Goal: Information Seeking & Learning: Learn about a topic

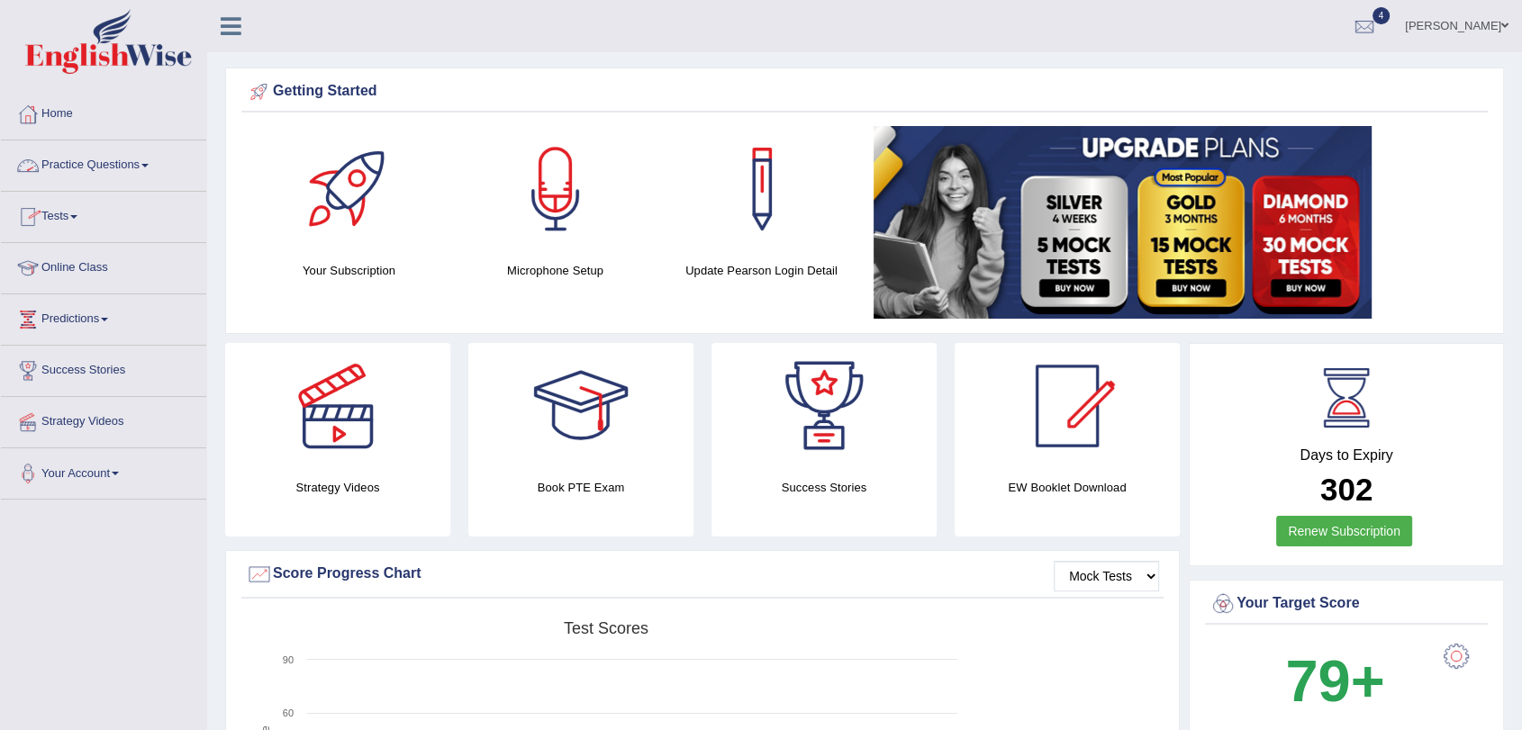
click at [104, 175] on link "Practice Questions" at bounding box center [103, 162] width 205 height 45
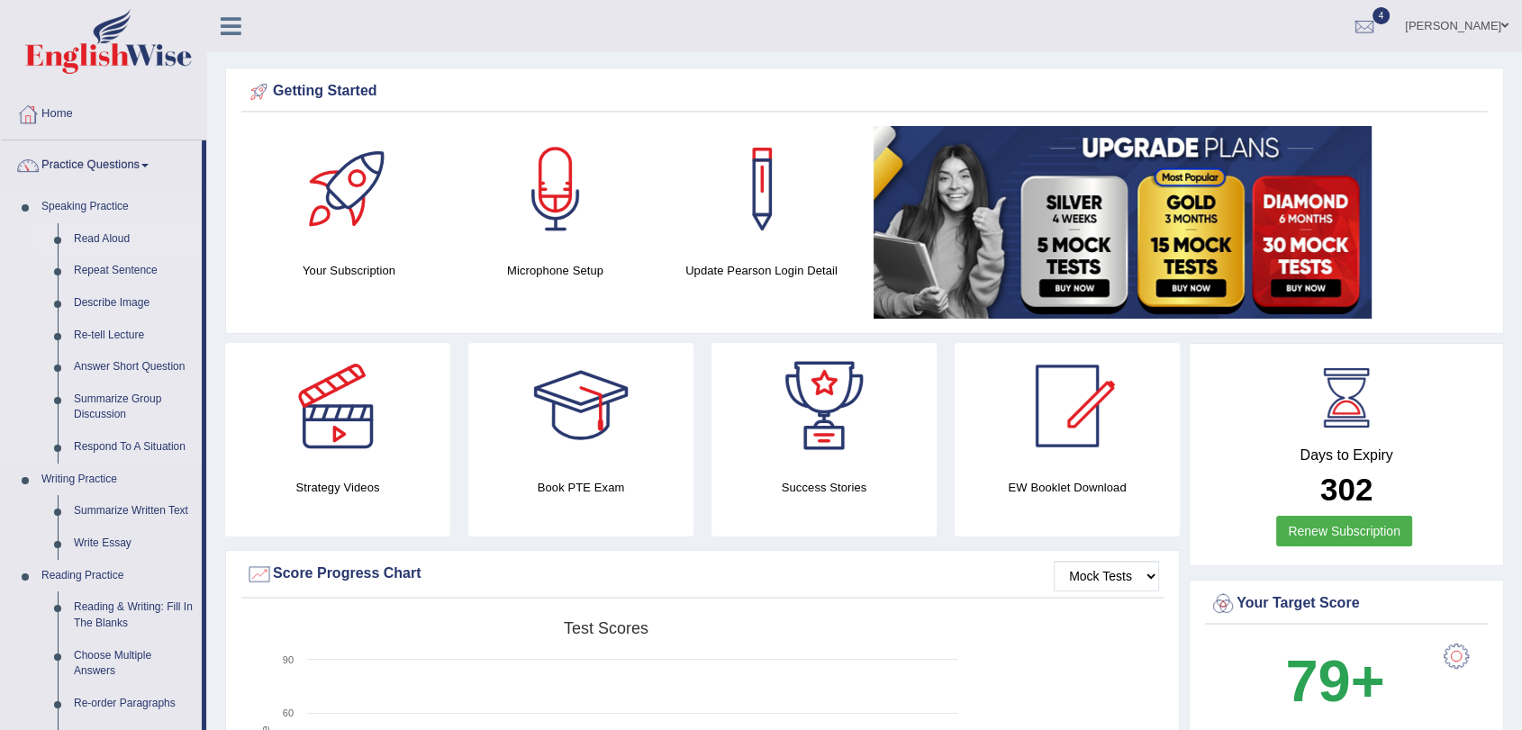
click at [109, 239] on link "Read Aloud" at bounding box center [134, 239] width 136 height 32
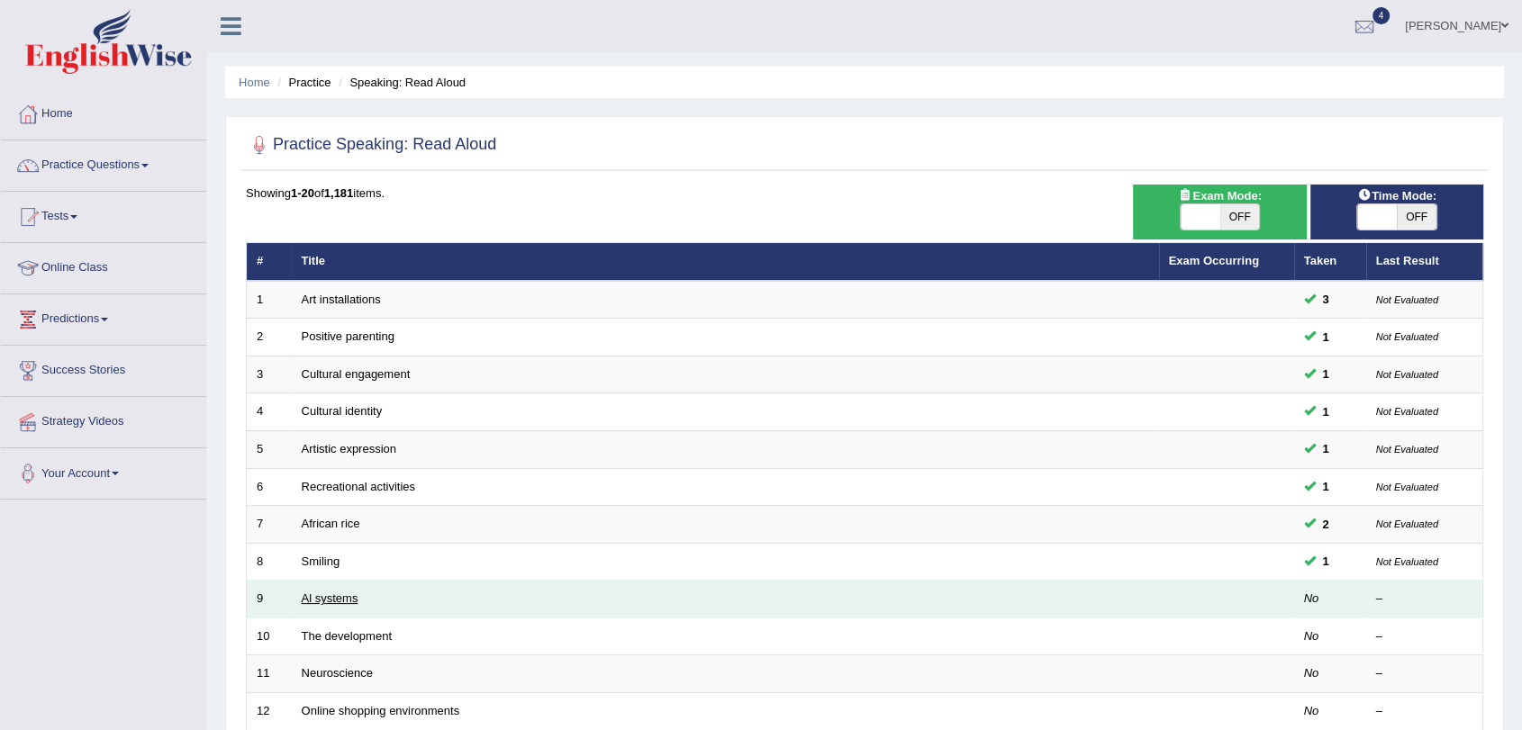
click at [341, 601] on link "Al systems" at bounding box center [330, 599] width 57 height 14
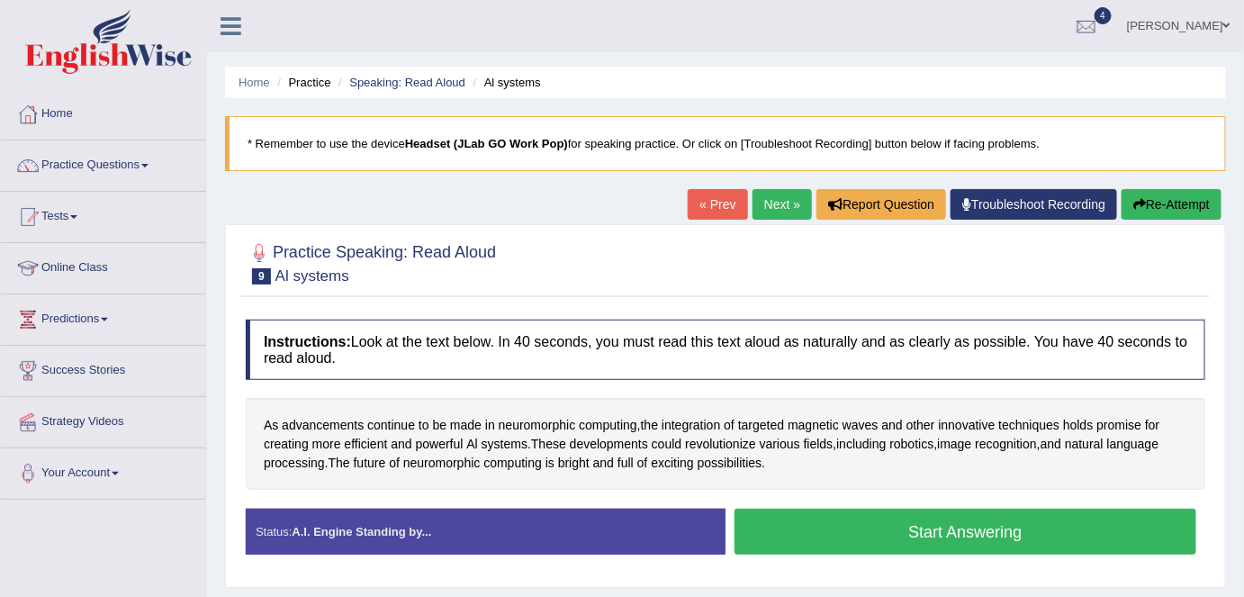
click at [869, 533] on button "Start Answering" at bounding box center [966, 532] width 462 height 46
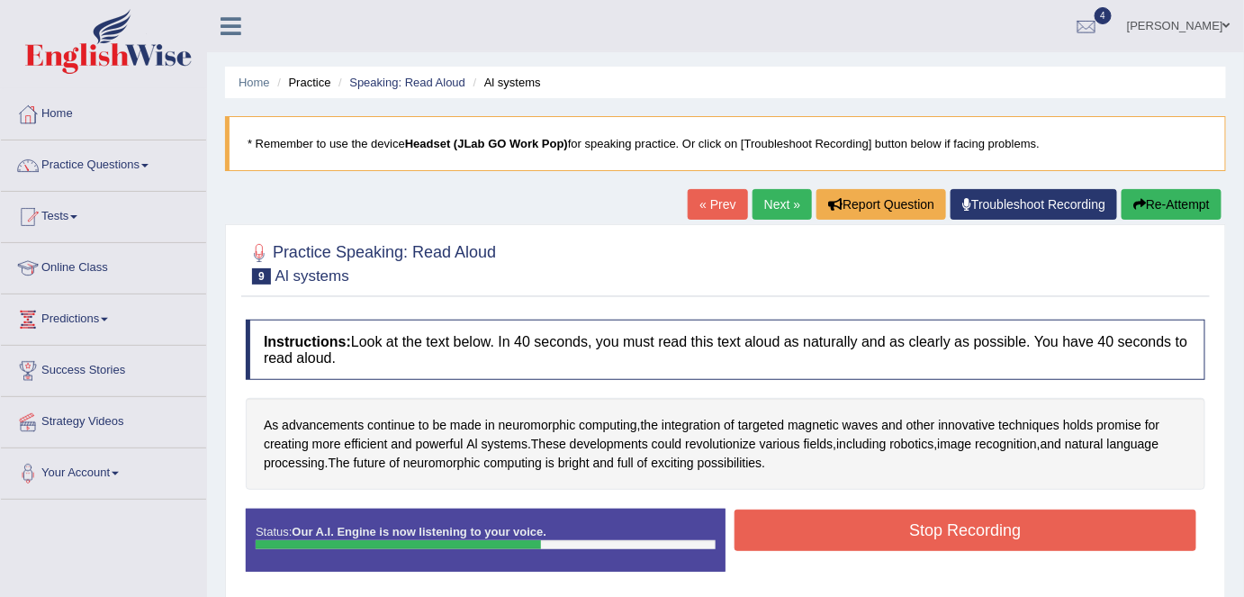
click at [869, 533] on button "Stop Recording" at bounding box center [966, 530] width 462 height 41
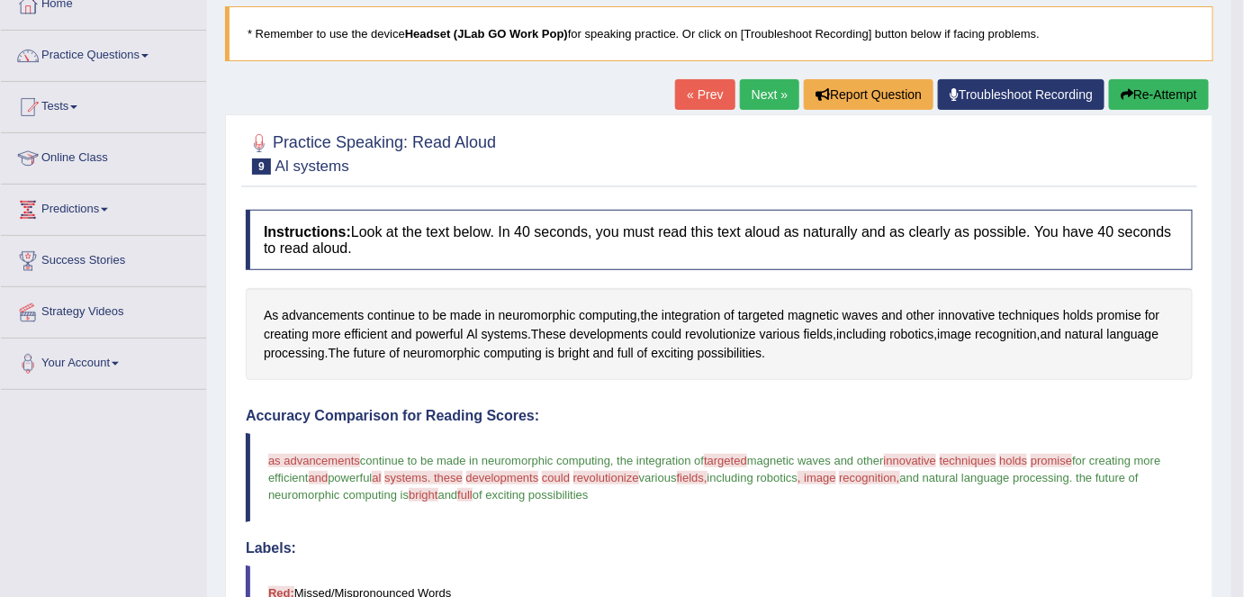
scroll to position [109, 0]
click at [1150, 97] on button "Re-Attempt" at bounding box center [1159, 95] width 100 height 31
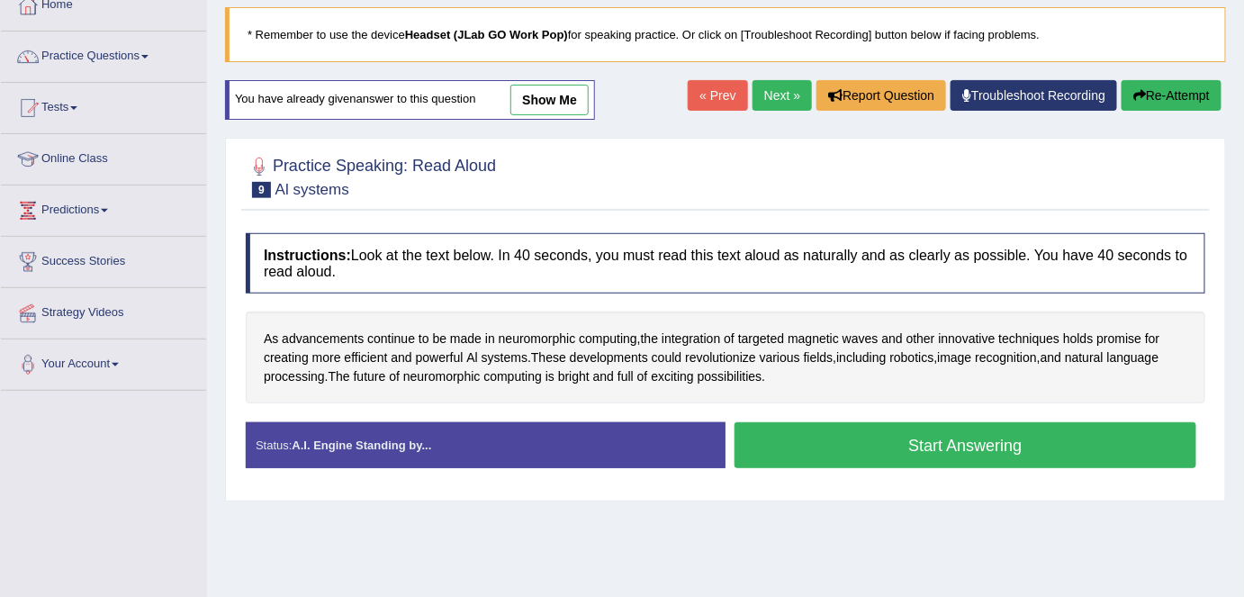
scroll to position [109, 0]
click at [869, 435] on button "Start Answering" at bounding box center [966, 445] width 462 height 46
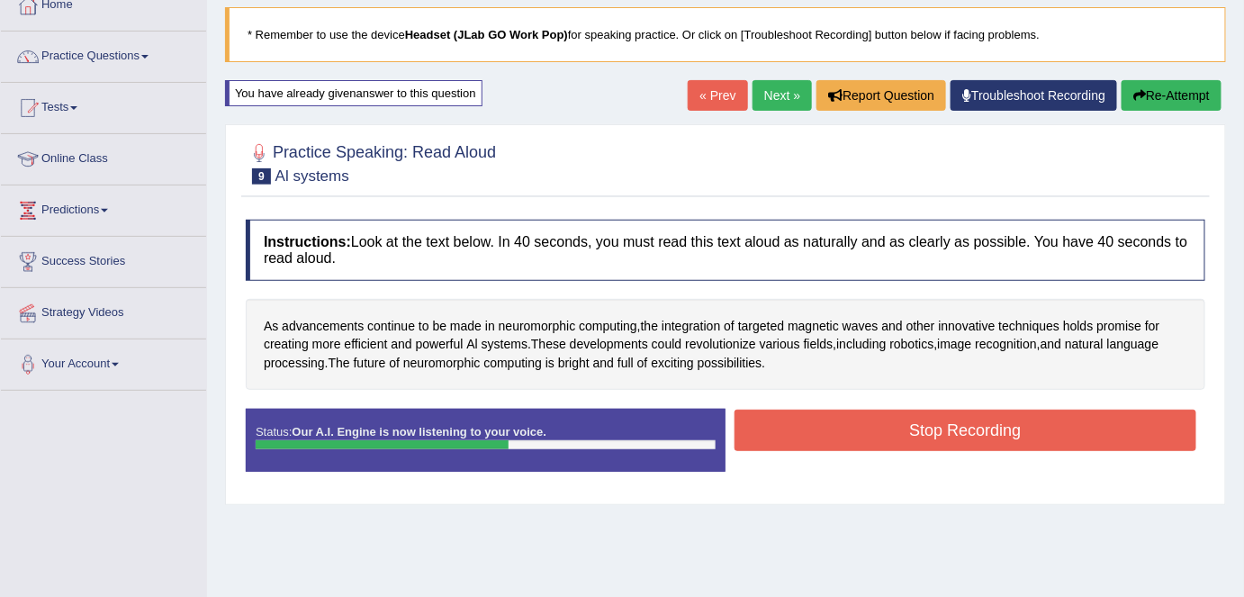
click at [886, 425] on button "Stop Recording" at bounding box center [966, 430] width 462 height 41
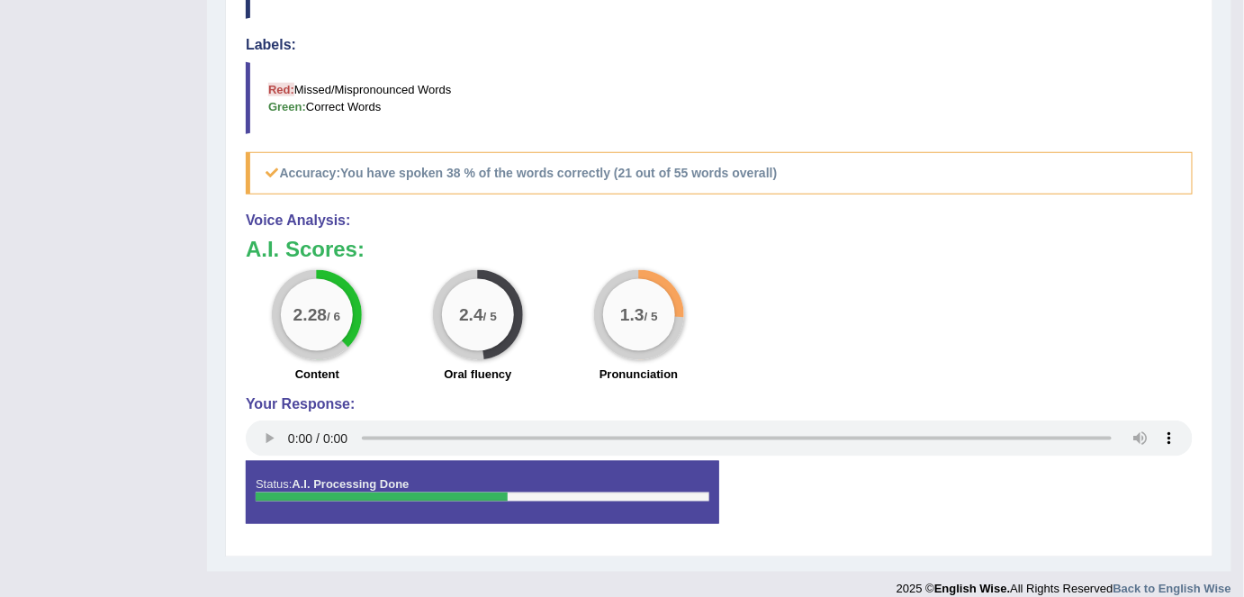
scroll to position [637, 0]
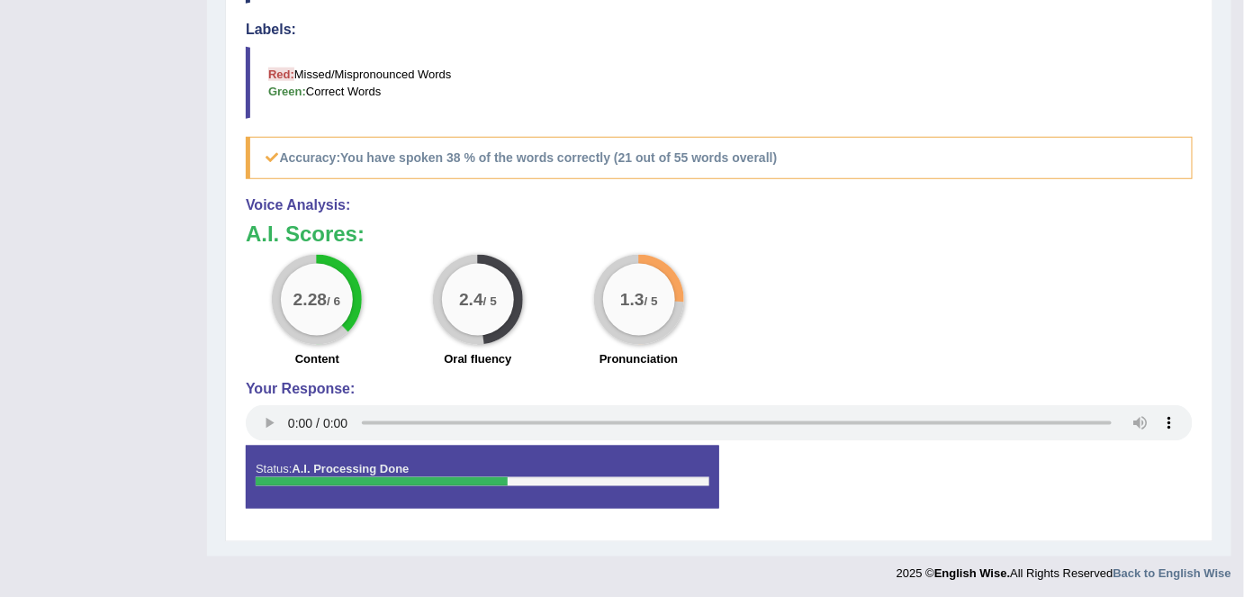
drag, startPoint x: 1243, startPoint y: 326, endPoint x: 1255, endPoint y: -12, distance: 337.8
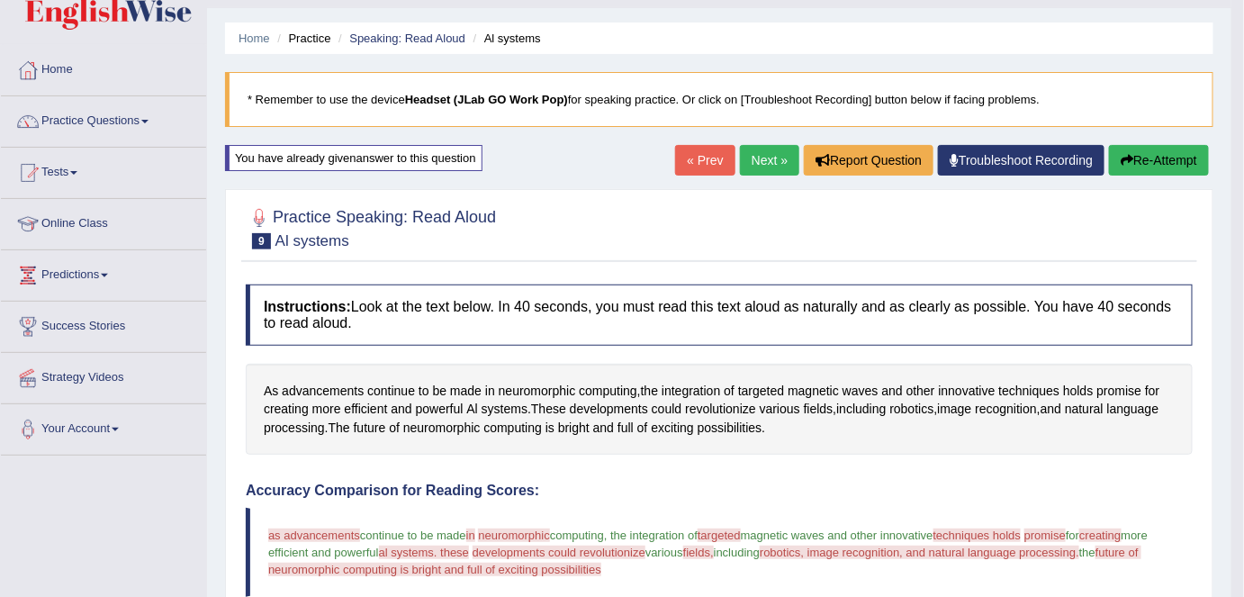
scroll to position [0, 0]
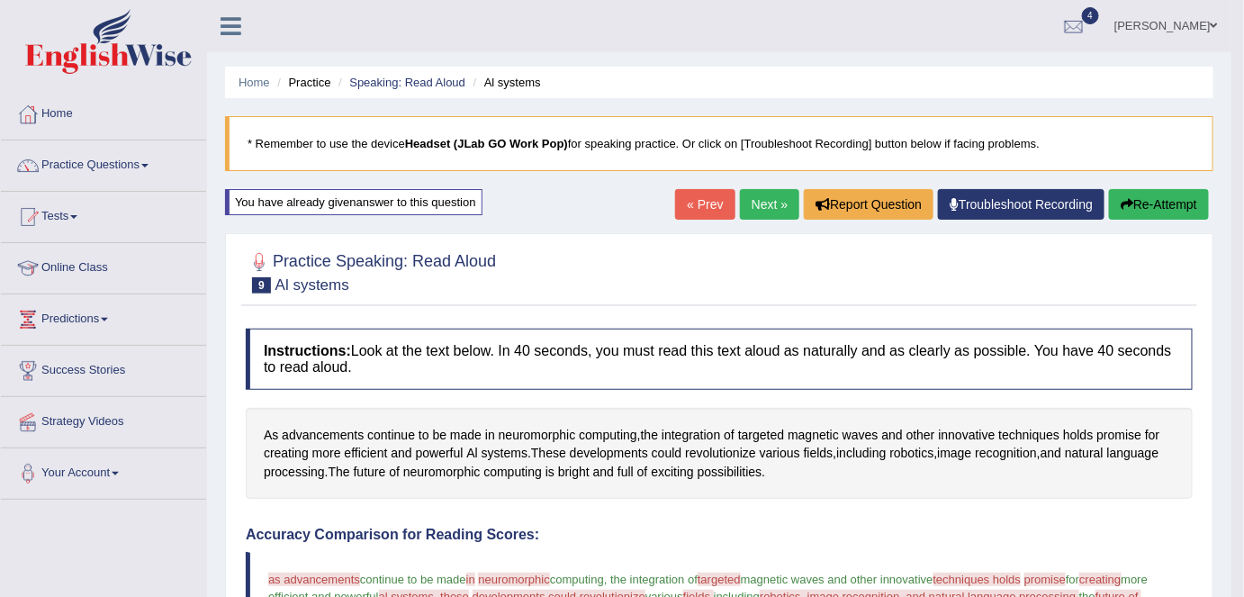
click at [769, 201] on link "Next »" at bounding box center [769, 204] width 59 height 31
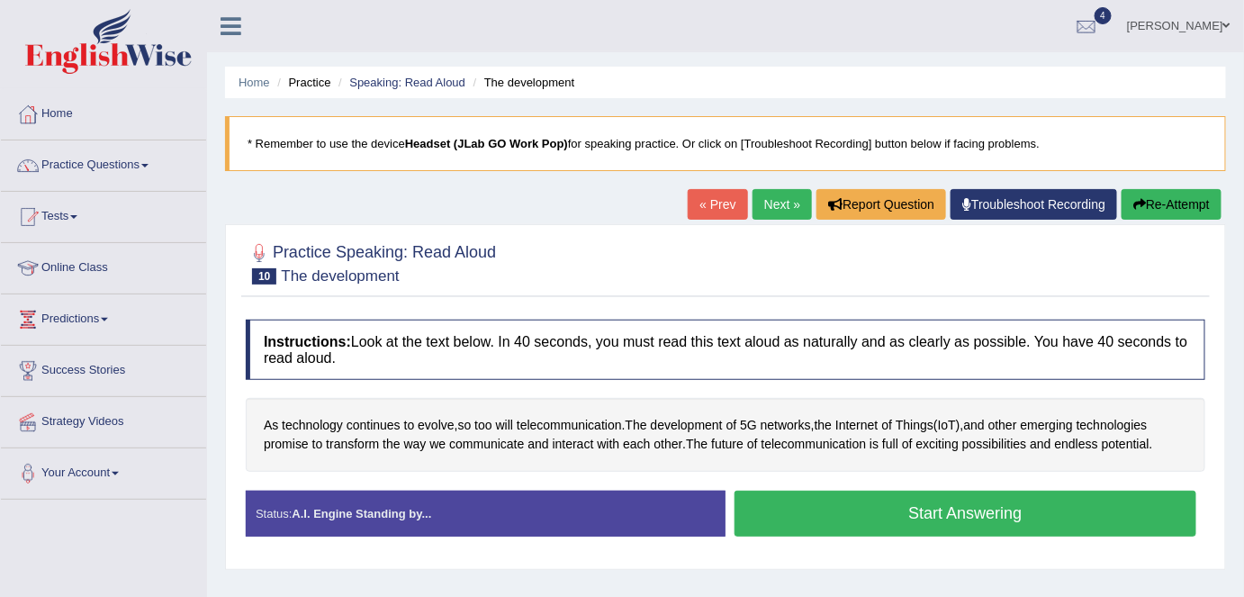
click at [907, 497] on button "Start Answering" at bounding box center [966, 514] width 462 height 46
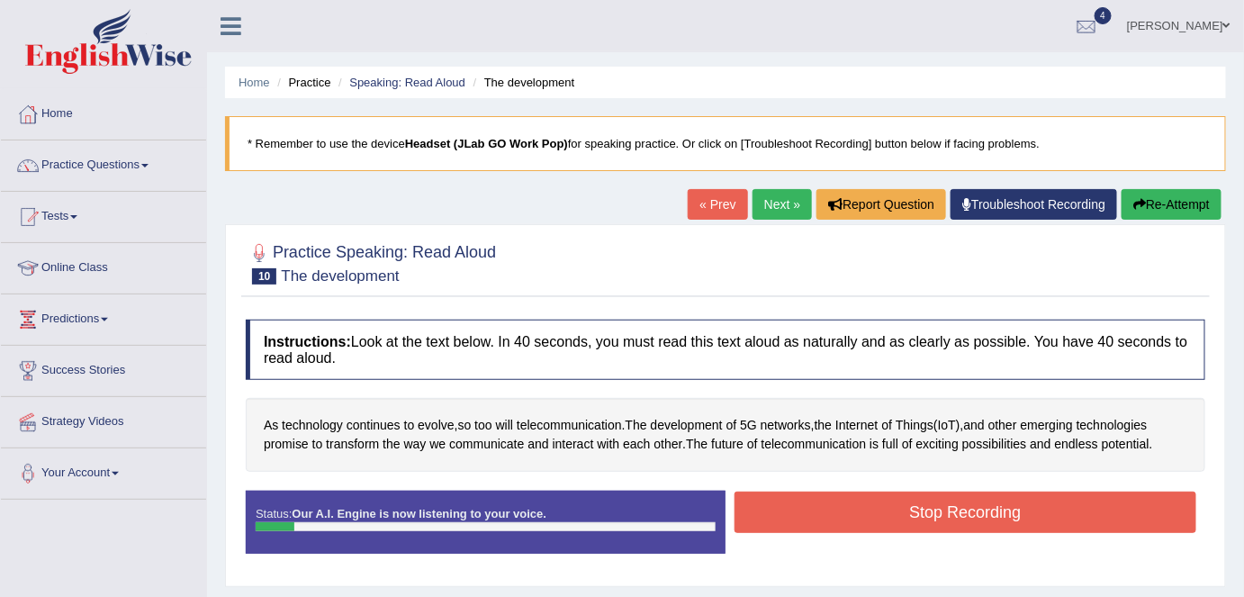
click at [907, 497] on button "Stop Recording" at bounding box center [966, 512] width 462 height 41
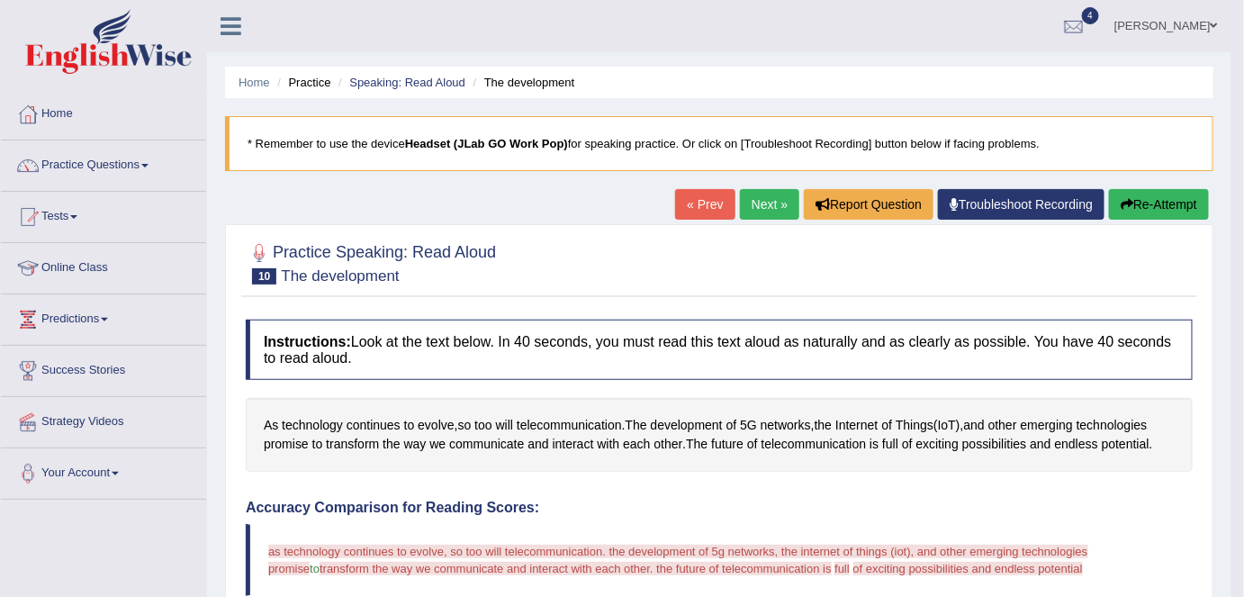
click at [139, 168] on link "Practice Questions" at bounding box center [103, 162] width 205 height 45
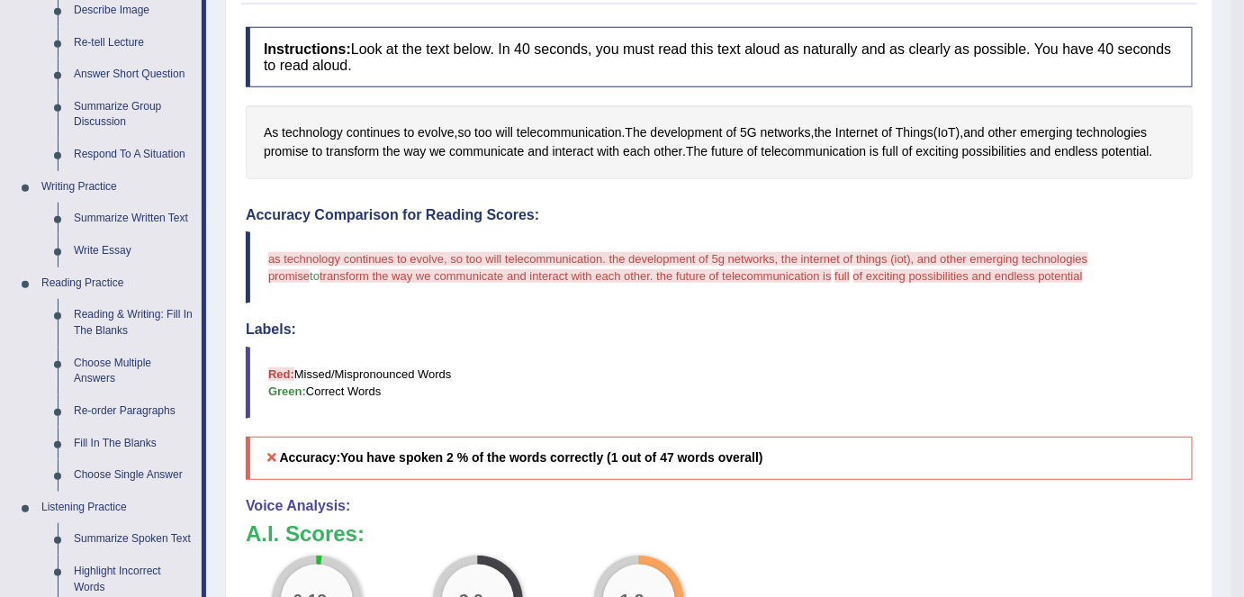
scroll to position [297, 0]
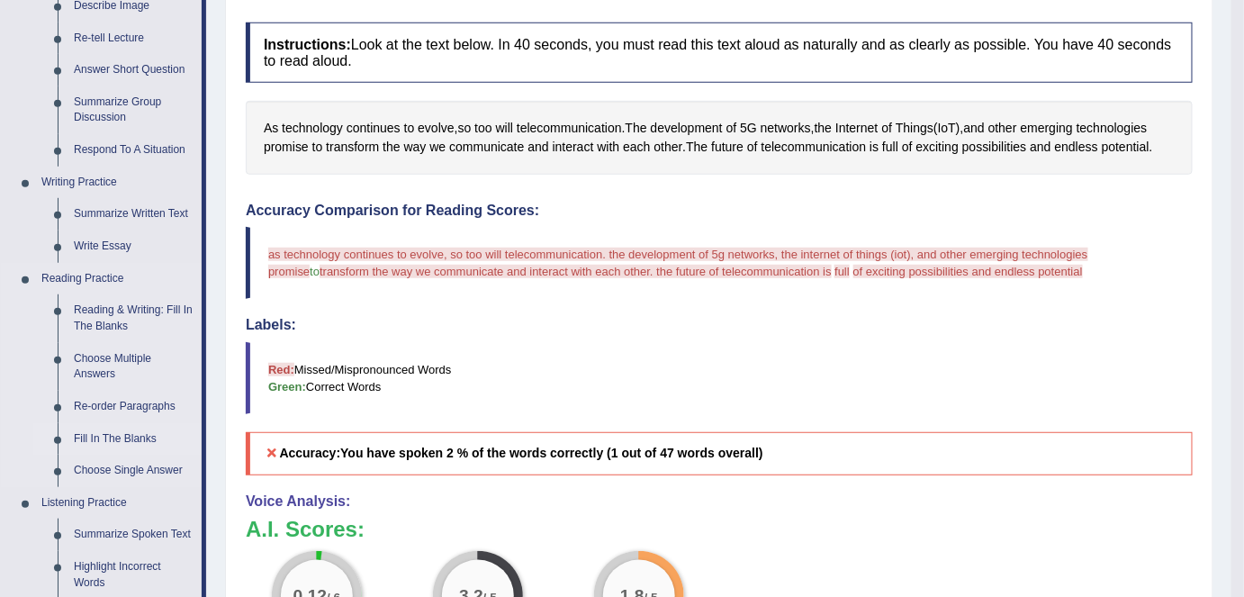
click at [110, 435] on link "Fill In The Blanks" at bounding box center [134, 439] width 136 height 32
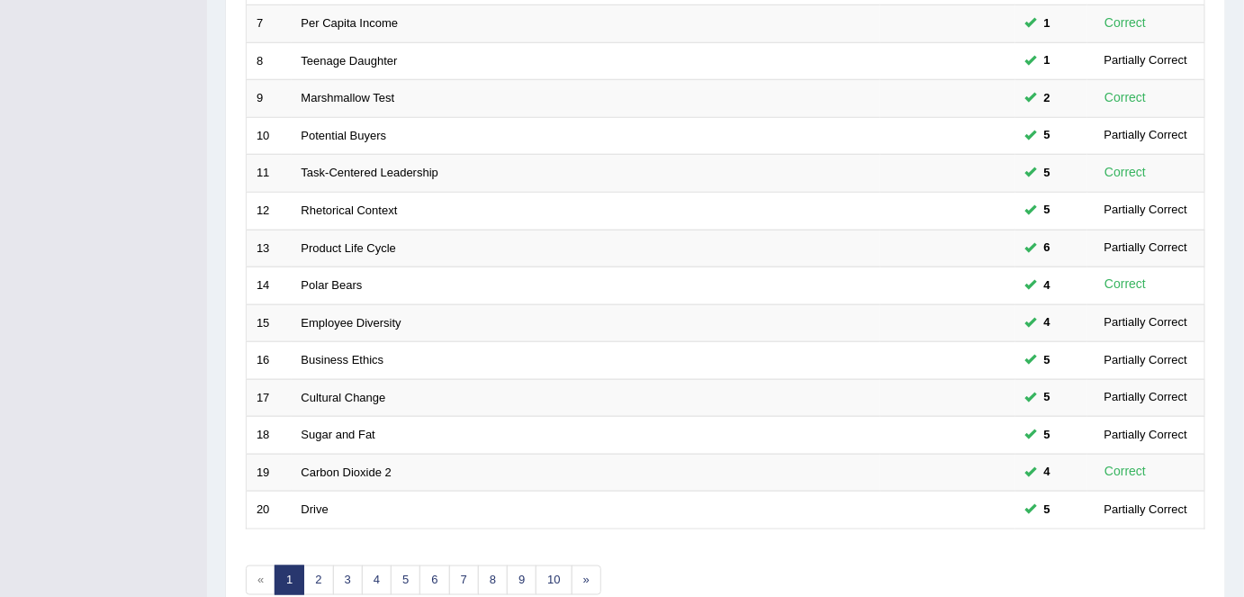
scroll to position [587, 0]
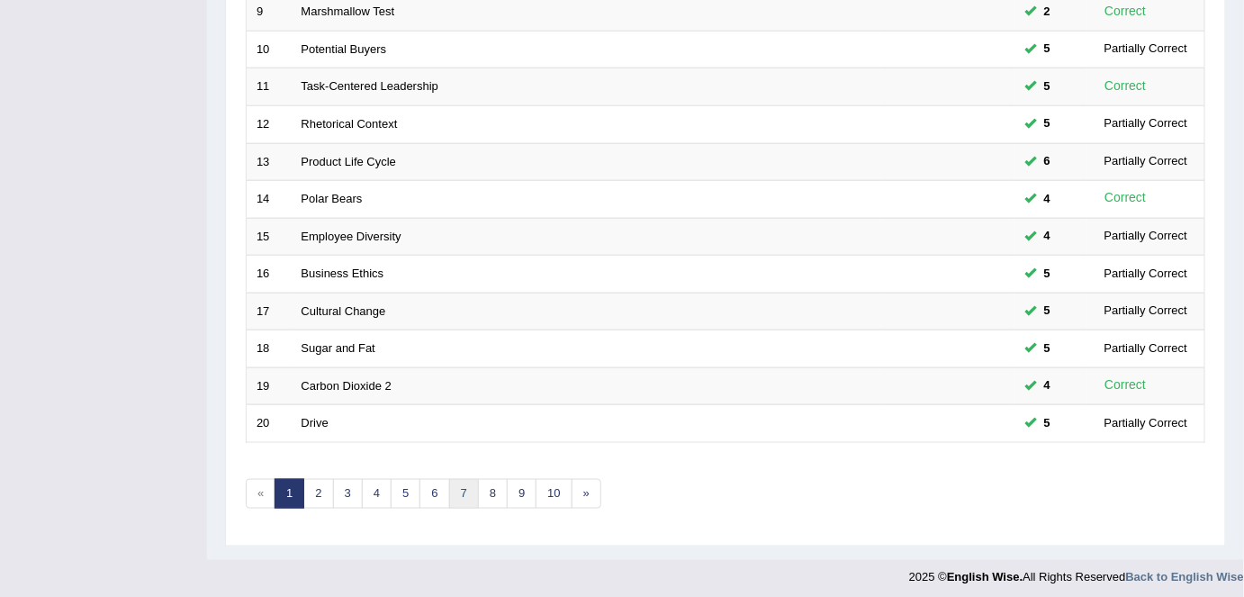
click at [462, 492] on link "7" at bounding box center [464, 494] width 30 height 30
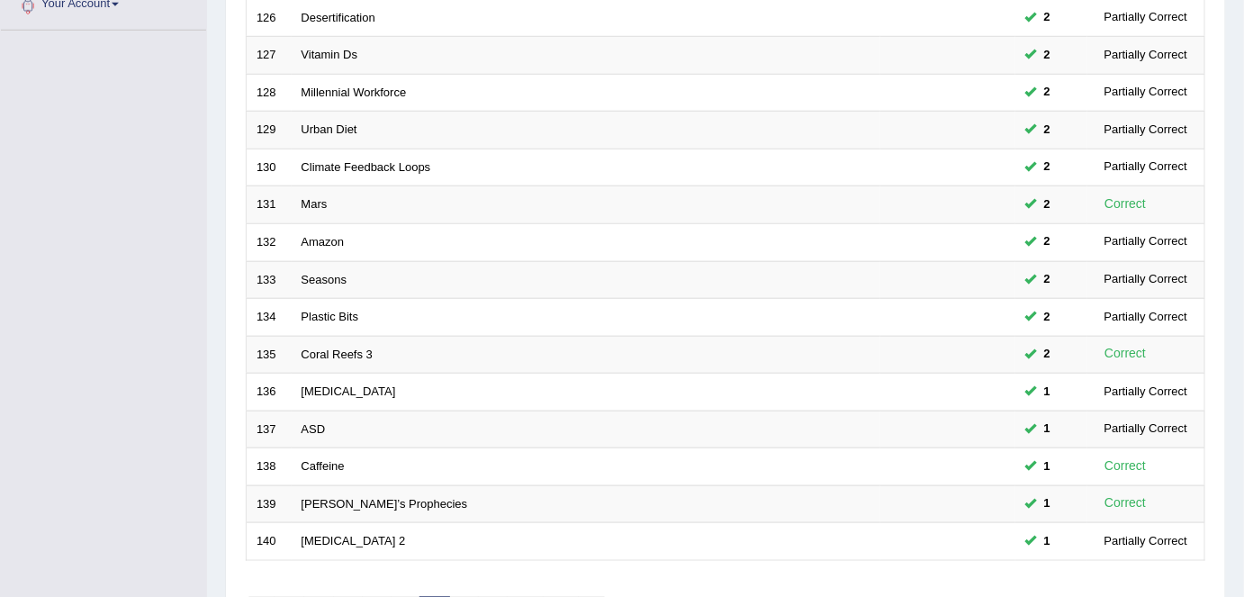
scroll to position [587, 0]
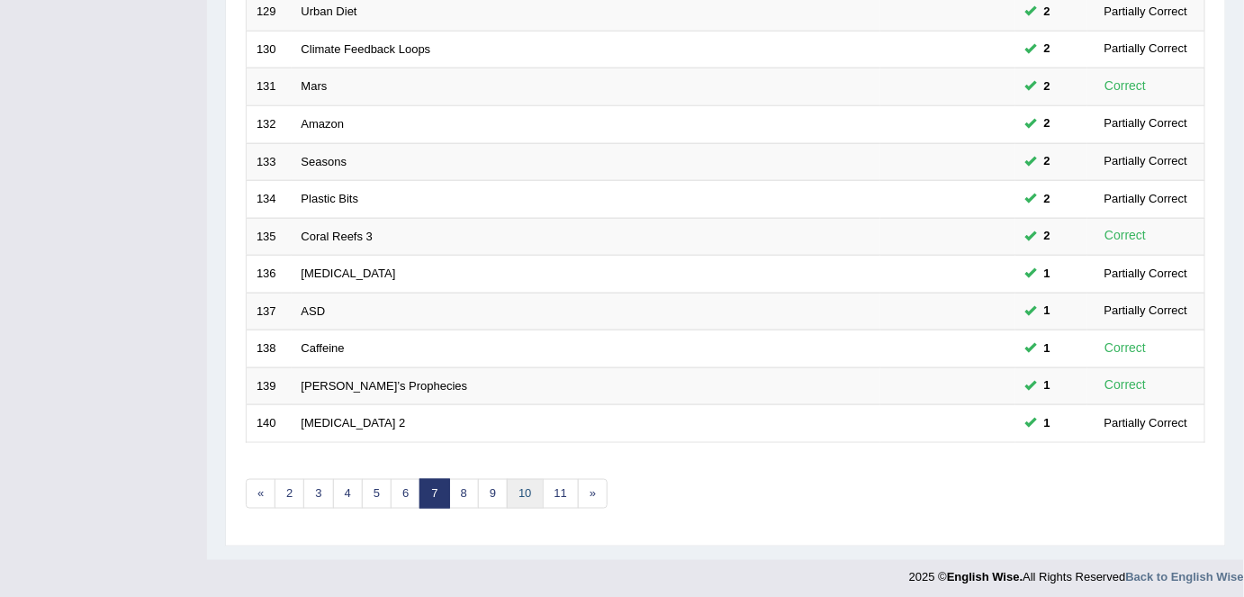
click at [529, 485] on link "10" at bounding box center [525, 494] width 36 height 30
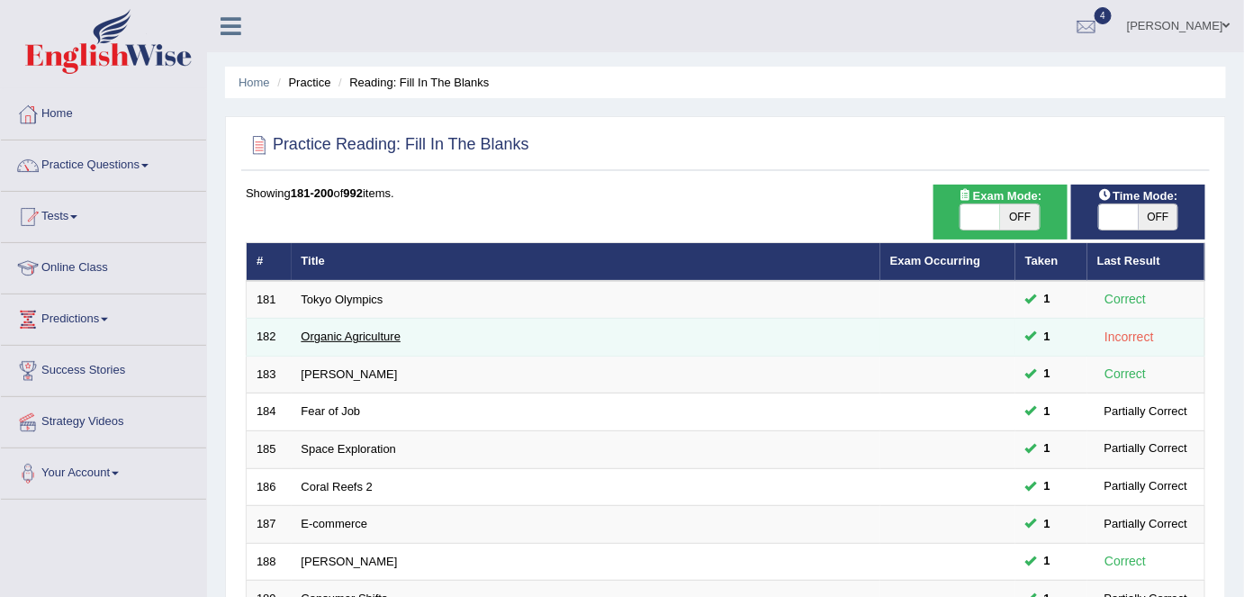
click at [384, 330] on link "Organic Agriculture" at bounding box center [352, 337] width 100 height 14
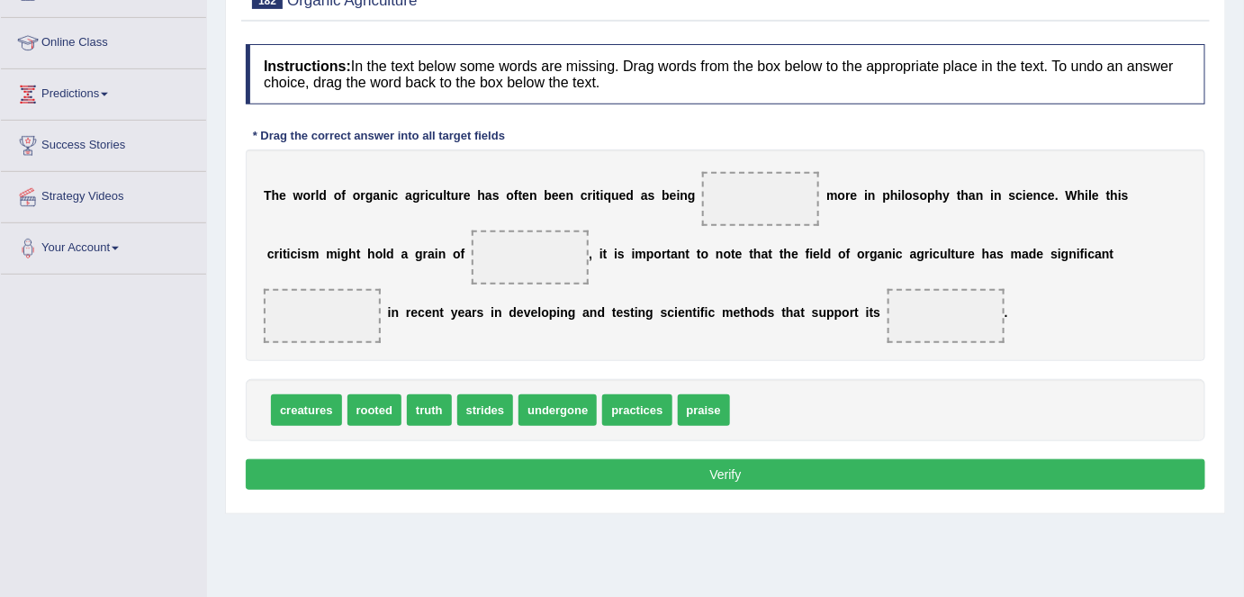
scroll to position [228, 0]
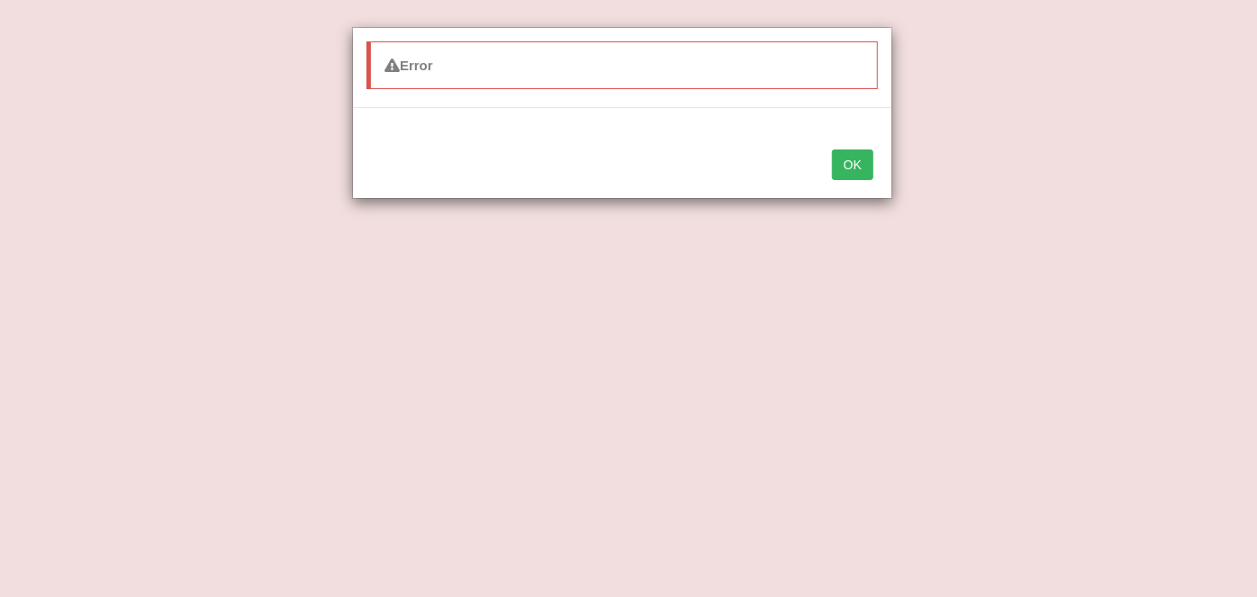
click at [855, 162] on button "OK" at bounding box center [852, 164] width 41 height 31
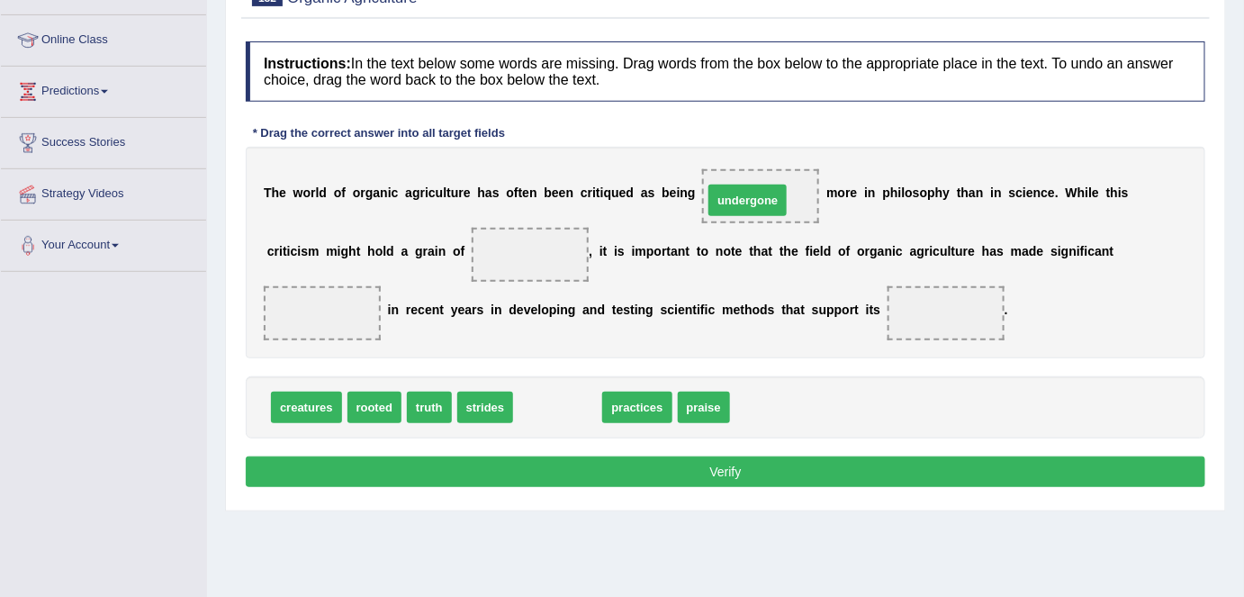
drag, startPoint x: 549, startPoint y: 411, endPoint x: 739, endPoint y: 204, distance: 280.3
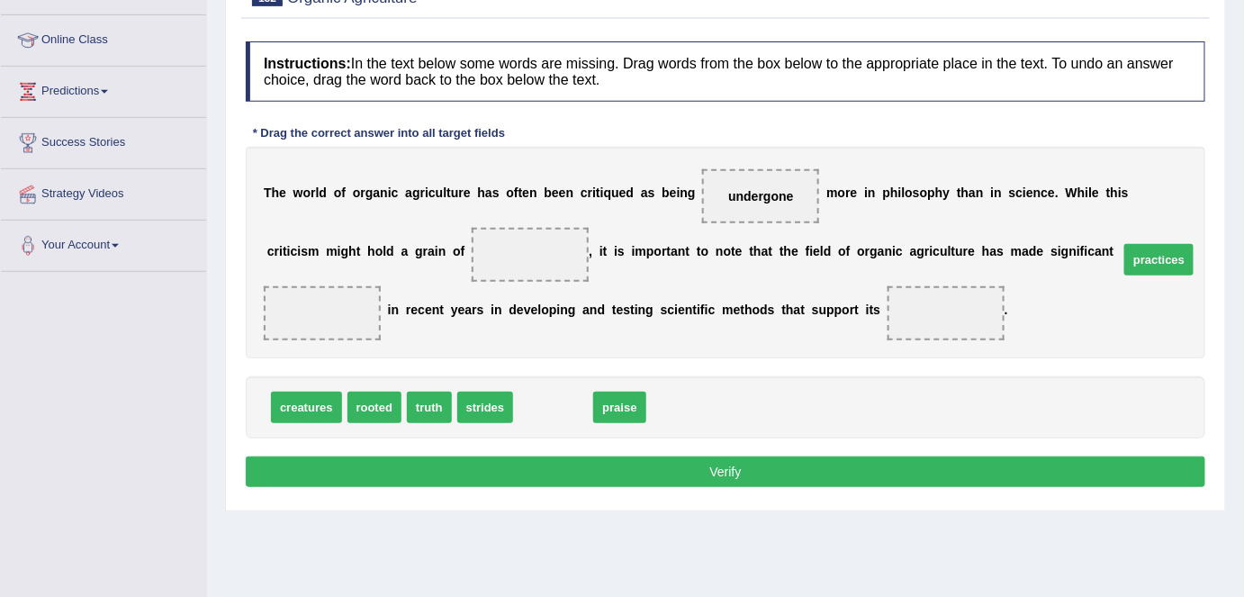
drag, startPoint x: 551, startPoint y: 406, endPoint x: 1157, endPoint y: 258, distance: 623.6
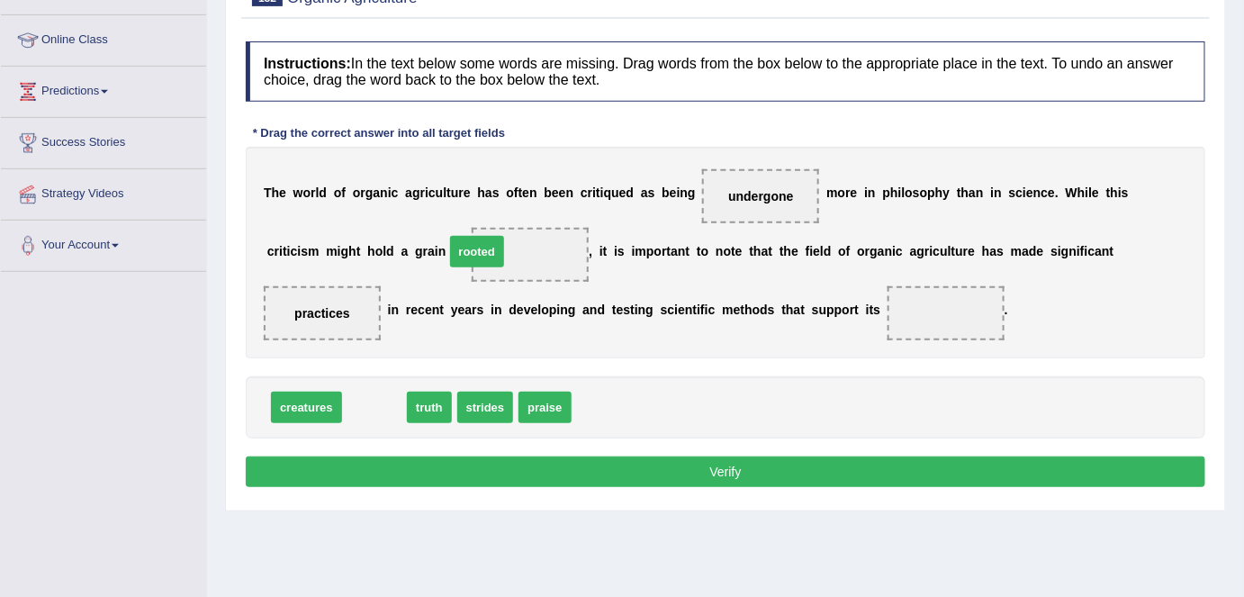
drag, startPoint x: 377, startPoint y: 406, endPoint x: 480, endPoint y: 250, distance: 186.5
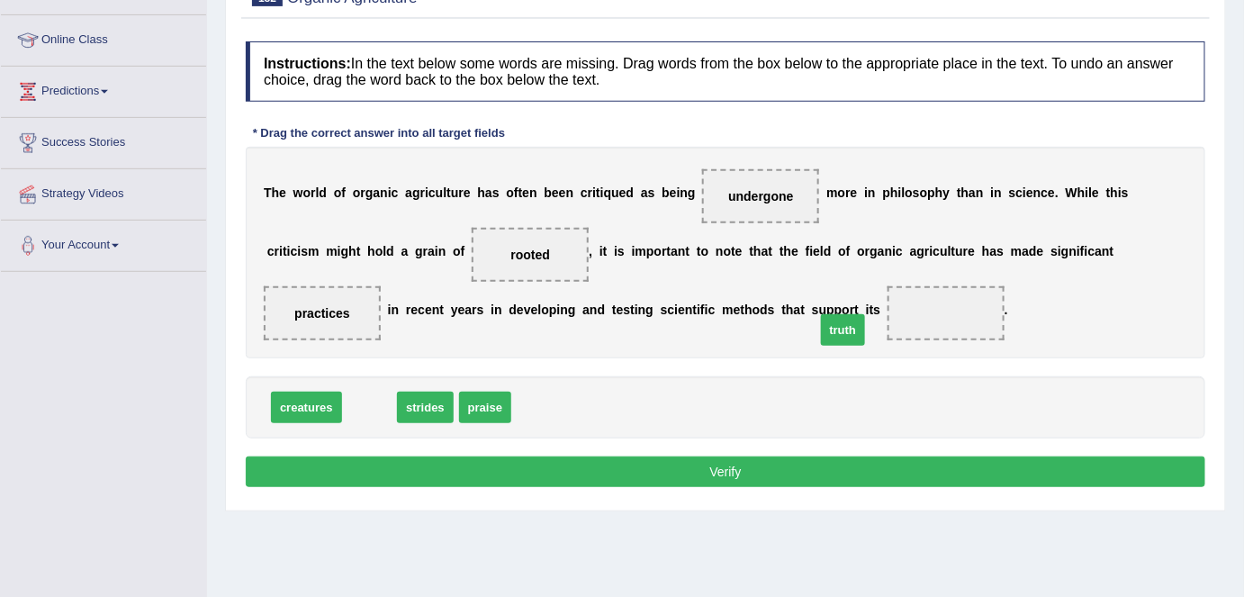
drag, startPoint x: 376, startPoint y: 399, endPoint x: 852, endPoint y: 321, distance: 481.8
click at [754, 468] on button "Verify" at bounding box center [726, 471] width 960 height 31
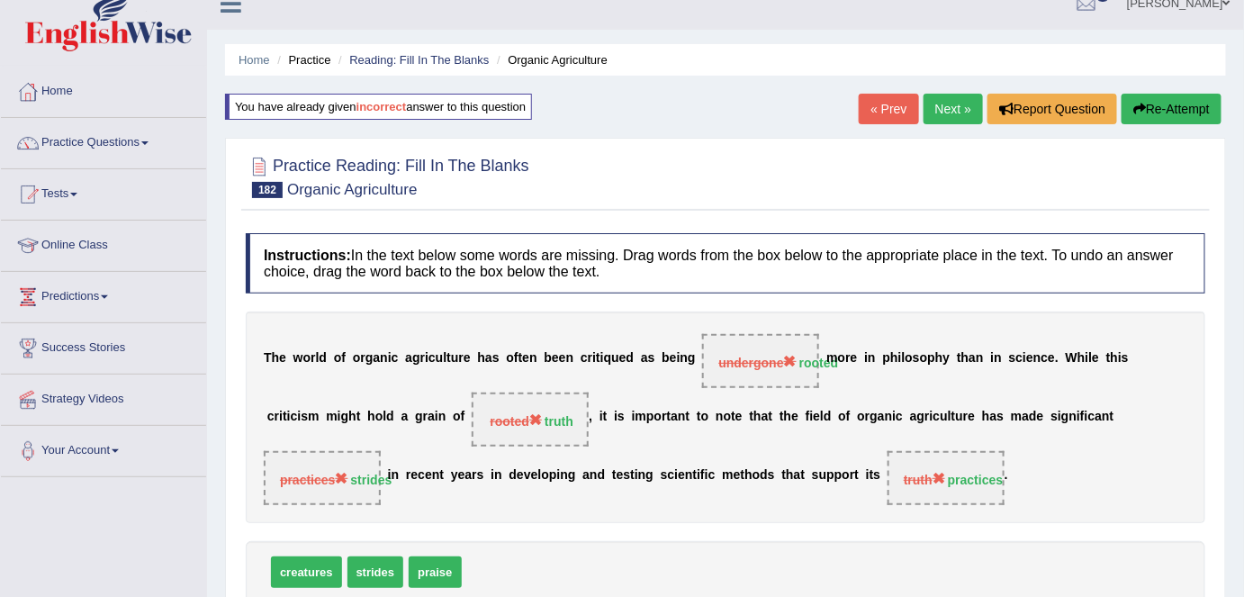
scroll to position [22, 0]
click at [948, 108] on link "Next »" at bounding box center [953, 110] width 59 height 31
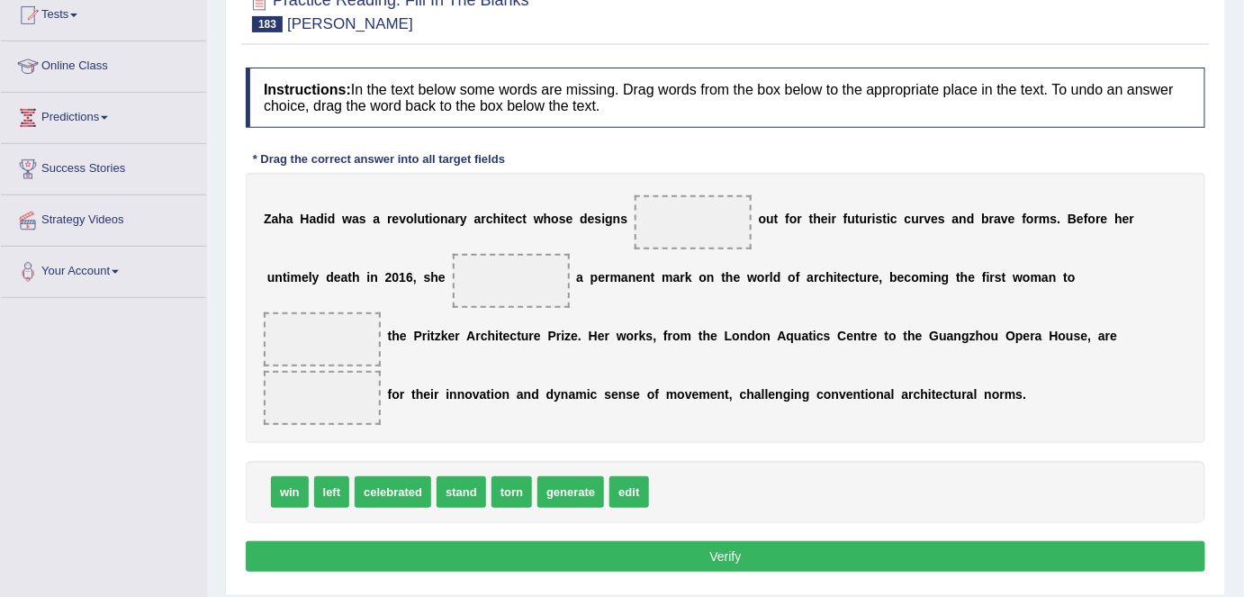
scroll to position [203, 0]
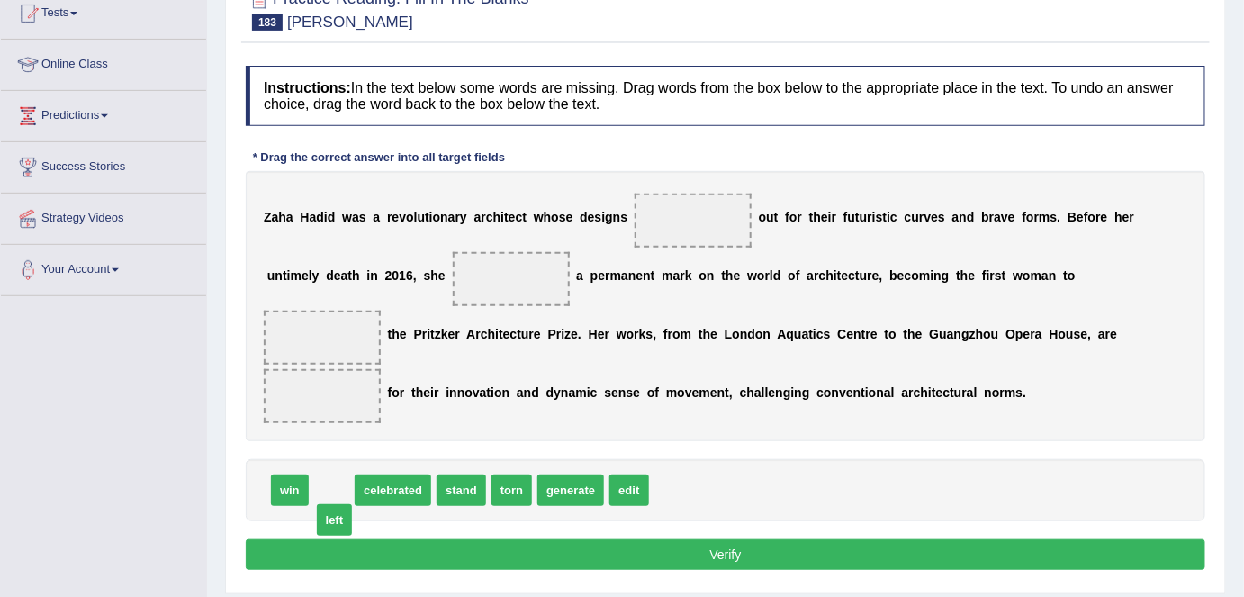
drag, startPoint x: 329, startPoint y: 483, endPoint x: 331, endPoint y: 522, distance: 38.8
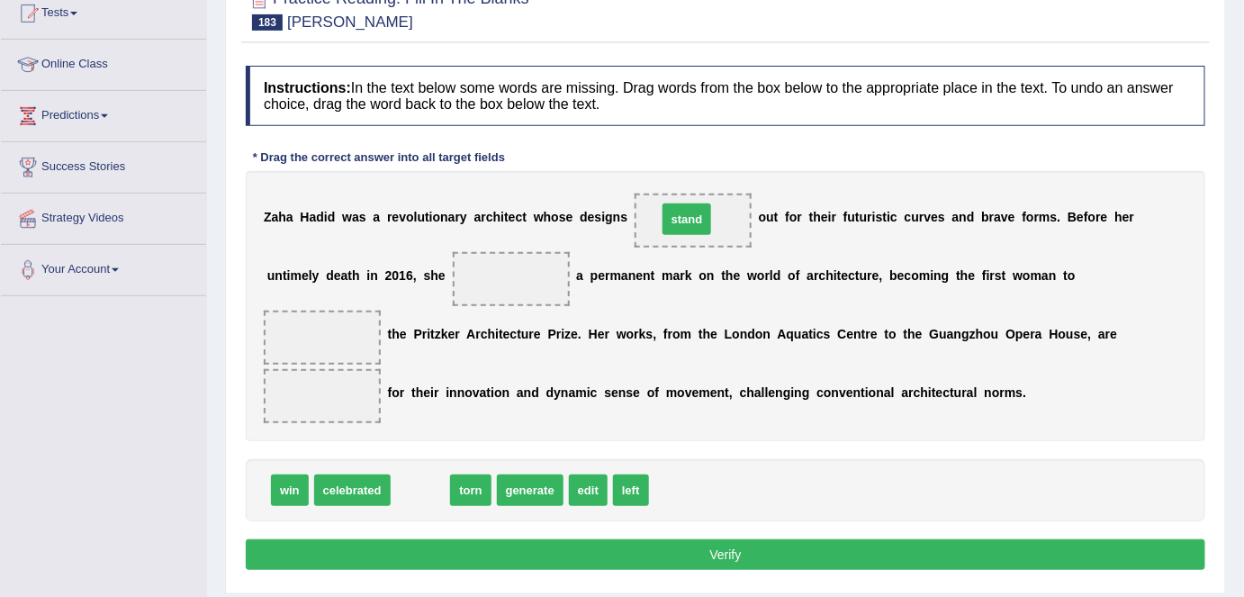
drag, startPoint x: 420, startPoint y: 485, endPoint x: 687, endPoint y: 215, distance: 379.4
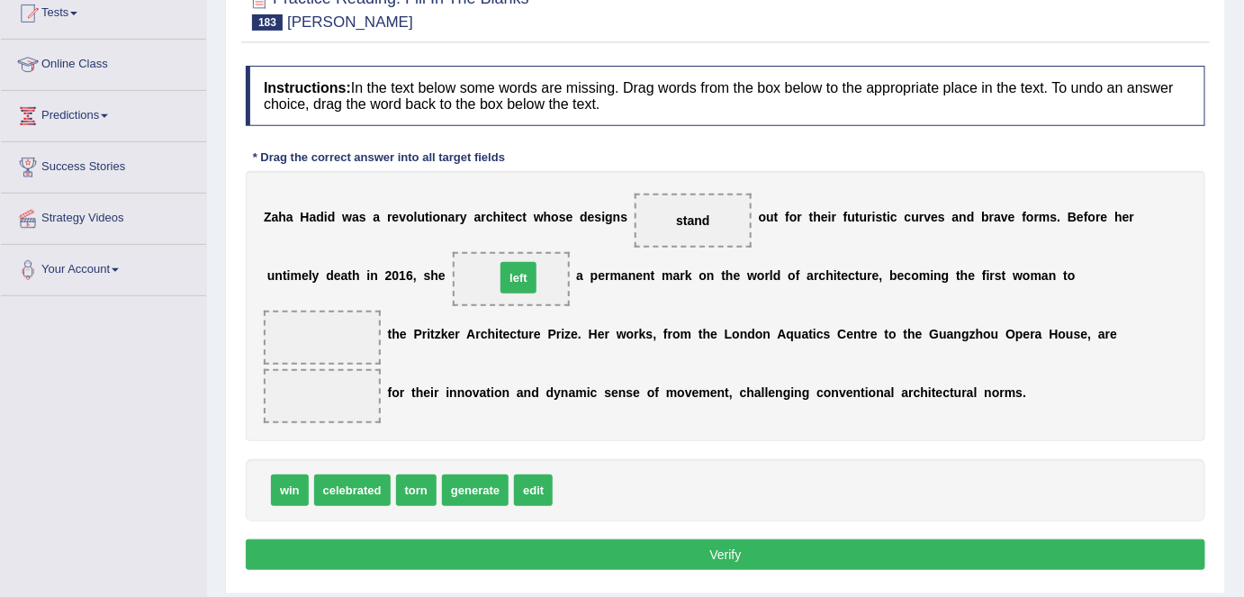
drag, startPoint x: 574, startPoint y: 486, endPoint x: 516, endPoint y: 274, distance: 220.1
drag, startPoint x: 291, startPoint y: 486, endPoint x: 340, endPoint y: 324, distance: 169.5
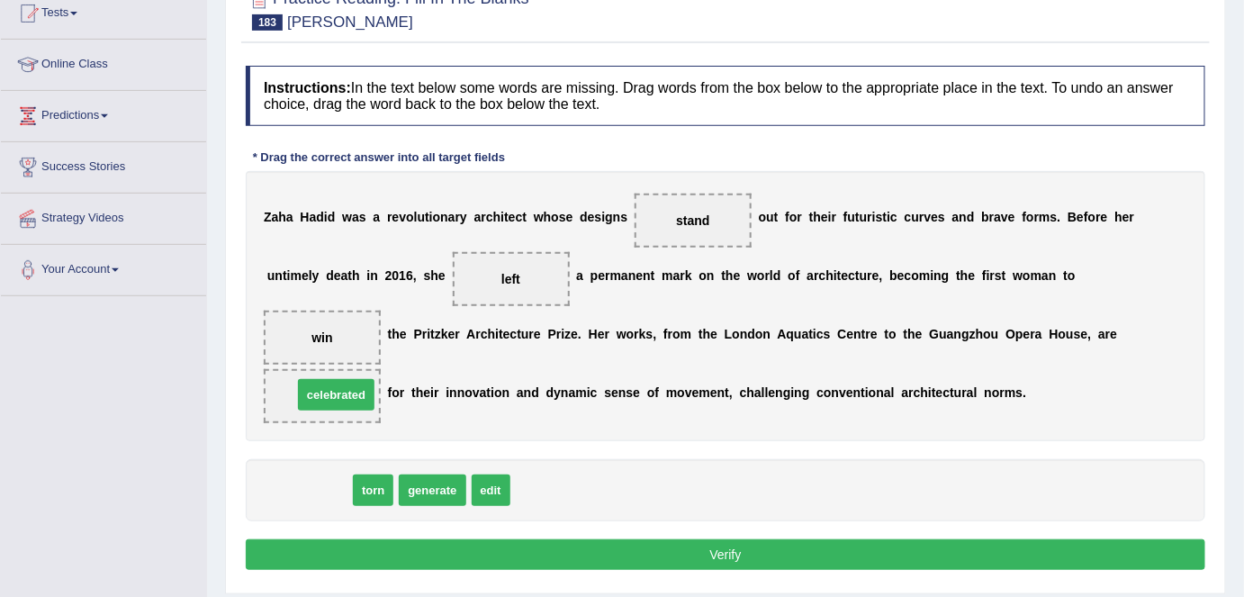
drag, startPoint x: 305, startPoint y: 485, endPoint x: 332, endPoint y: 390, distance: 99.2
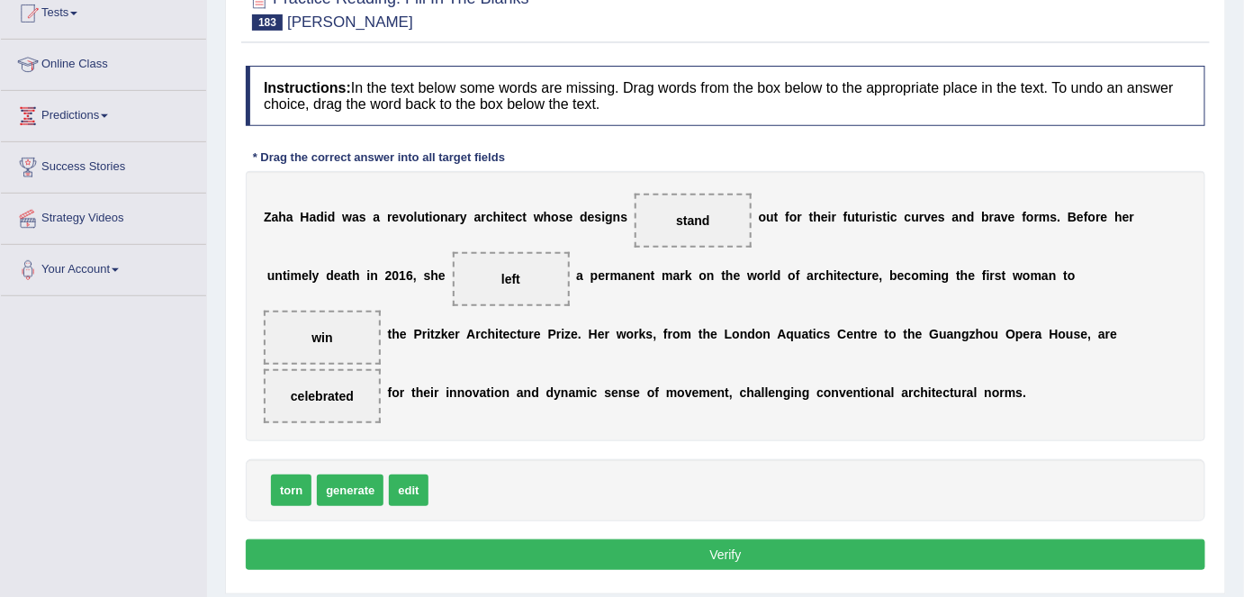
click at [677, 548] on button "Verify" at bounding box center [726, 554] width 960 height 31
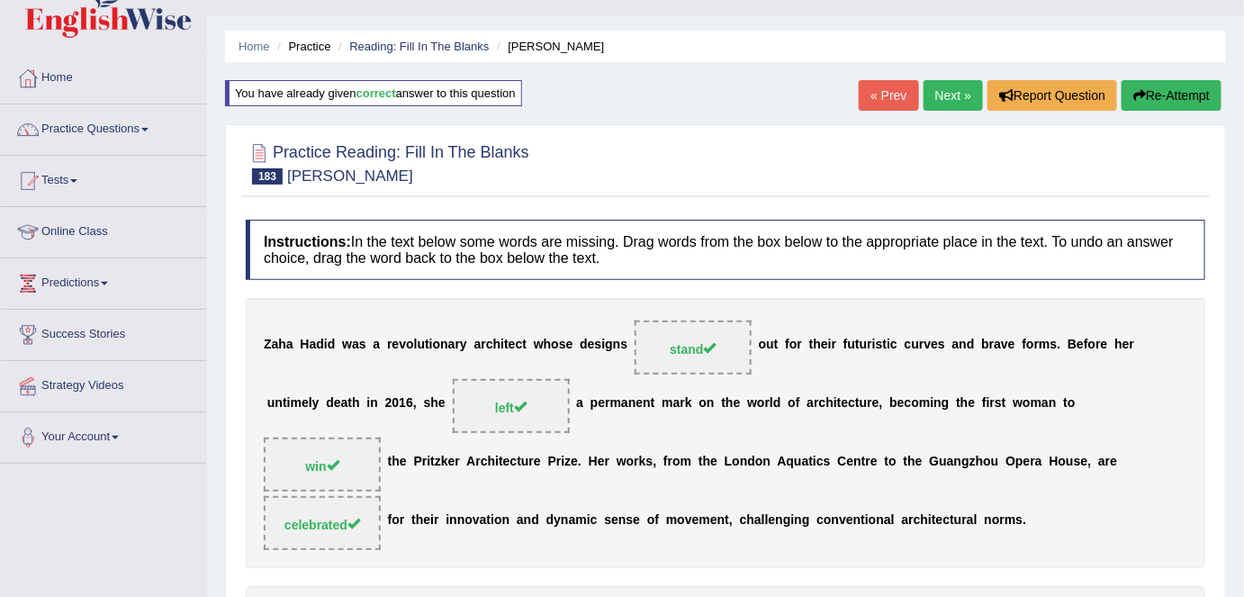
scroll to position [22, 0]
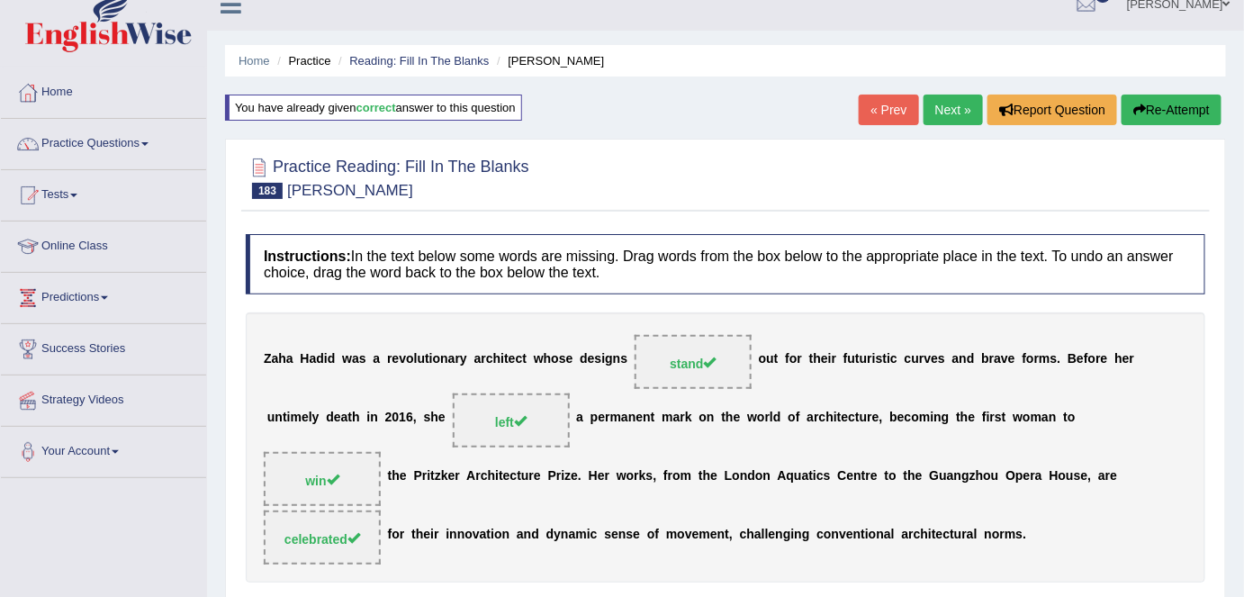
click at [942, 115] on link "Next »" at bounding box center [953, 110] width 59 height 31
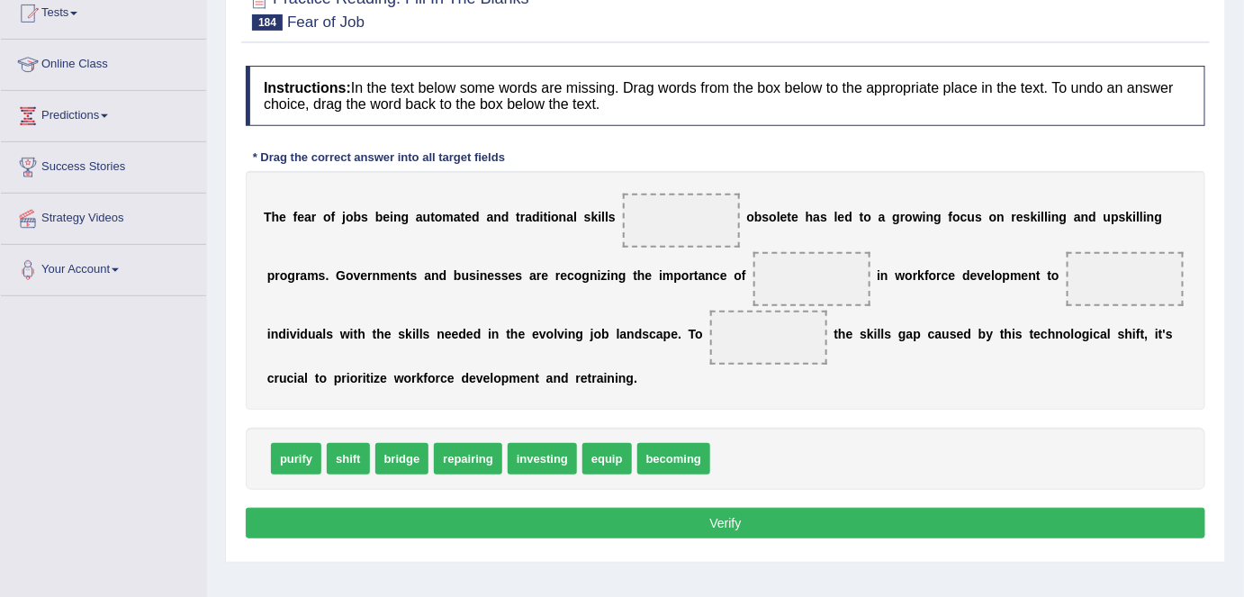
scroll to position [206, 0]
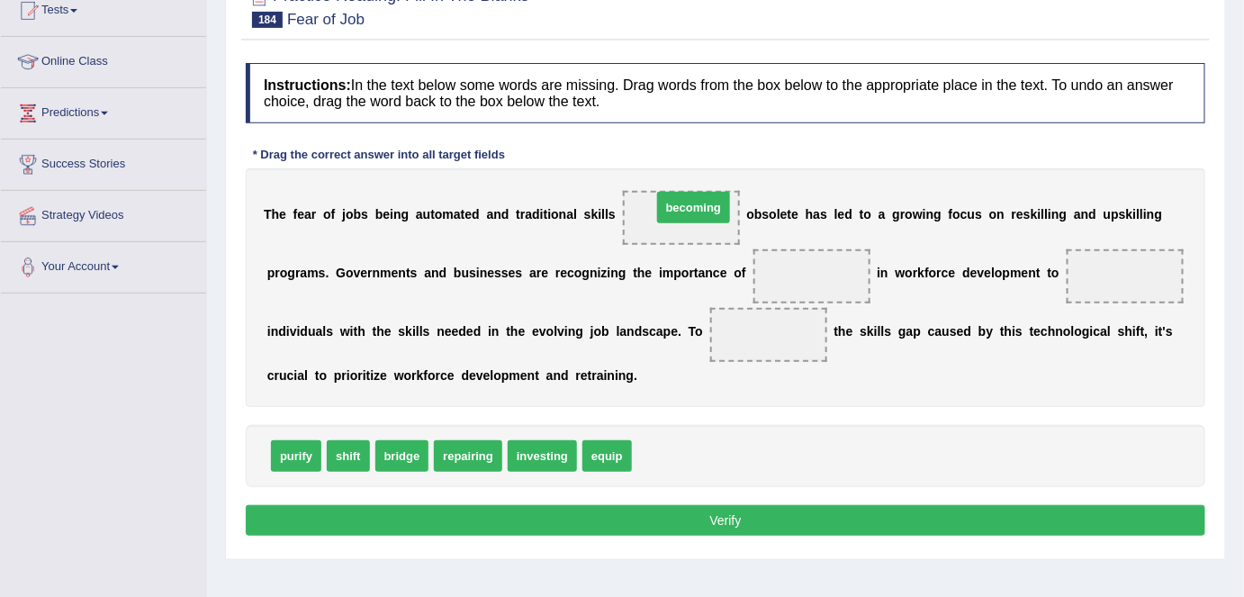
drag, startPoint x: 688, startPoint y: 446, endPoint x: 708, endPoint y: 197, distance: 249.3
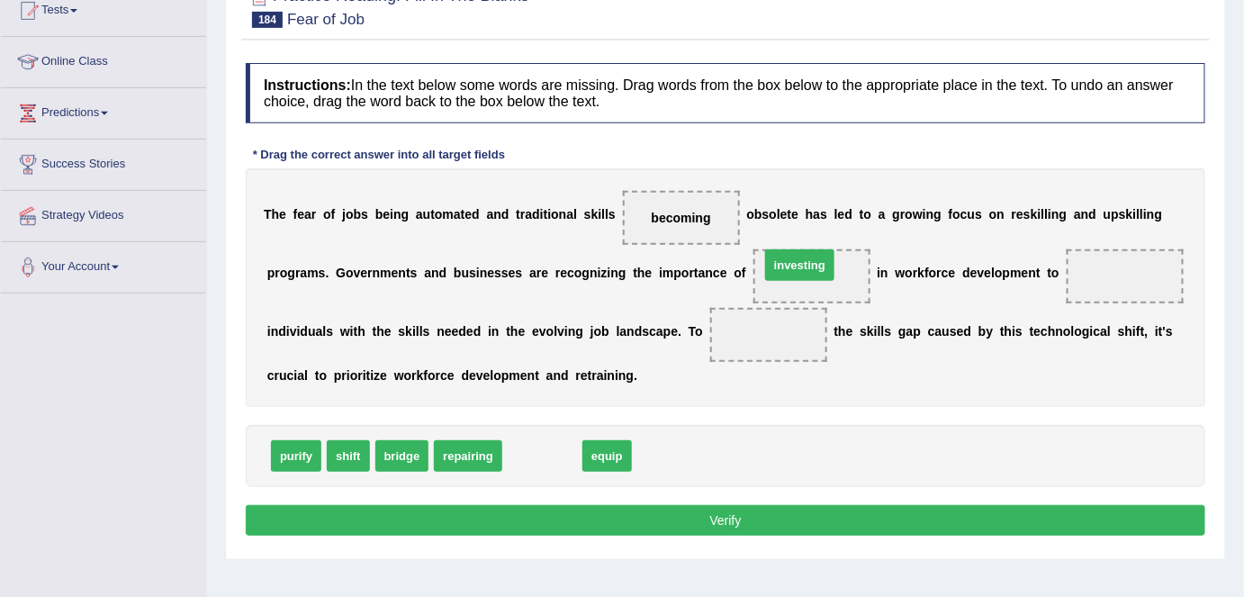
drag, startPoint x: 544, startPoint y: 451, endPoint x: 801, endPoint y: 259, distance: 321.1
drag, startPoint x: 534, startPoint y: 451, endPoint x: 1136, endPoint y: 274, distance: 627.9
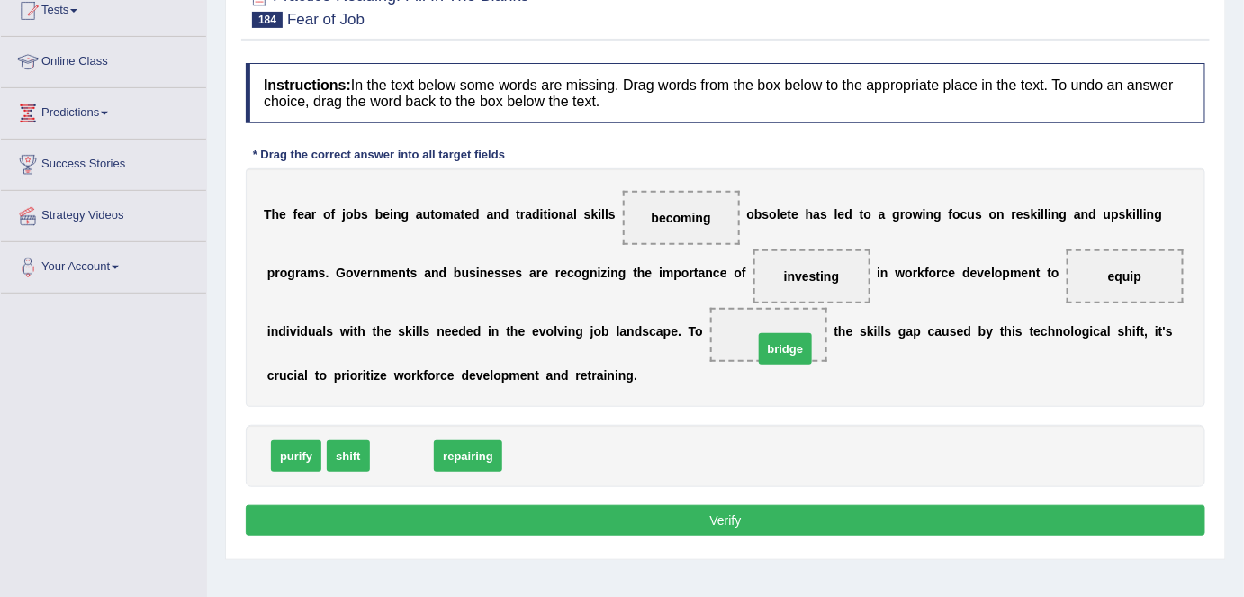
drag, startPoint x: 411, startPoint y: 452, endPoint x: 794, endPoint y: 345, distance: 398.2
click at [738, 519] on button "Verify" at bounding box center [726, 520] width 960 height 31
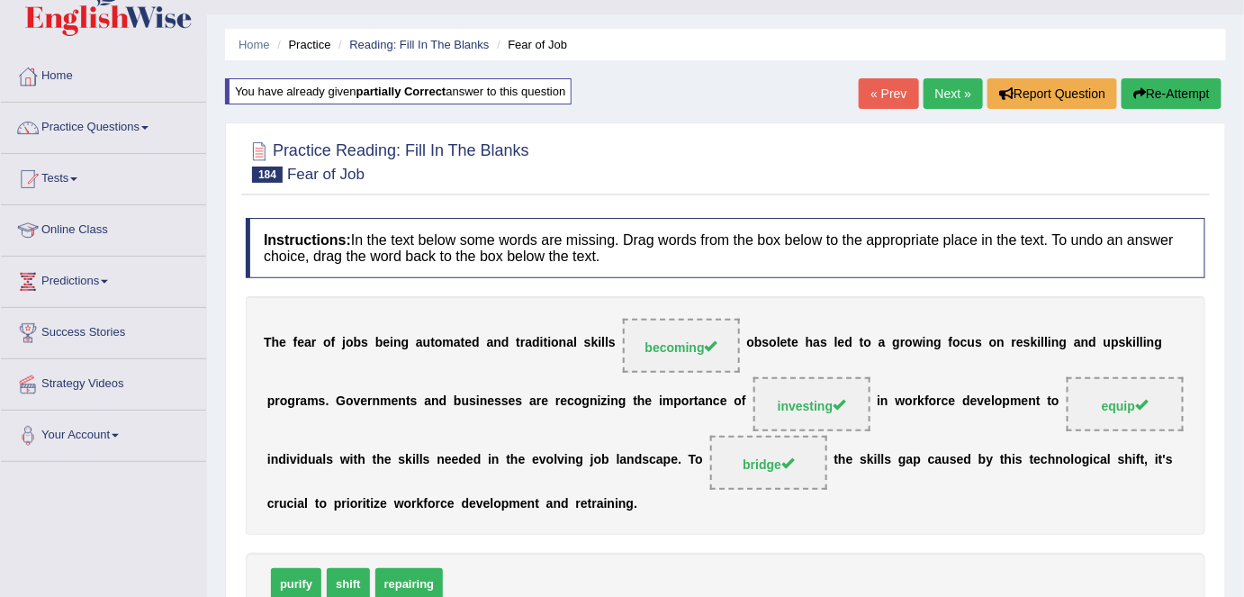
scroll to position [33, 0]
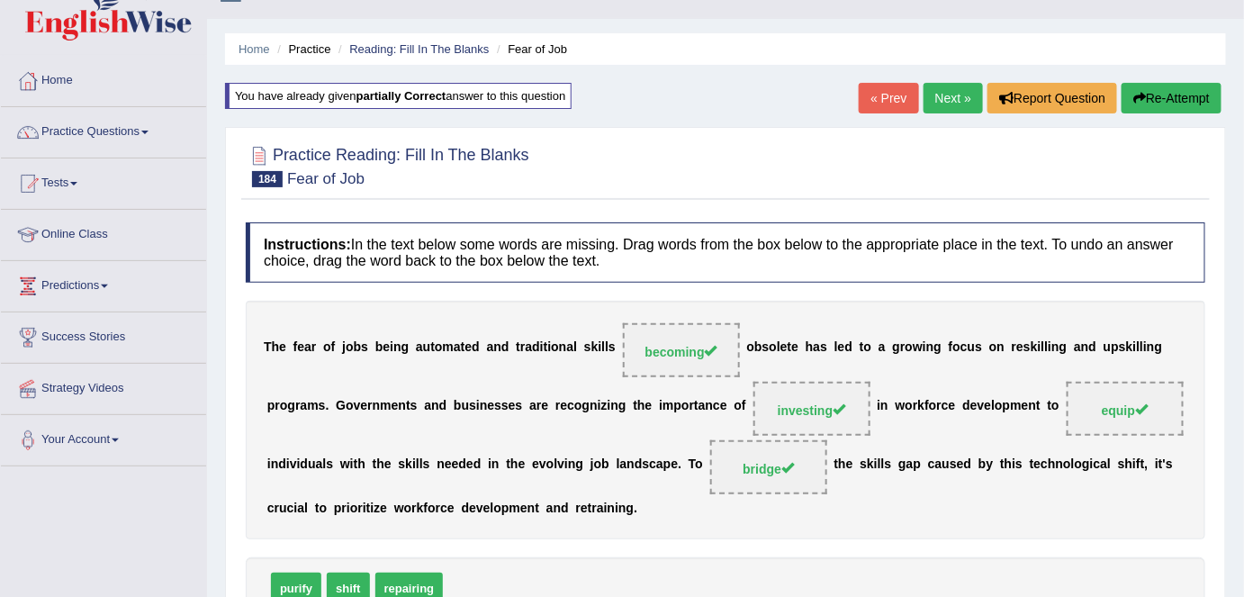
click at [954, 104] on link "Next »" at bounding box center [953, 98] width 59 height 31
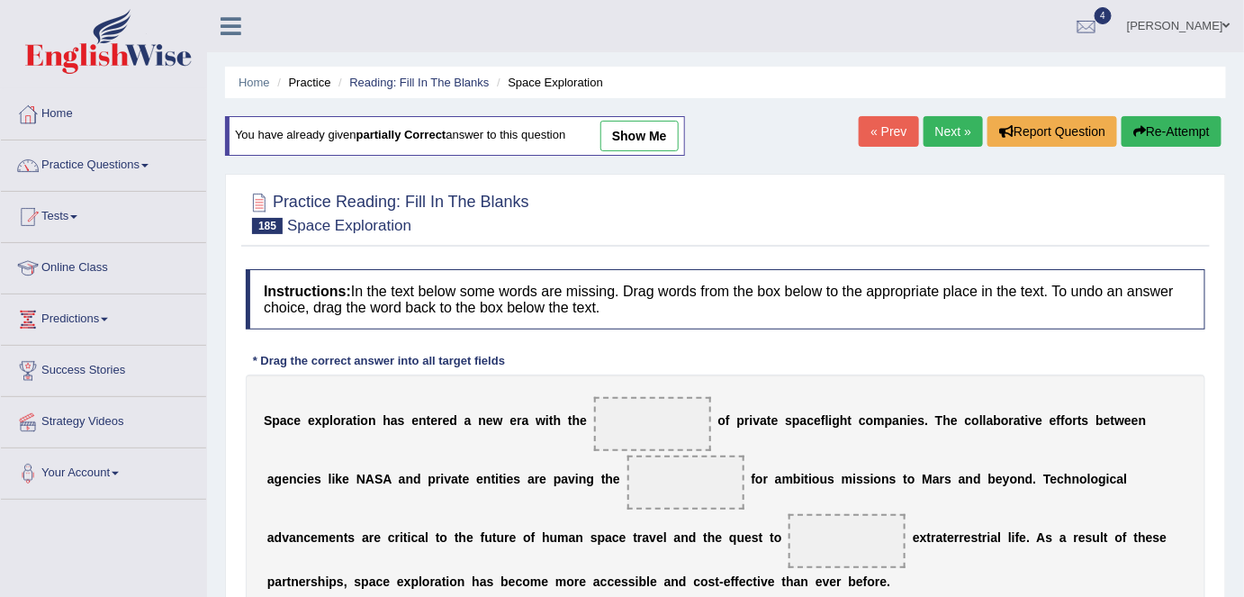
drag, startPoint x: 1243, startPoint y: 137, endPoint x: 1251, endPoint y: 161, distance: 25.4
click at [1243, 161] on html "Toggle navigation Home Practice Questions Speaking Practice Read Aloud Repeat S…" at bounding box center [622, 298] width 1244 height 597
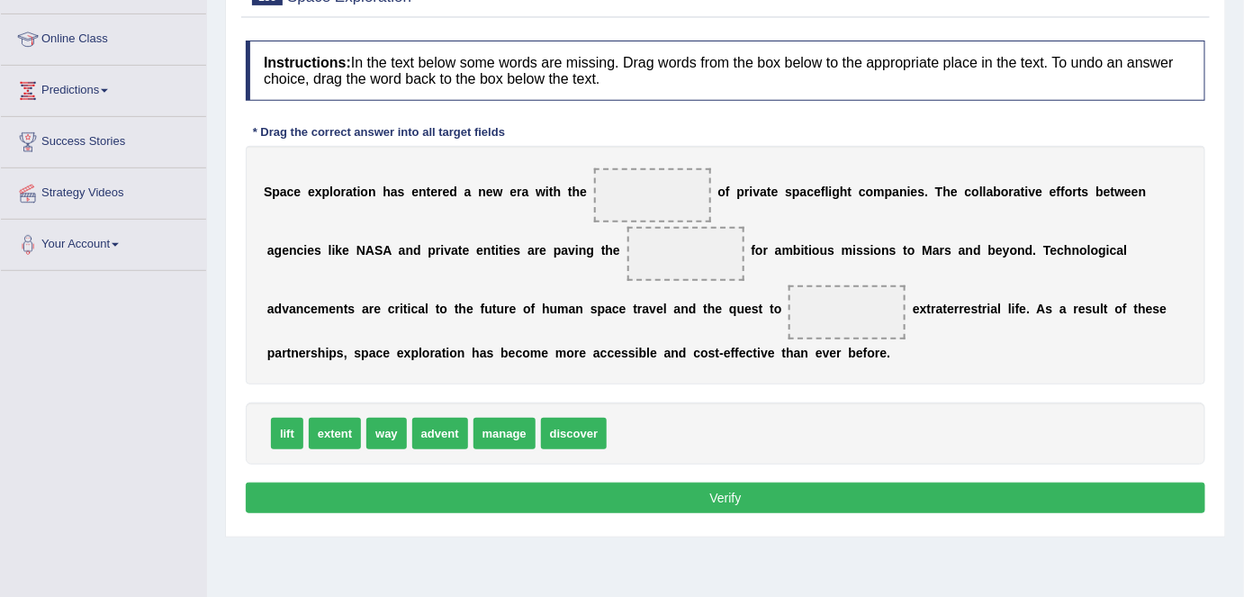
scroll to position [230, 0]
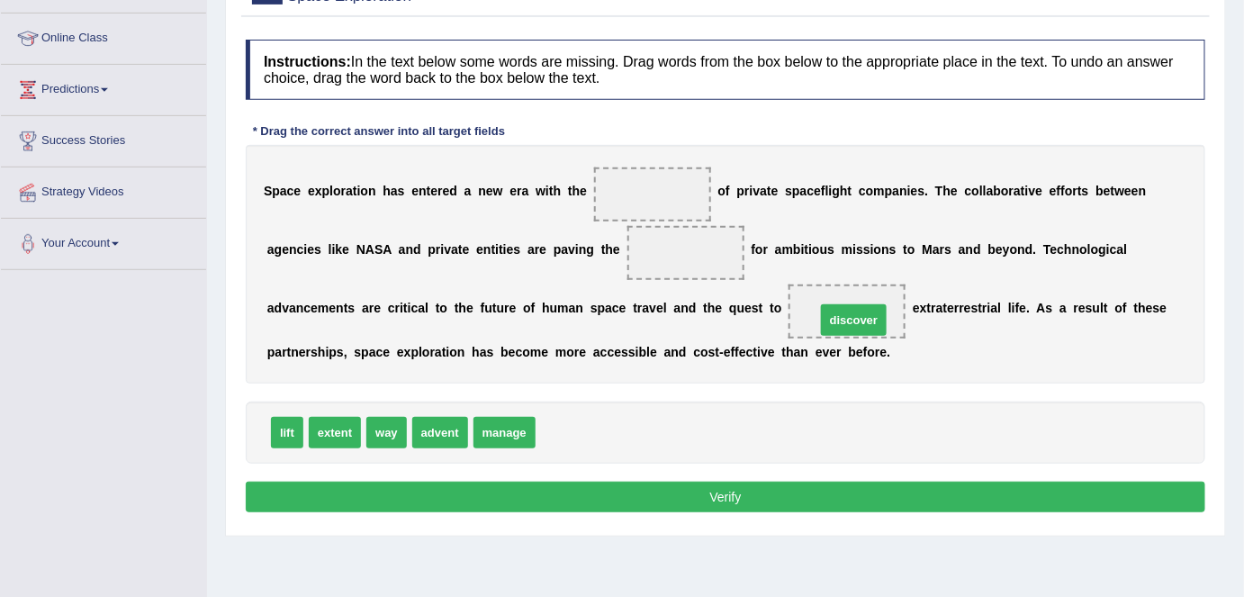
drag, startPoint x: 582, startPoint y: 428, endPoint x: 860, endPoint y: 315, distance: 300.1
drag, startPoint x: 447, startPoint y: 430, endPoint x: 632, endPoint y: 183, distance: 309.3
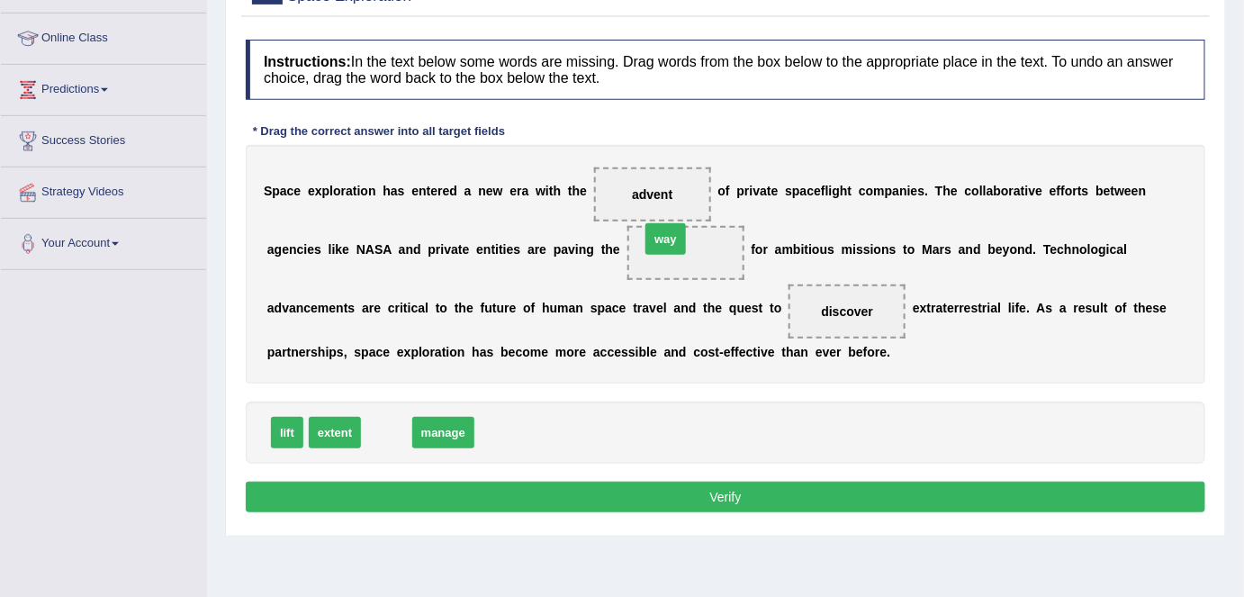
drag, startPoint x: 384, startPoint y: 428, endPoint x: 679, endPoint y: 243, distance: 348.2
click at [745, 504] on button "Verify" at bounding box center [726, 497] width 960 height 31
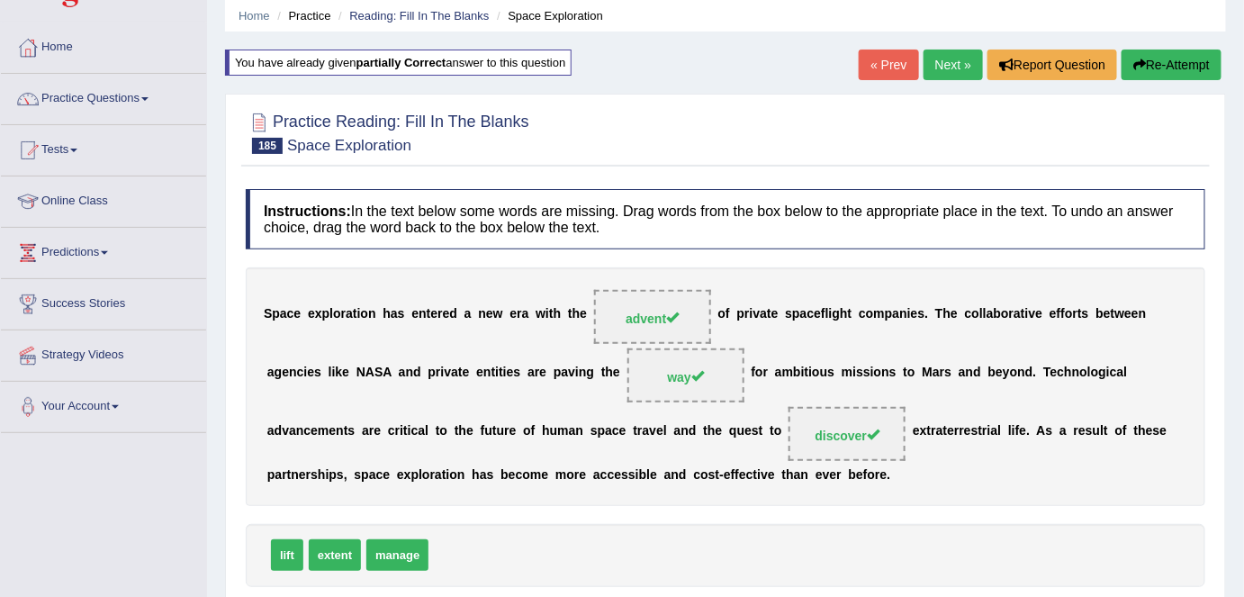
scroll to position [62, 0]
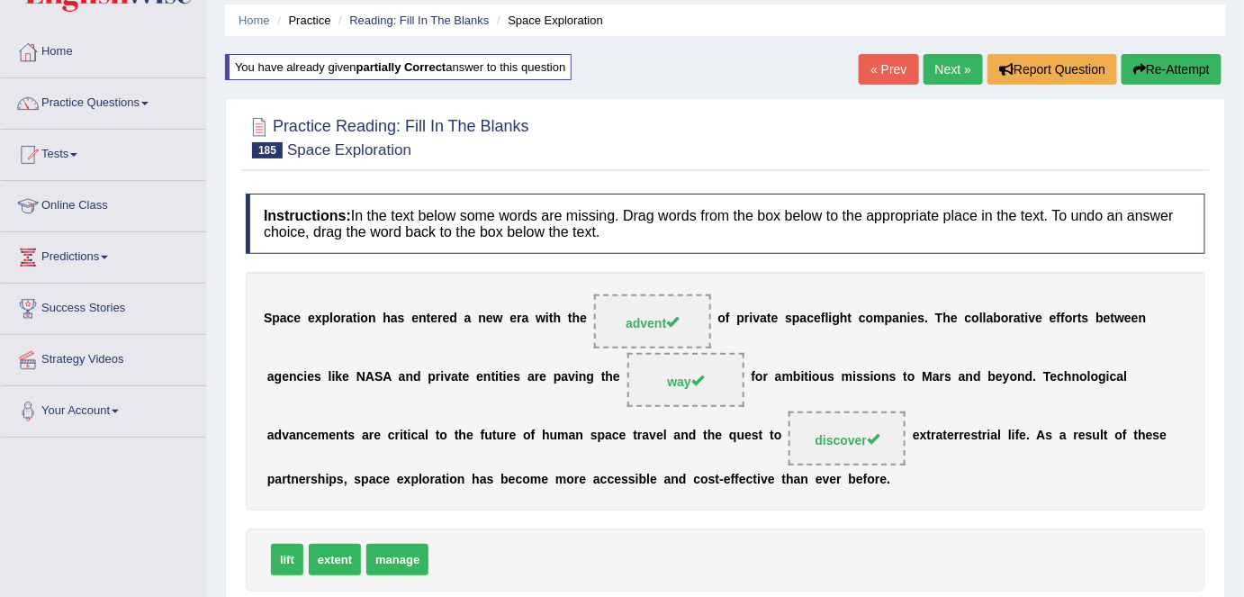
click at [949, 75] on link "Next »" at bounding box center [953, 69] width 59 height 31
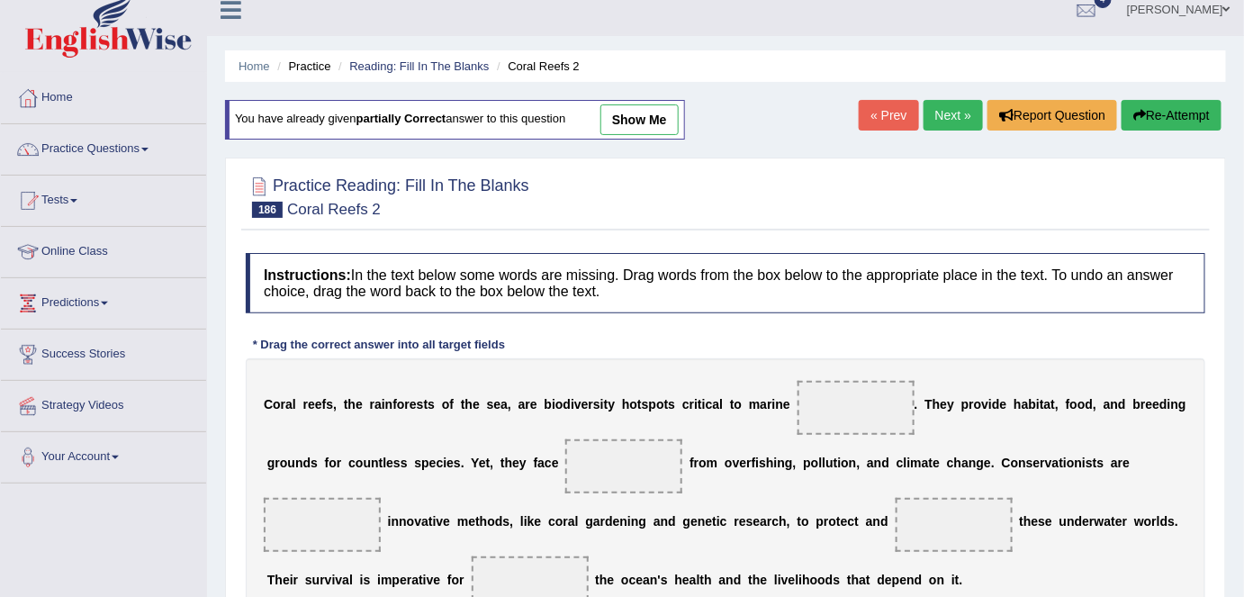
scroll to position [14, 0]
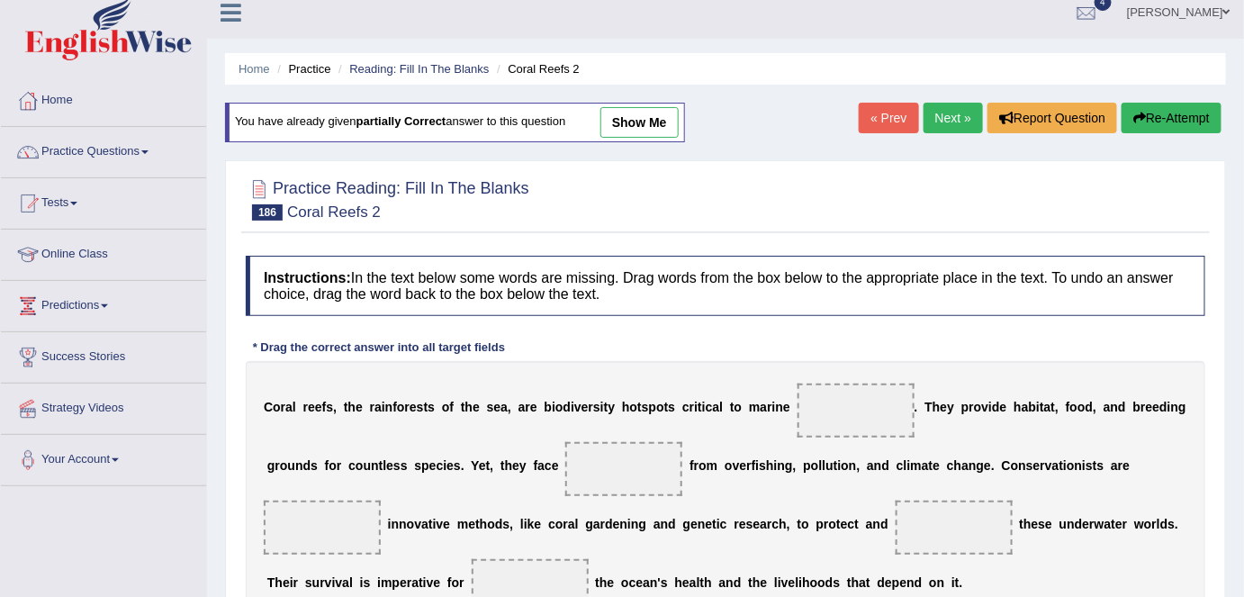
click at [960, 117] on link "Next »" at bounding box center [953, 118] width 59 height 31
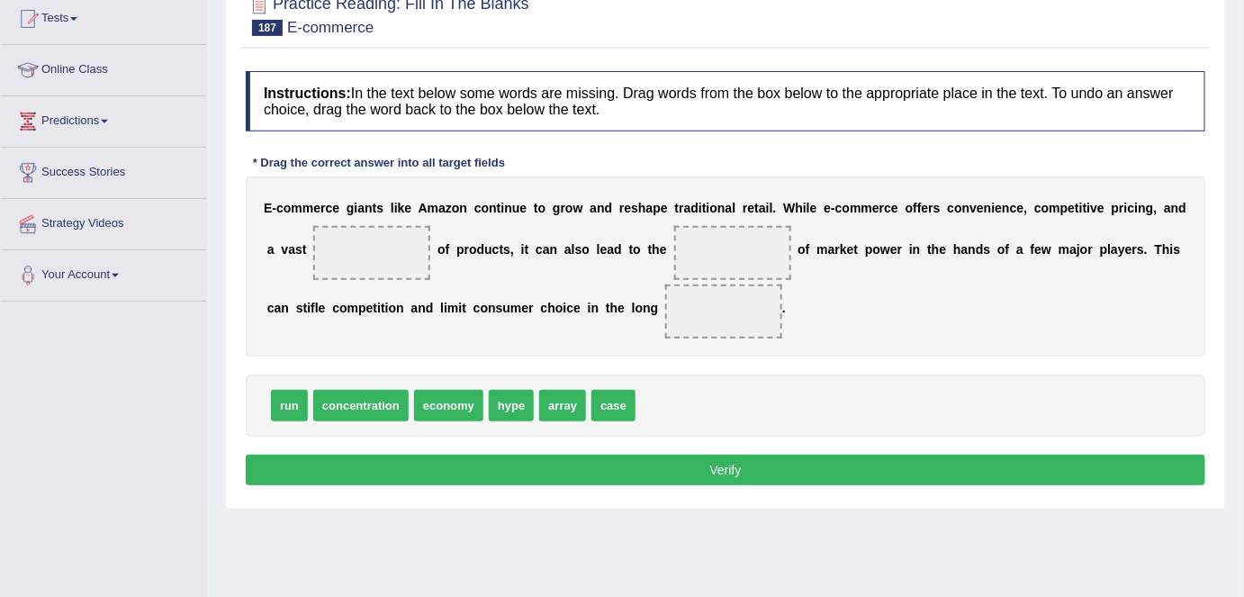
scroll to position [199, 0]
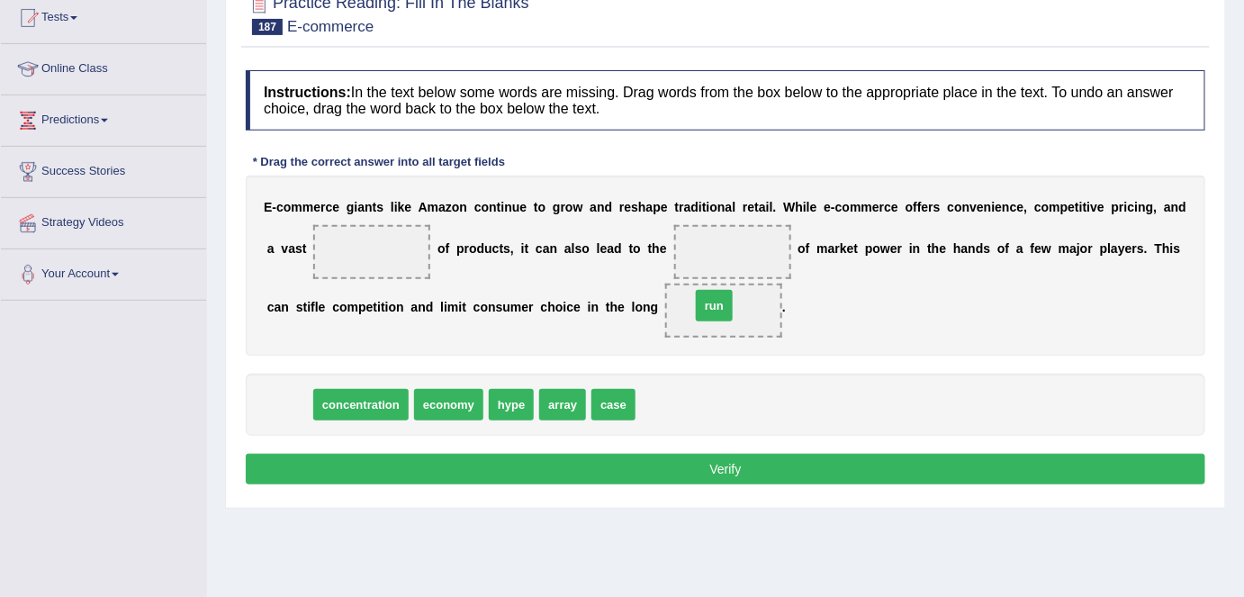
drag, startPoint x: 278, startPoint y: 400, endPoint x: 703, endPoint y: 302, distance: 436.1
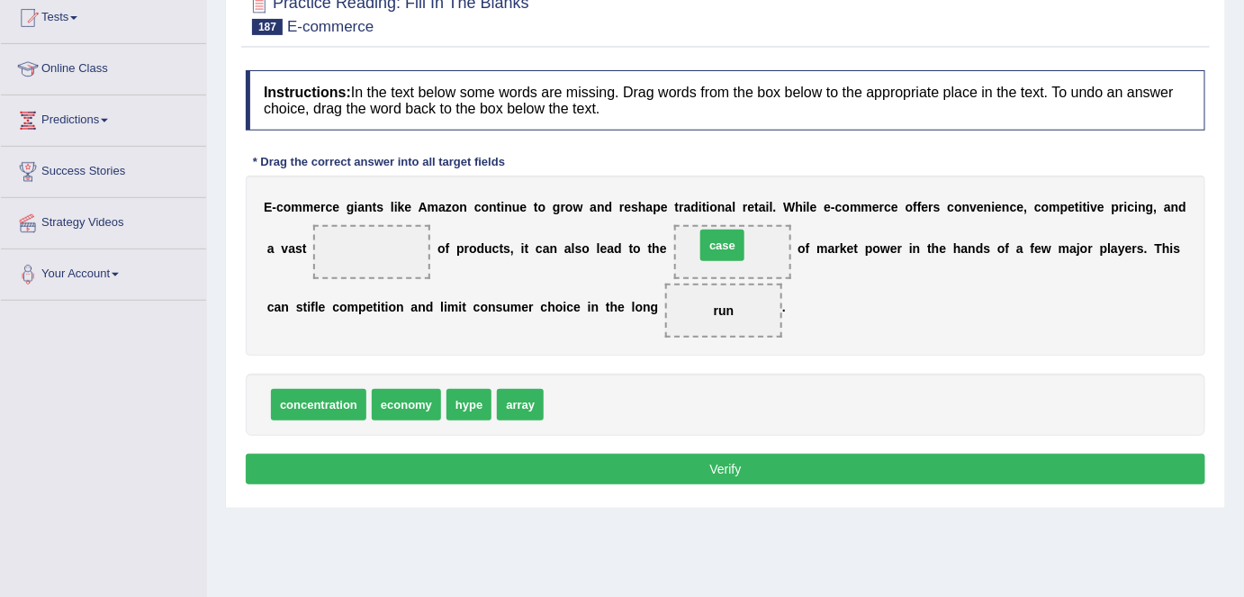
drag, startPoint x: 569, startPoint y: 403, endPoint x: 720, endPoint y: 245, distance: 219.1
drag, startPoint x: 529, startPoint y: 402, endPoint x: 387, endPoint y: 255, distance: 204.4
click at [691, 459] on button "Verify" at bounding box center [726, 469] width 960 height 31
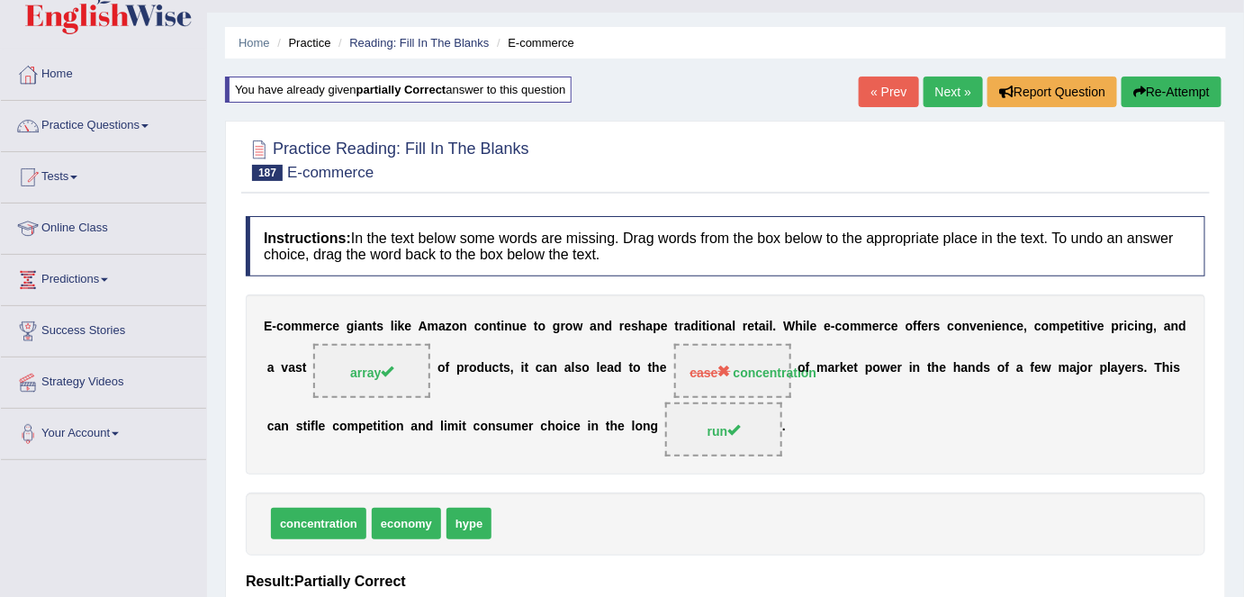
scroll to position [38, 0]
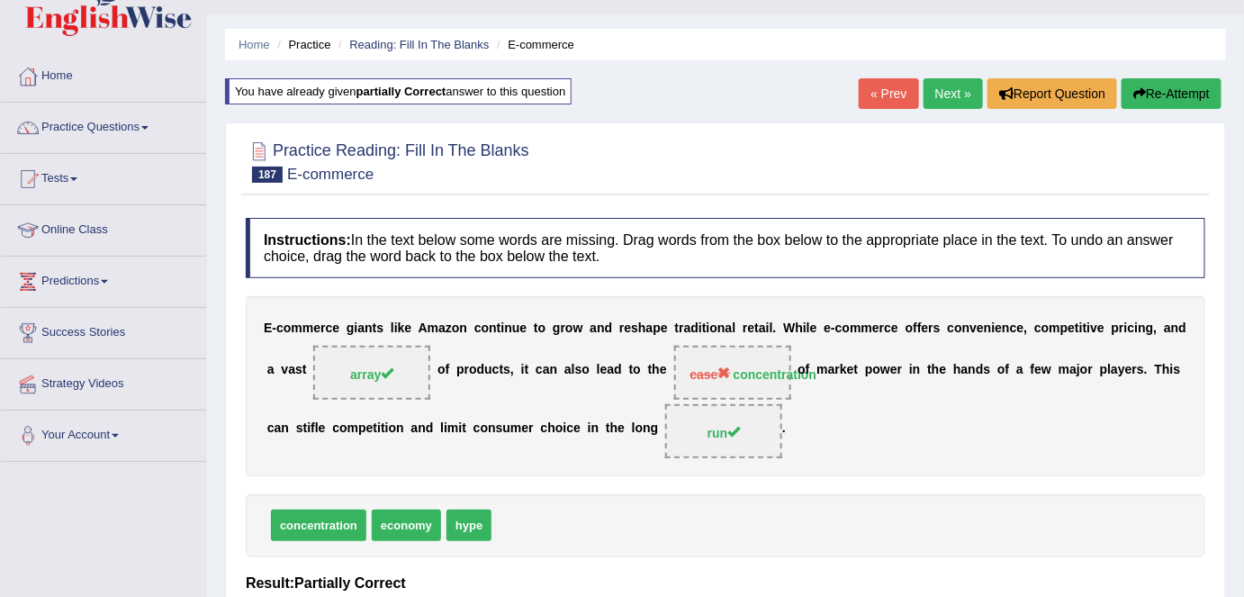
click at [951, 88] on link "Next »" at bounding box center [953, 93] width 59 height 31
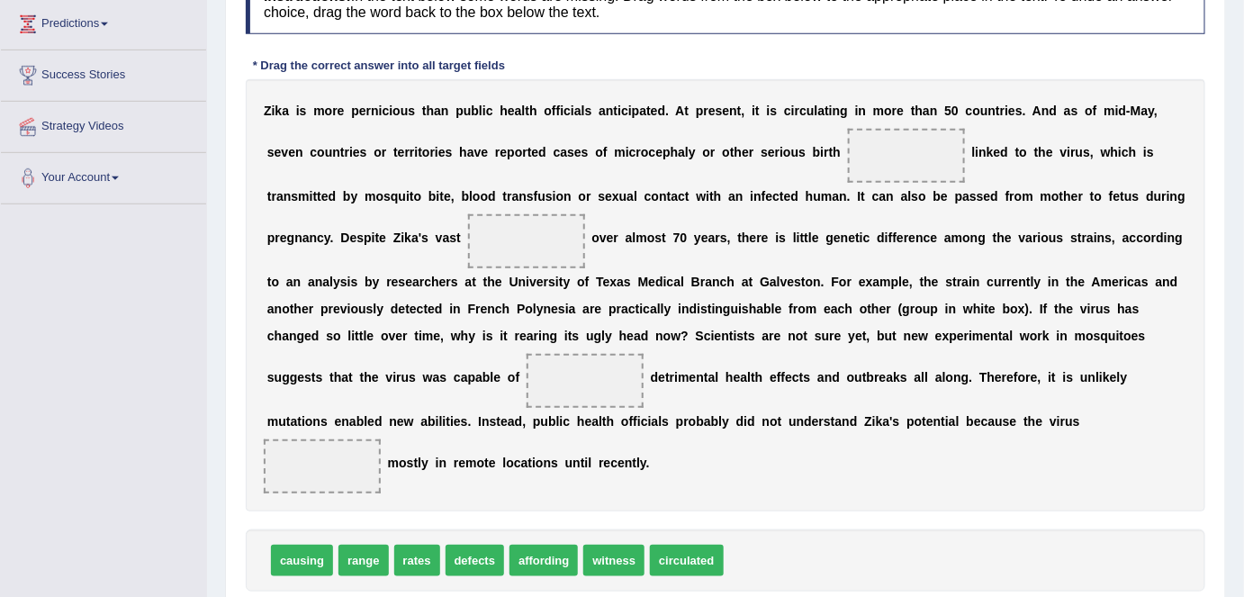
scroll to position [302, 0]
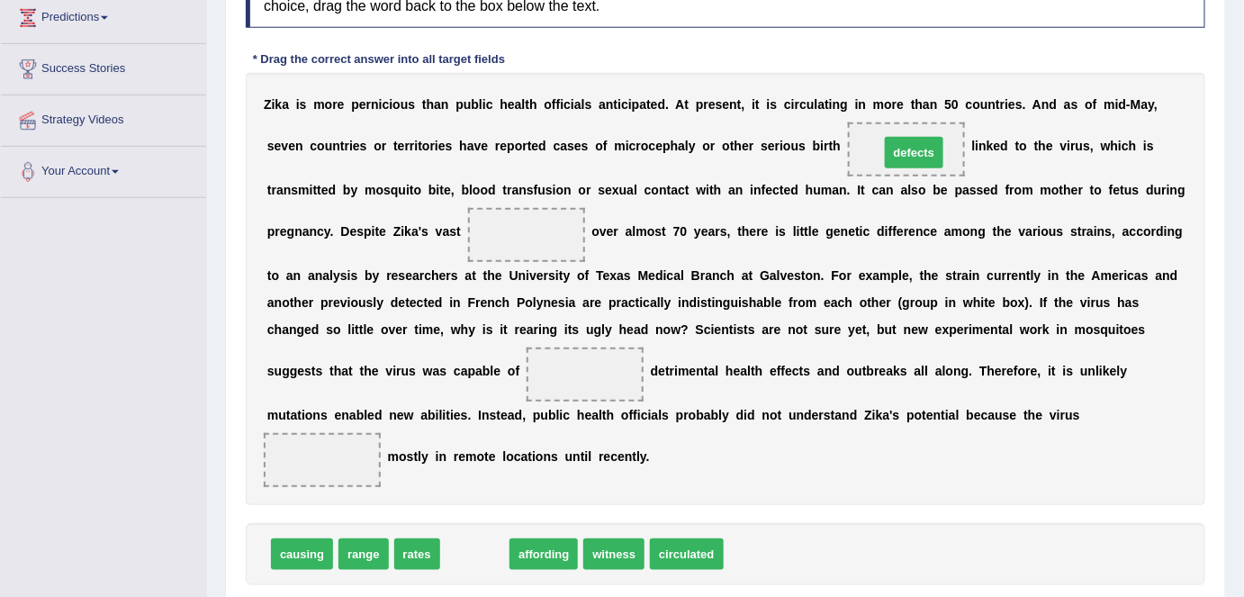
drag, startPoint x: 473, startPoint y: 549, endPoint x: 913, endPoint y: 148, distance: 595.9
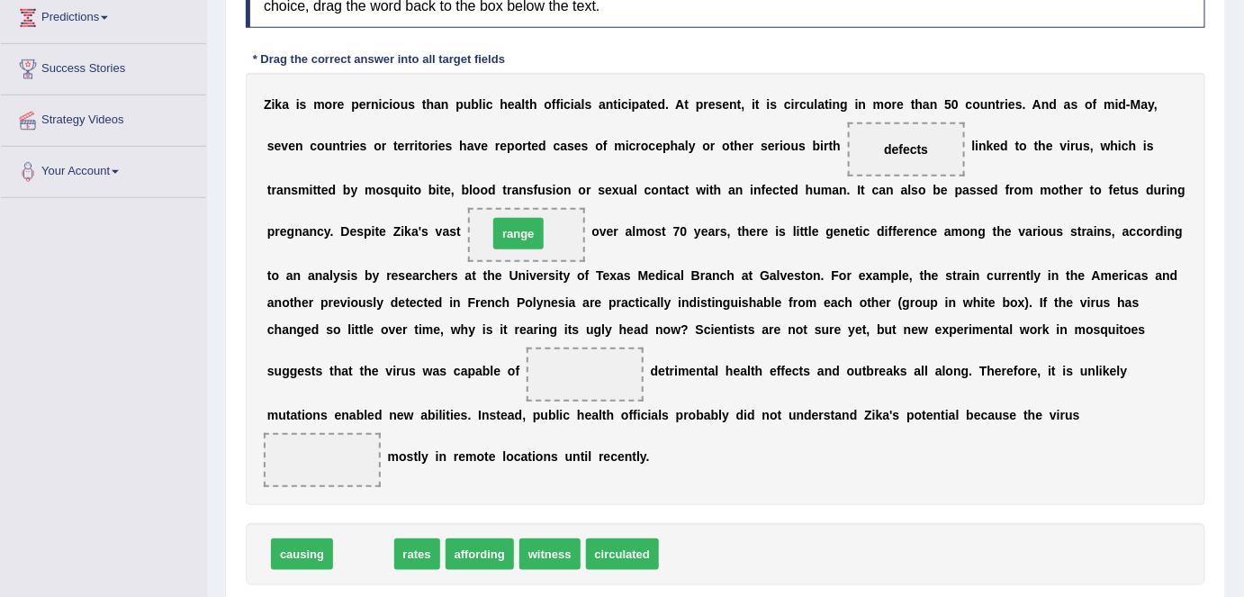
drag, startPoint x: 361, startPoint y: 552, endPoint x: 519, endPoint y: 230, distance: 358.0
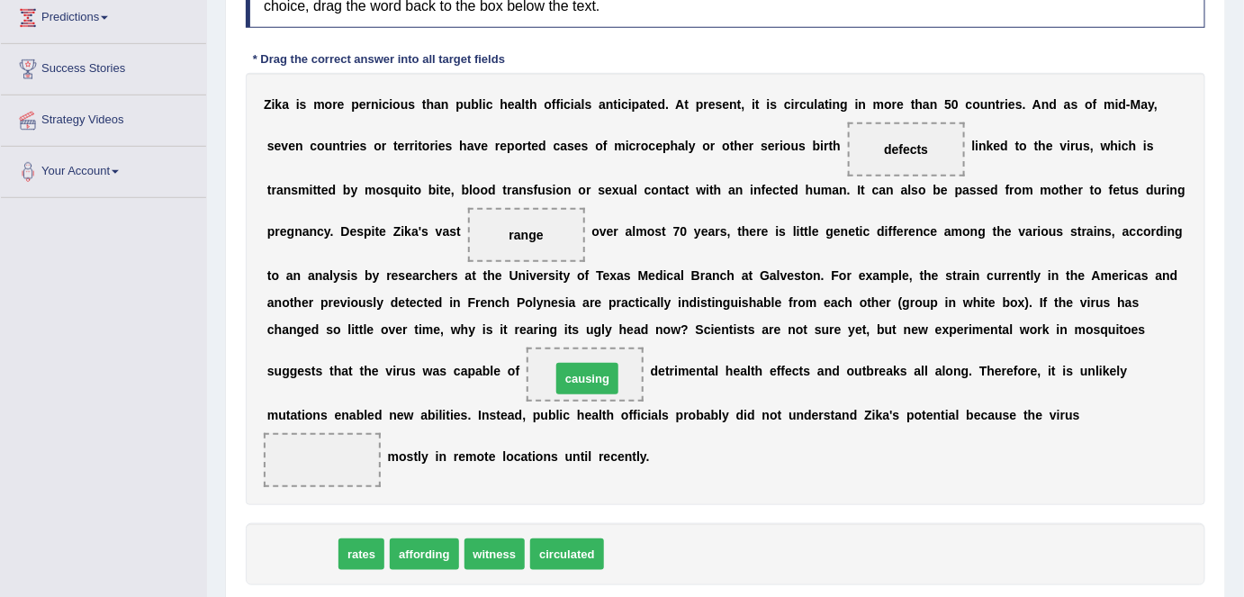
drag, startPoint x: 302, startPoint y: 549, endPoint x: 587, endPoint y: 374, distance: 335.1
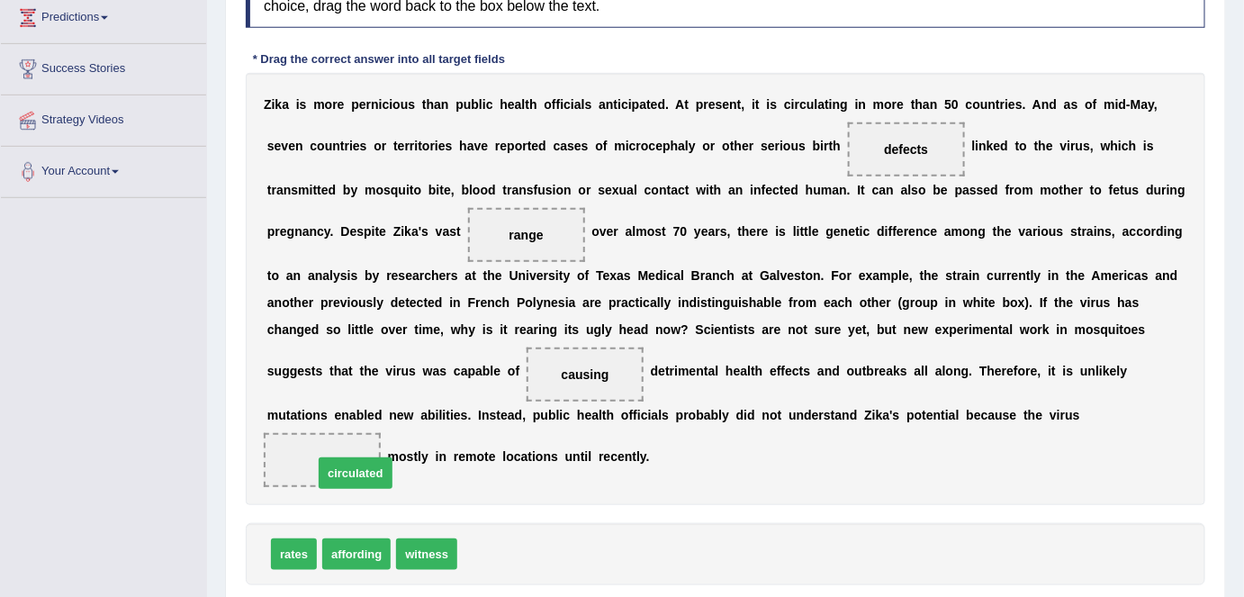
drag, startPoint x: 501, startPoint y: 550, endPoint x: 356, endPoint y: 468, distance: 167.3
drag, startPoint x: 1243, startPoint y: 266, endPoint x: 1238, endPoint y: 327, distance: 60.6
click at [1238, 327] on div "Home Practice Reading: Fill In The Blanks Zika You have already given correct a…" at bounding box center [725, 184] width 1037 height 973
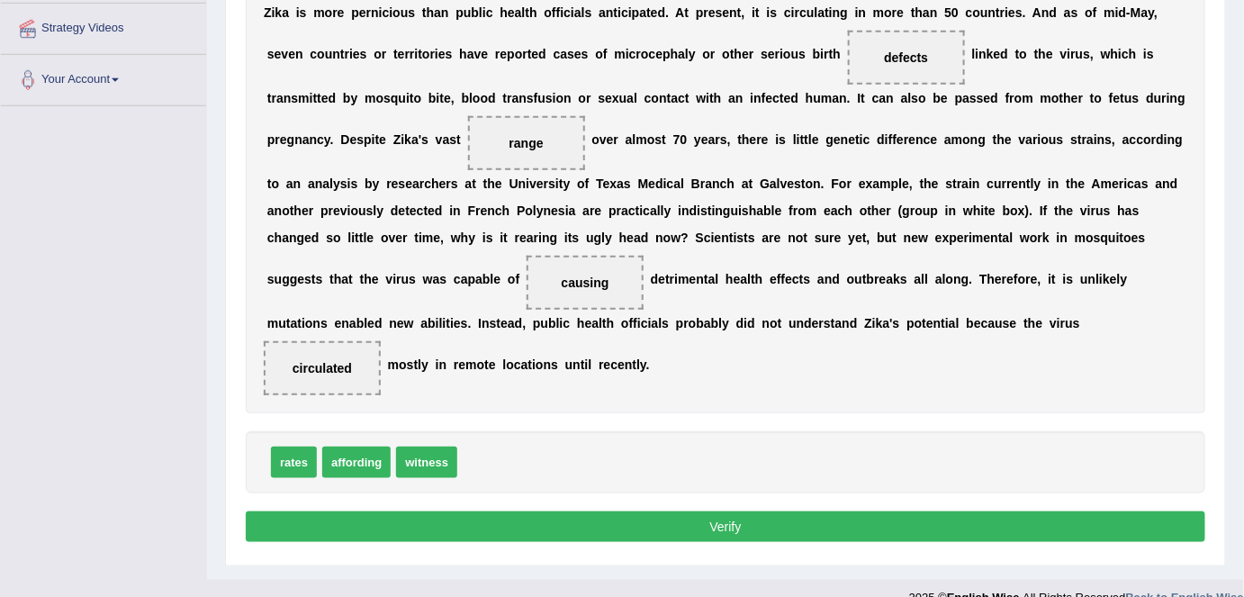
scroll to position [418, 0]
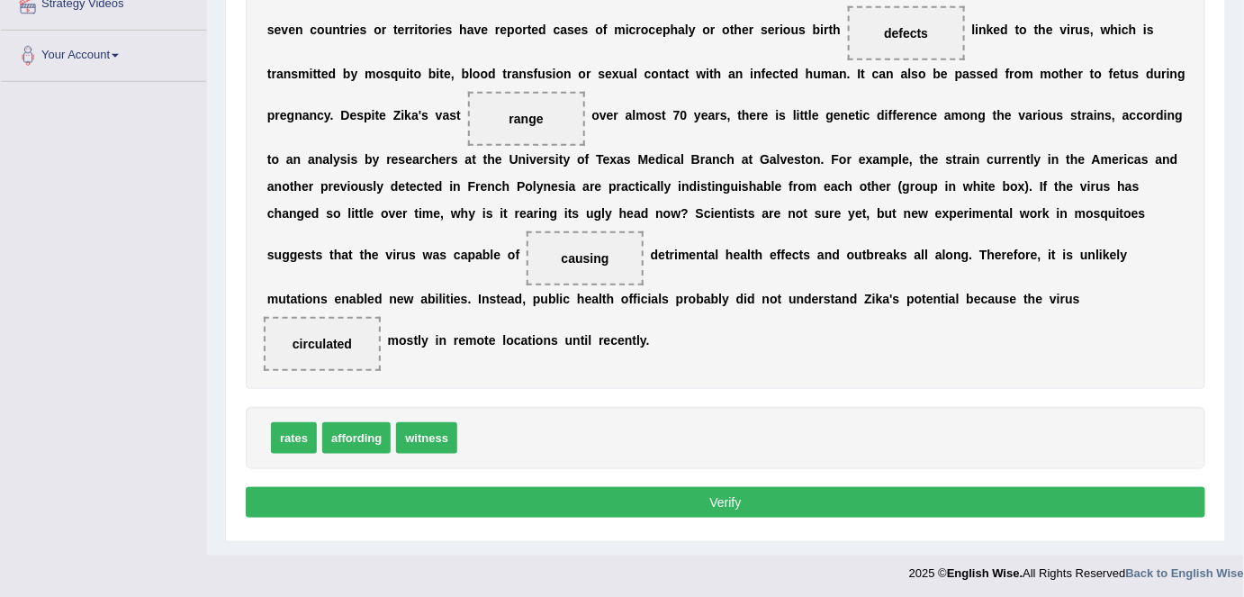
click at [788, 496] on button "Verify" at bounding box center [726, 502] width 960 height 31
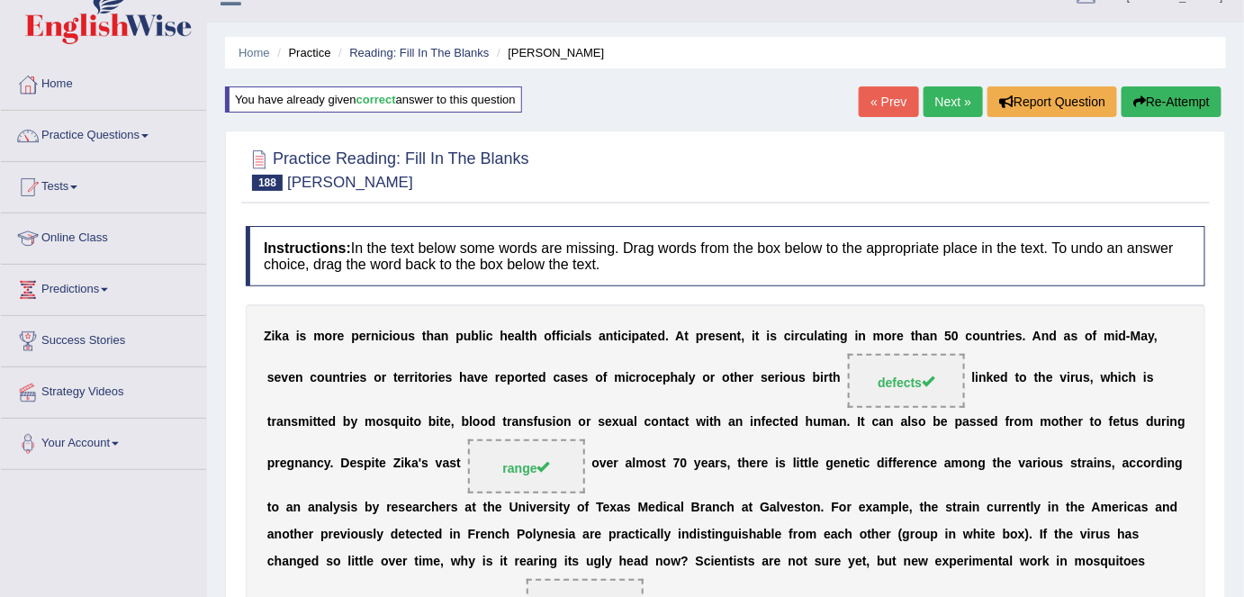
scroll to position [26, 0]
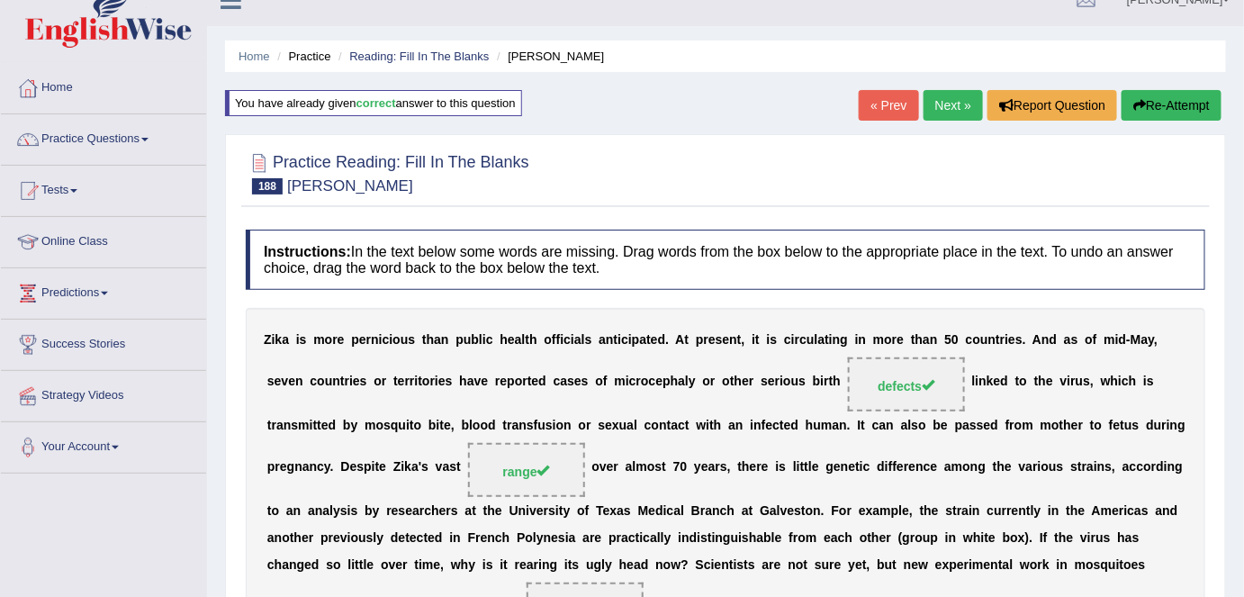
click at [945, 108] on link "Next »" at bounding box center [953, 105] width 59 height 31
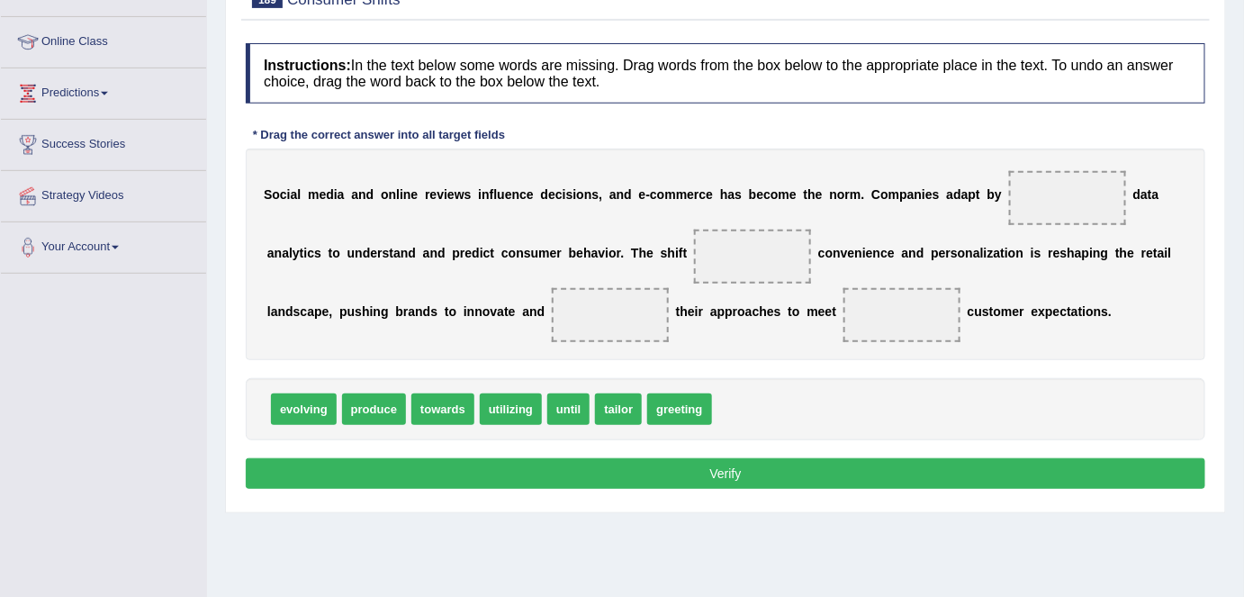
scroll to position [232, 0]
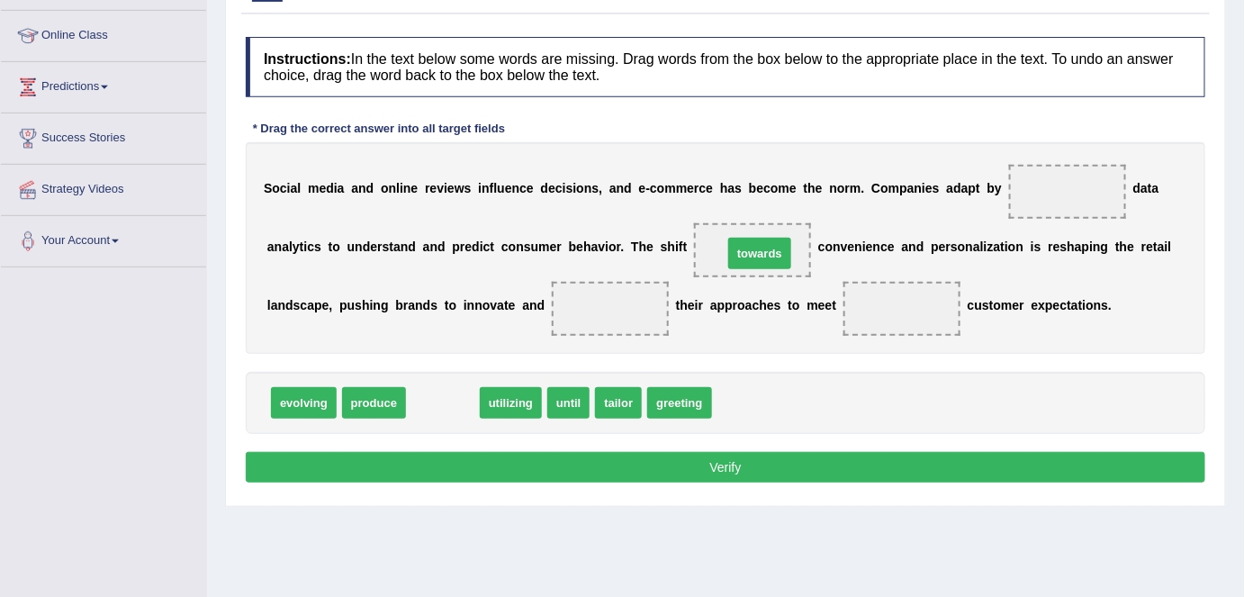
drag, startPoint x: 449, startPoint y: 393, endPoint x: 766, endPoint y: 243, distance: 350.4
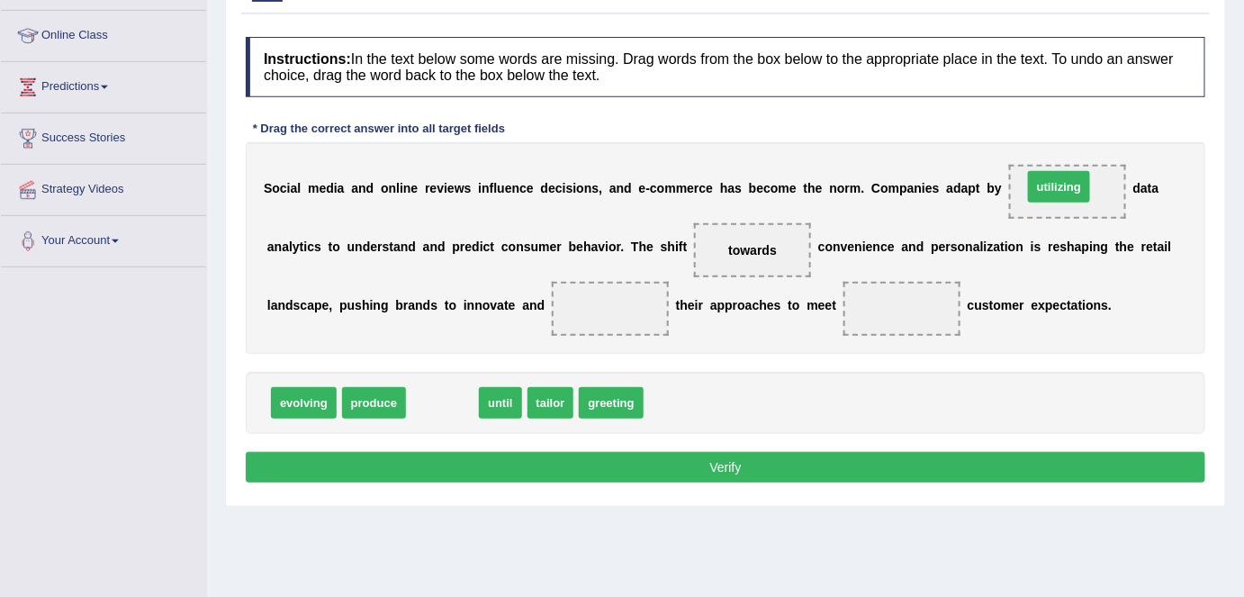
drag, startPoint x: 448, startPoint y: 394, endPoint x: 1089, endPoint y: 178, distance: 676.5
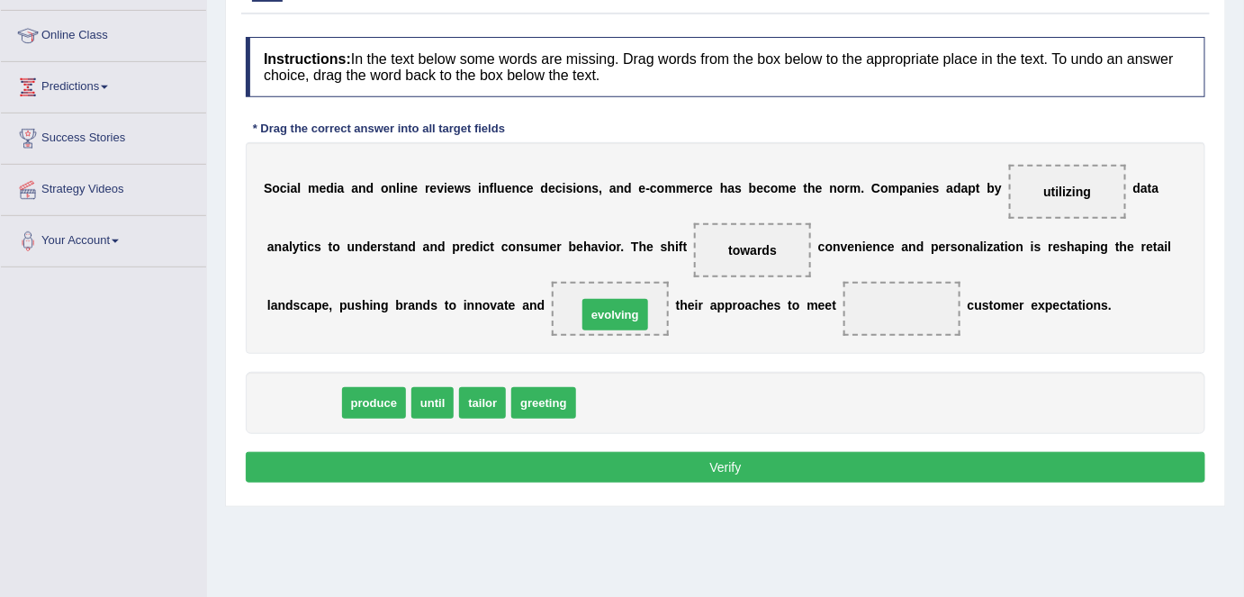
drag, startPoint x: 310, startPoint y: 399, endPoint x: 621, endPoint y: 311, distance: 323.8
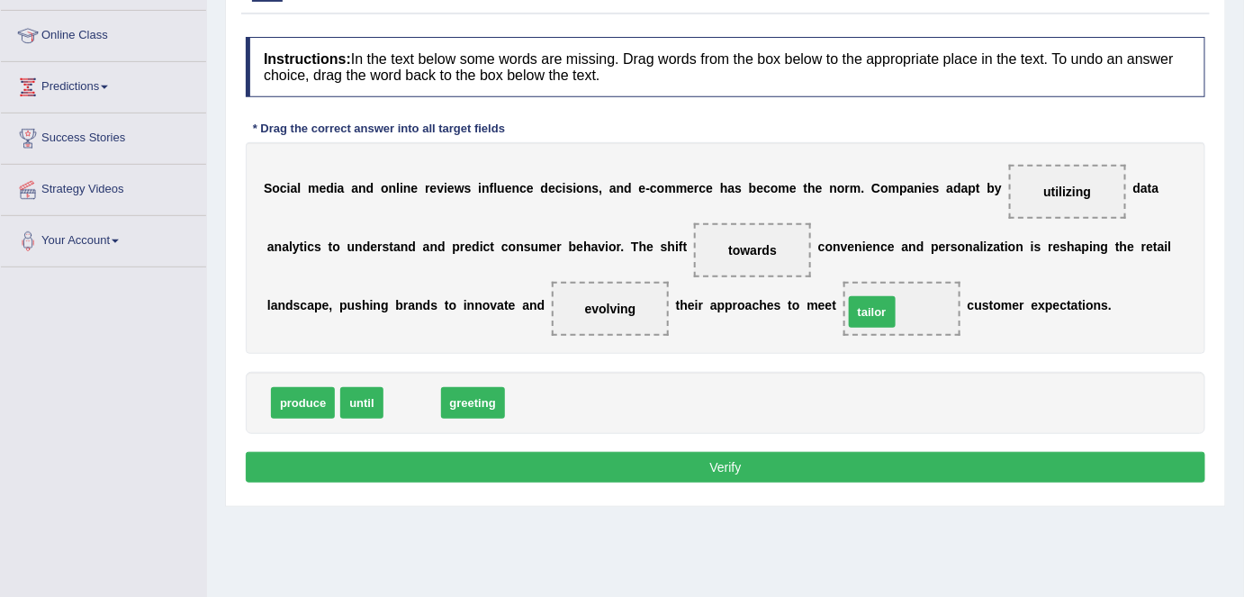
drag, startPoint x: 410, startPoint y: 401, endPoint x: 870, endPoint y: 309, distance: 469.1
click at [738, 463] on button "Verify" at bounding box center [726, 467] width 960 height 31
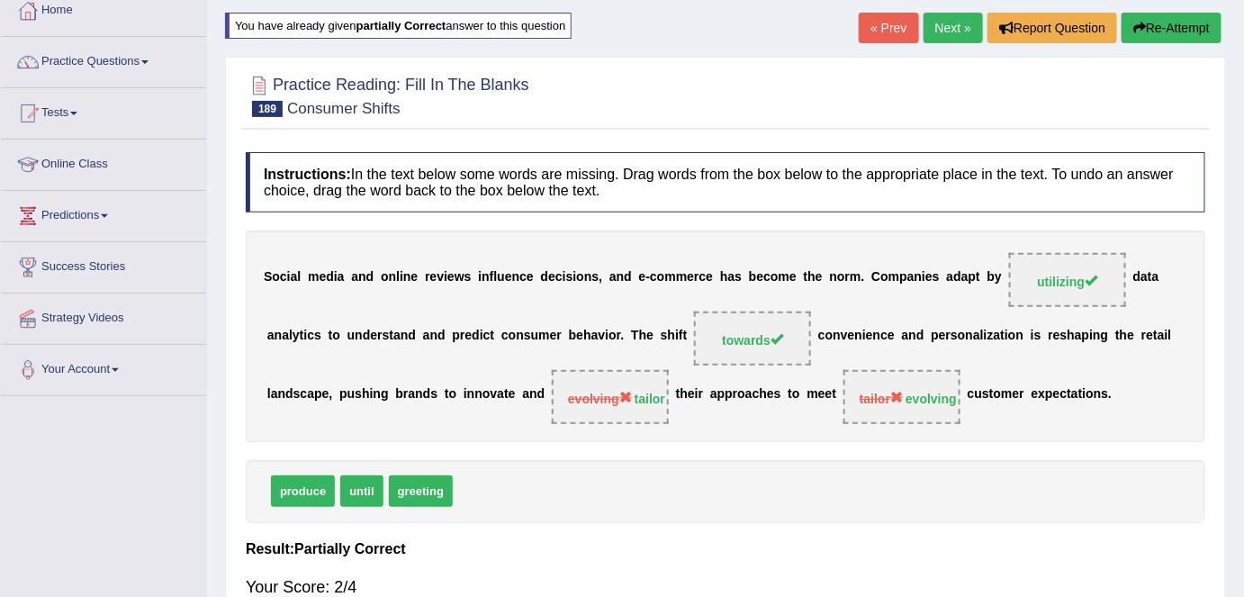
scroll to position [105, 0]
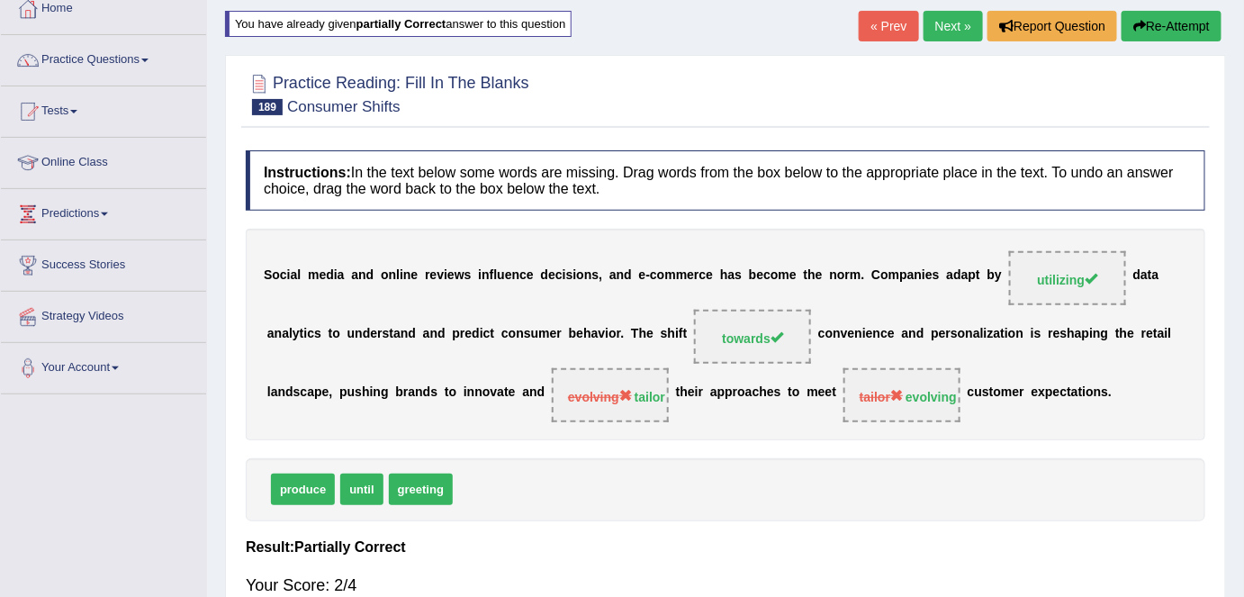
click at [949, 32] on link "Next »" at bounding box center [953, 26] width 59 height 31
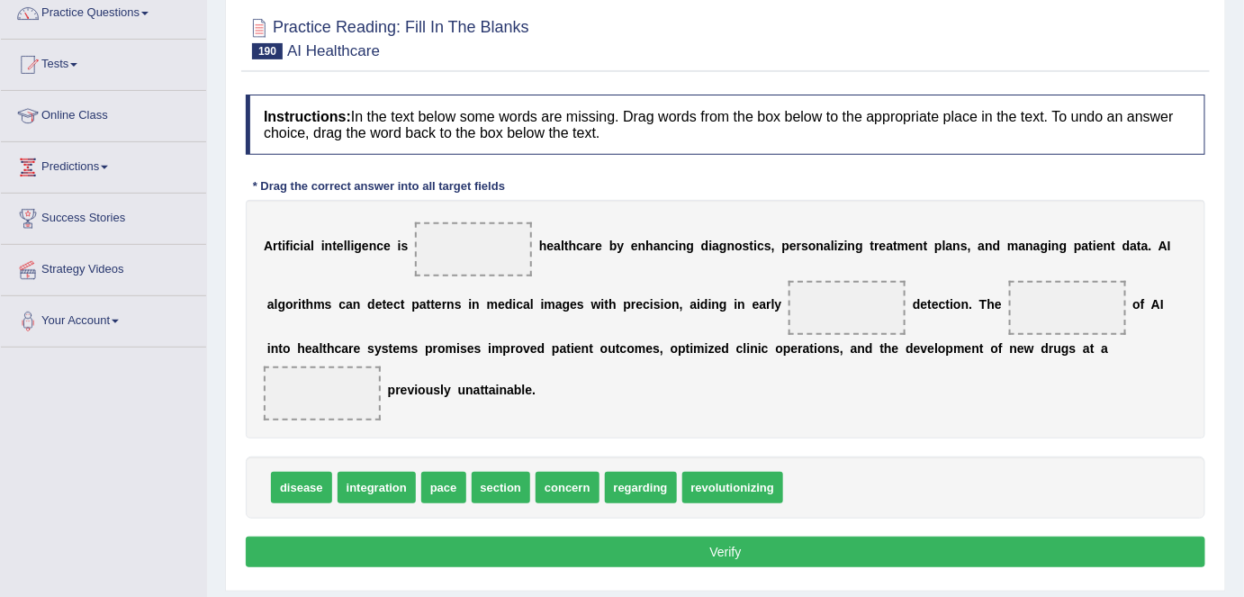
scroll to position [162, 0]
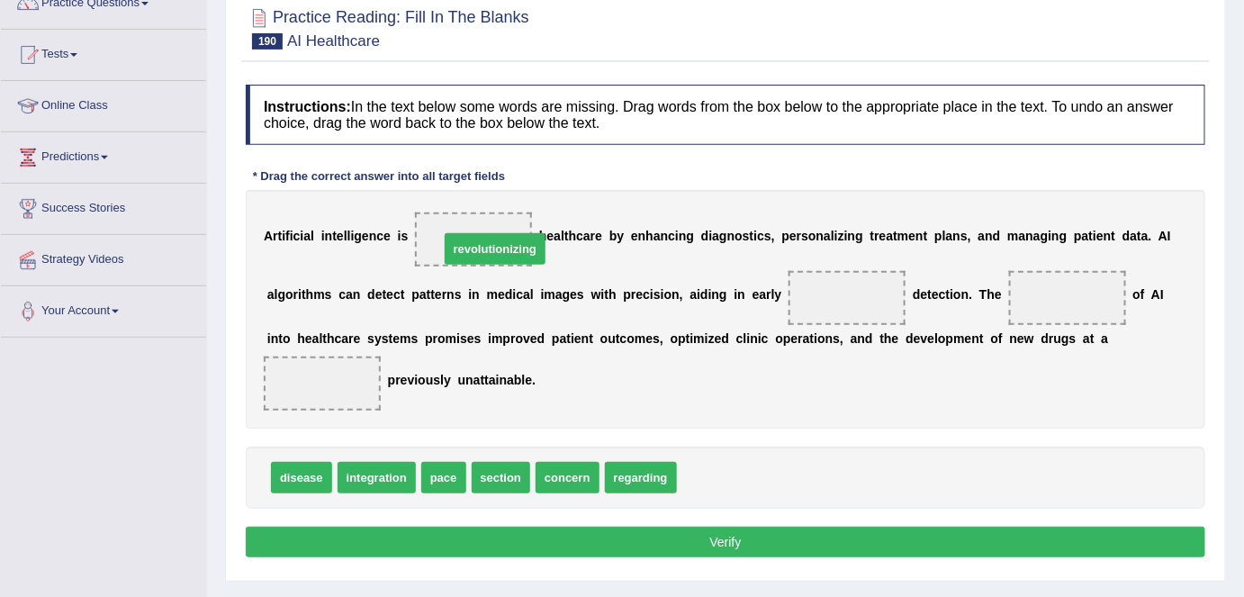
drag, startPoint x: 742, startPoint y: 475, endPoint x: 499, endPoint y: 242, distance: 336.8
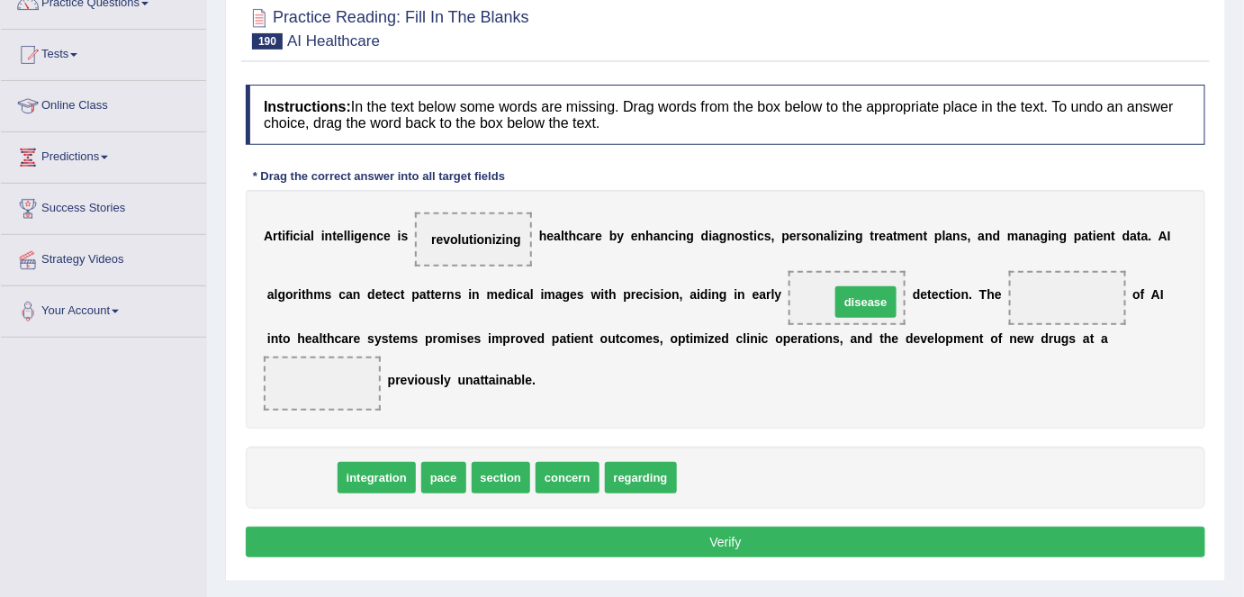
drag, startPoint x: 293, startPoint y: 472, endPoint x: 866, endPoint y: 297, distance: 599.5
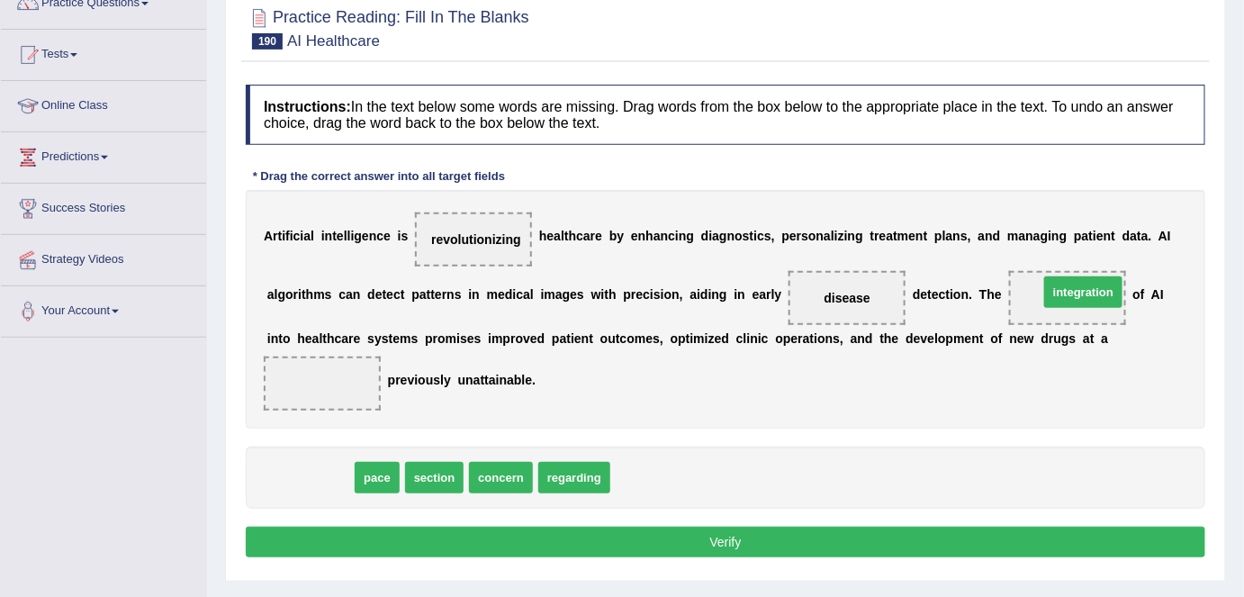
drag, startPoint x: 317, startPoint y: 474, endPoint x: 1103, endPoint y: 288, distance: 807.6
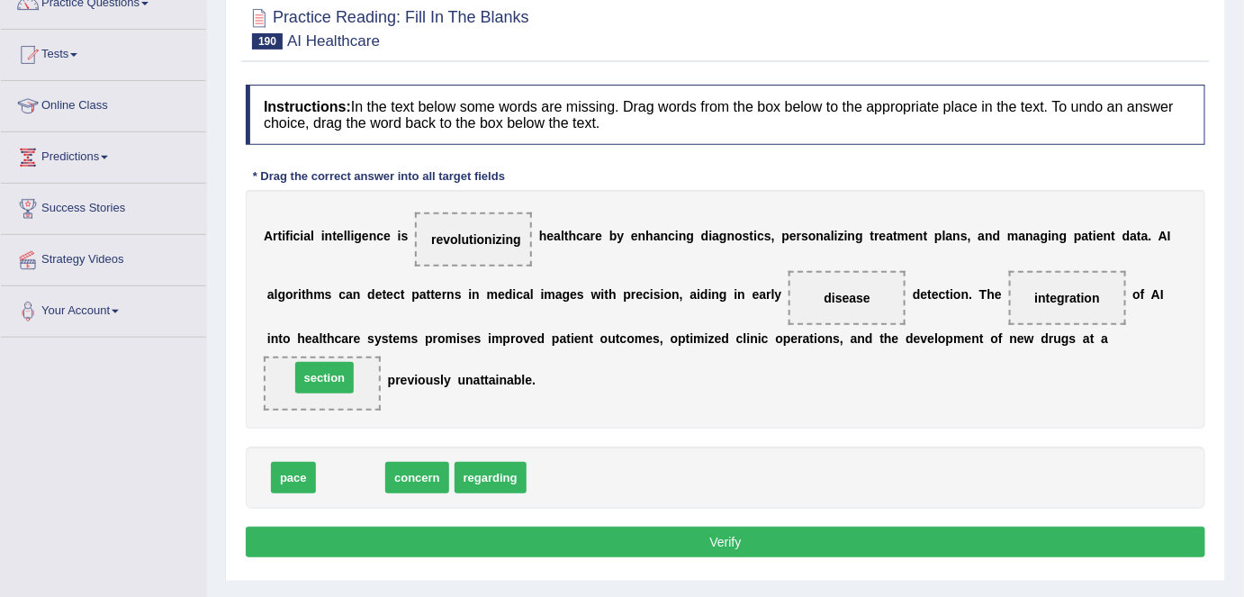
drag, startPoint x: 350, startPoint y: 475, endPoint x: 324, endPoint y: 375, distance: 103.3
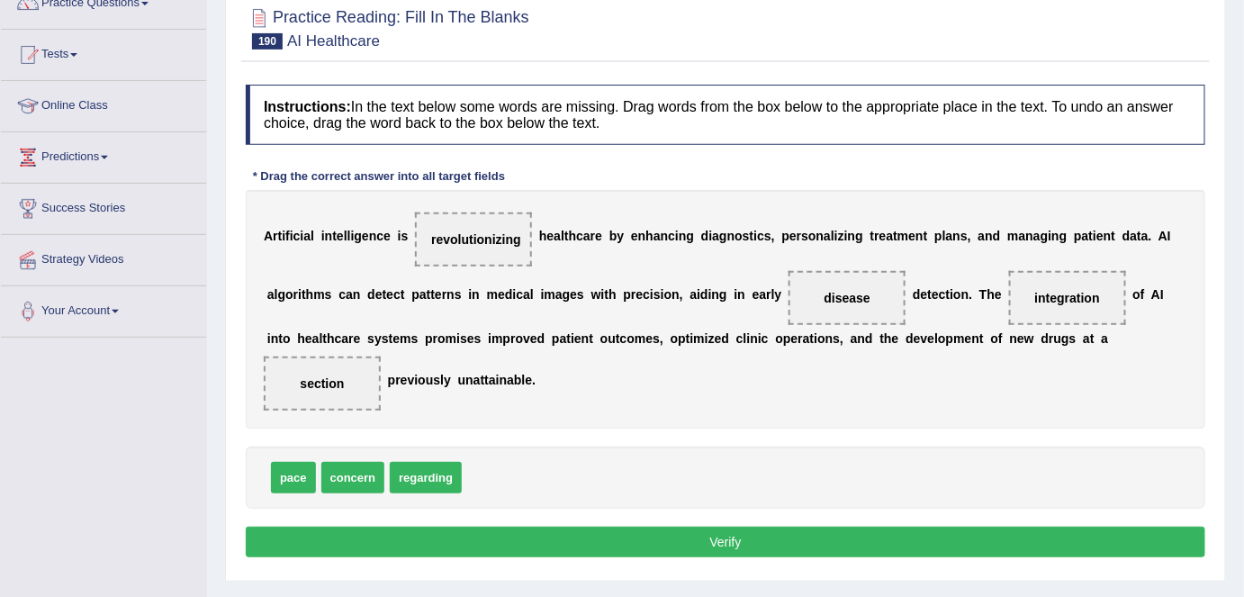
click at [665, 543] on button "Verify" at bounding box center [726, 542] width 960 height 31
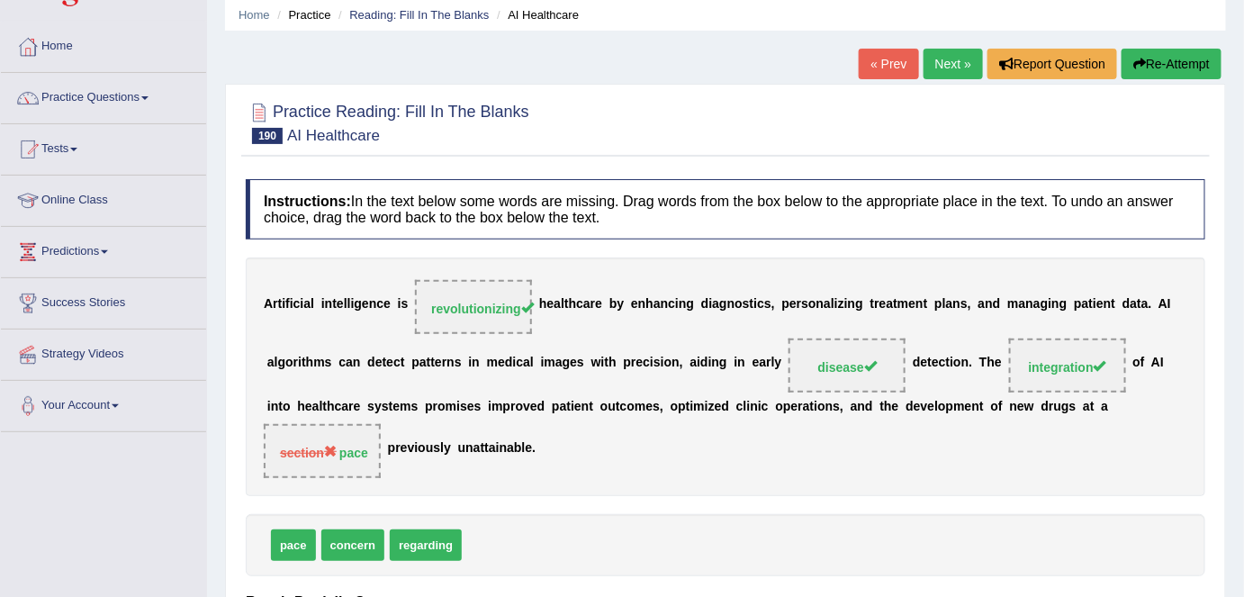
scroll to position [50, 0]
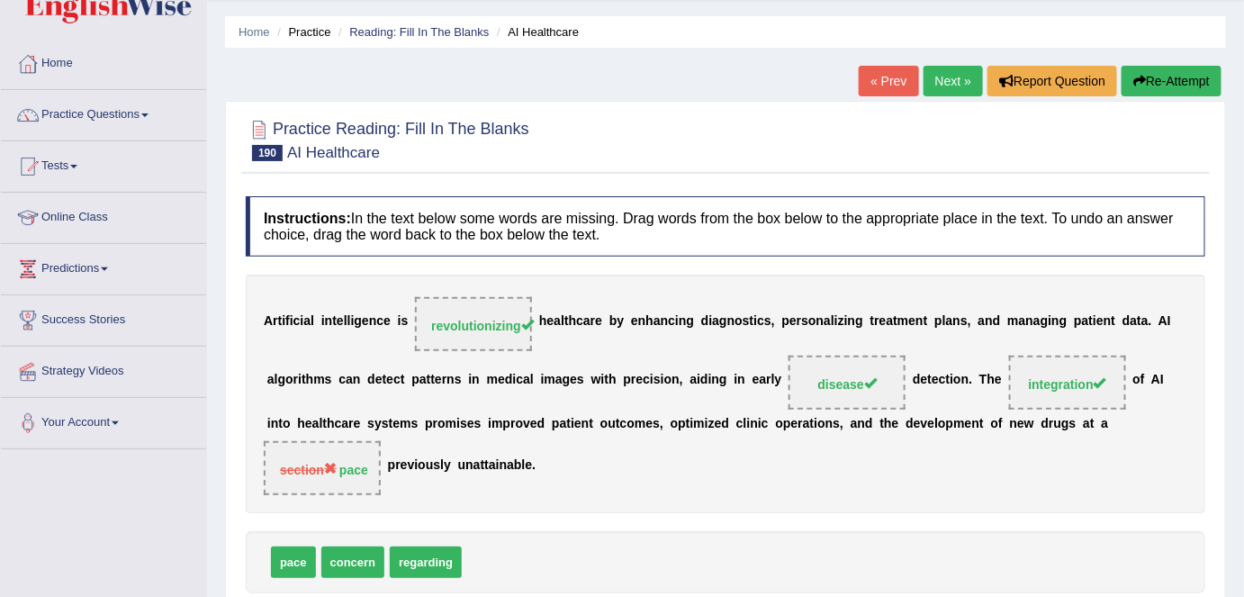
click at [948, 87] on link "Next »" at bounding box center [953, 81] width 59 height 31
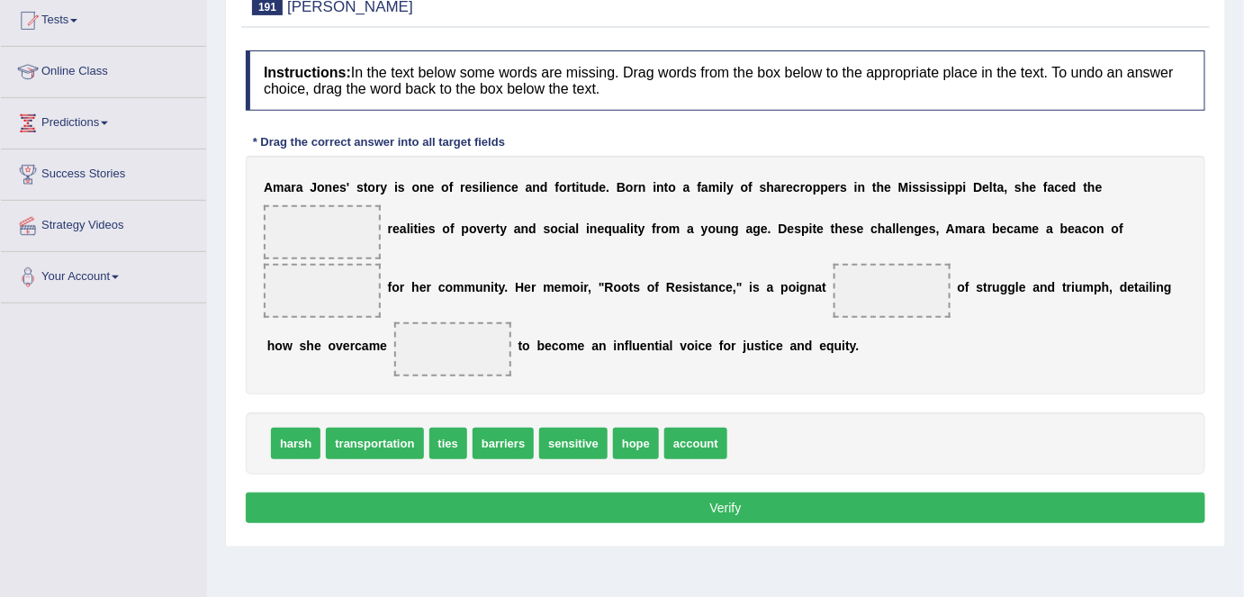
scroll to position [198, 0]
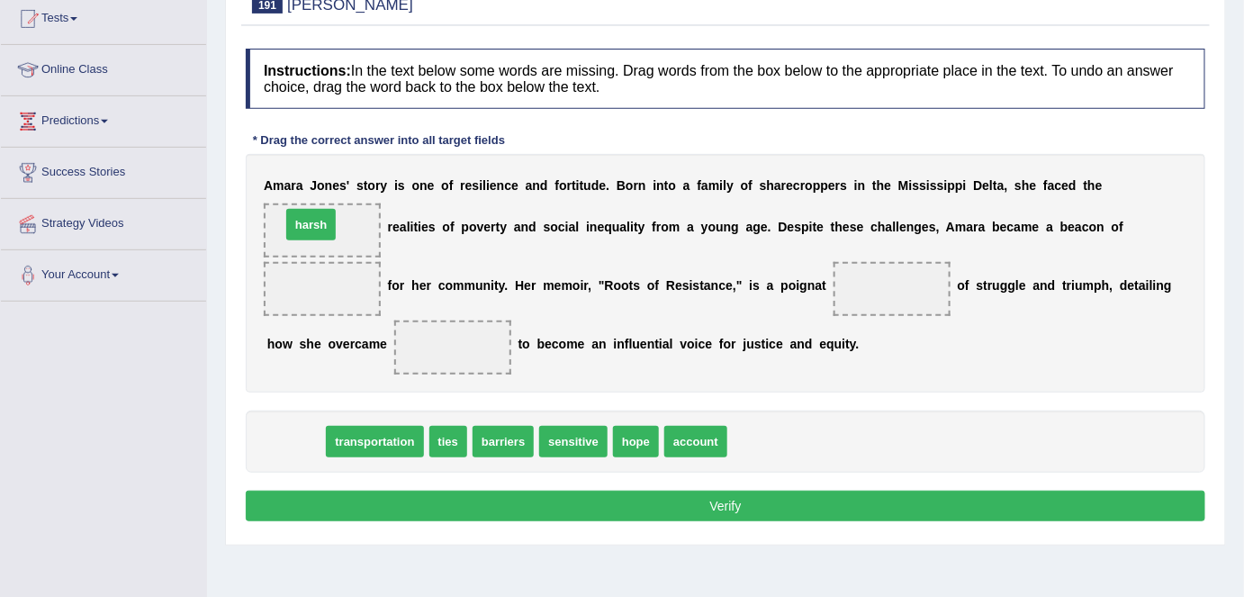
drag, startPoint x: 303, startPoint y: 437, endPoint x: 319, endPoint y: 220, distance: 217.5
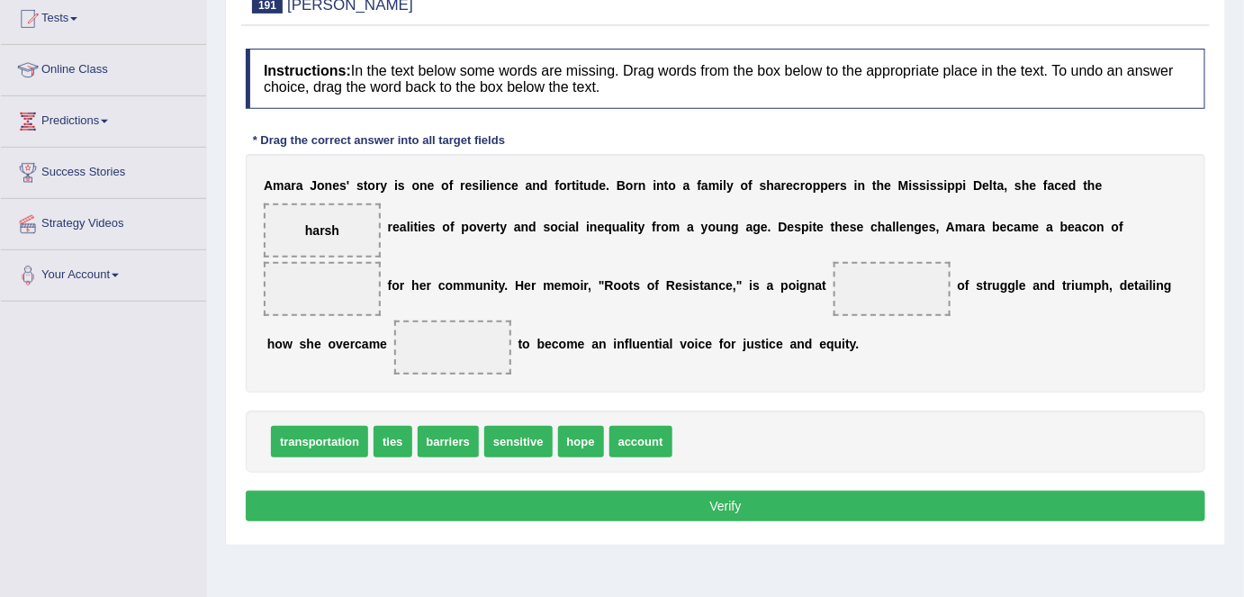
click at [580, 438] on span "hope" at bounding box center [581, 442] width 46 height 32
drag, startPoint x: 582, startPoint y: 443, endPoint x: 346, endPoint y: 285, distance: 283.7
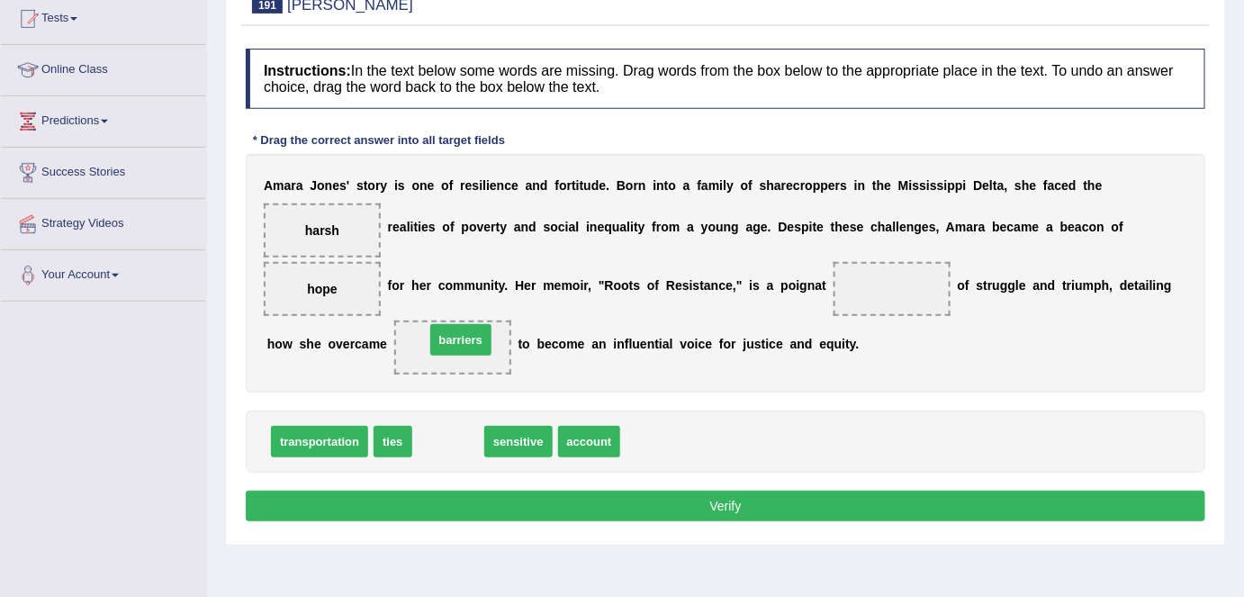
drag, startPoint x: 444, startPoint y: 438, endPoint x: 456, endPoint y: 337, distance: 101.6
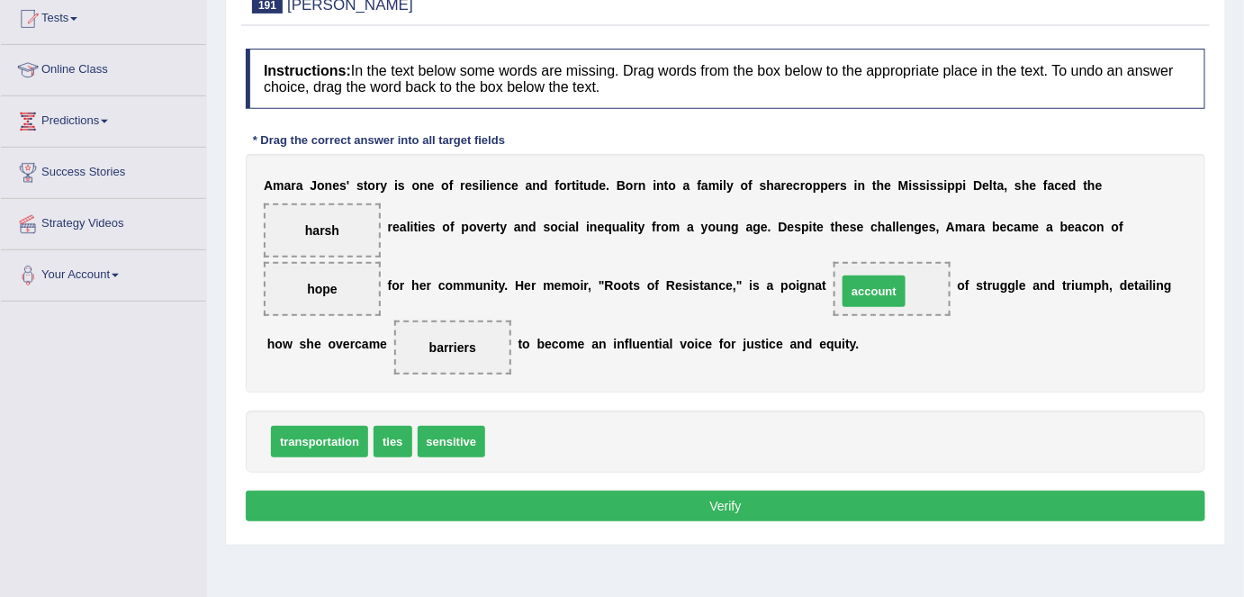
drag, startPoint x: 528, startPoint y: 438, endPoint x: 880, endPoint y: 287, distance: 382.8
click at [672, 510] on button "Verify" at bounding box center [726, 506] width 960 height 31
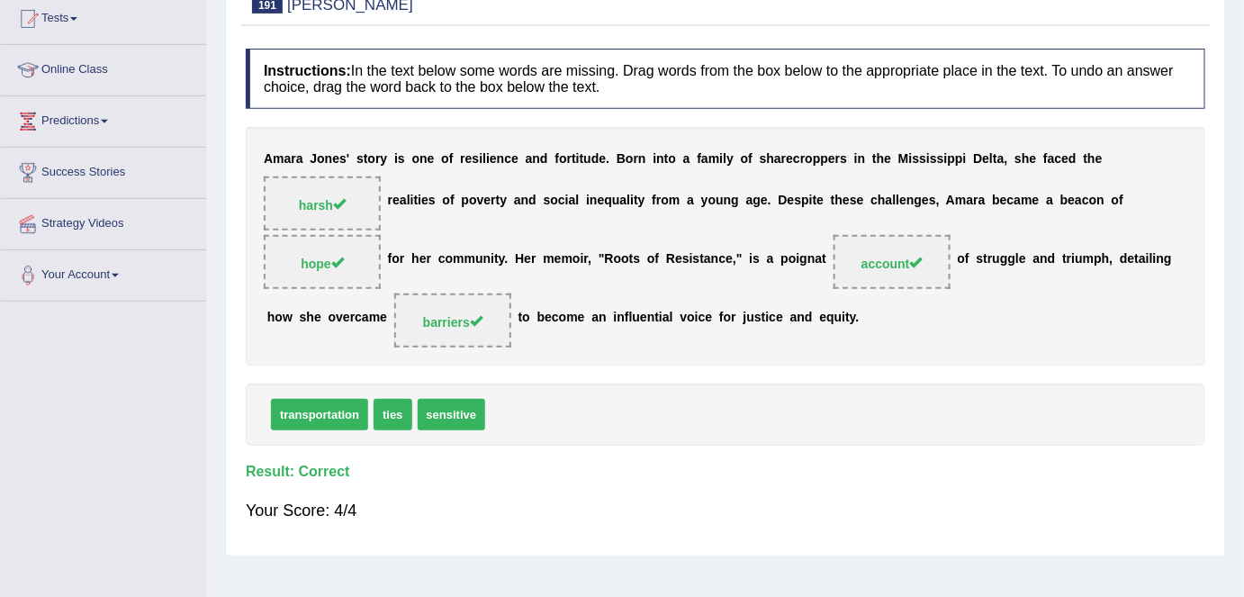
scroll to position [15, 0]
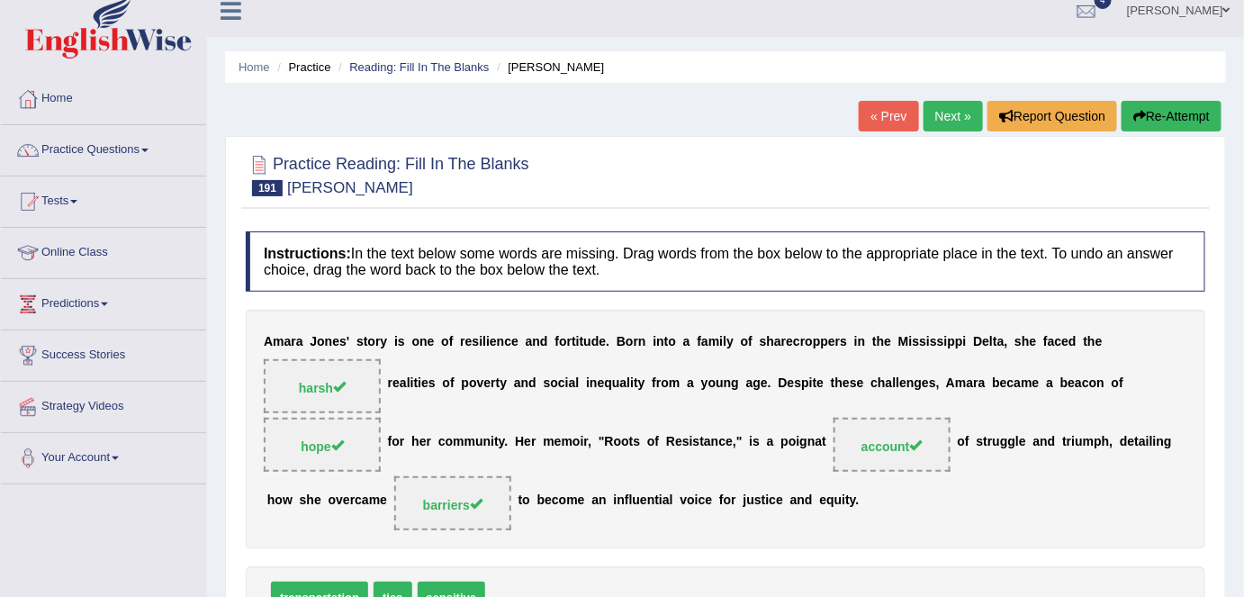
click at [951, 115] on link "Next »" at bounding box center [953, 116] width 59 height 31
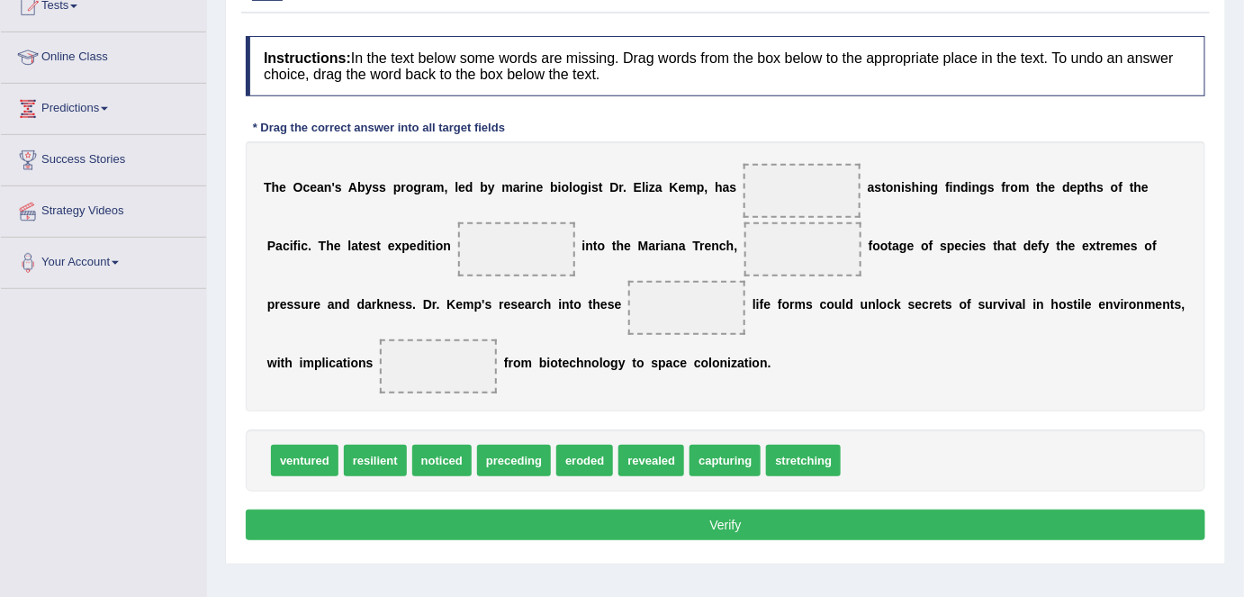
scroll to position [210, 0]
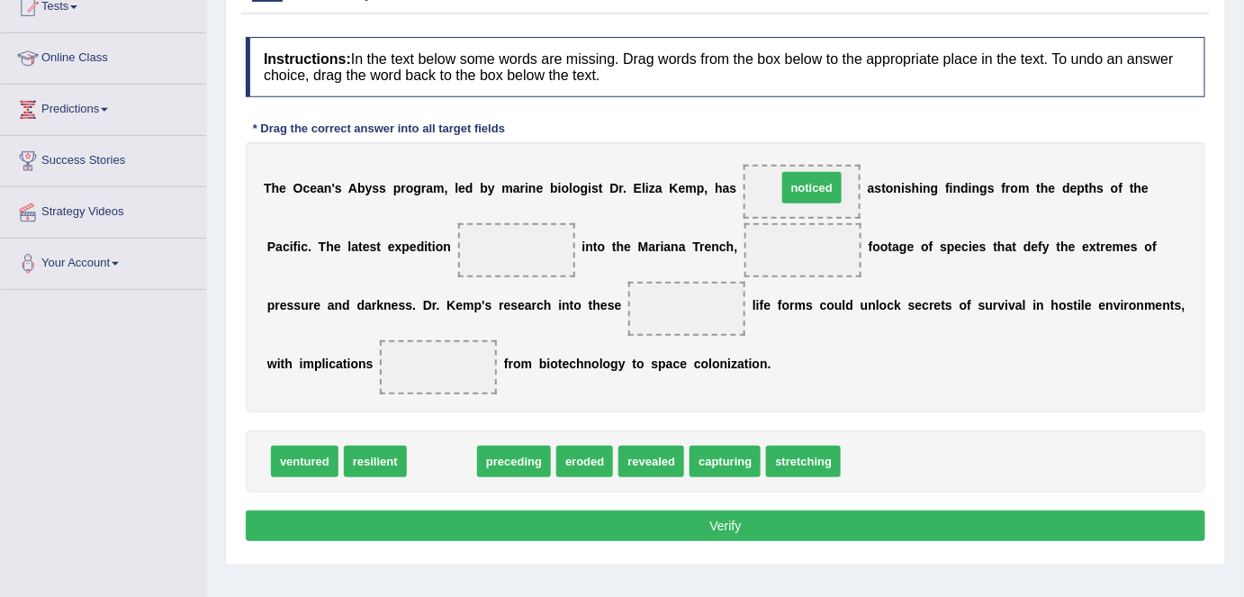
drag, startPoint x: 441, startPoint y: 460, endPoint x: 811, endPoint y: 186, distance: 460.3
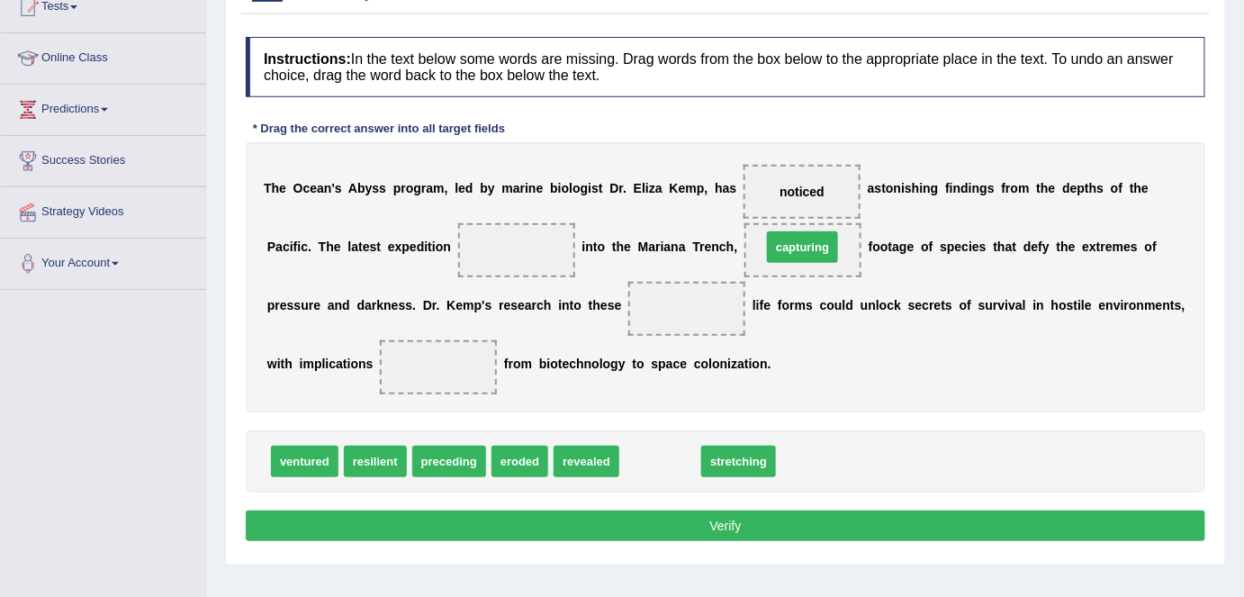
drag, startPoint x: 664, startPoint y: 456, endPoint x: 807, endPoint y: 242, distance: 257.2
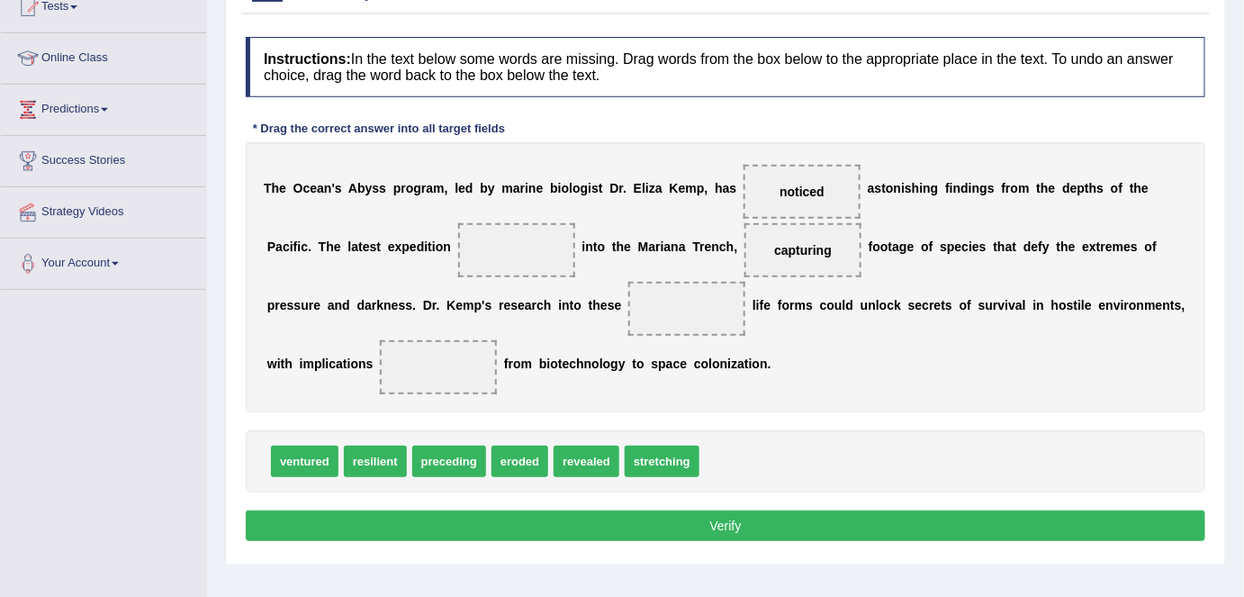
click at [523, 457] on span "eroded" at bounding box center [520, 462] width 57 height 32
drag, startPoint x: 663, startPoint y: 456, endPoint x: 533, endPoint y: 243, distance: 249.7
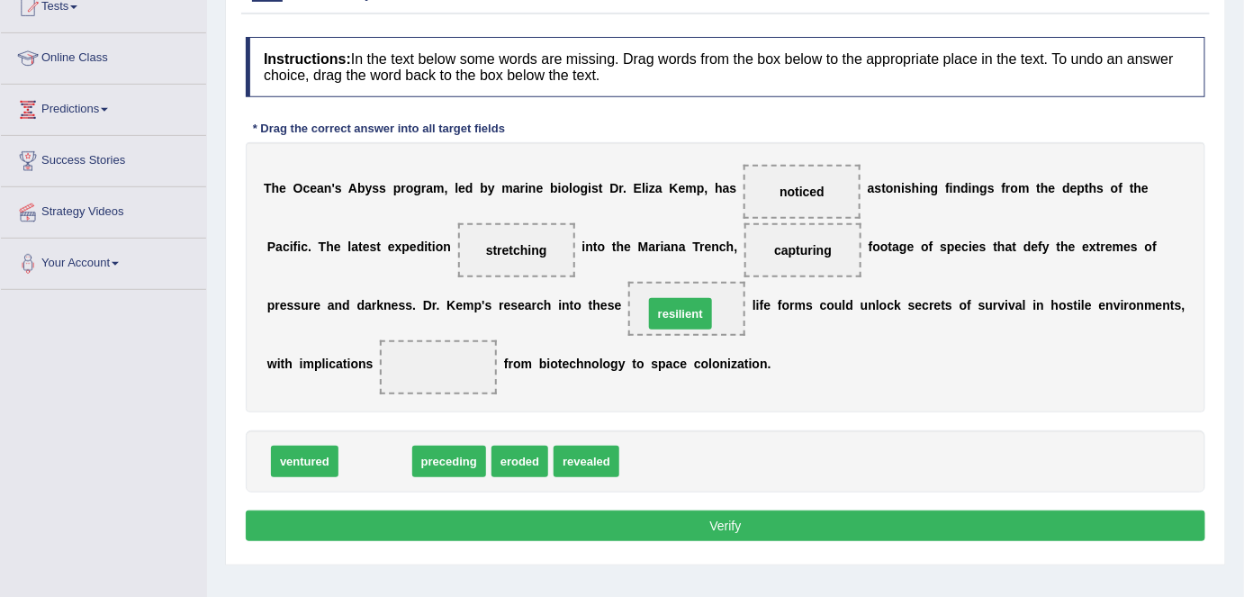
drag, startPoint x: 376, startPoint y: 456, endPoint x: 682, endPoint y: 308, distance: 339.0
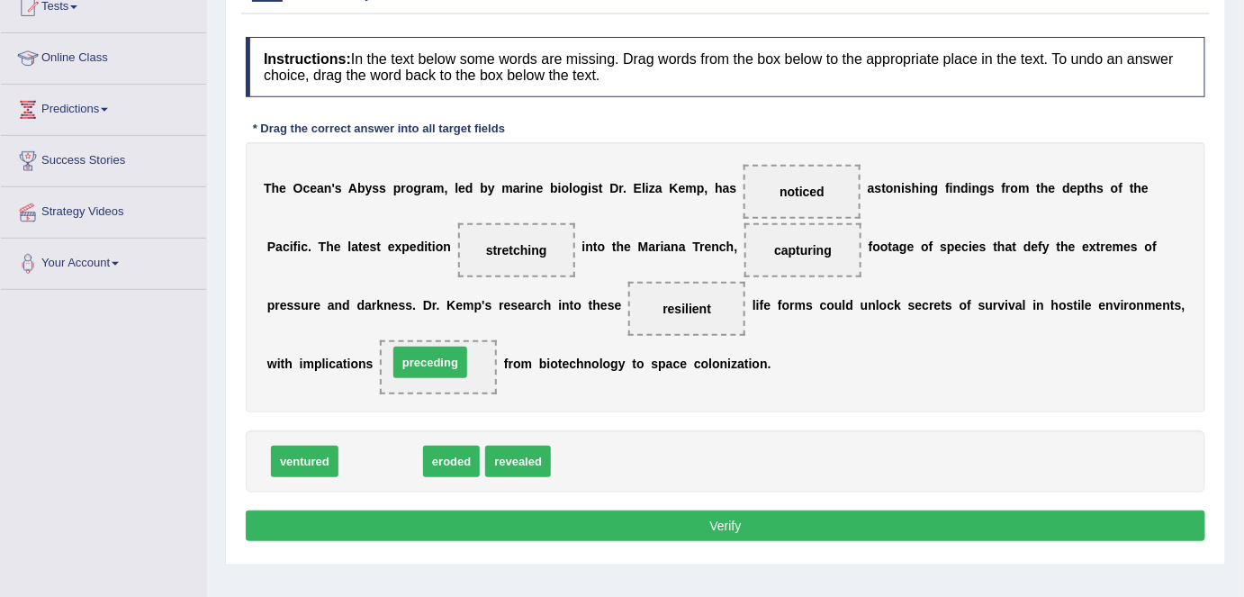
drag, startPoint x: 396, startPoint y: 455, endPoint x: 446, endPoint y: 356, distance: 110.7
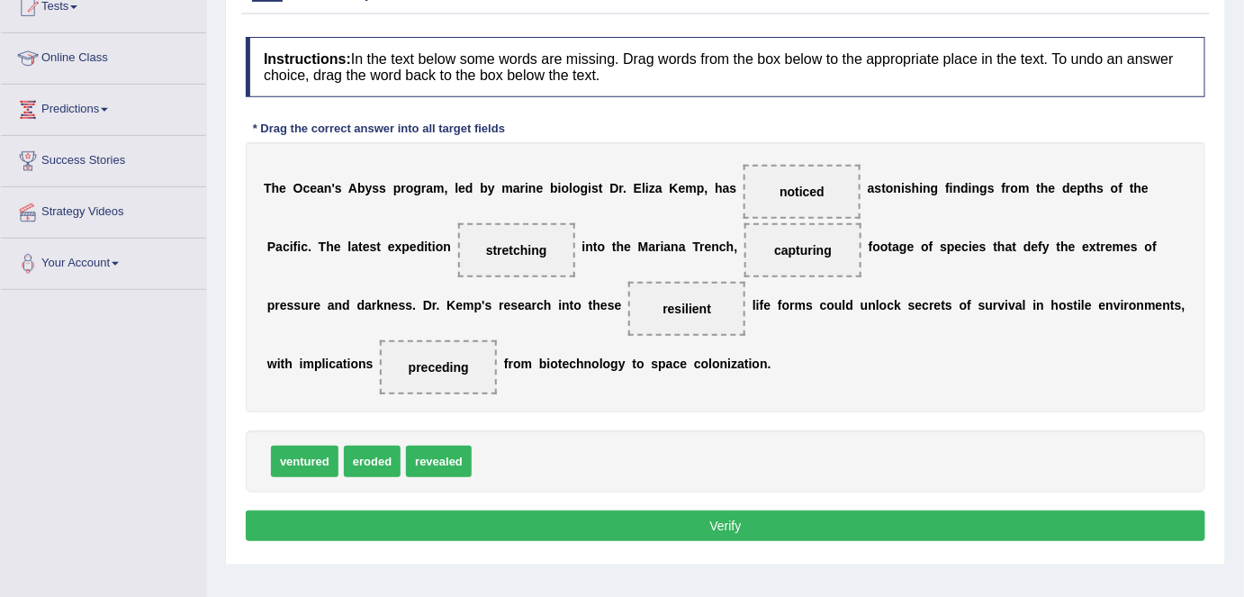
click at [581, 520] on button "Verify" at bounding box center [726, 525] width 960 height 31
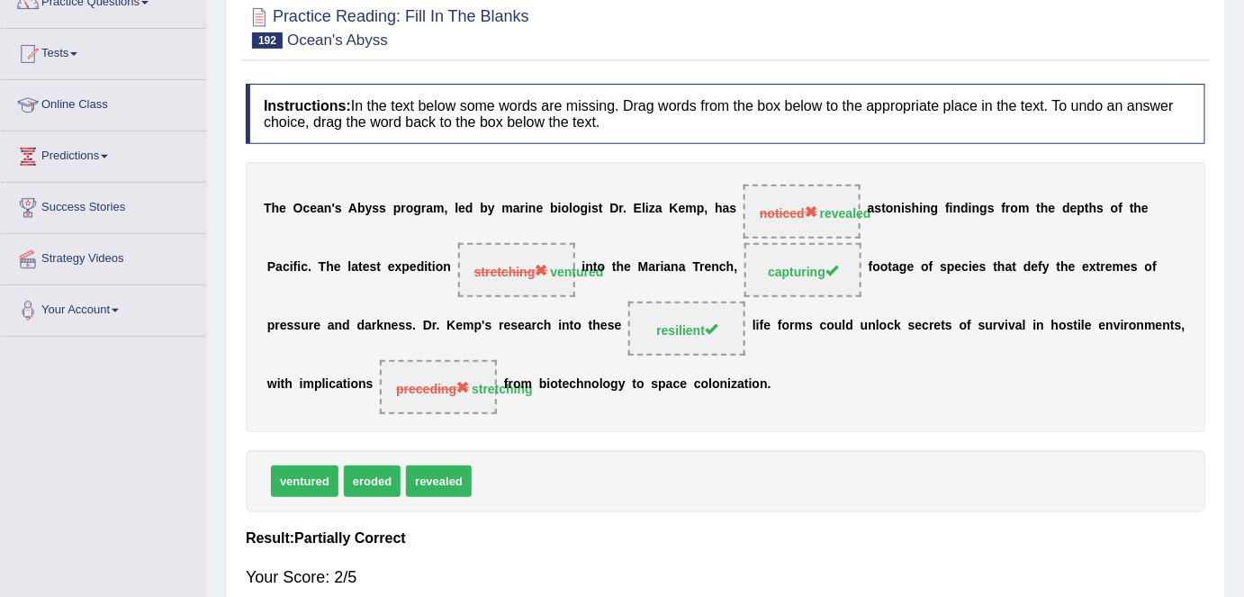
scroll to position [0, 0]
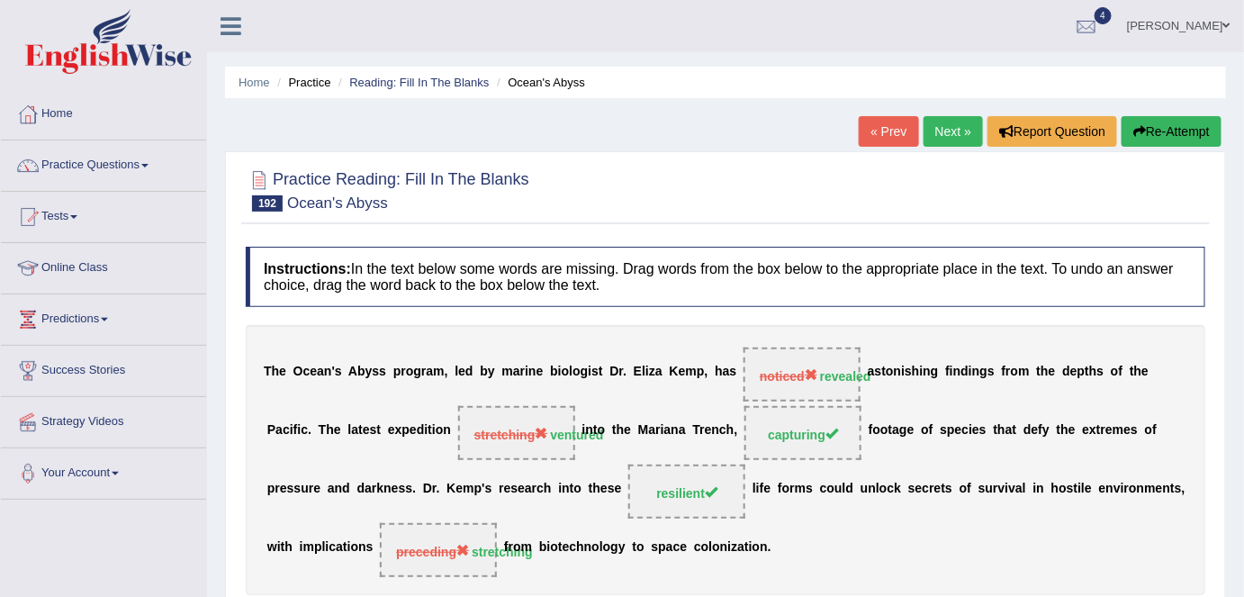
click at [932, 131] on link "Next »" at bounding box center [953, 131] width 59 height 31
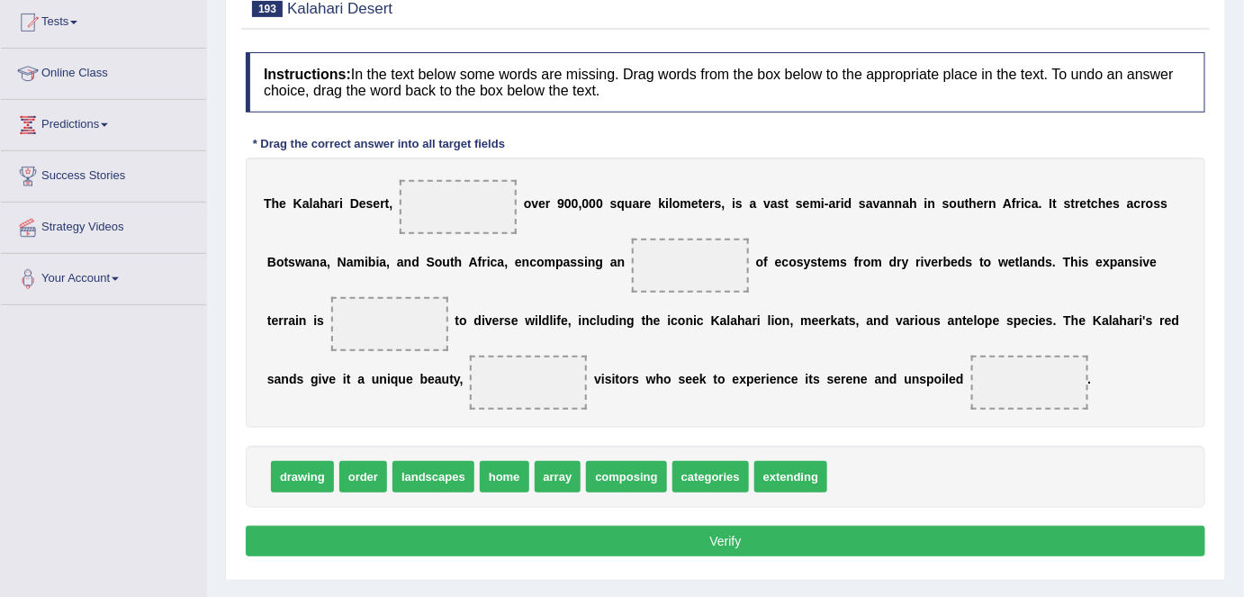
scroll to position [194, 0]
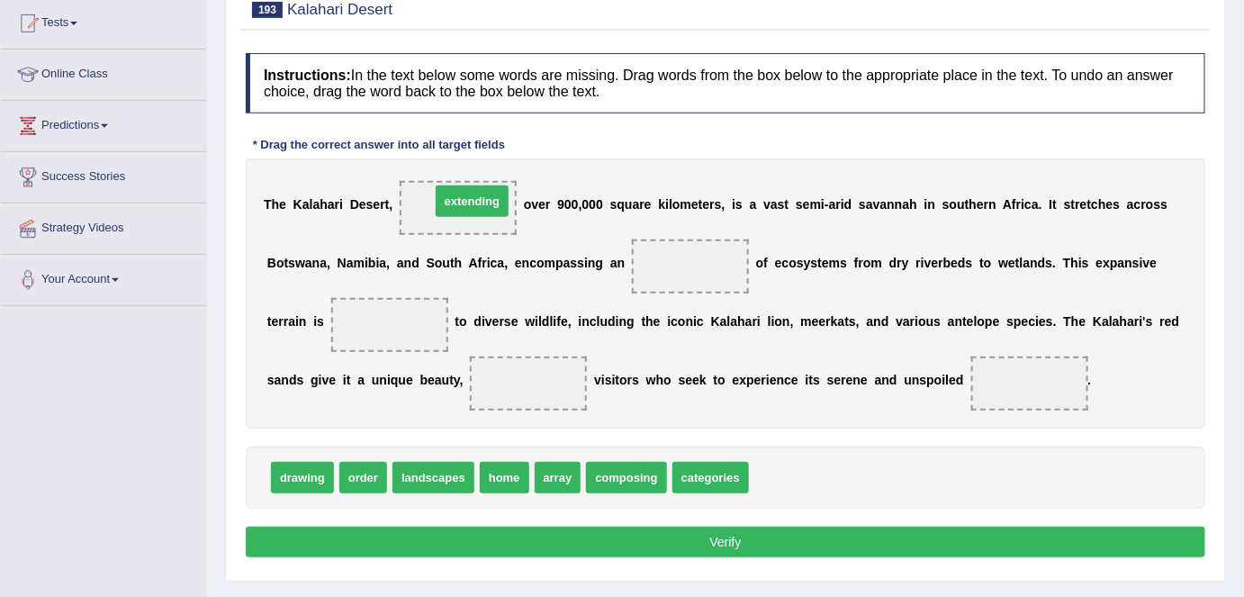
drag, startPoint x: 797, startPoint y: 478, endPoint x: 476, endPoint y: 203, distance: 422.6
drag, startPoint x: 360, startPoint y: 475, endPoint x: 713, endPoint y: 265, distance: 411.0
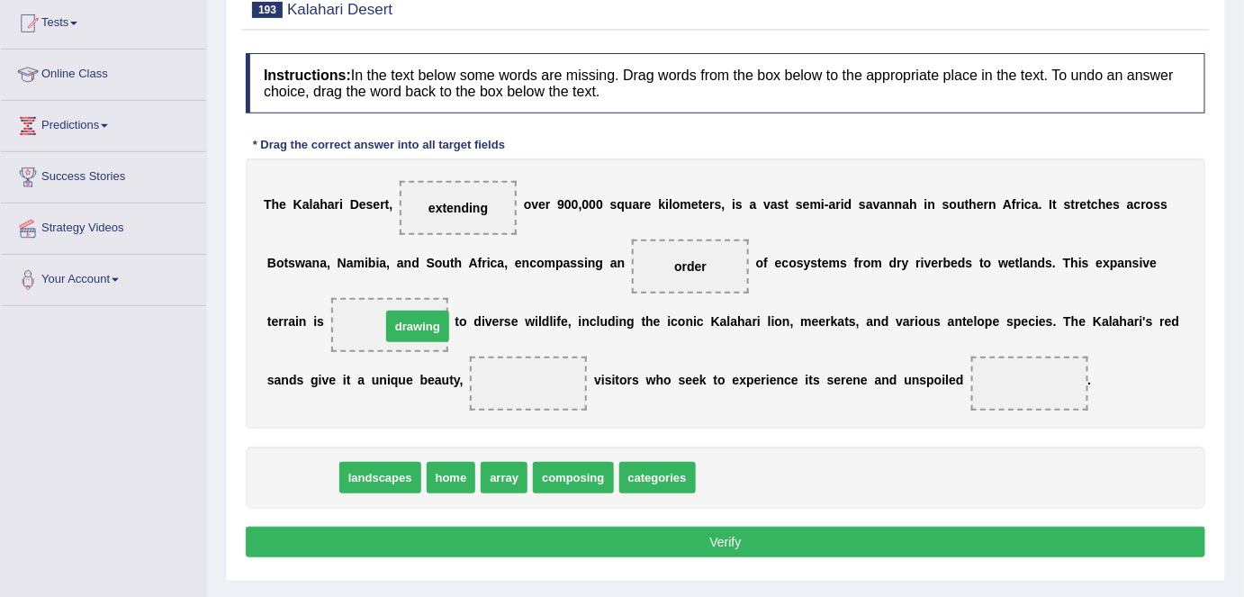
drag, startPoint x: 299, startPoint y: 475, endPoint x: 413, endPoint y: 325, distance: 188.9
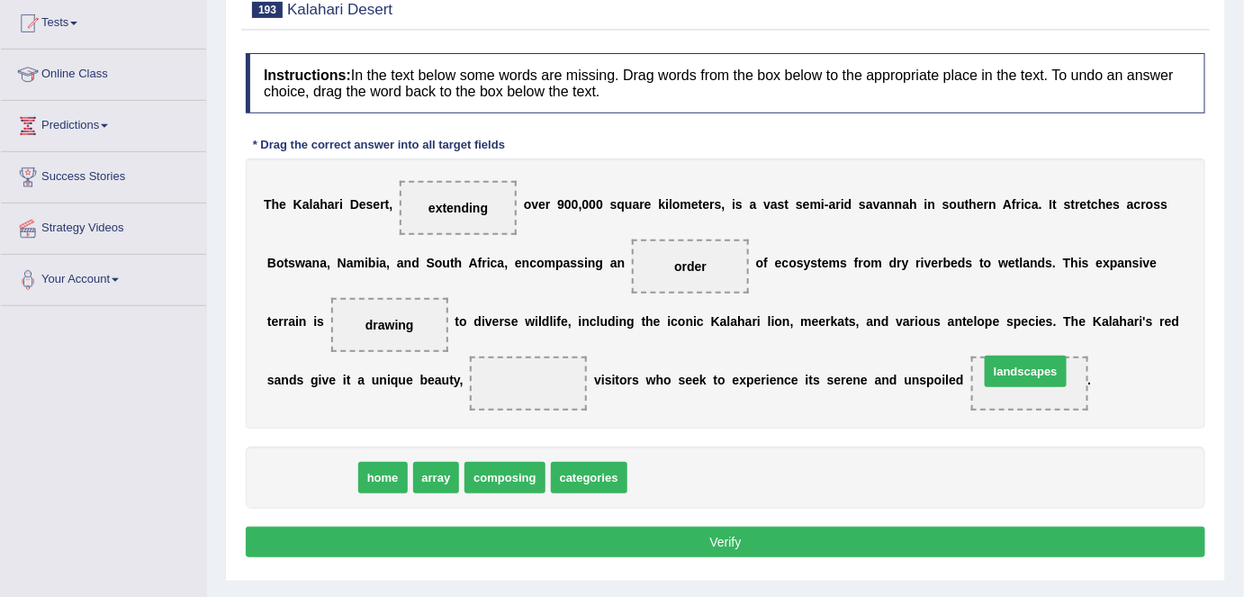
drag, startPoint x: 319, startPoint y: 470, endPoint x: 1032, endPoint y: 366, distance: 720.5
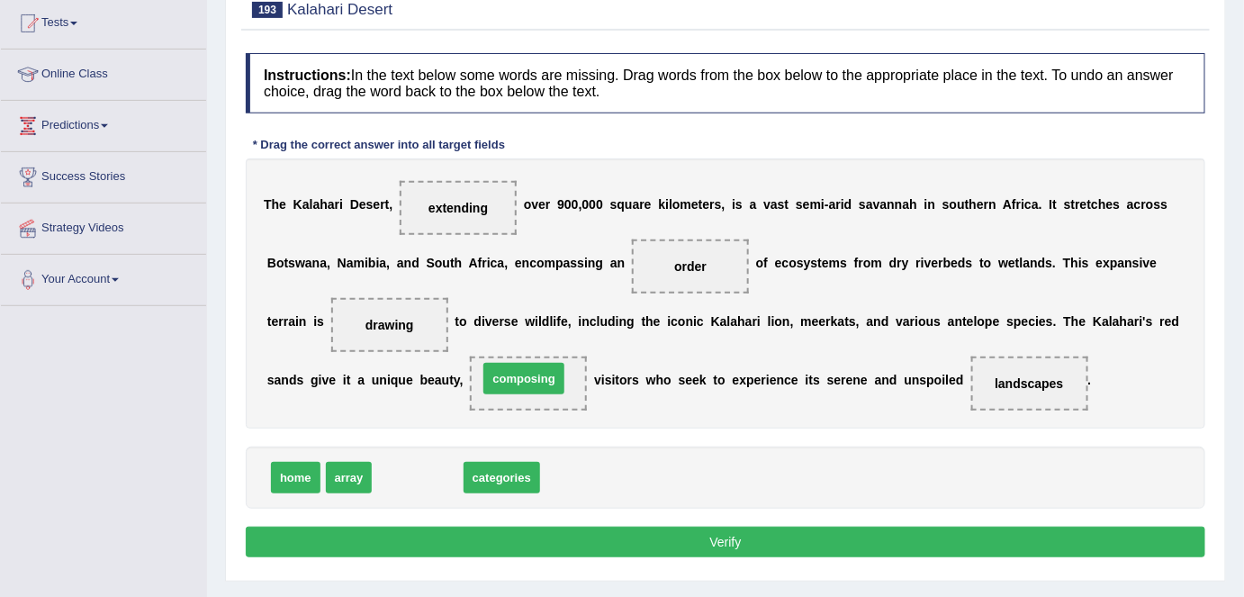
drag, startPoint x: 438, startPoint y: 478, endPoint x: 545, endPoint y: 379, distance: 145.2
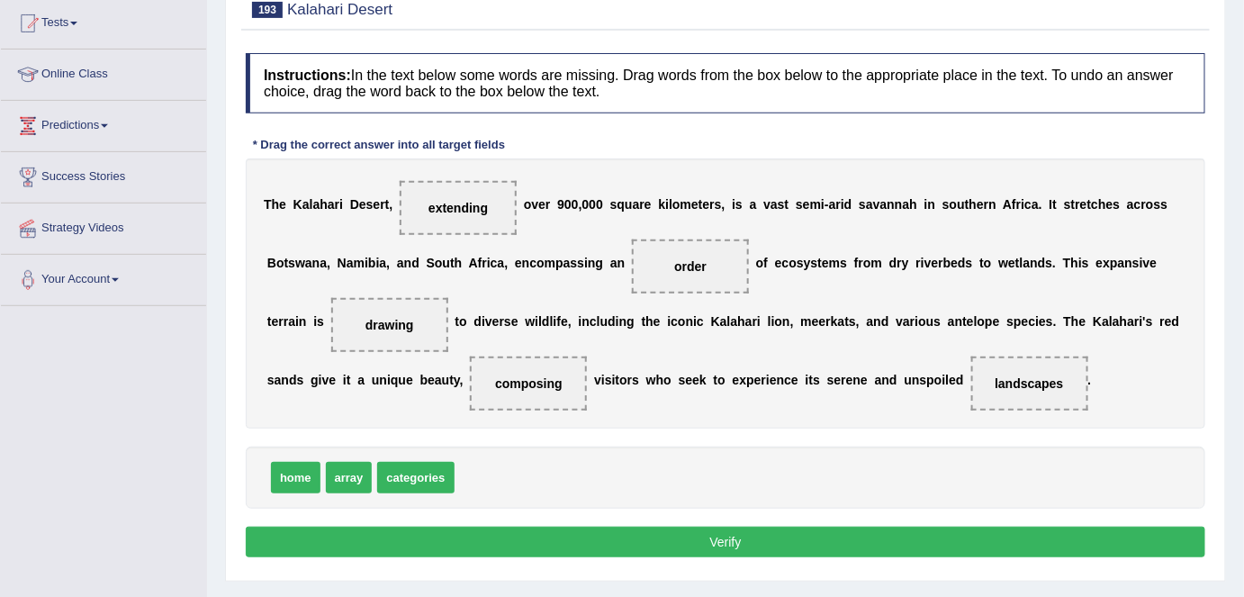
click at [790, 537] on button "Verify" at bounding box center [726, 542] width 960 height 31
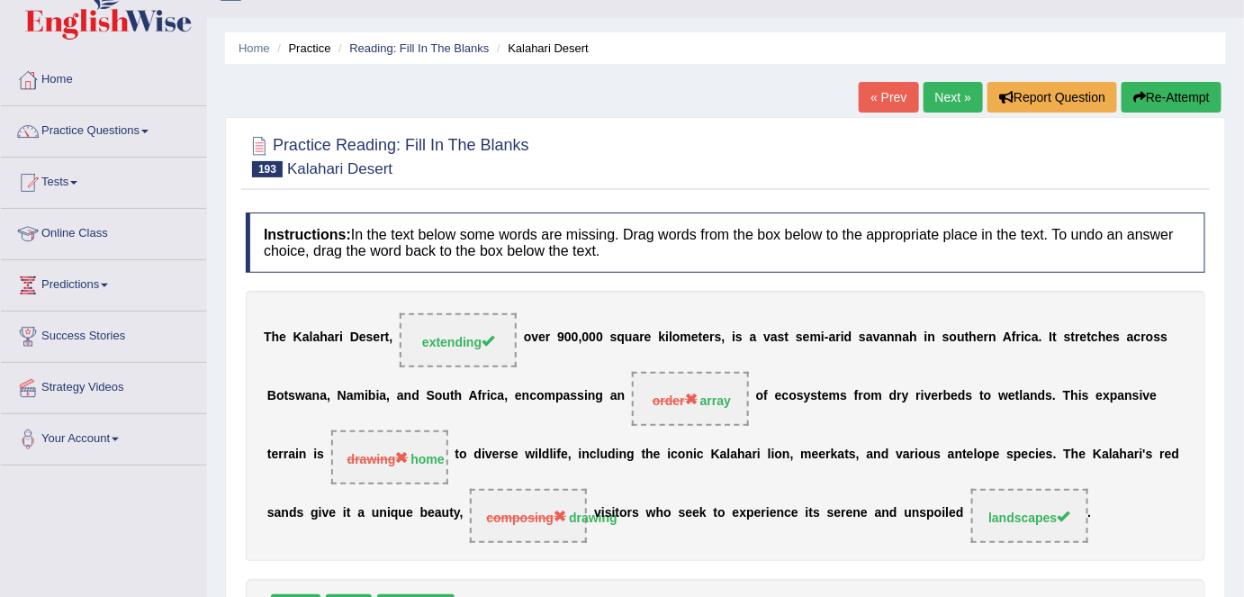
scroll to position [26, 0]
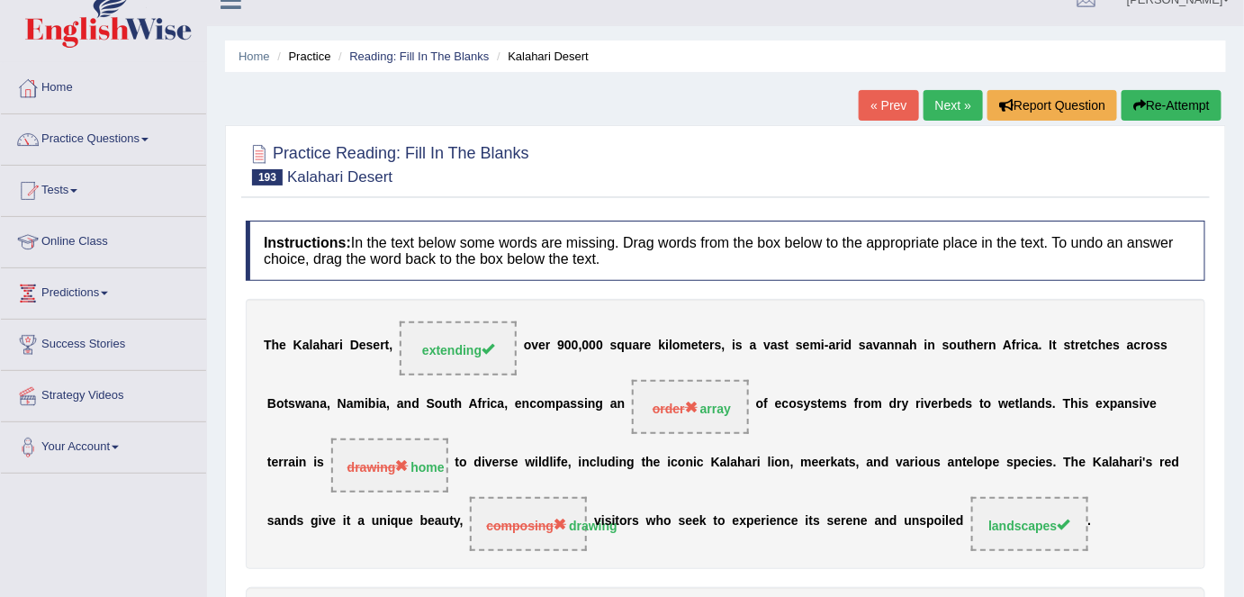
click at [958, 107] on link "Next »" at bounding box center [953, 105] width 59 height 31
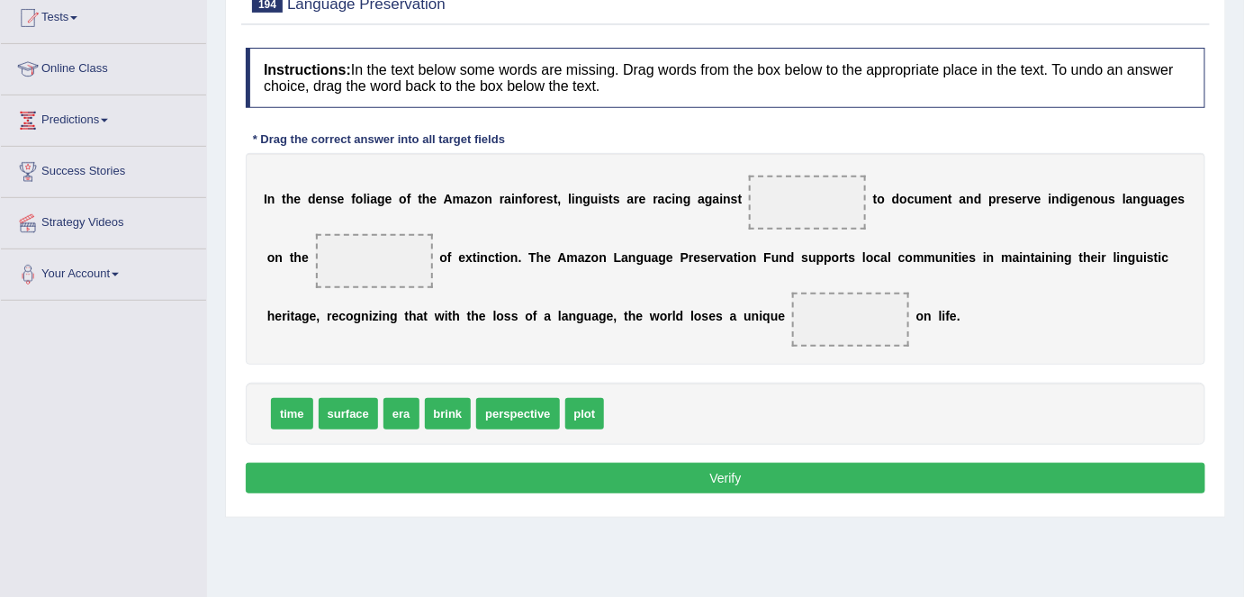
scroll to position [200, 0]
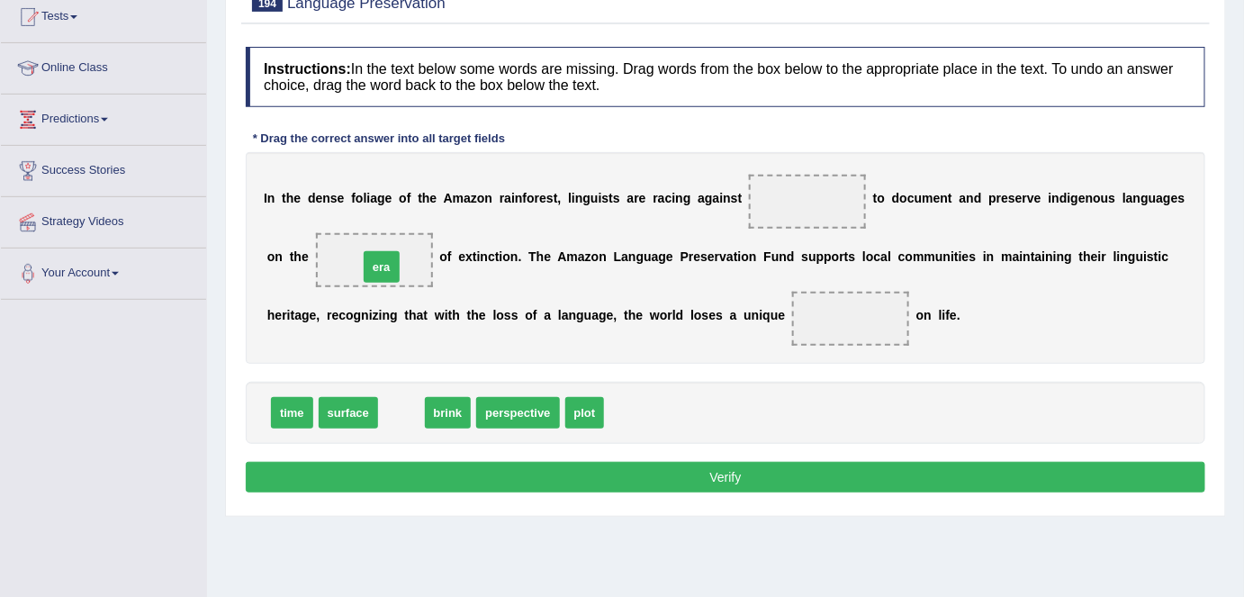
drag, startPoint x: 401, startPoint y: 412, endPoint x: 381, endPoint y: 266, distance: 147.2
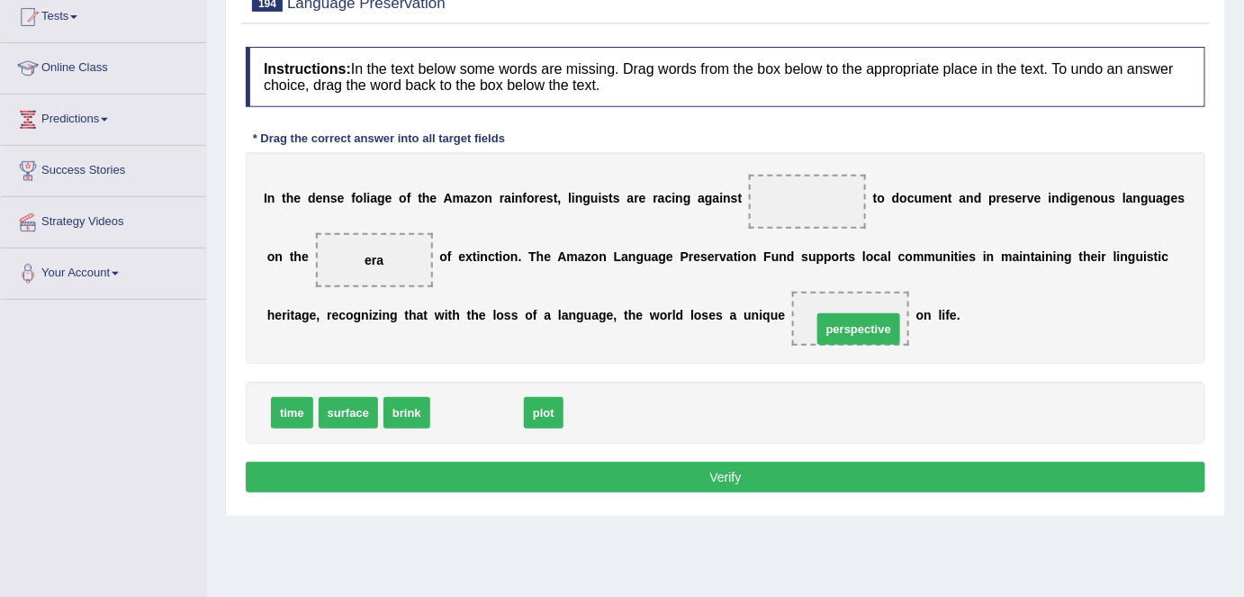
drag, startPoint x: 477, startPoint y: 411, endPoint x: 860, endPoint y: 327, distance: 391.9
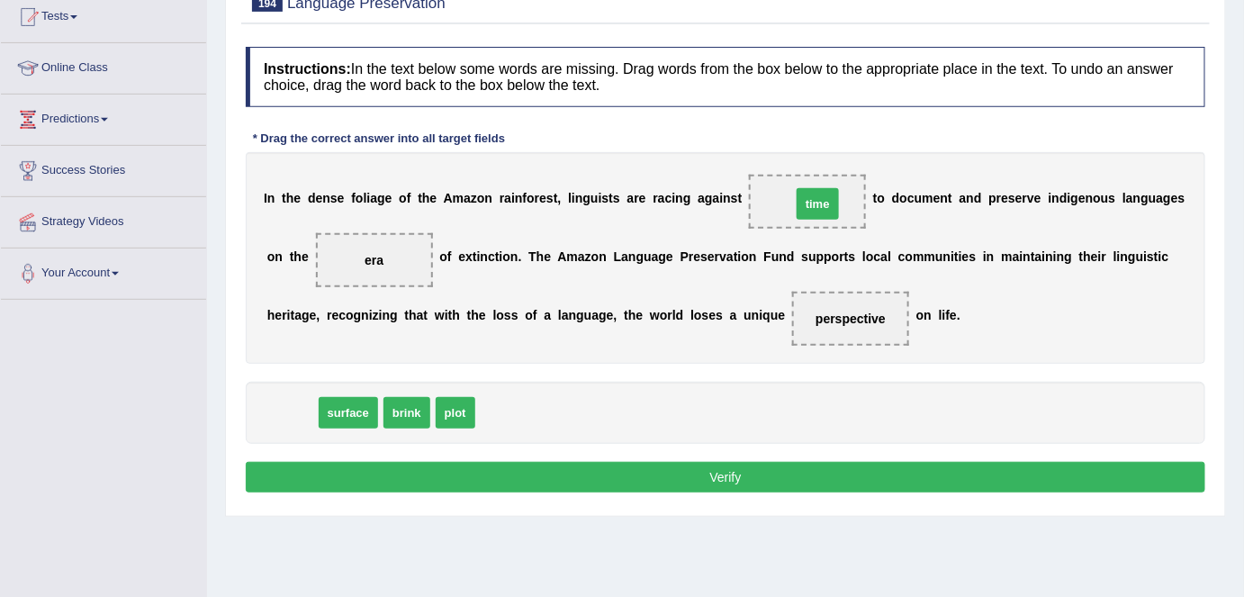
drag, startPoint x: 286, startPoint y: 412, endPoint x: 813, endPoint y: 203, distance: 566.9
click at [674, 467] on button "Verify" at bounding box center [726, 477] width 960 height 31
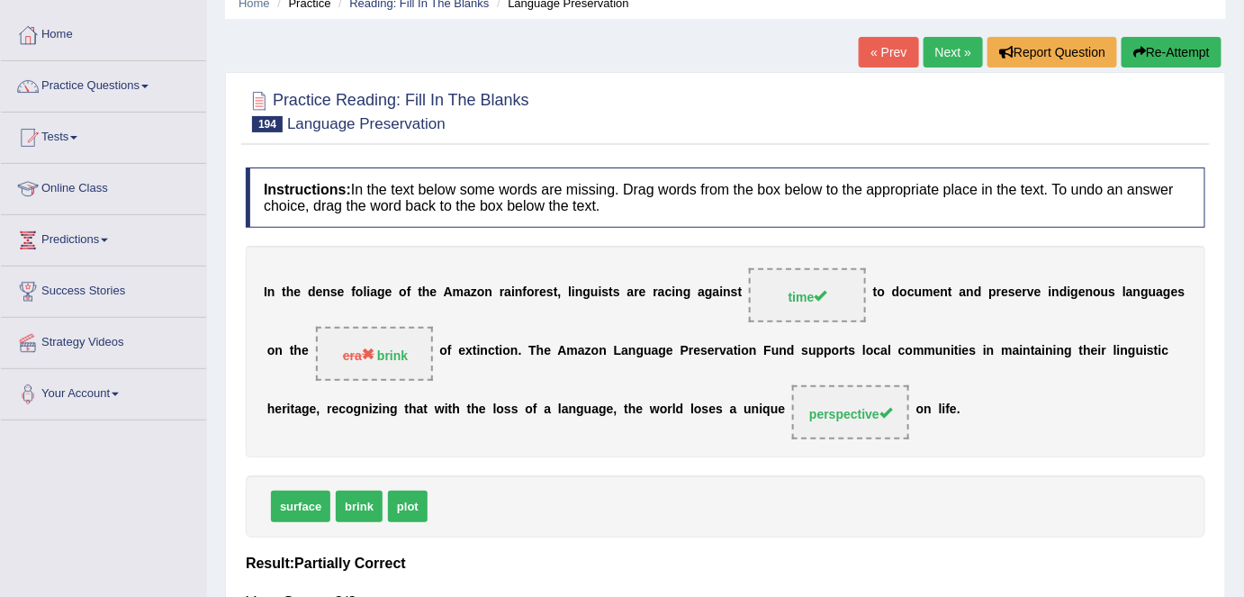
scroll to position [77, 0]
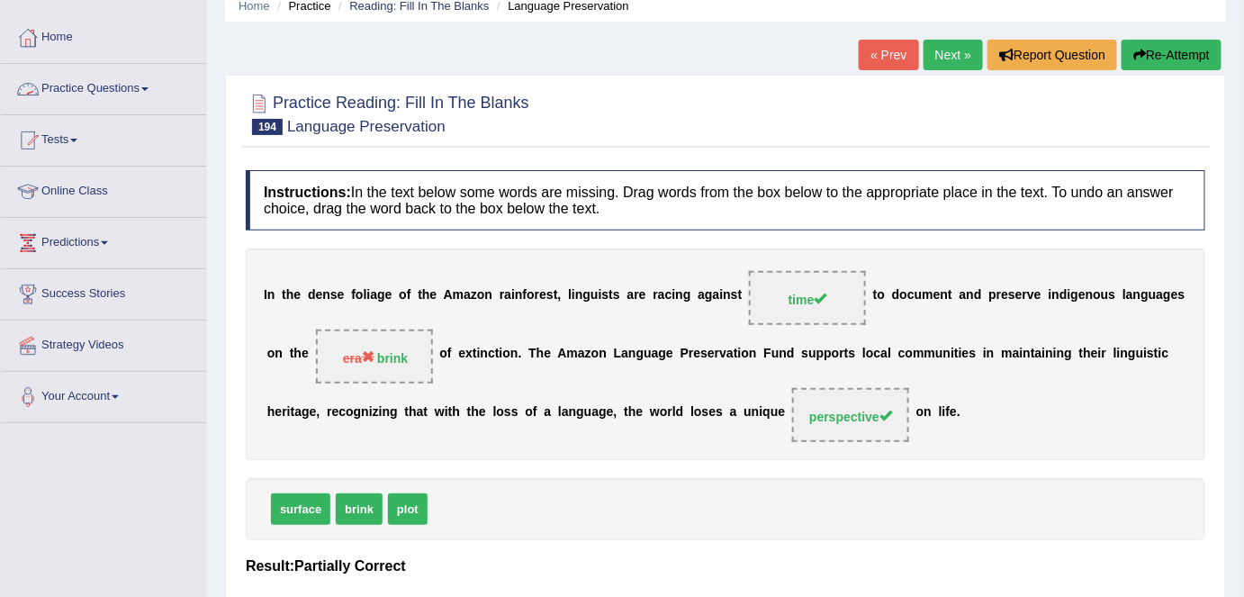
click at [89, 85] on link "Practice Questions" at bounding box center [103, 86] width 205 height 45
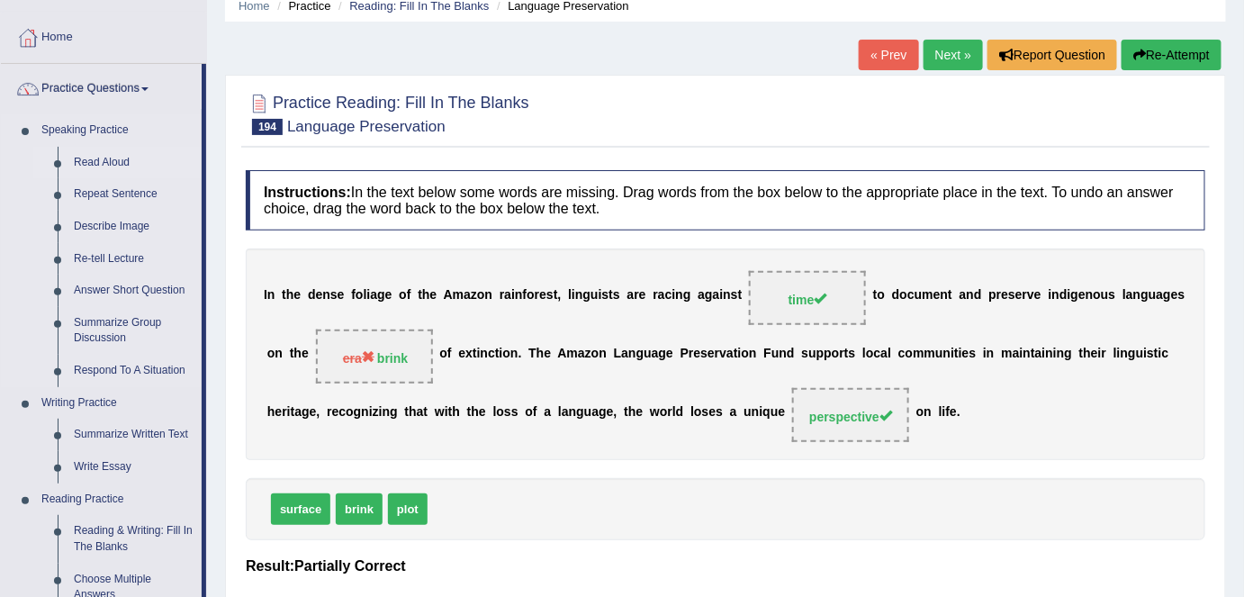
click at [101, 161] on link "Read Aloud" at bounding box center [134, 163] width 136 height 32
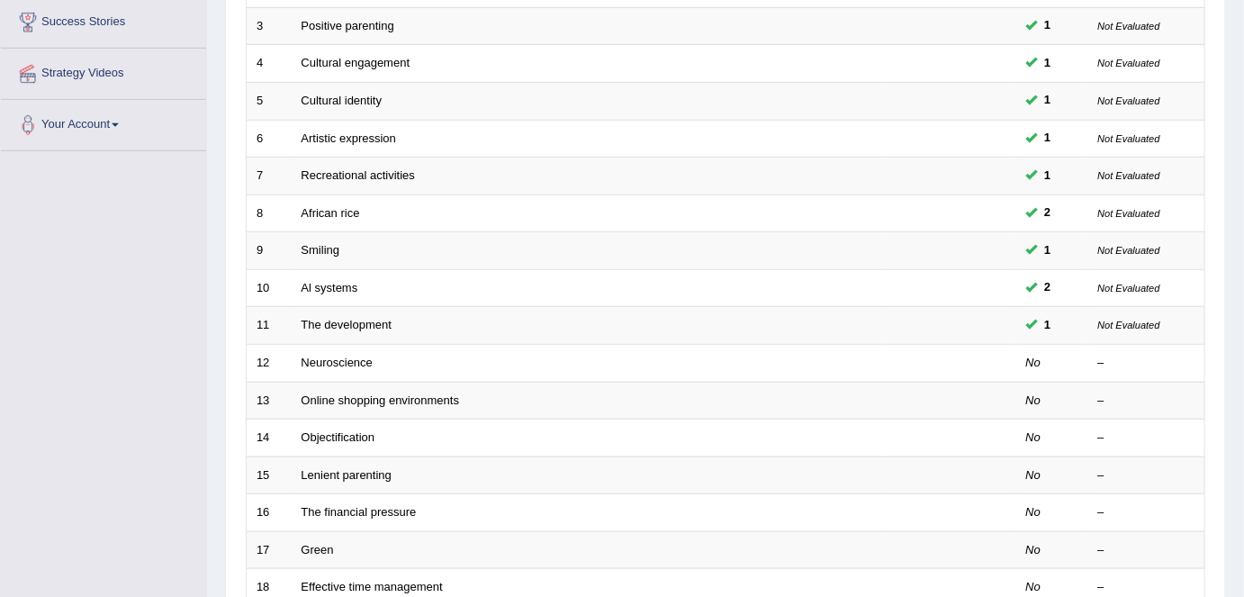
scroll to position [353, 0]
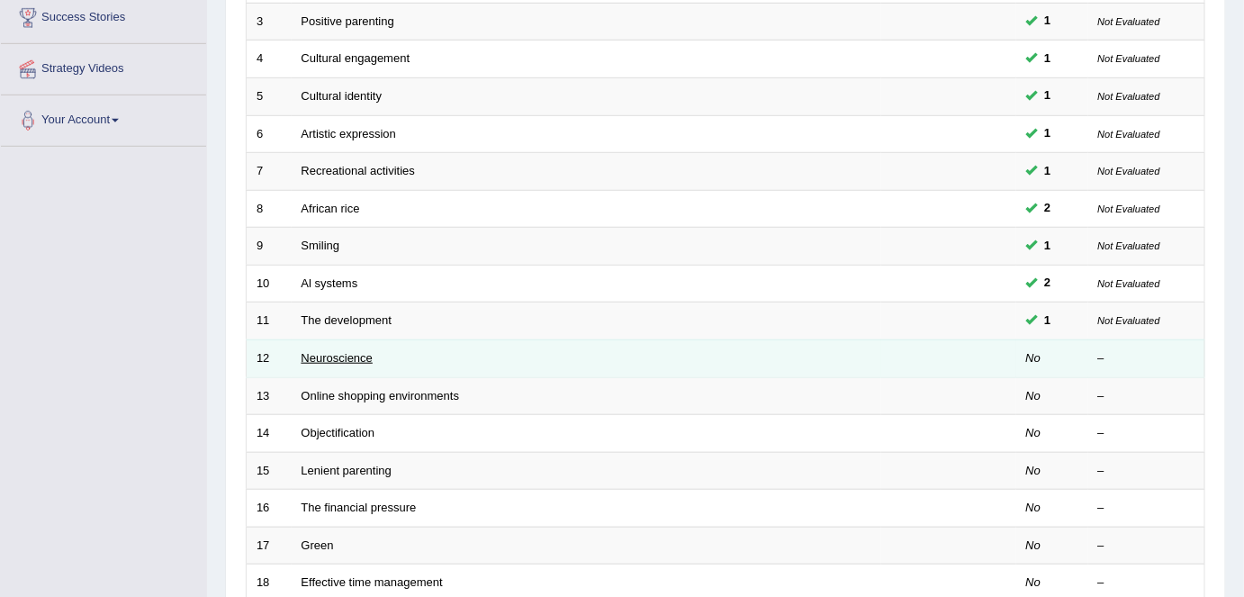
click at [336, 351] on link "Neuroscience" at bounding box center [338, 358] width 72 height 14
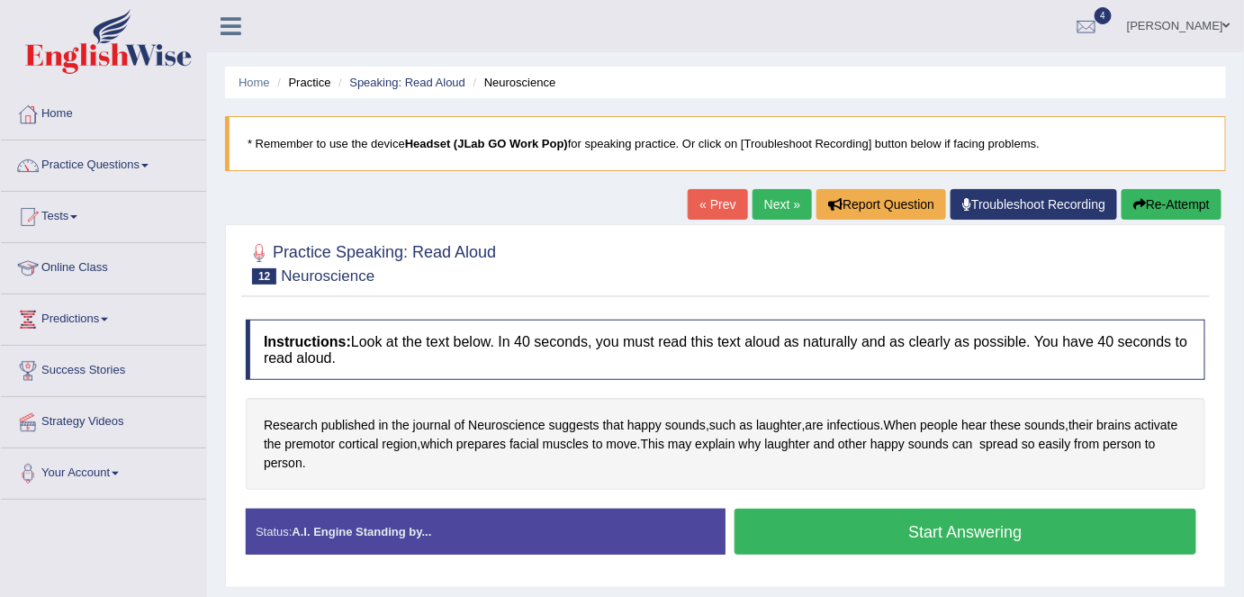
click at [937, 528] on button "Start Answering" at bounding box center [966, 532] width 462 height 46
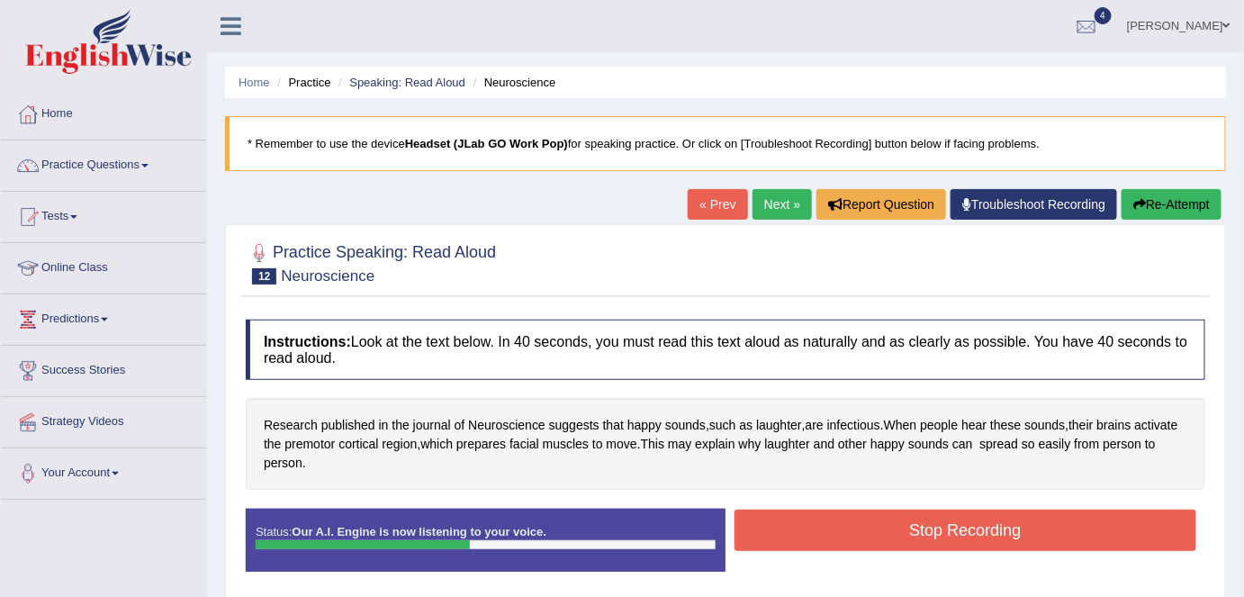
click at [937, 528] on button "Stop Recording" at bounding box center [966, 530] width 462 height 41
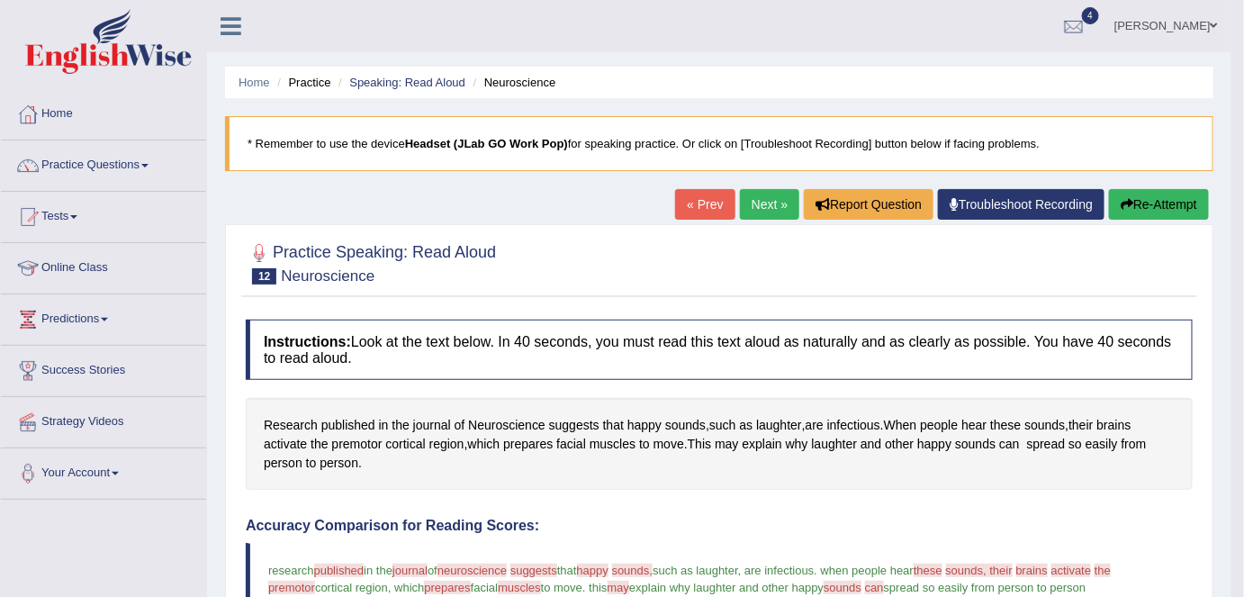
click at [1145, 207] on button "Re-Attempt" at bounding box center [1159, 204] width 100 height 31
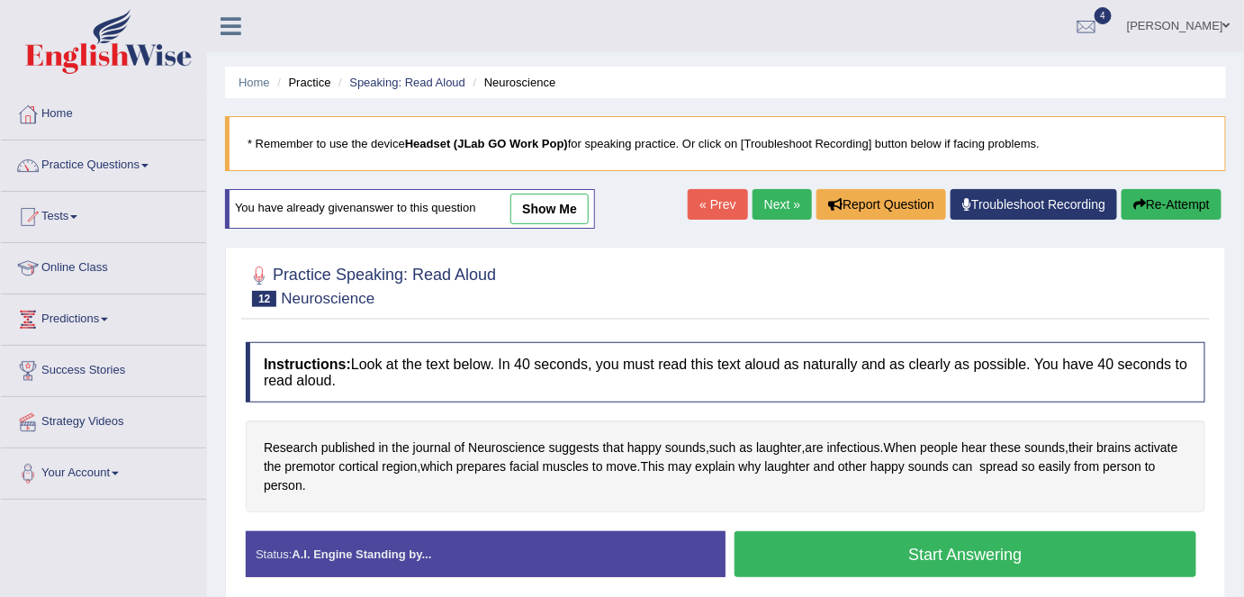
click at [912, 543] on button "Start Answering" at bounding box center [966, 554] width 462 height 46
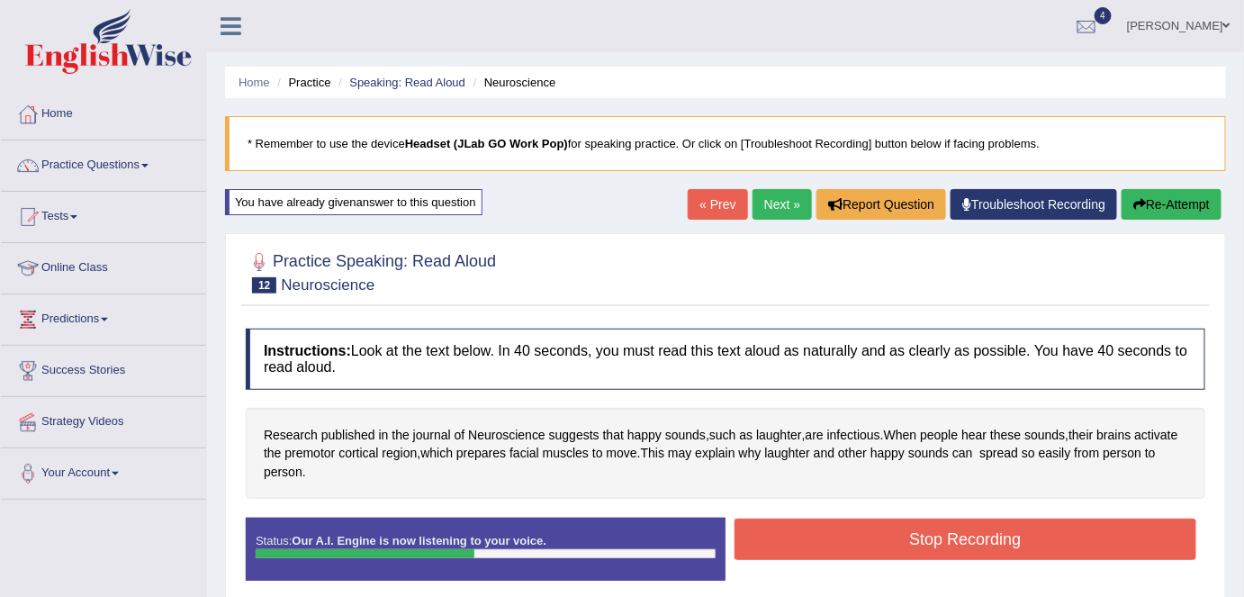
click at [912, 543] on button "Stop Recording" at bounding box center [966, 539] width 462 height 41
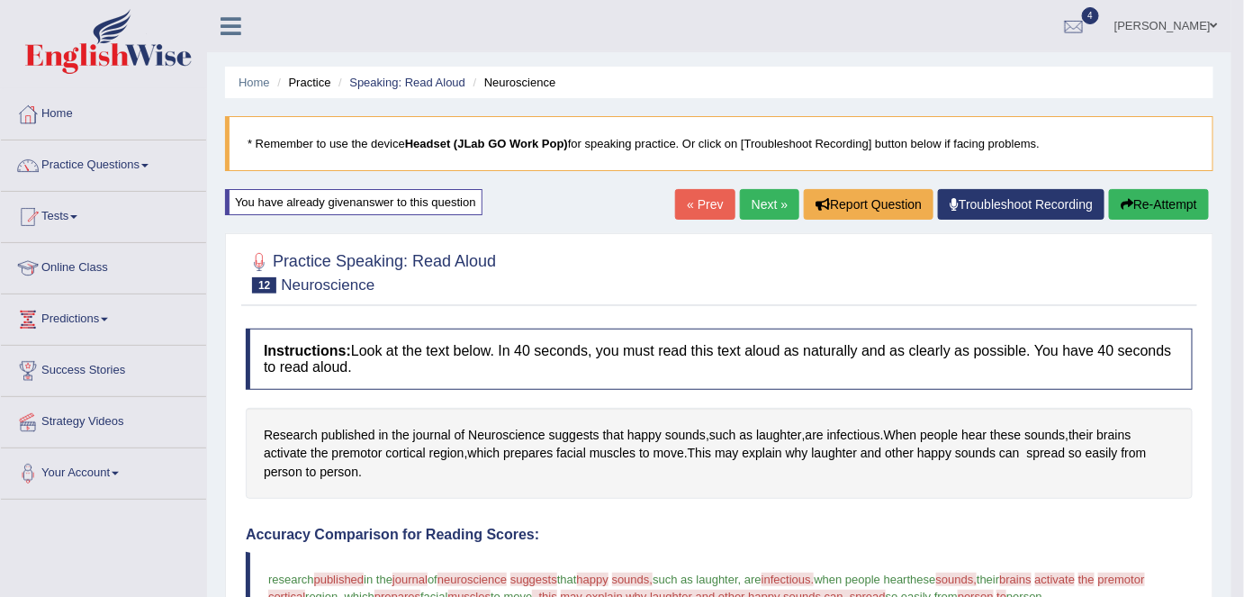
click at [771, 204] on link "Next »" at bounding box center [769, 204] width 59 height 31
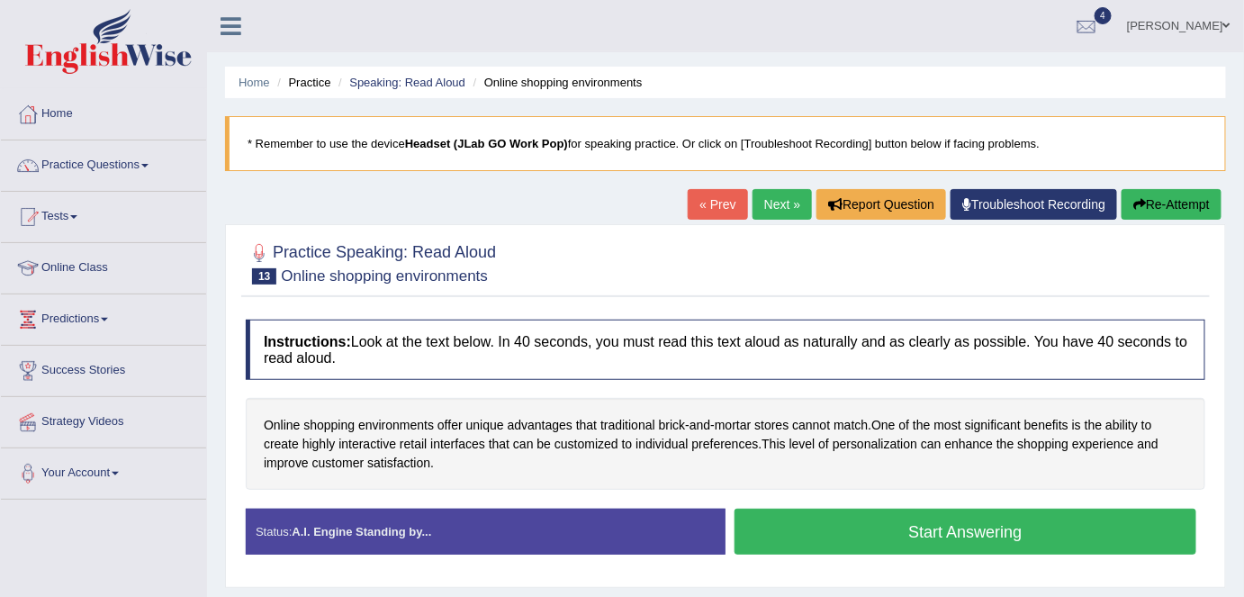
click at [870, 526] on button "Start Answering" at bounding box center [966, 532] width 462 height 46
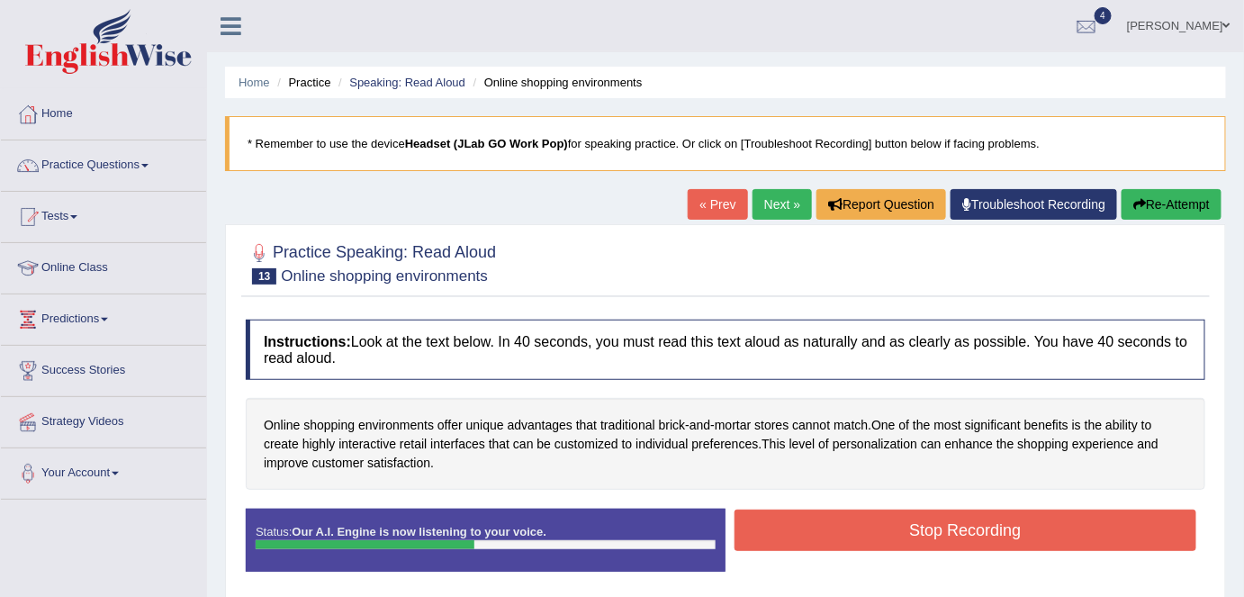
click at [870, 526] on button "Stop Recording" at bounding box center [966, 530] width 462 height 41
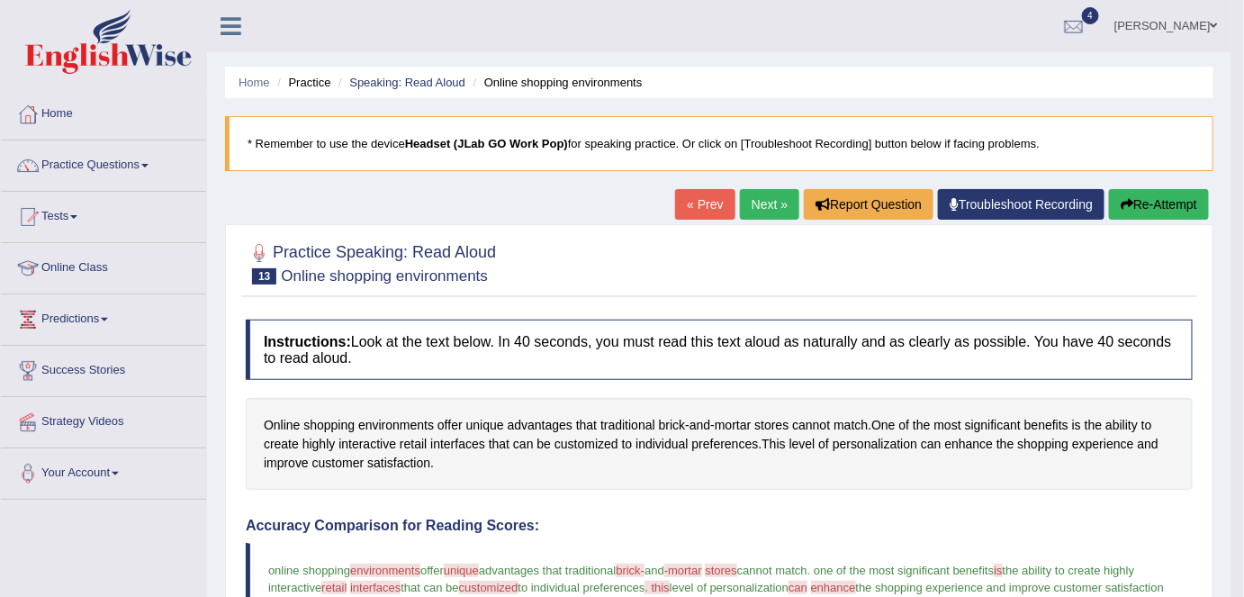
click at [768, 207] on link "Next »" at bounding box center [769, 204] width 59 height 31
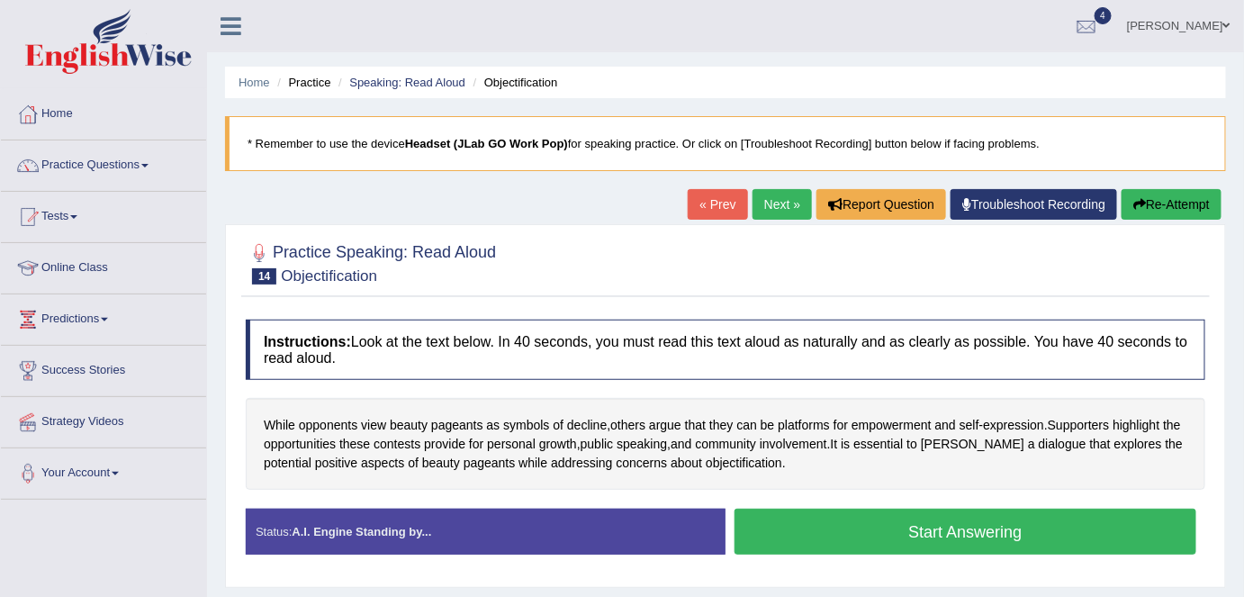
click at [904, 528] on button "Start Answering" at bounding box center [966, 532] width 462 height 46
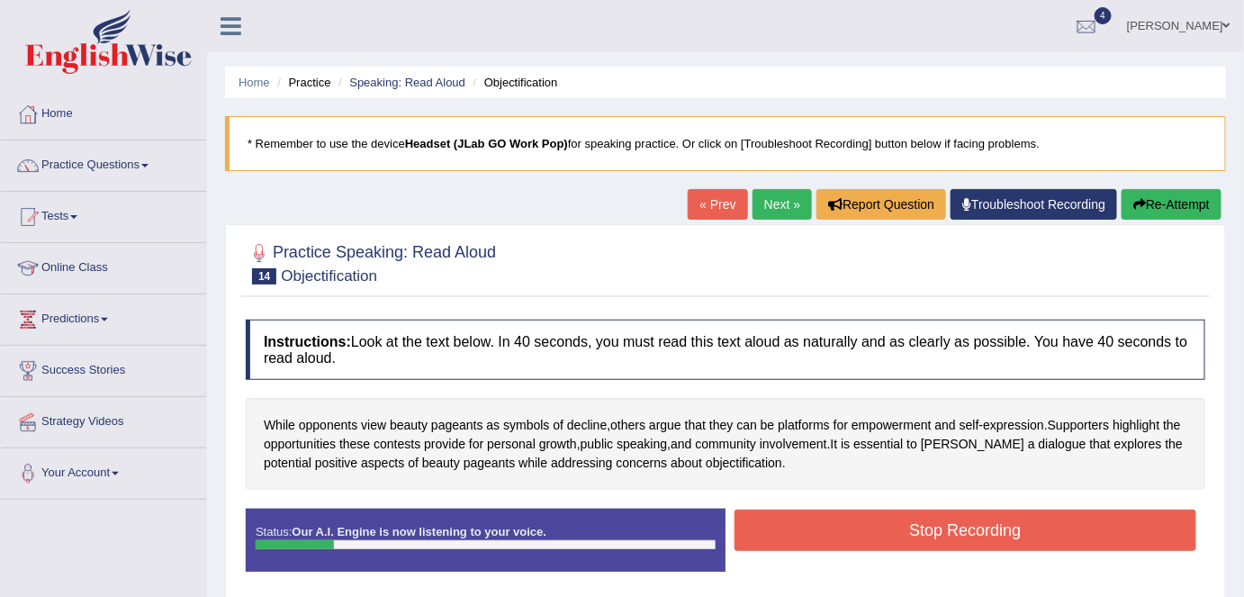
click at [904, 528] on button "Stop Recording" at bounding box center [966, 530] width 462 height 41
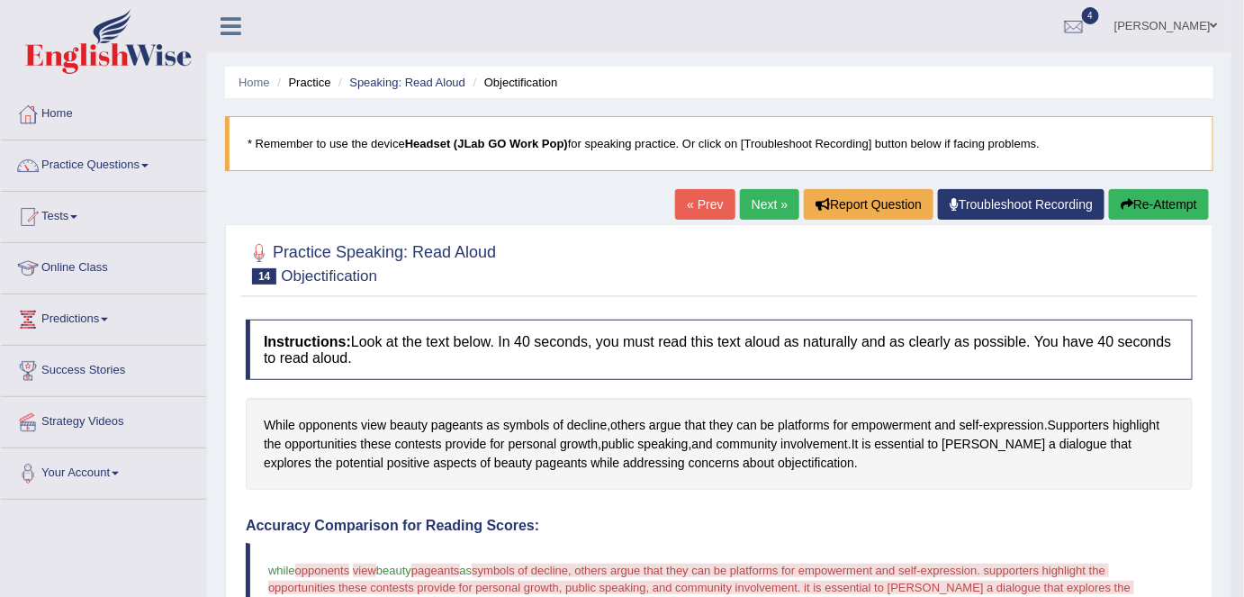
click at [1167, 198] on button "Re-Attempt" at bounding box center [1159, 204] width 100 height 31
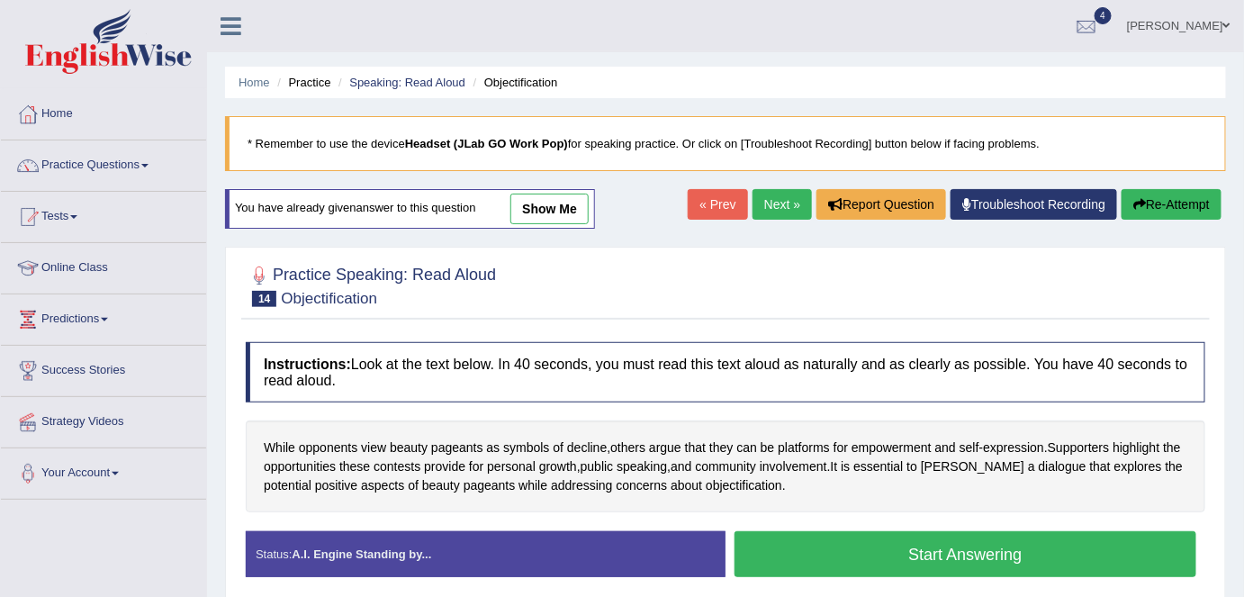
click at [905, 550] on button "Start Answering" at bounding box center [966, 554] width 462 height 46
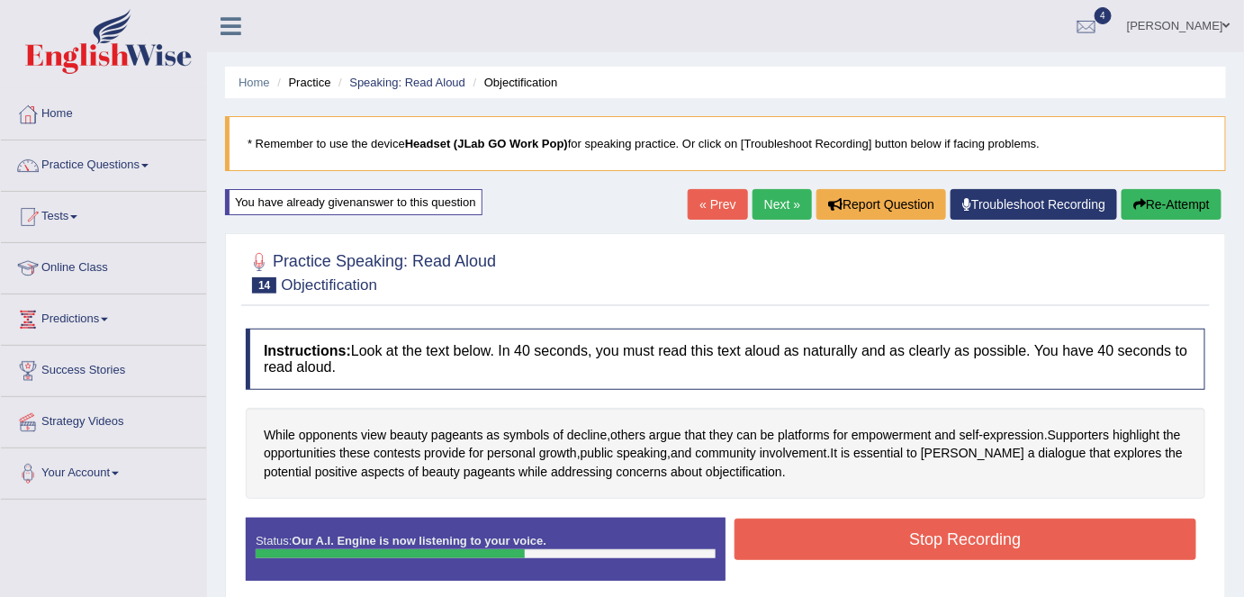
click at [910, 540] on button "Stop Recording" at bounding box center [966, 539] width 462 height 41
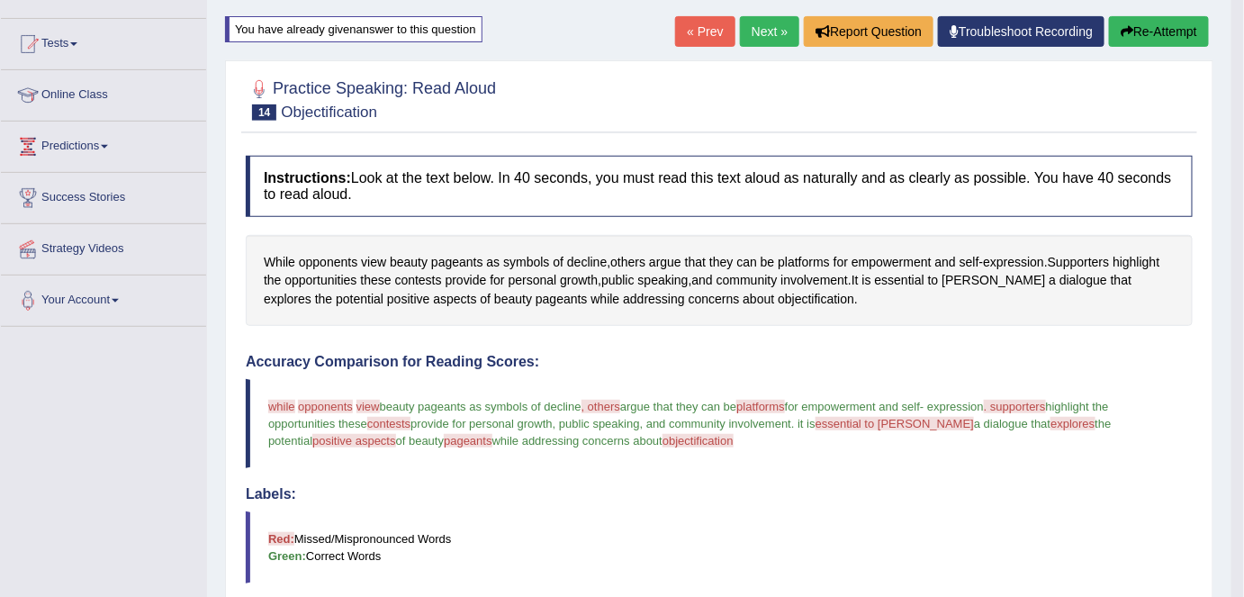
scroll to position [172, 0]
click at [1160, 36] on button "Re-Attempt" at bounding box center [1159, 32] width 100 height 31
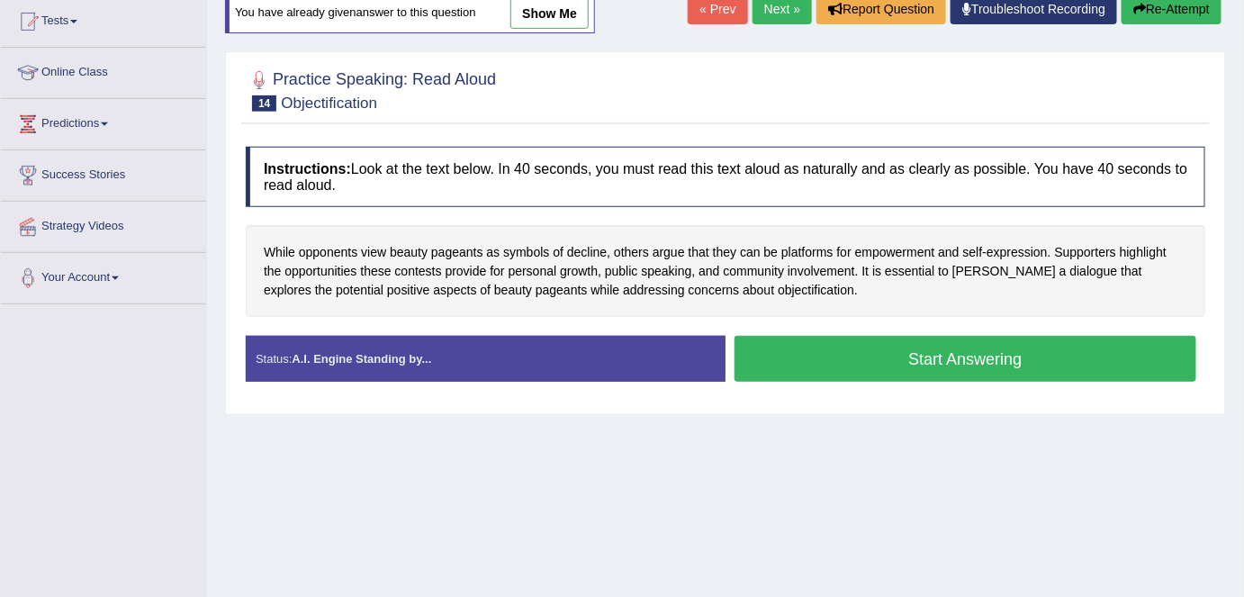
scroll to position [172, 0]
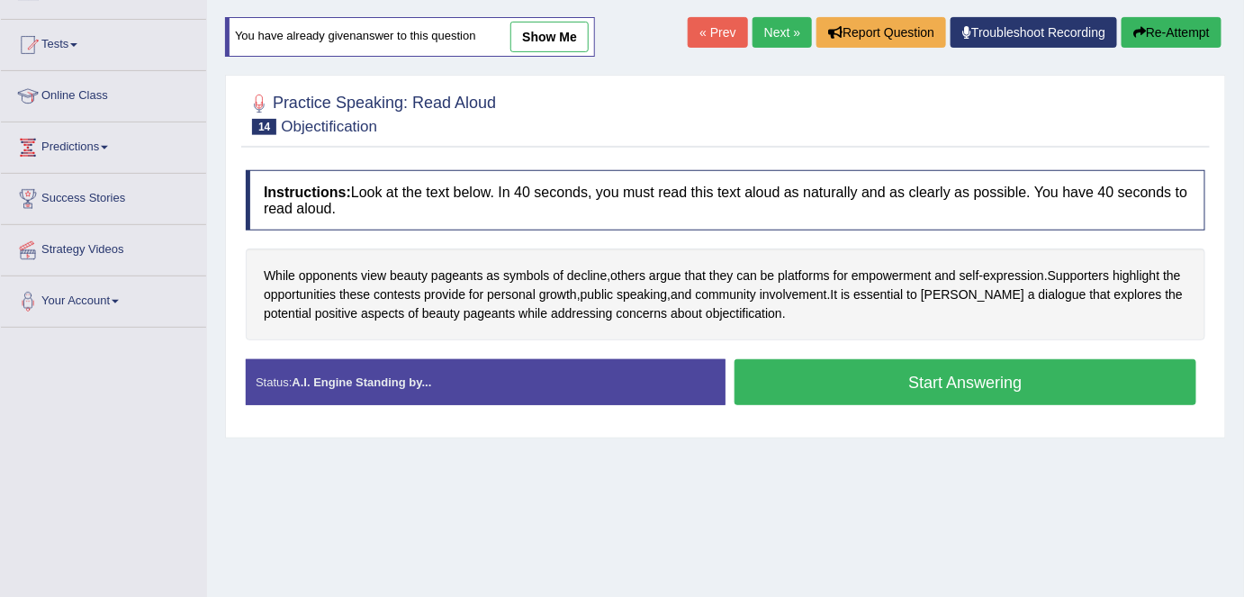
click at [889, 370] on button "Start Answering" at bounding box center [966, 382] width 462 height 46
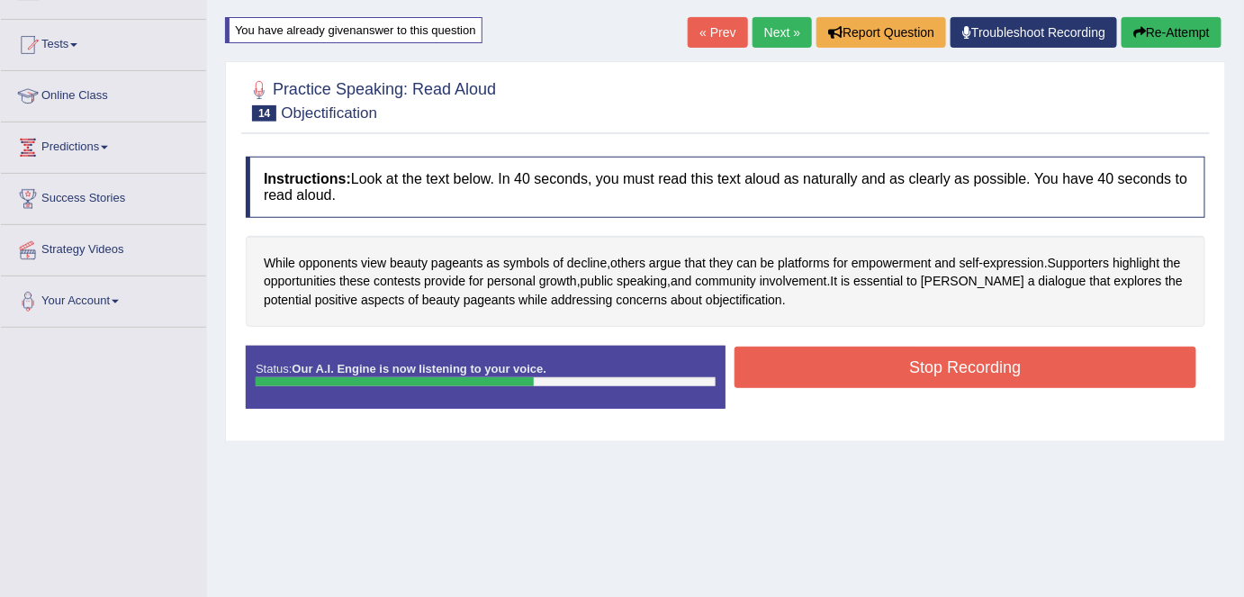
click at [889, 370] on button "Stop Recording" at bounding box center [966, 367] width 462 height 41
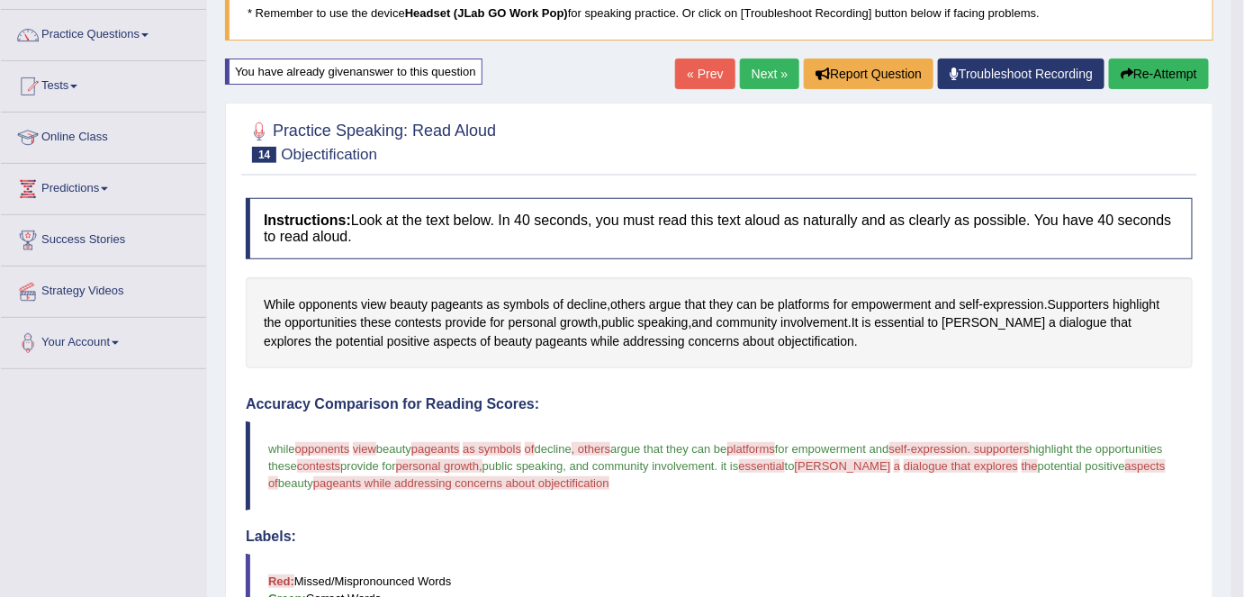
scroll to position [0, 0]
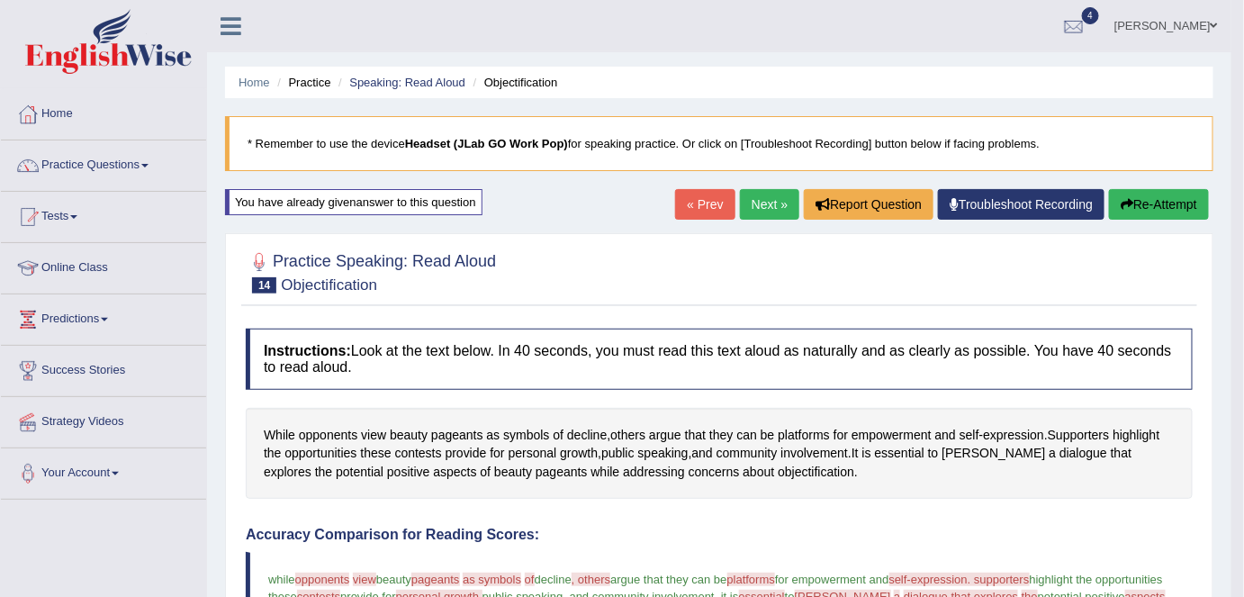
click at [1143, 203] on button "Re-Attempt" at bounding box center [1159, 204] width 100 height 31
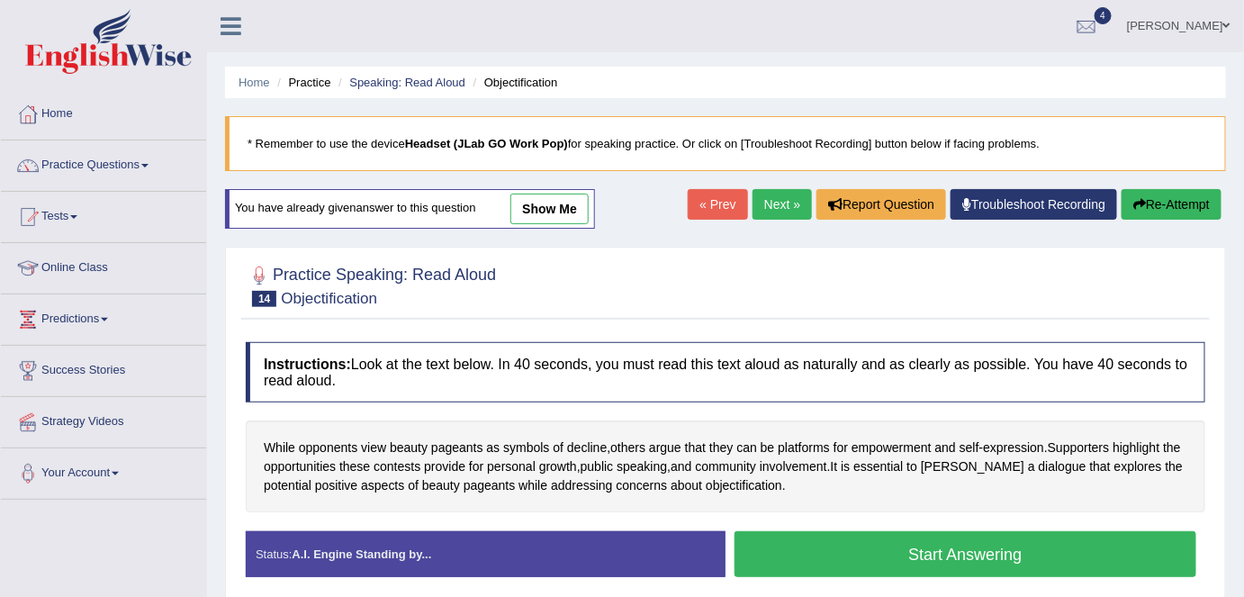
click at [824, 546] on button "Start Answering" at bounding box center [966, 554] width 462 height 46
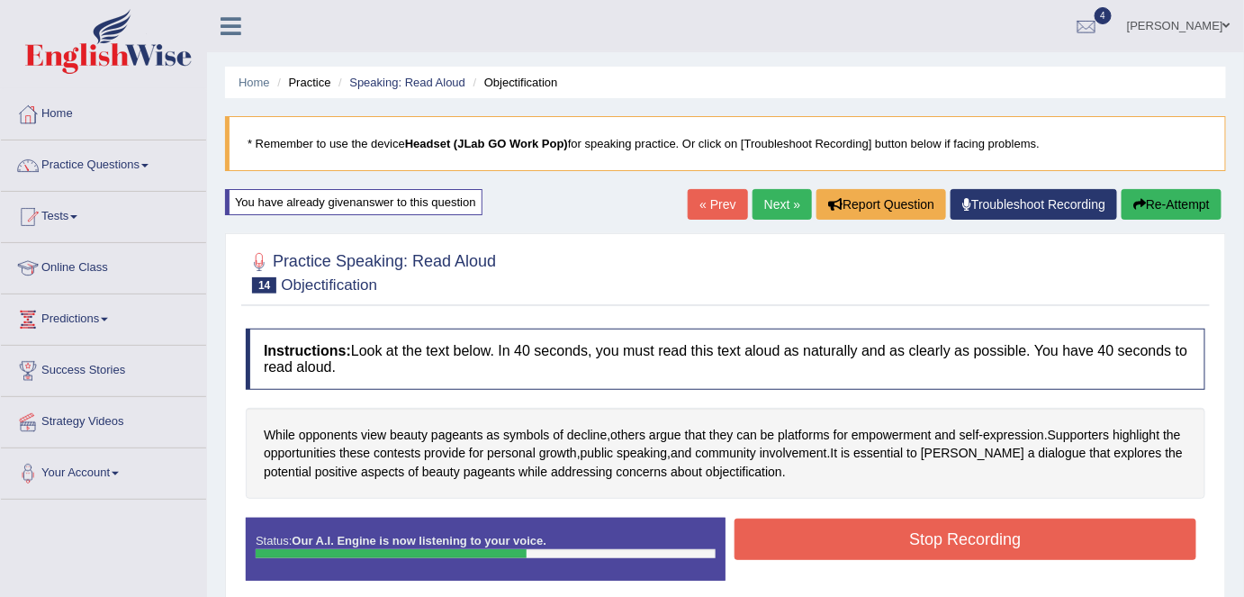
click at [824, 546] on button "Stop Recording" at bounding box center [966, 539] width 462 height 41
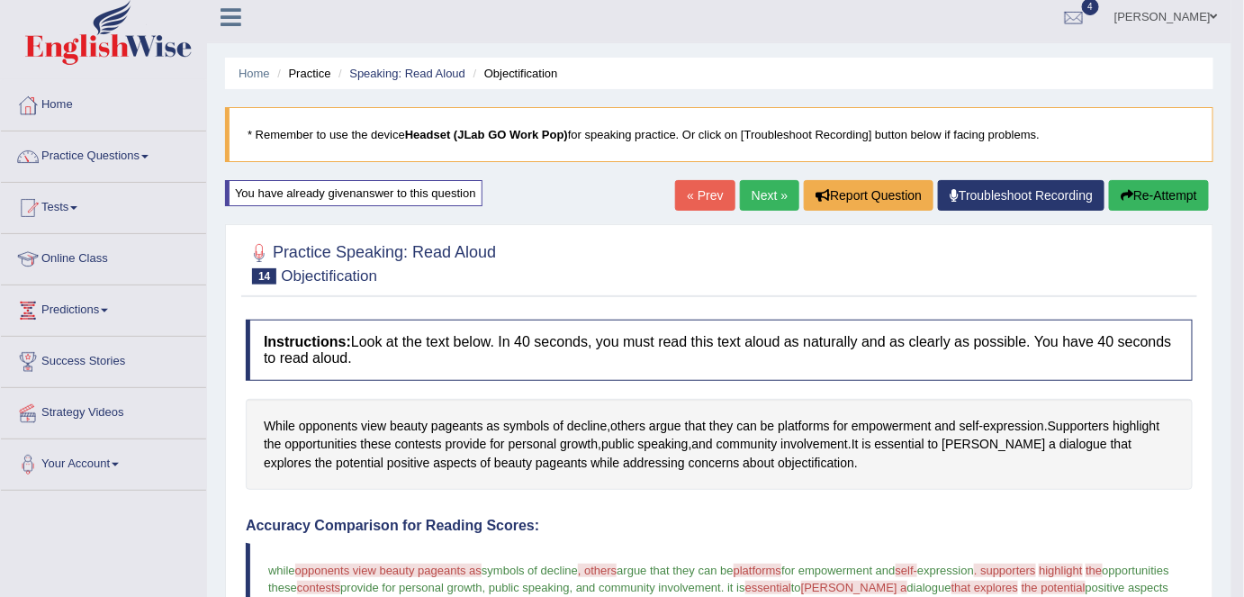
scroll to position [4, 0]
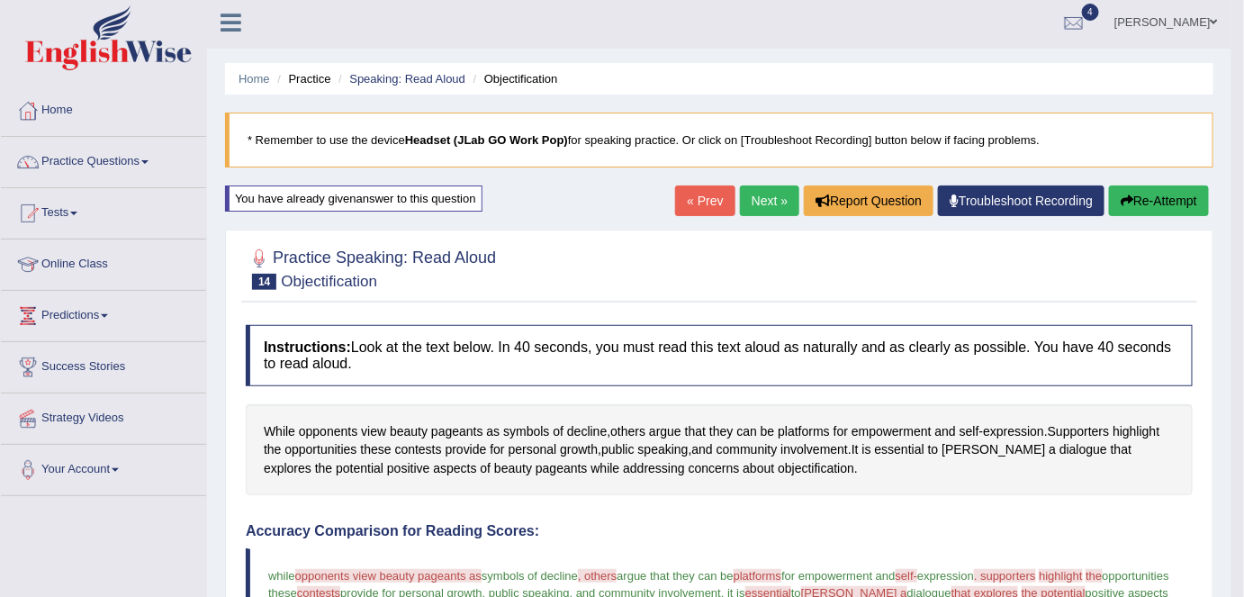
click at [1143, 202] on button "Re-Attempt" at bounding box center [1159, 200] width 100 height 31
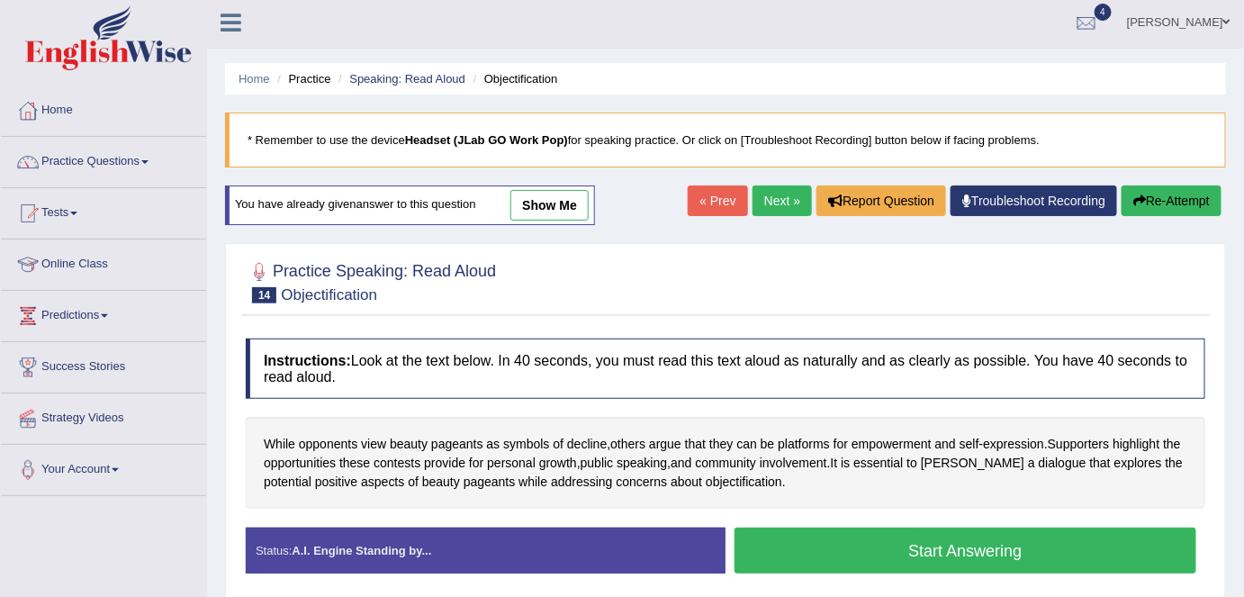
click at [879, 555] on button "Start Answering" at bounding box center [966, 551] width 462 height 46
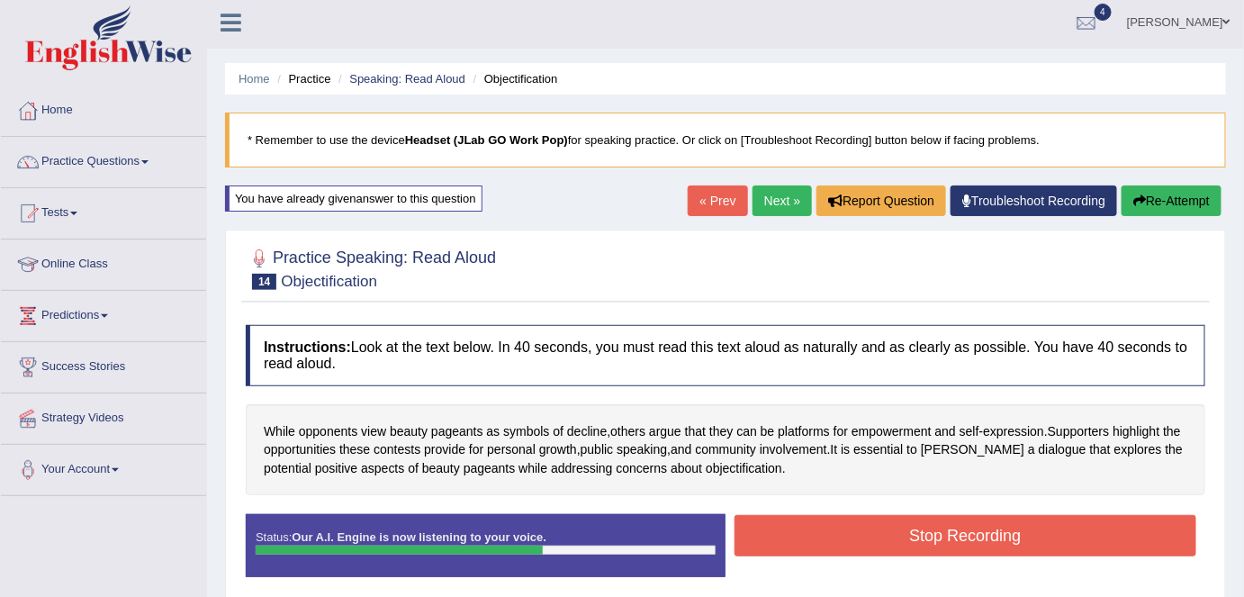
click at [895, 535] on button "Stop Recording" at bounding box center [966, 535] width 462 height 41
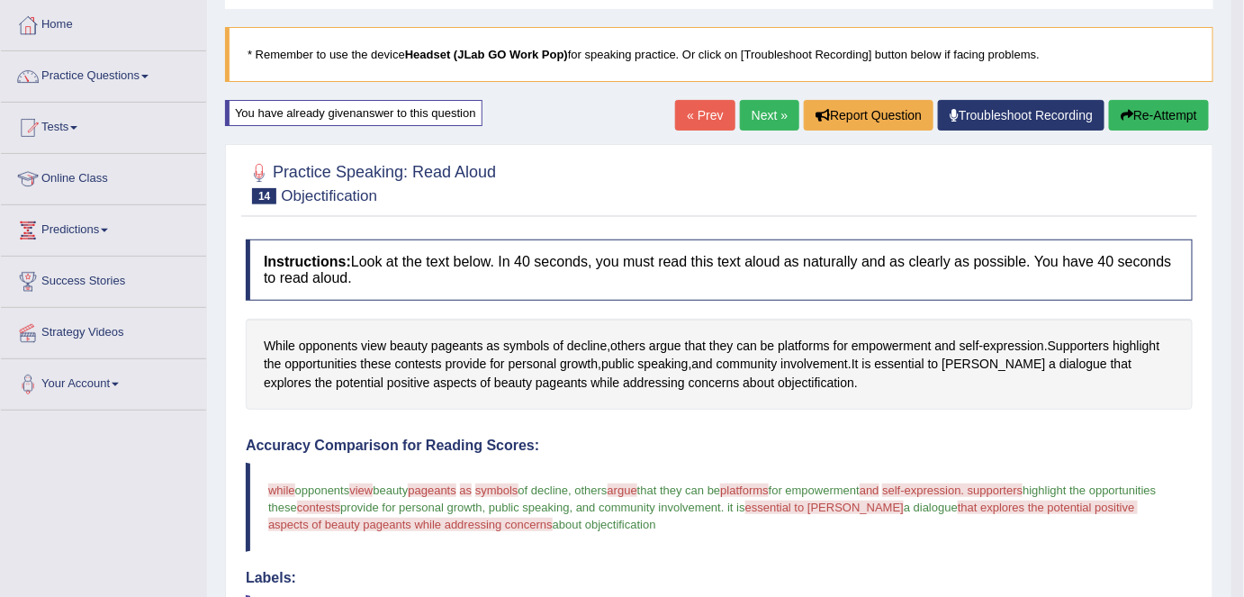
scroll to position [79, 0]
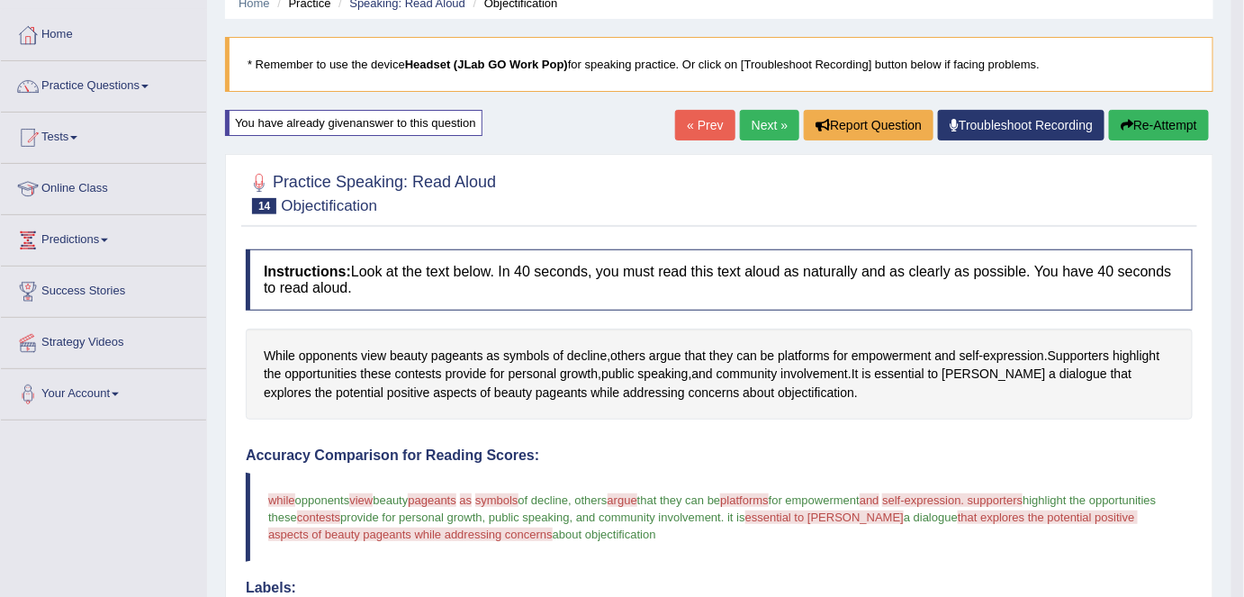
click at [763, 123] on link "Next »" at bounding box center [769, 125] width 59 height 31
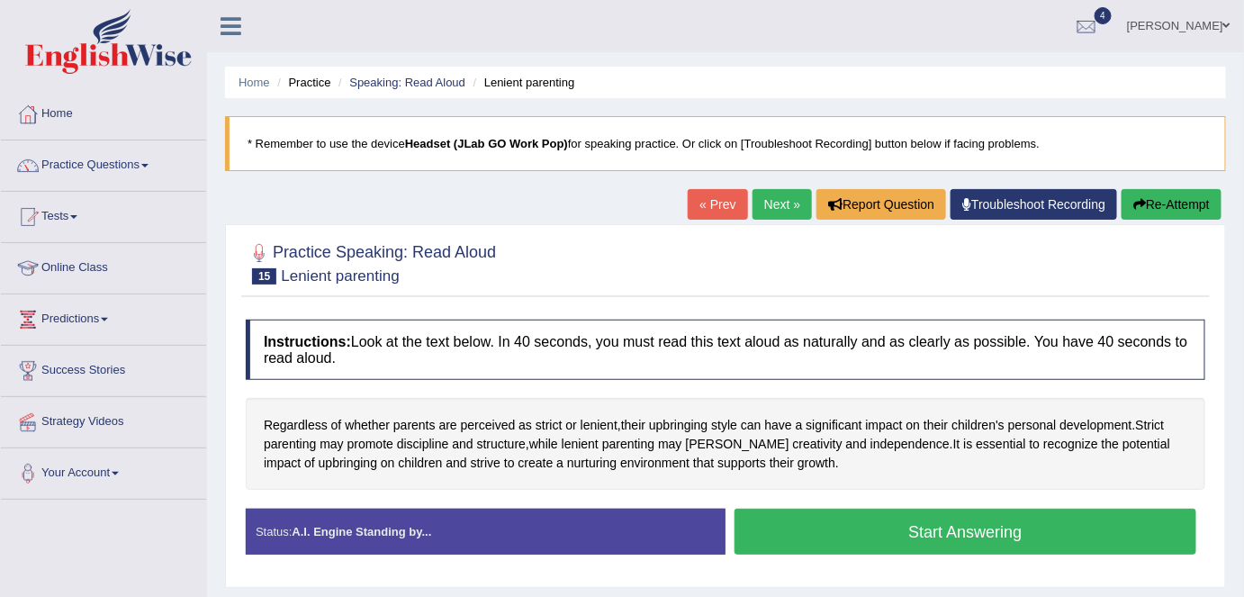
click at [888, 538] on button "Start Answering" at bounding box center [966, 532] width 462 height 46
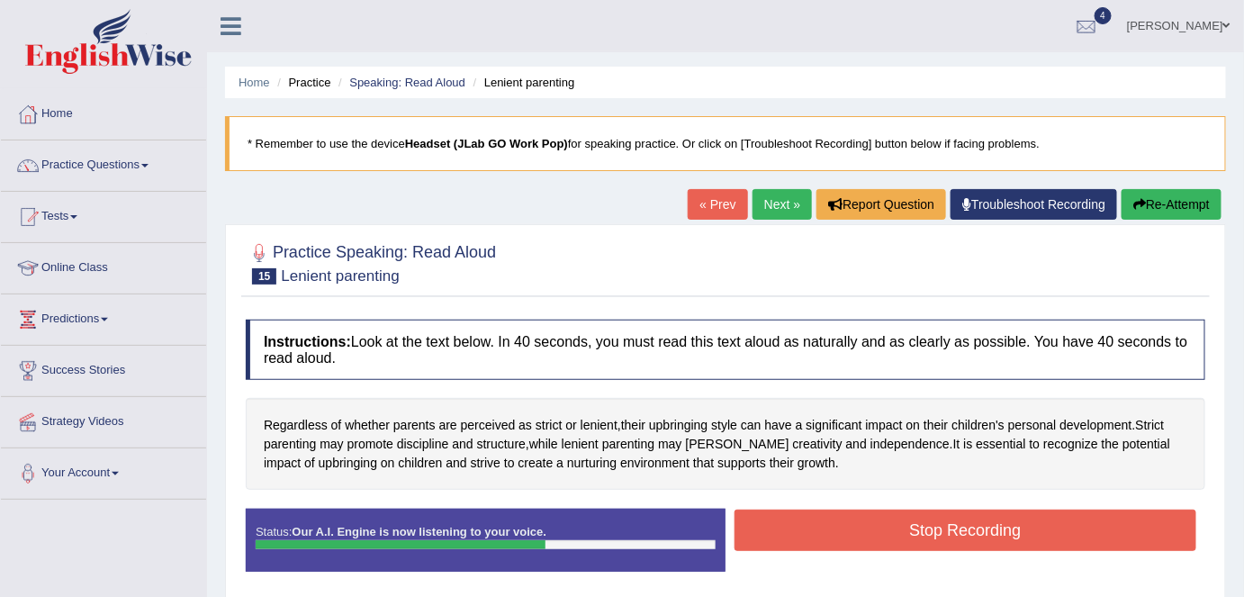
click at [888, 517] on button "Stop Recording" at bounding box center [966, 530] width 462 height 41
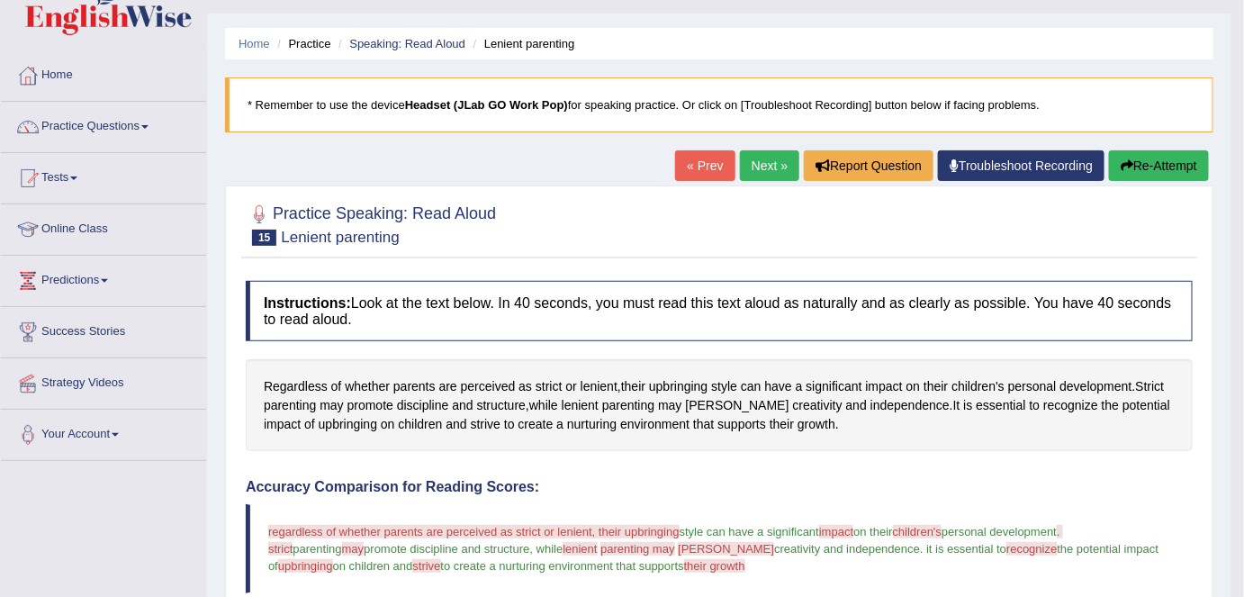
scroll to position [18, 0]
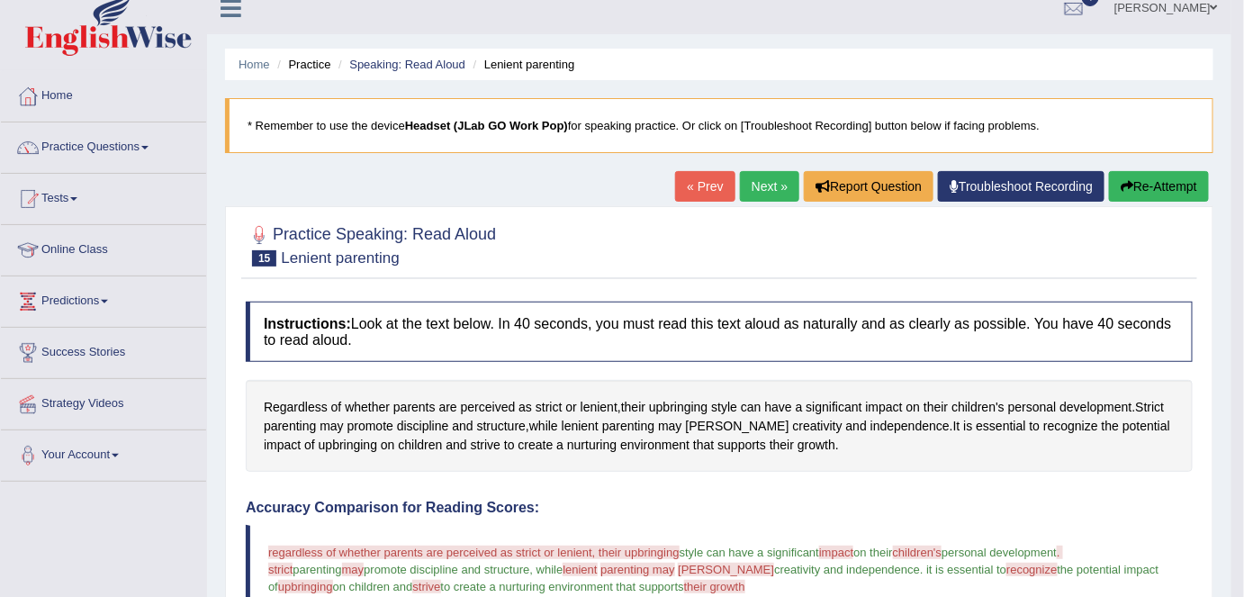
click at [1164, 183] on button "Re-Attempt" at bounding box center [1159, 186] width 100 height 31
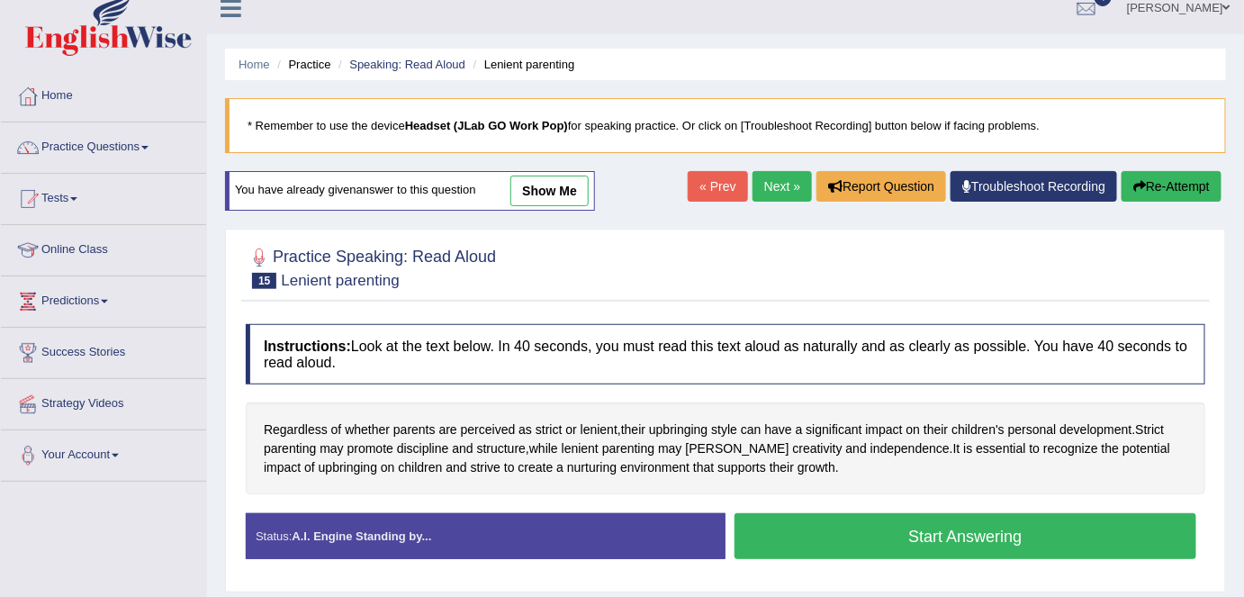
click at [862, 539] on button "Start Answering" at bounding box center [966, 536] width 462 height 46
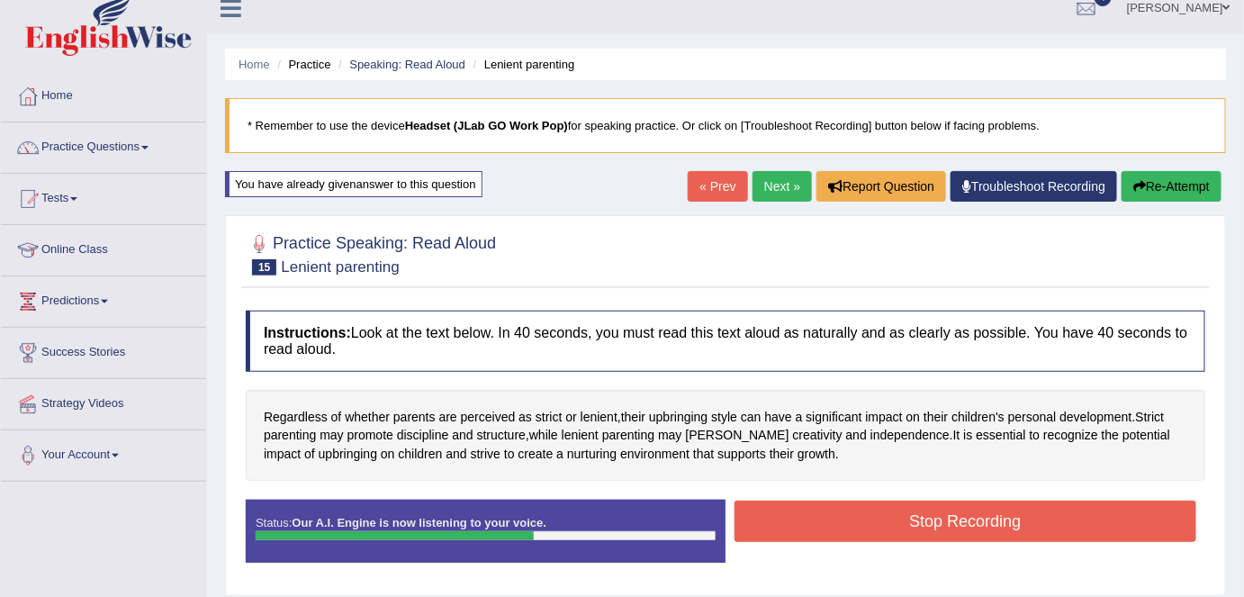
click at [891, 512] on button "Stop Recording" at bounding box center [966, 521] width 462 height 41
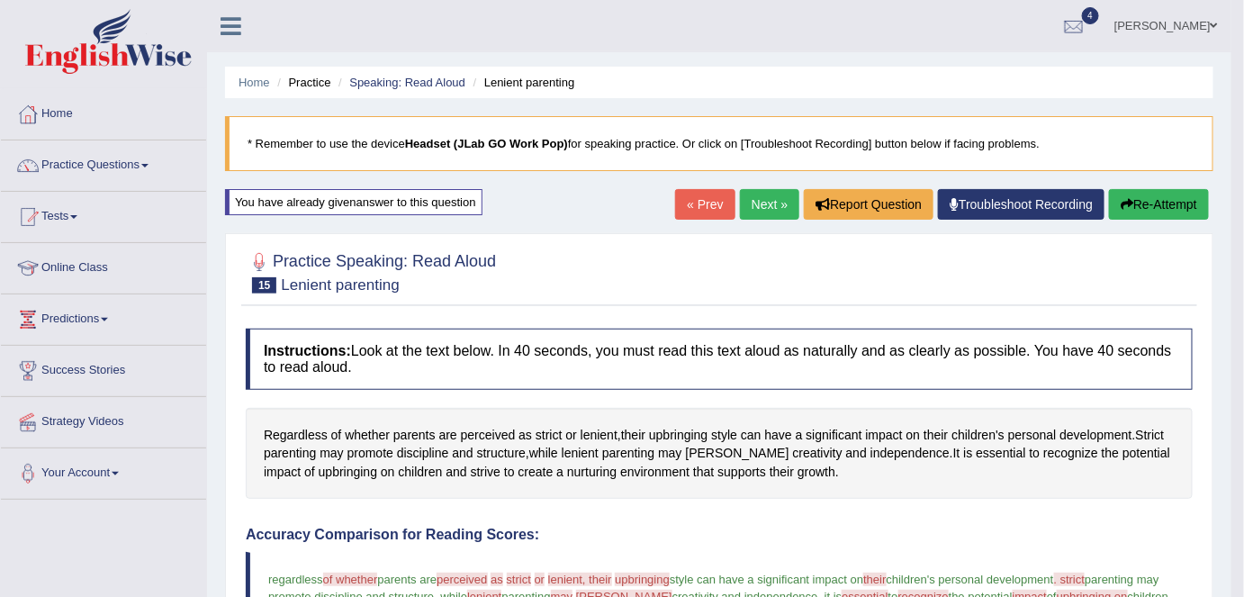
click at [1142, 207] on button "Re-Attempt" at bounding box center [1159, 204] width 100 height 31
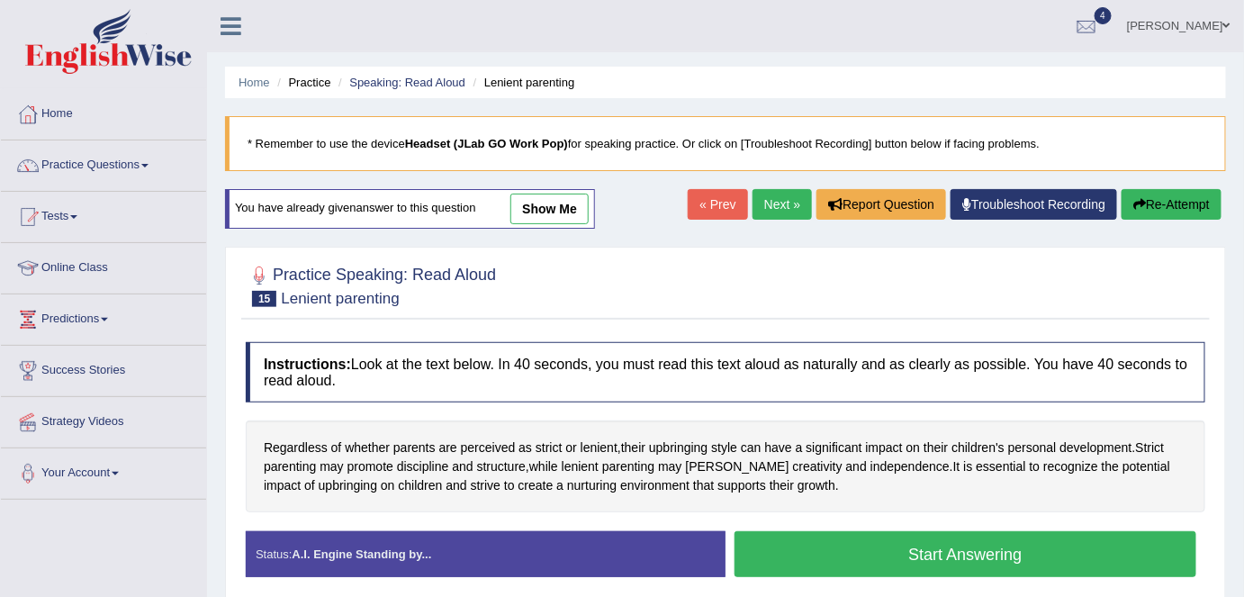
click at [922, 552] on button "Start Answering" at bounding box center [966, 554] width 462 height 46
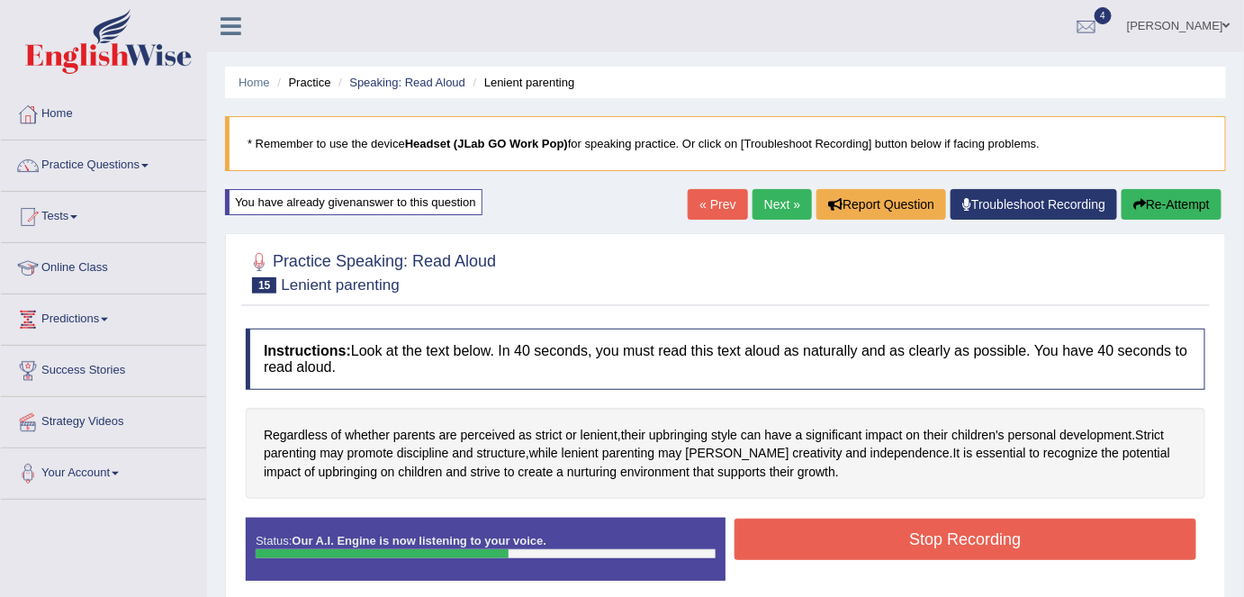
click at [911, 528] on button "Stop Recording" at bounding box center [966, 539] width 462 height 41
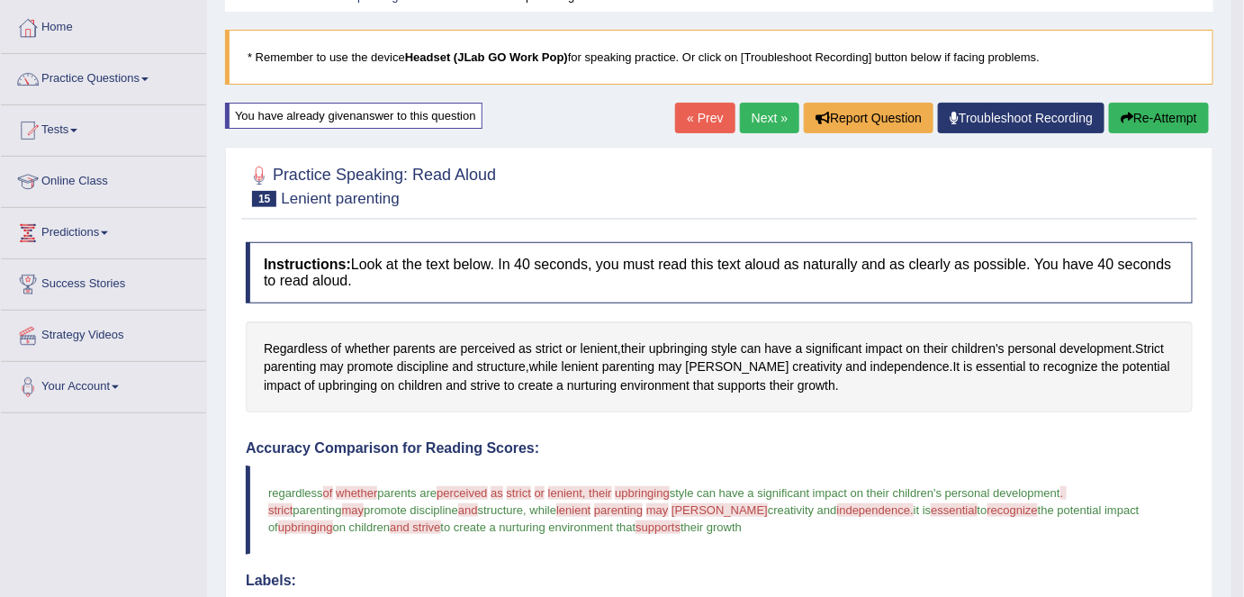
scroll to position [85, 0]
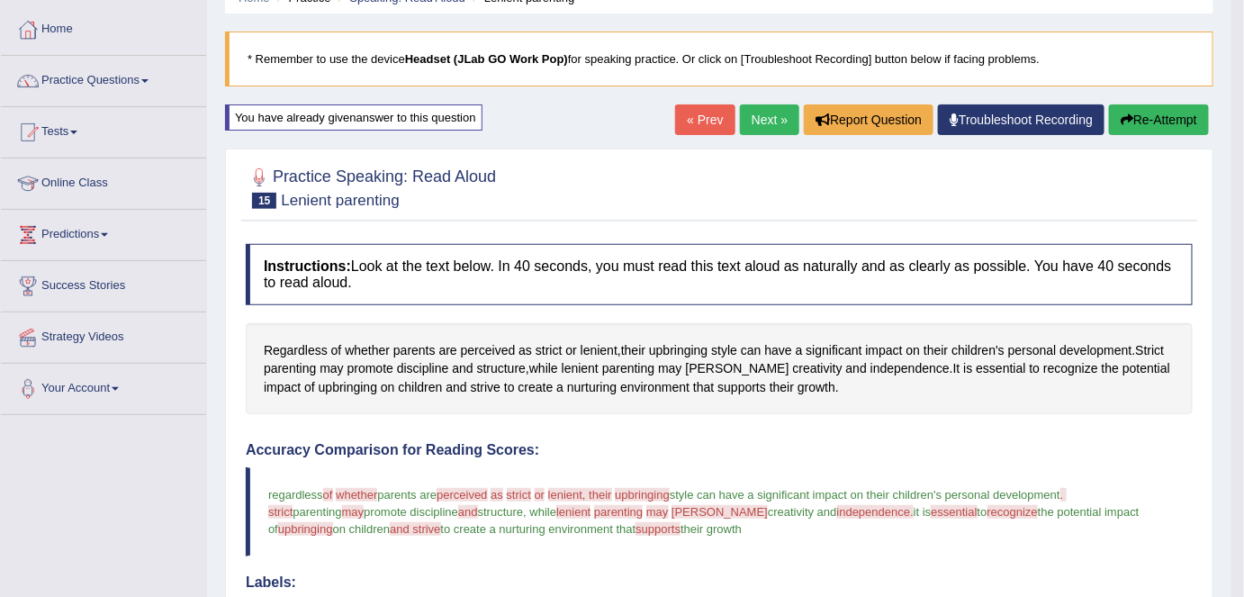
click at [1134, 119] on button "Re-Attempt" at bounding box center [1159, 119] width 100 height 31
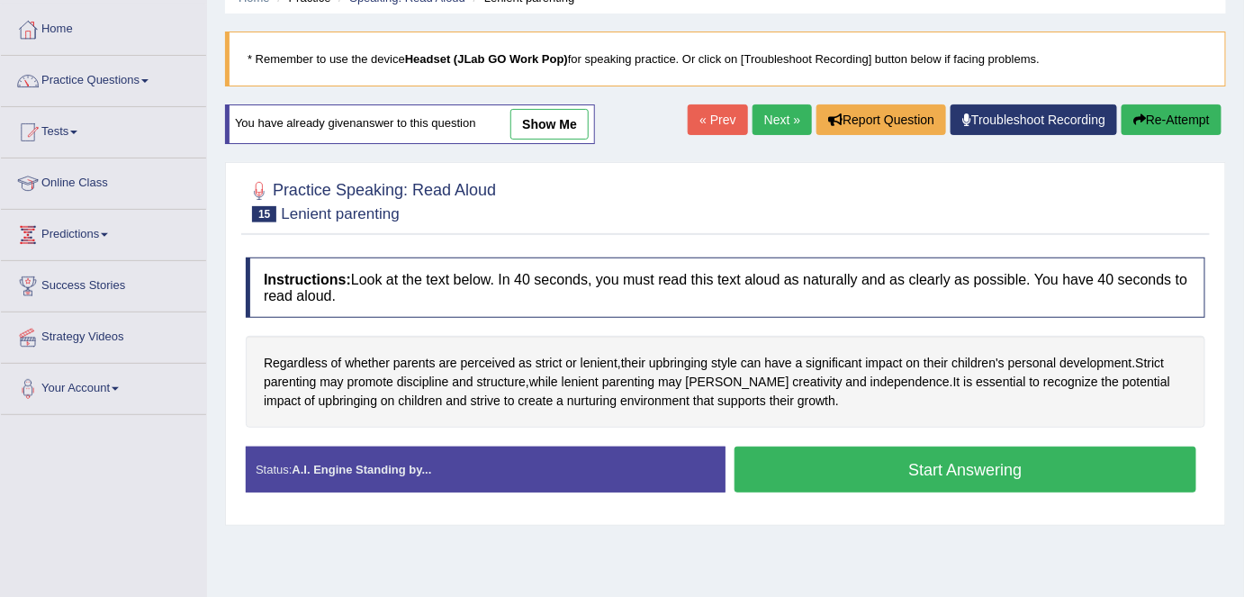
click at [884, 459] on button "Start Answering" at bounding box center [966, 470] width 462 height 46
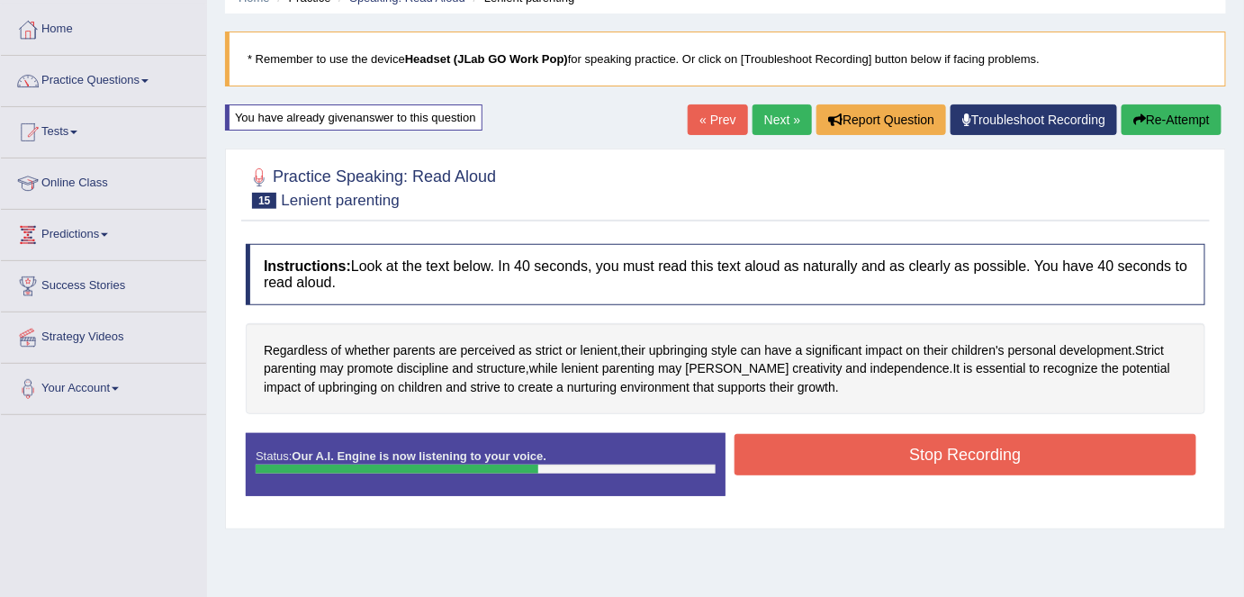
click at [884, 459] on button "Stop Recording" at bounding box center [966, 454] width 462 height 41
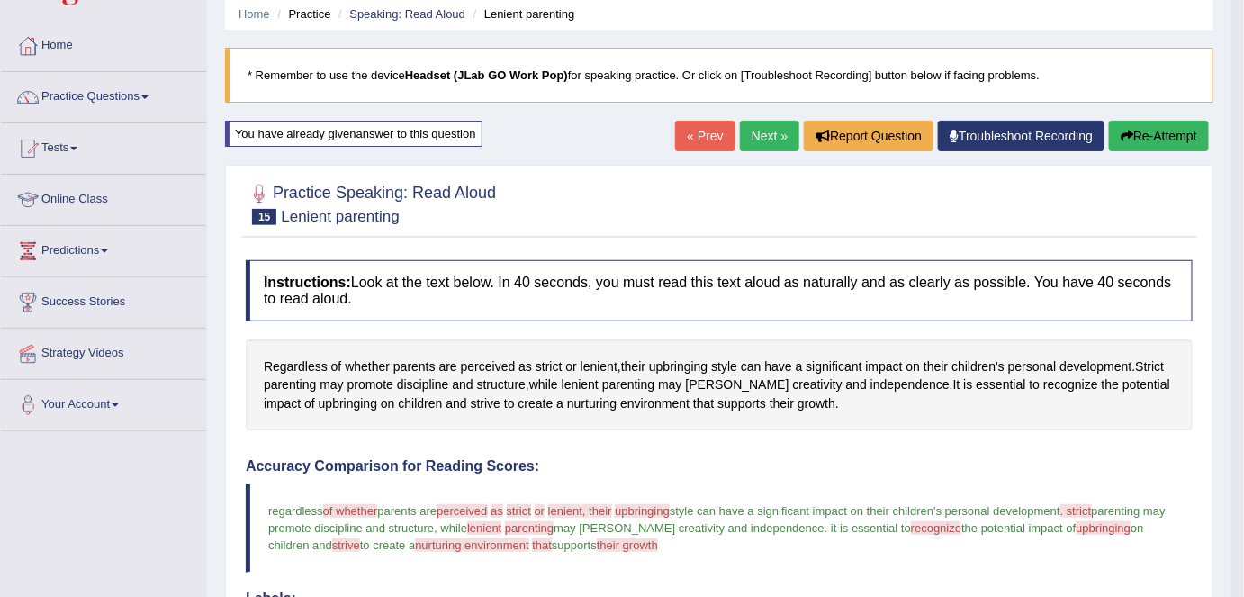
scroll to position [56, 0]
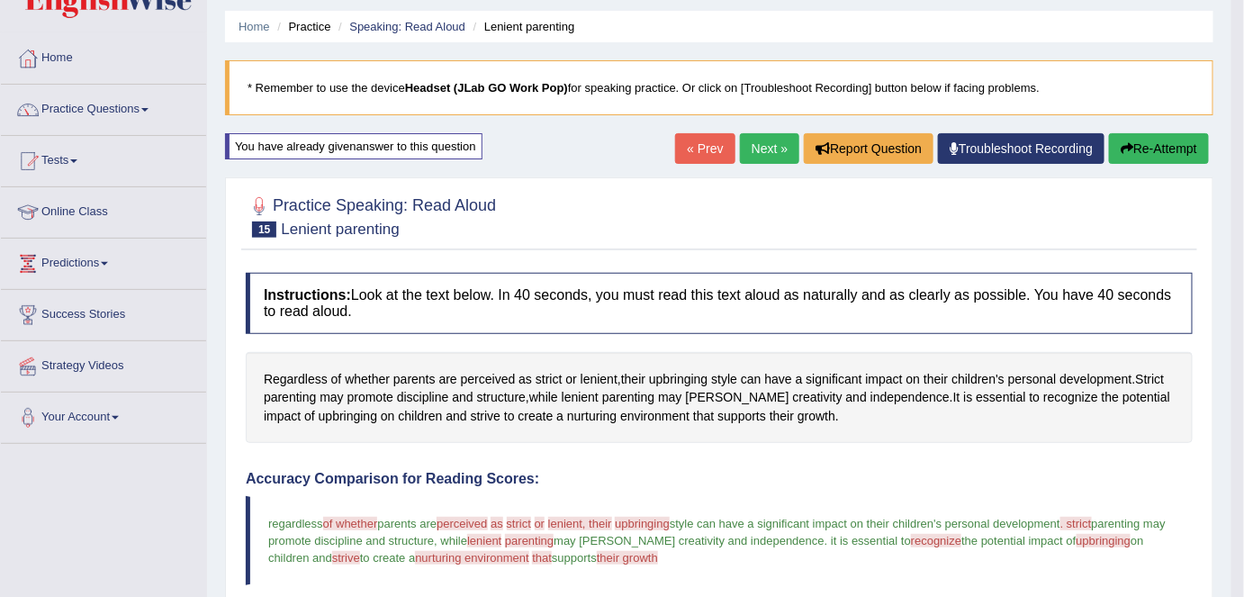
click at [769, 150] on link "Next »" at bounding box center [769, 148] width 59 height 31
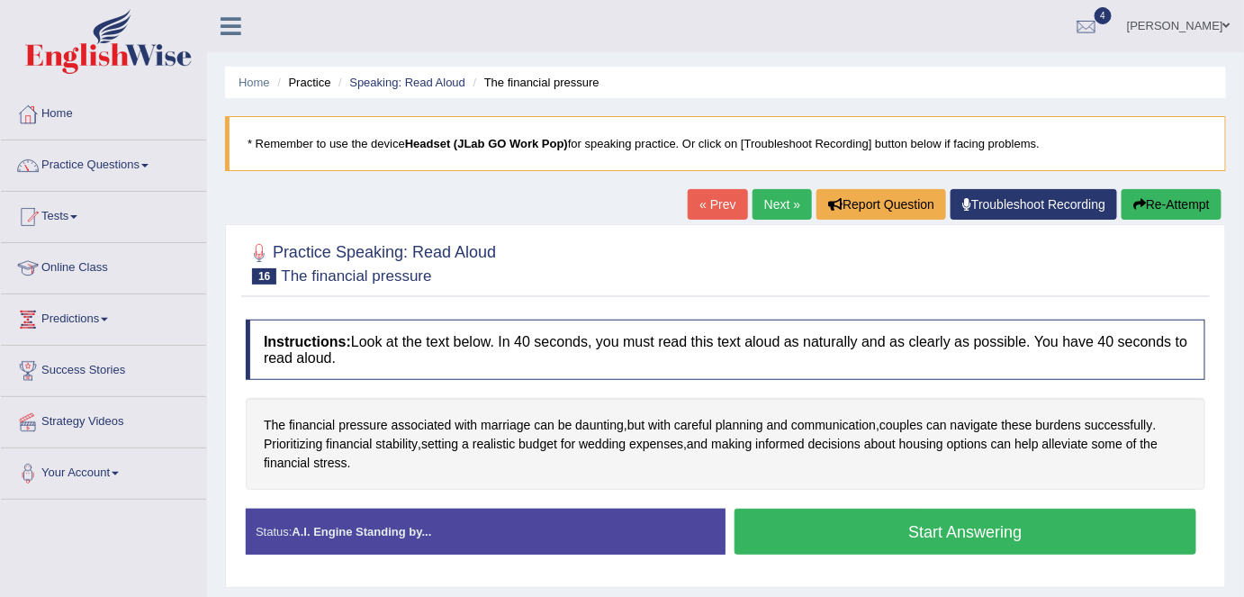
click at [874, 526] on button "Start Answering" at bounding box center [966, 532] width 462 height 46
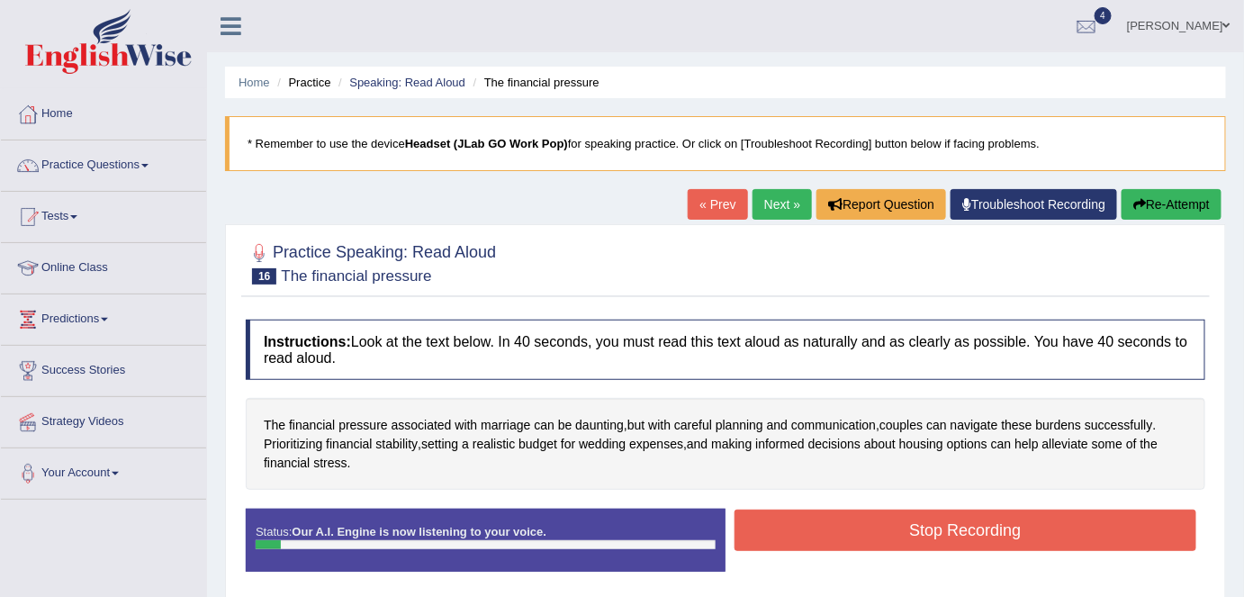
click at [874, 526] on button "Stop Recording" at bounding box center [966, 530] width 462 height 41
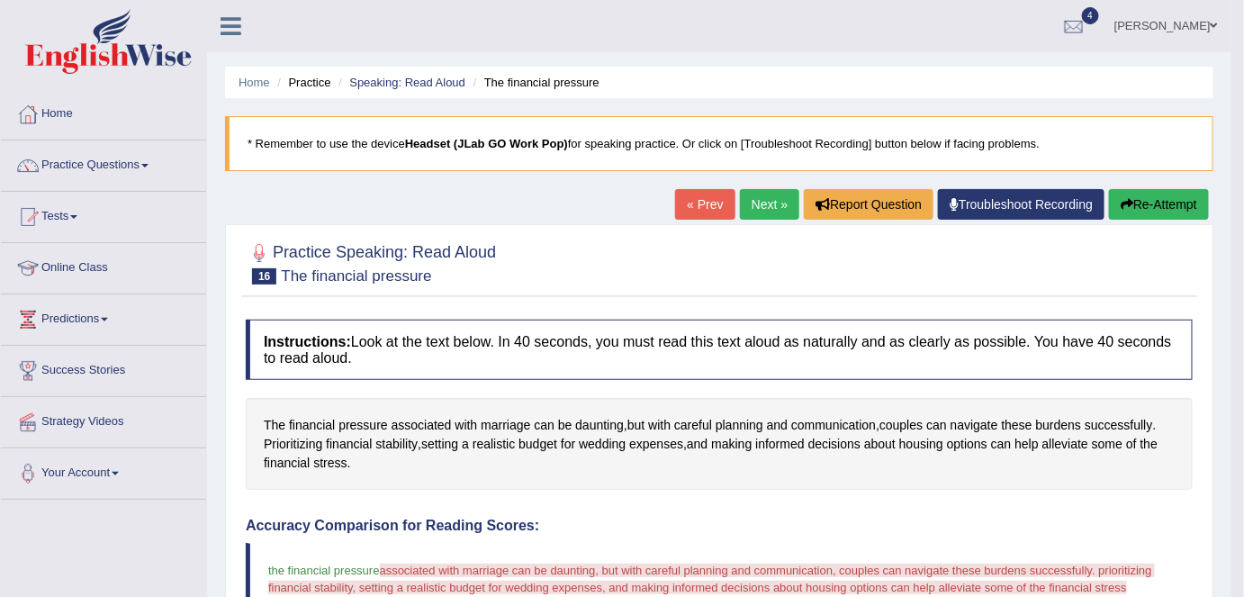
click at [1150, 208] on button "Re-Attempt" at bounding box center [1159, 204] width 100 height 31
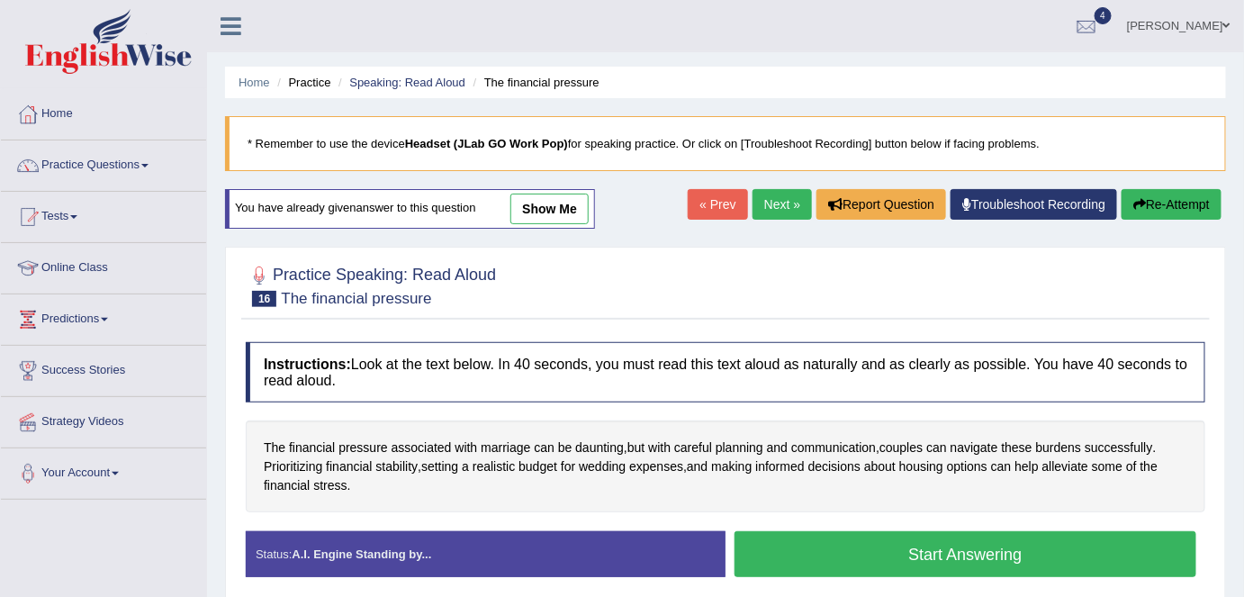
click at [865, 542] on button "Start Answering" at bounding box center [966, 554] width 462 height 46
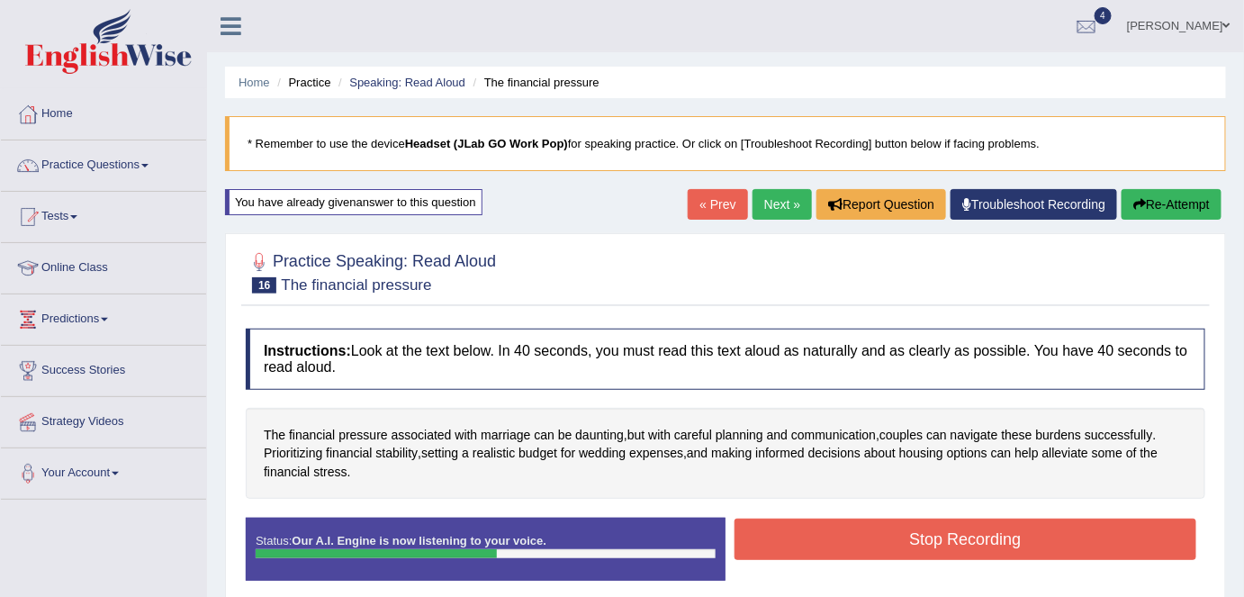
click at [865, 542] on button "Stop Recording" at bounding box center [966, 539] width 462 height 41
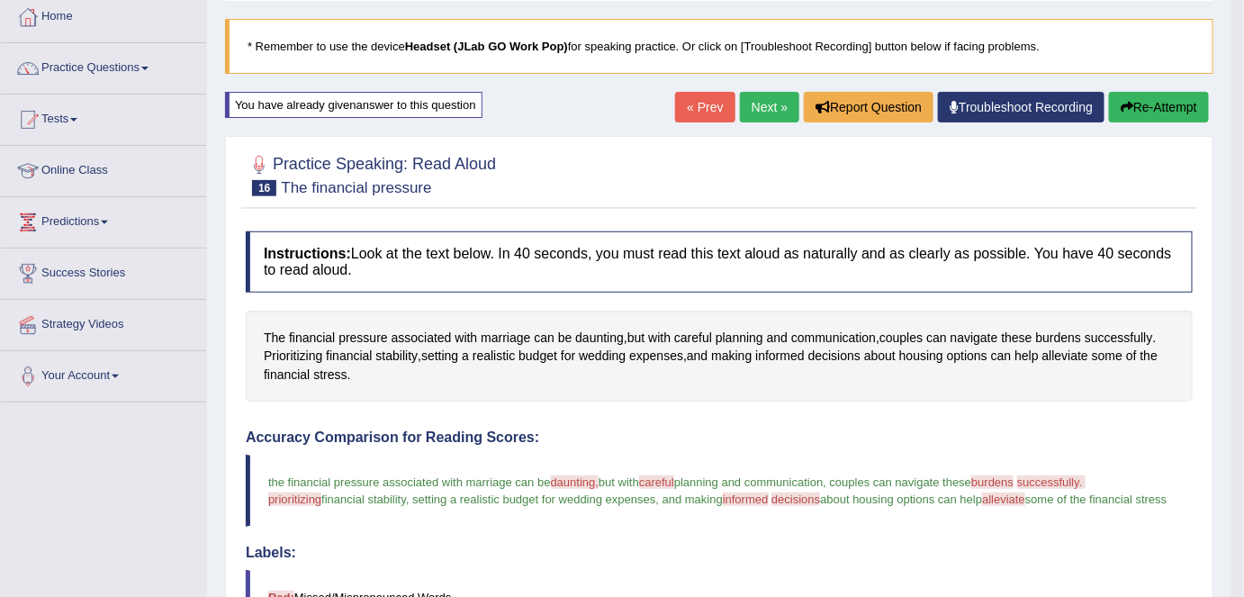
scroll to position [92, 0]
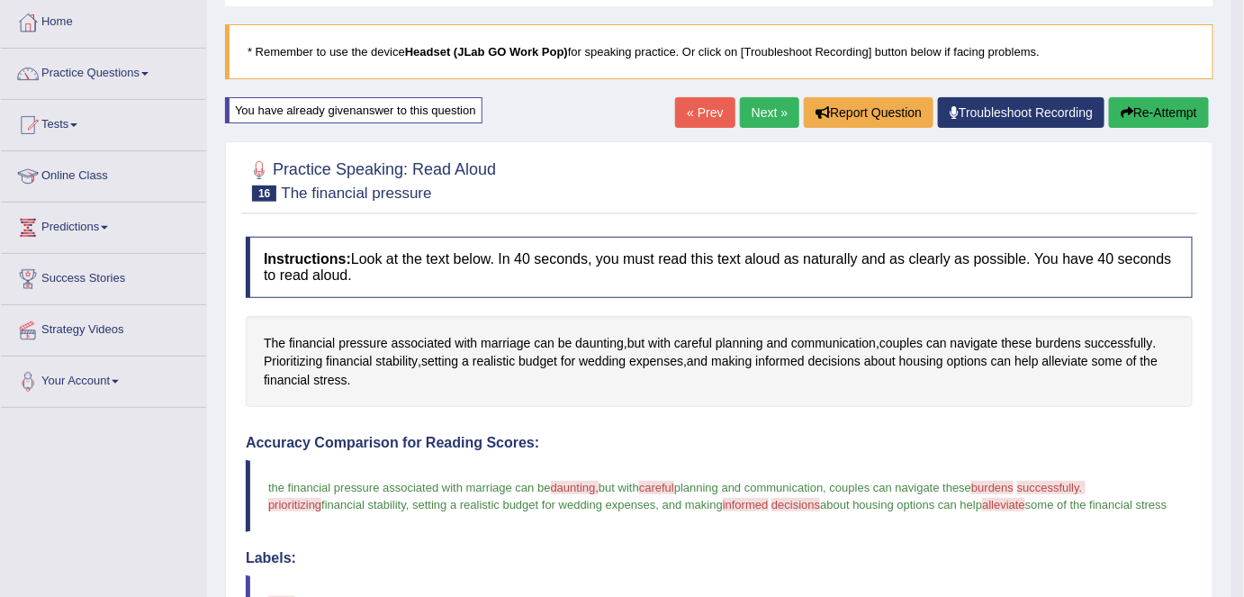
click at [760, 108] on link "Next »" at bounding box center [769, 112] width 59 height 31
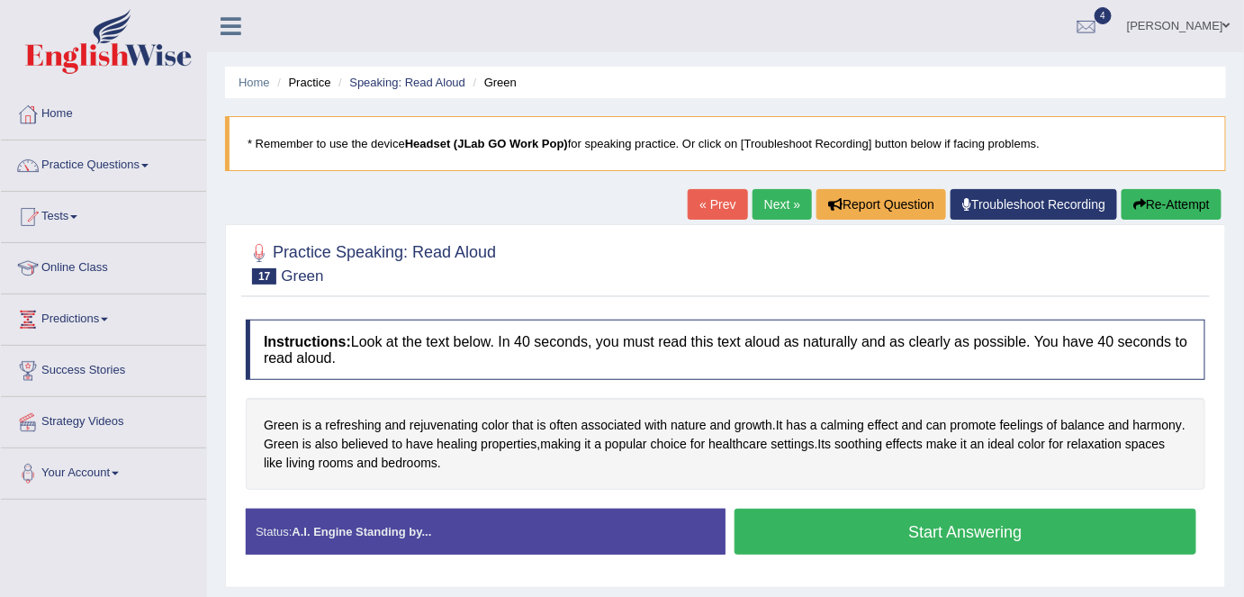
click at [915, 528] on button "Start Answering" at bounding box center [966, 532] width 462 height 46
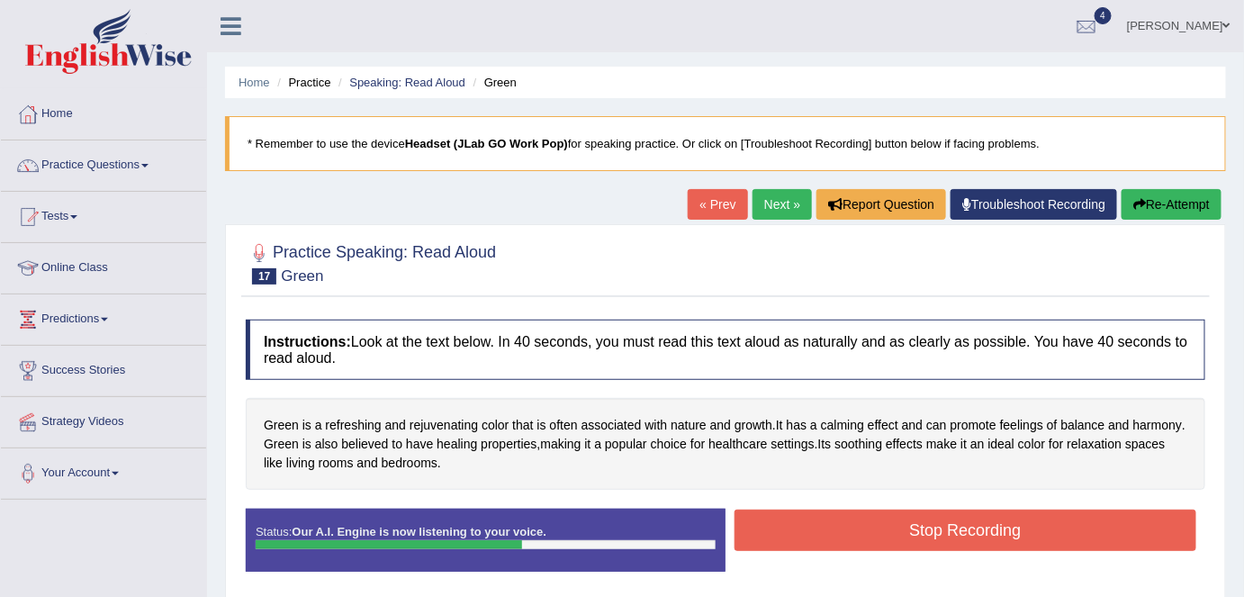
click at [915, 528] on button "Stop Recording" at bounding box center [966, 530] width 462 height 41
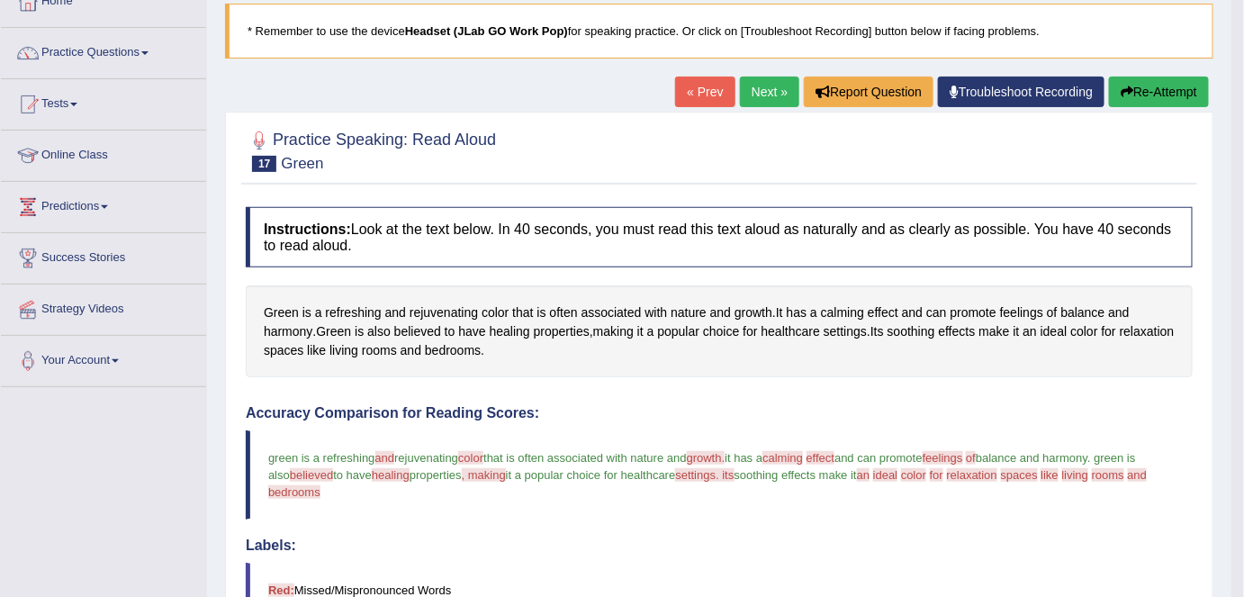
scroll to position [105, 0]
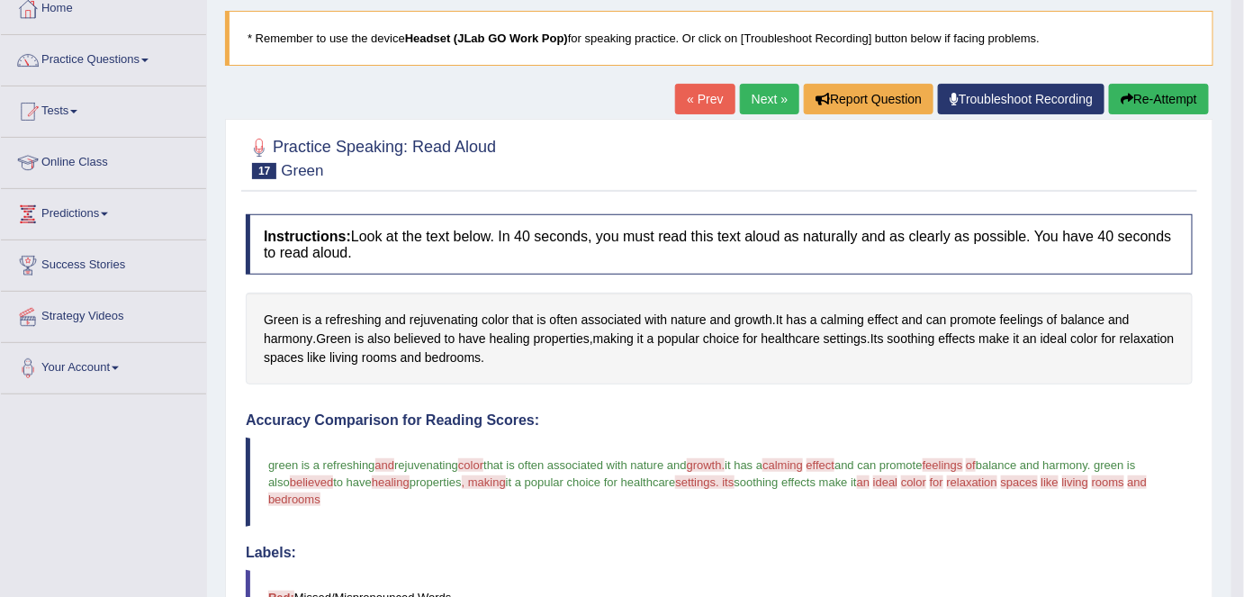
click at [765, 97] on link "Next »" at bounding box center [769, 99] width 59 height 31
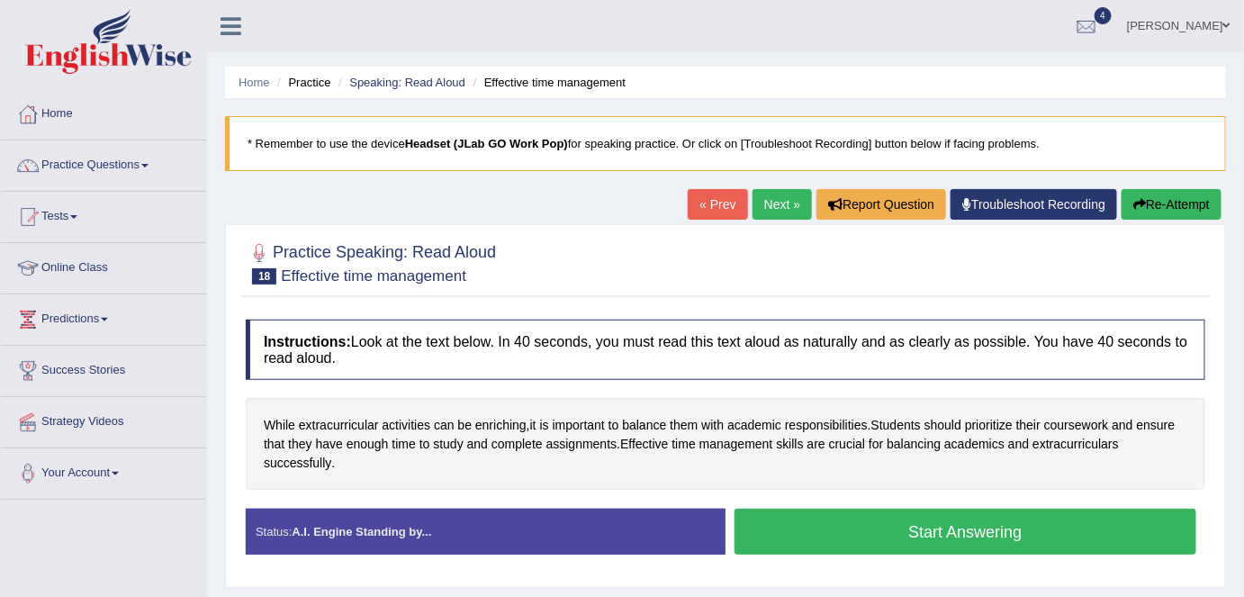
click at [915, 519] on button "Start Answering" at bounding box center [966, 532] width 462 height 46
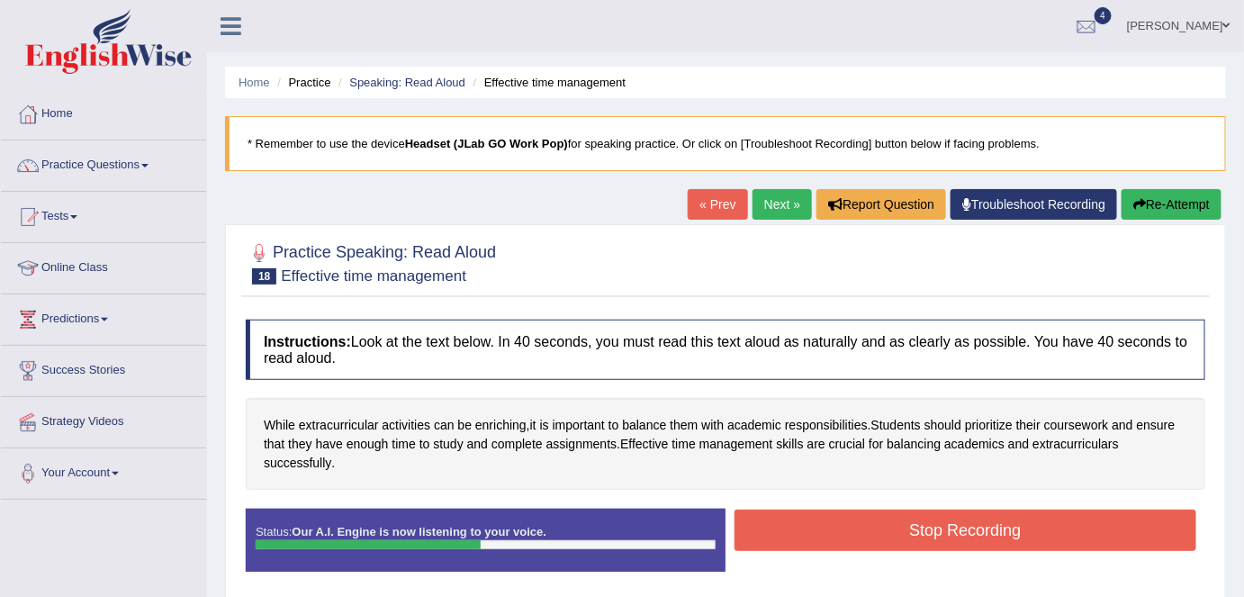
click at [915, 519] on button "Stop Recording" at bounding box center [966, 530] width 462 height 41
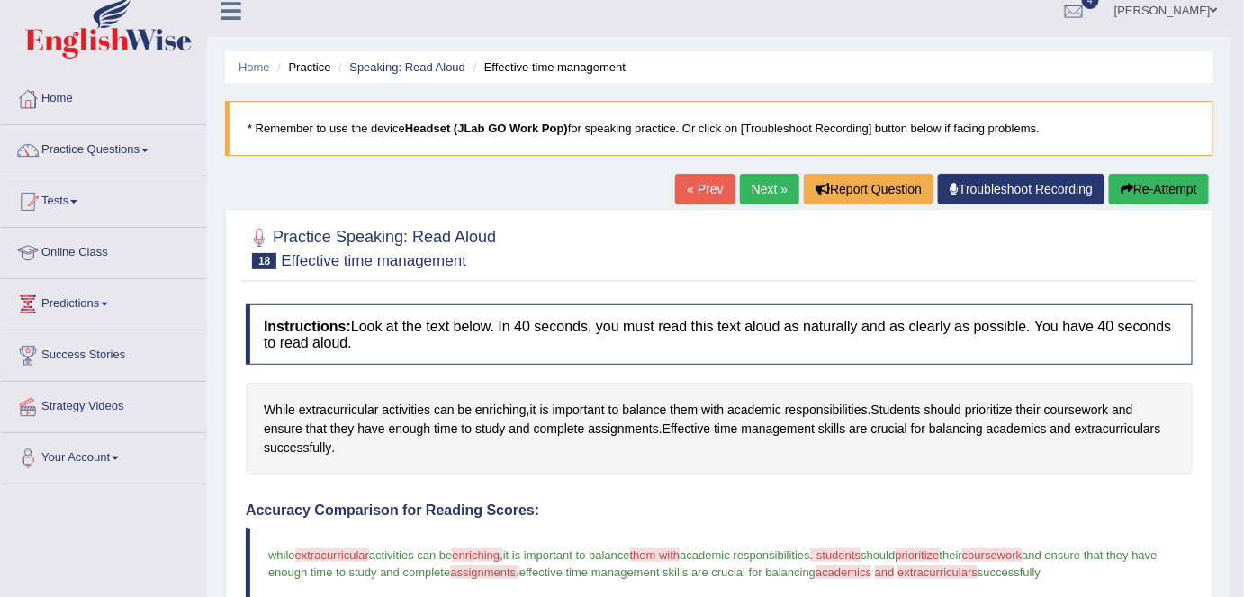
scroll to position [12, 0]
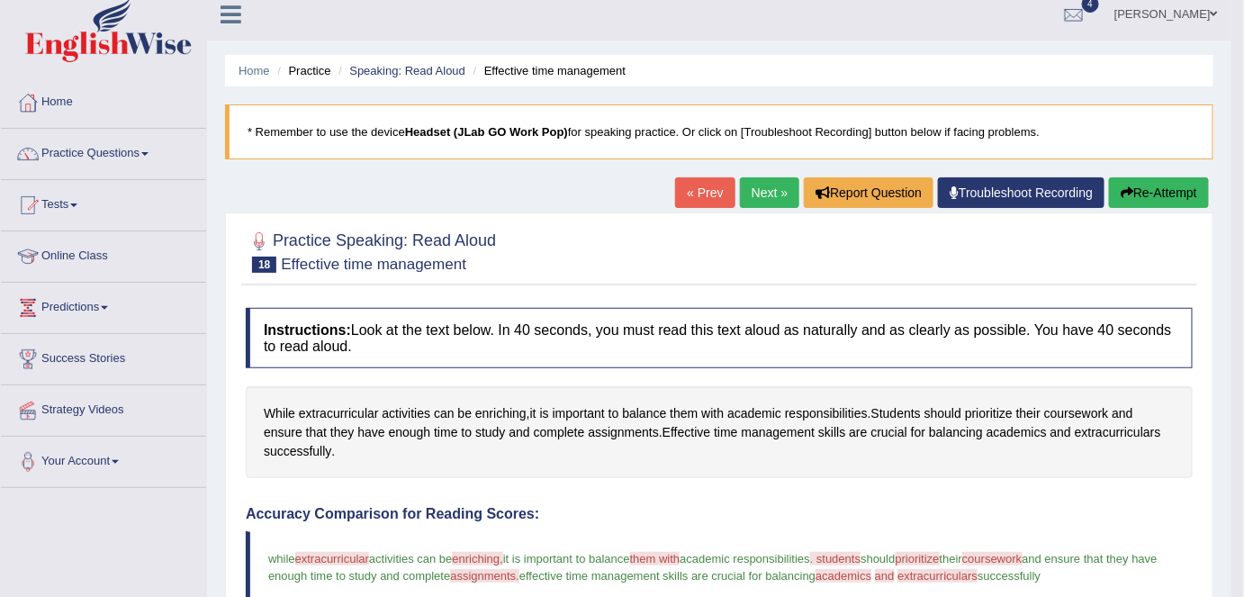
click at [765, 194] on link "Next »" at bounding box center [769, 192] width 59 height 31
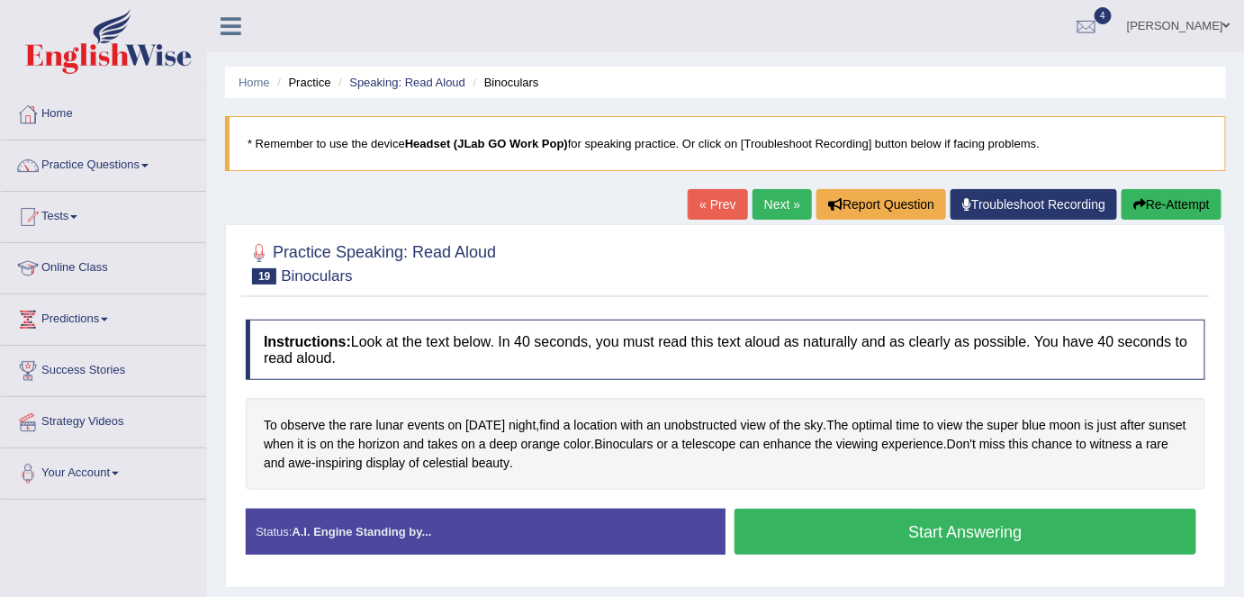
click at [870, 540] on button "Start Answering" at bounding box center [966, 532] width 462 height 46
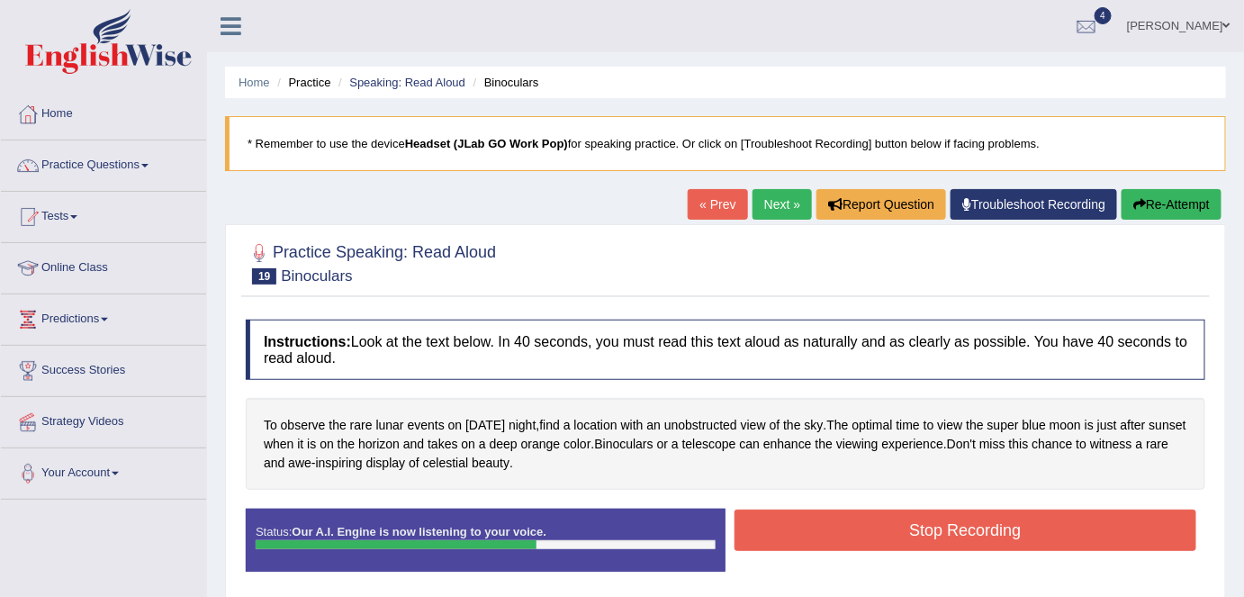
click at [870, 540] on button "Stop Recording" at bounding box center [966, 530] width 462 height 41
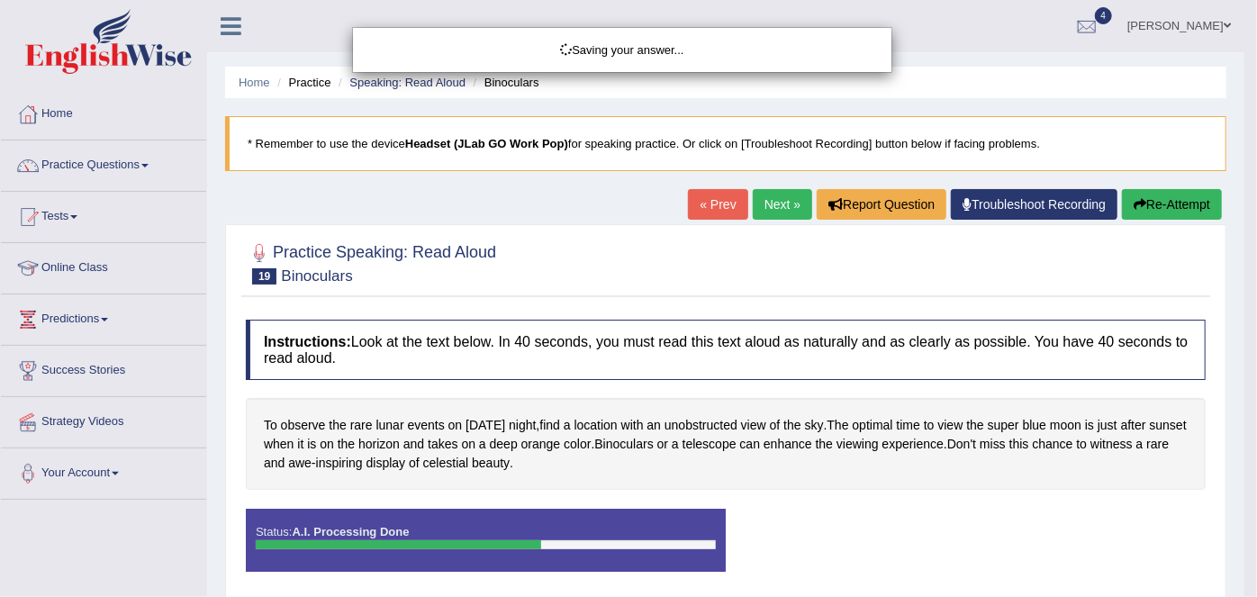
click at [1226, 466] on div "Saving your answer..." at bounding box center [628, 298] width 1257 height 597
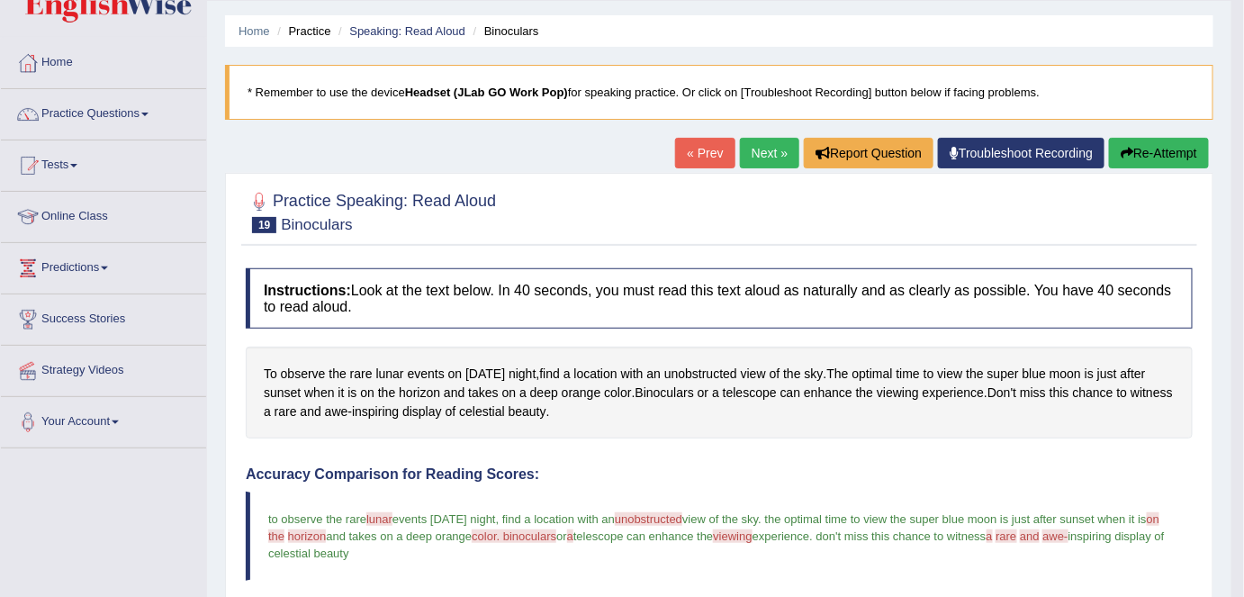
scroll to position [43, 0]
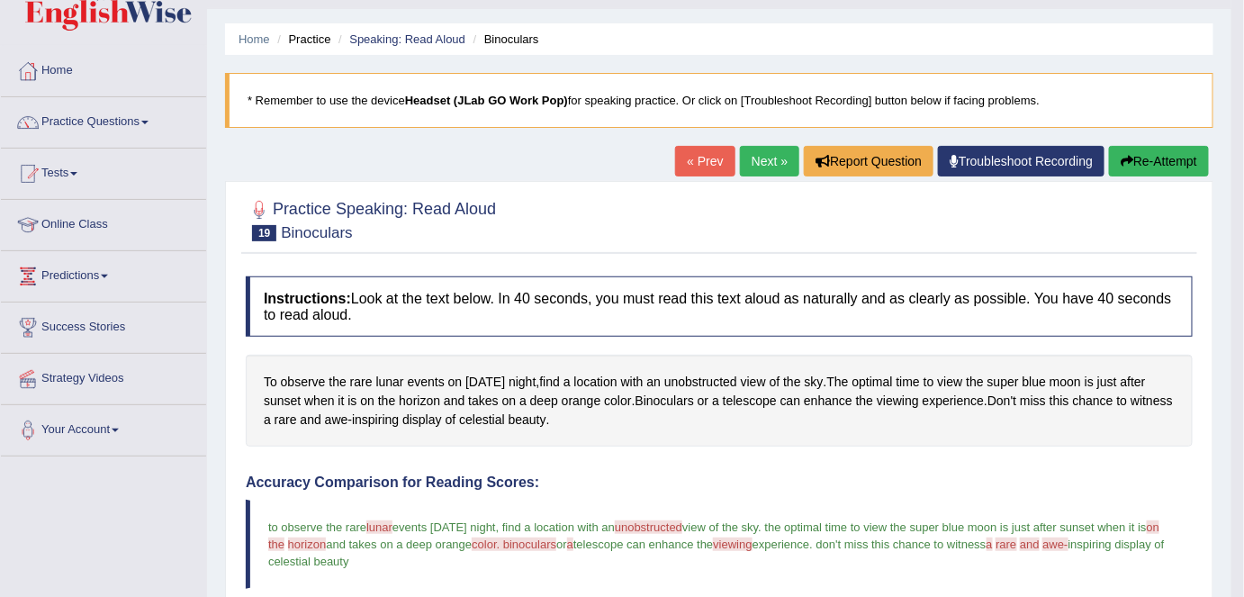
click at [762, 160] on link "Next »" at bounding box center [769, 161] width 59 height 31
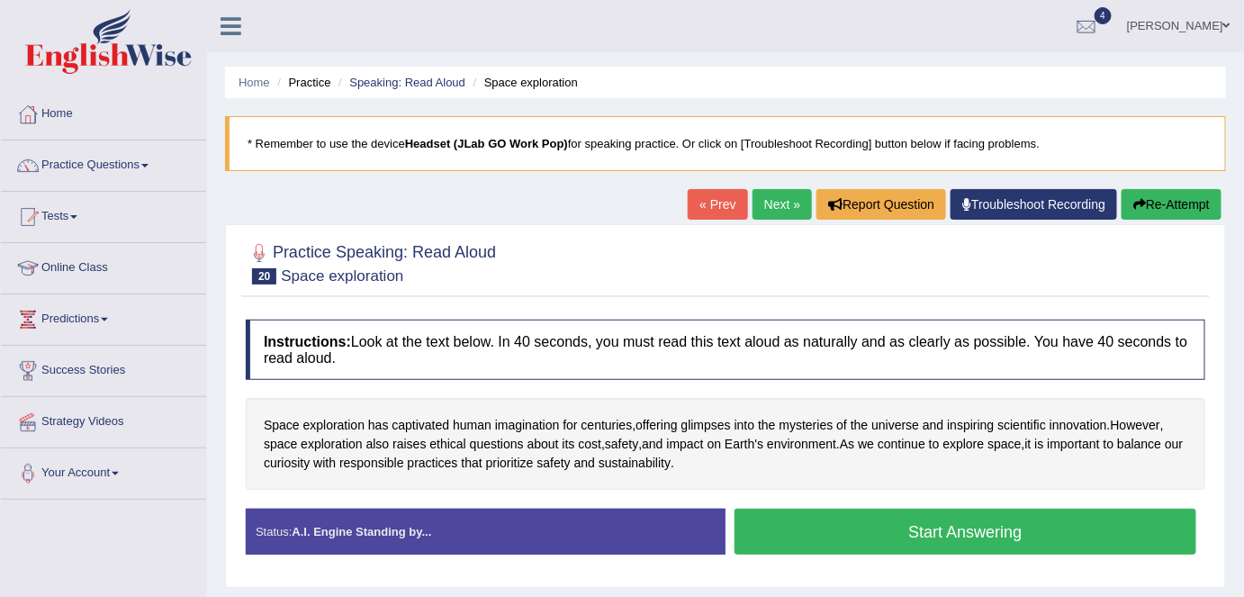
click at [934, 533] on button "Start Answering" at bounding box center [966, 532] width 462 height 46
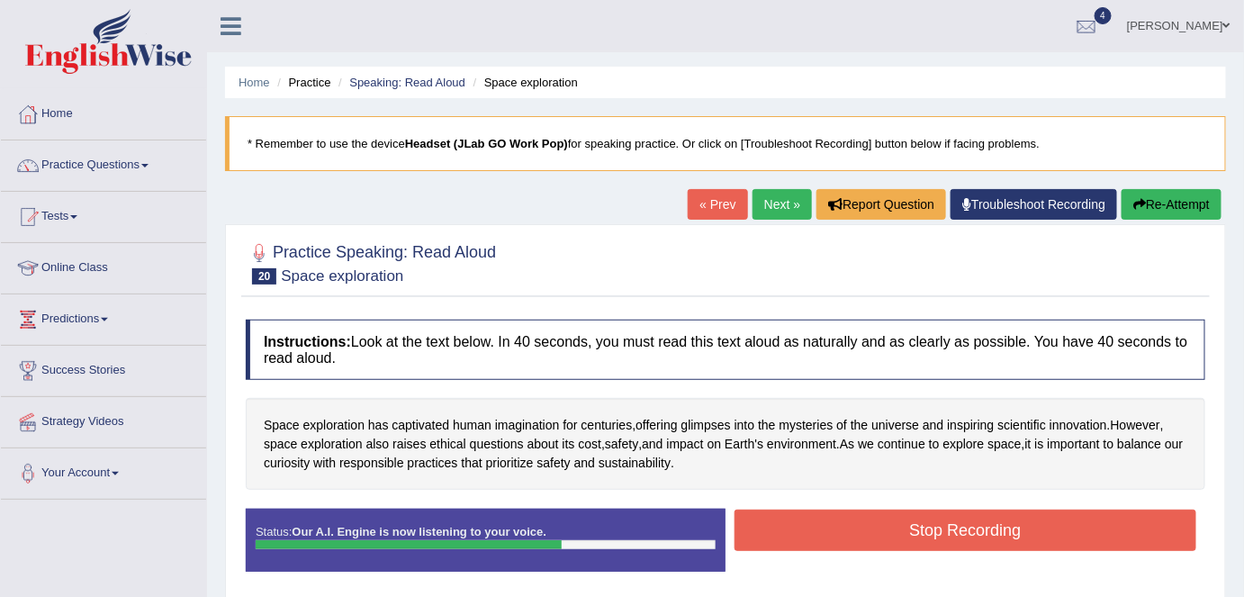
click at [934, 533] on button "Stop Recording" at bounding box center [966, 530] width 462 height 41
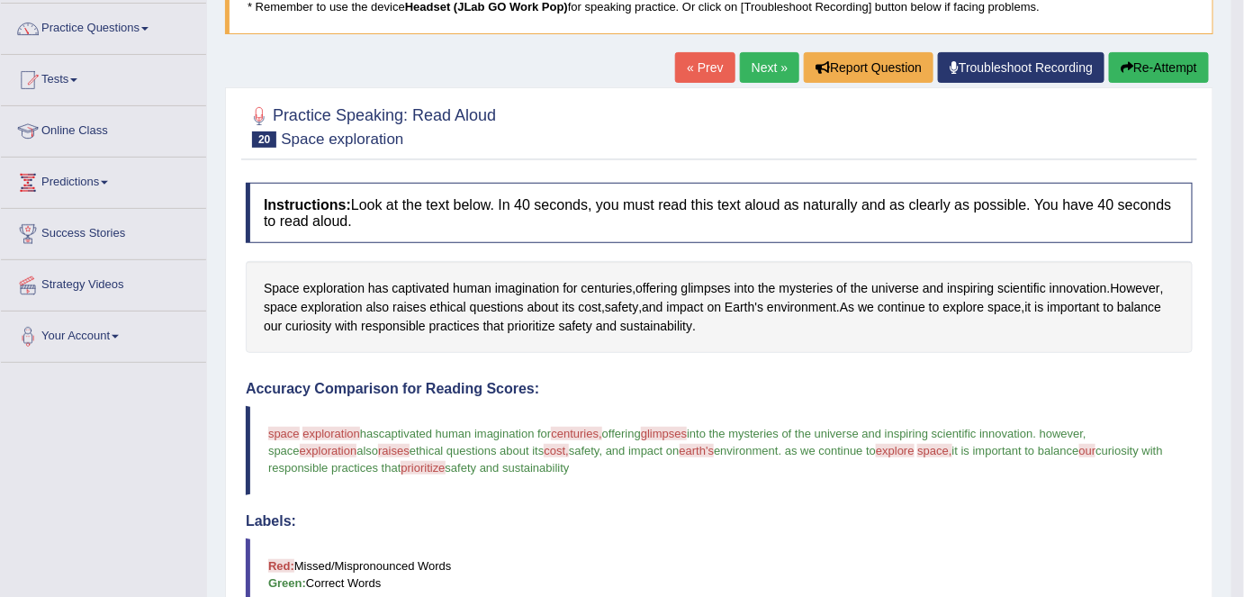
scroll to position [133, 0]
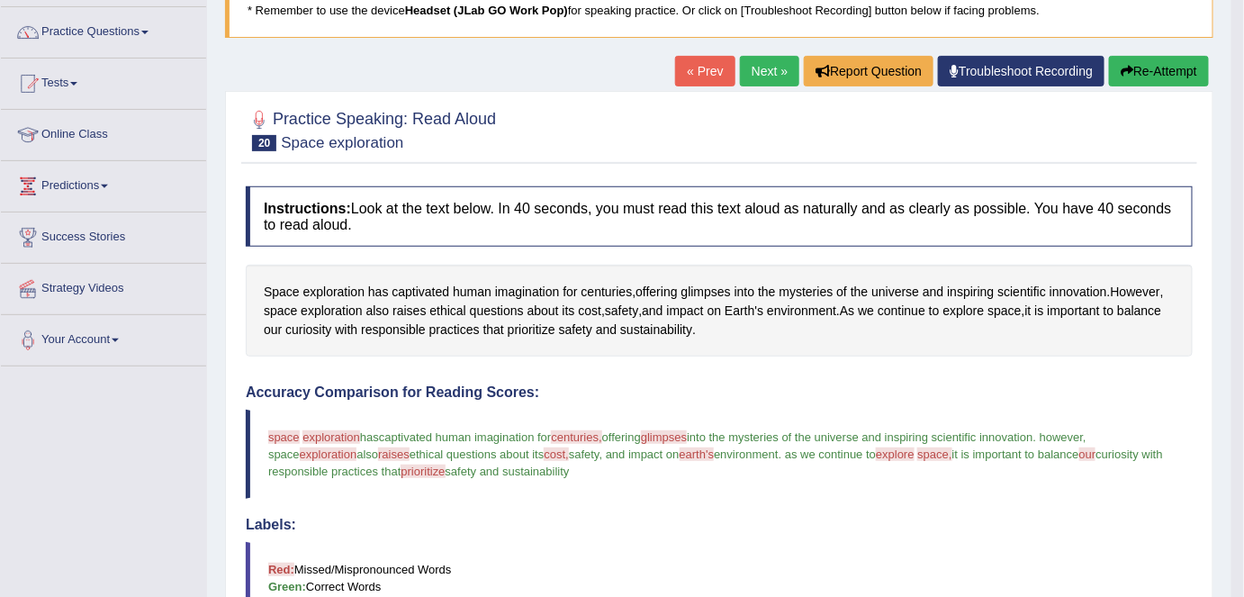
click at [755, 67] on link "Next »" at bounding box center [769, 71] width 59 height 31
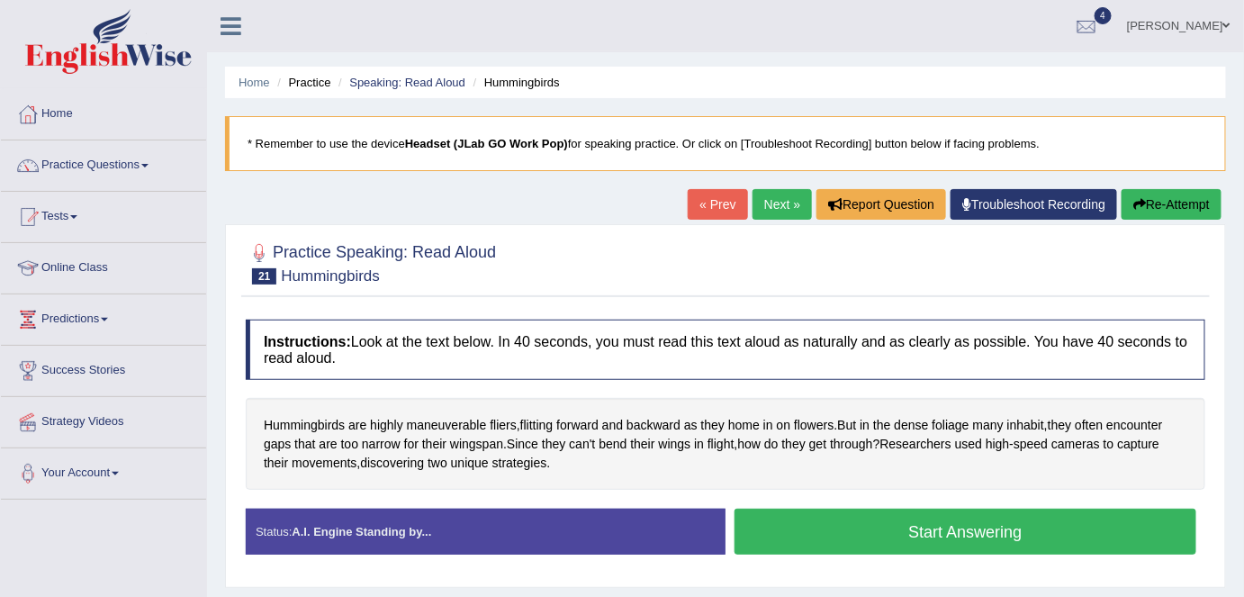
click at [900, 528] on button "Start Answering" at bounding box center [966, 532] width 462 height 46
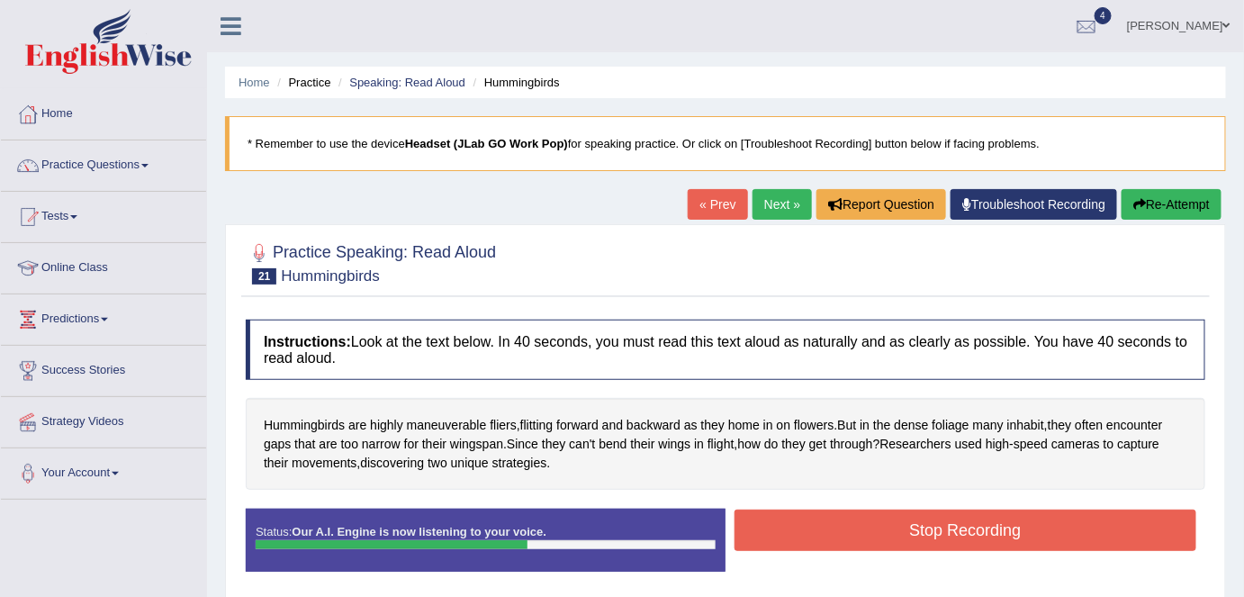
click at [900, 528] on button "Stop Recording" at bounding box center [966, 530] width 462 height 41
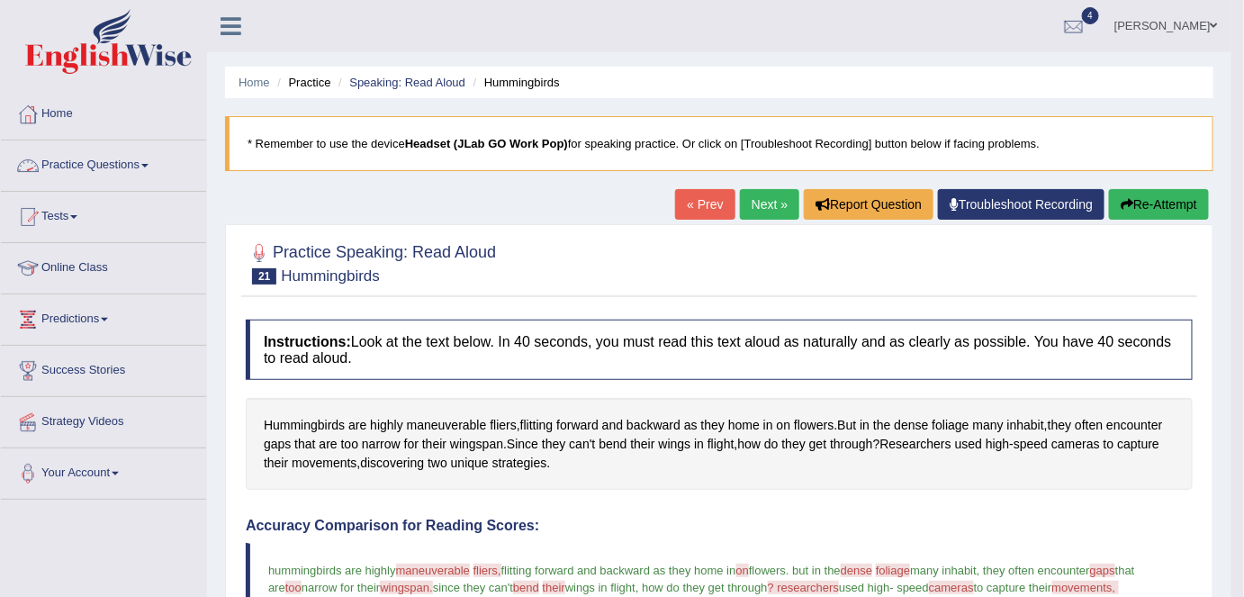
click at [79, 166] on link "Practice Questions" at bounding box center [103, 162] width 205 height 45
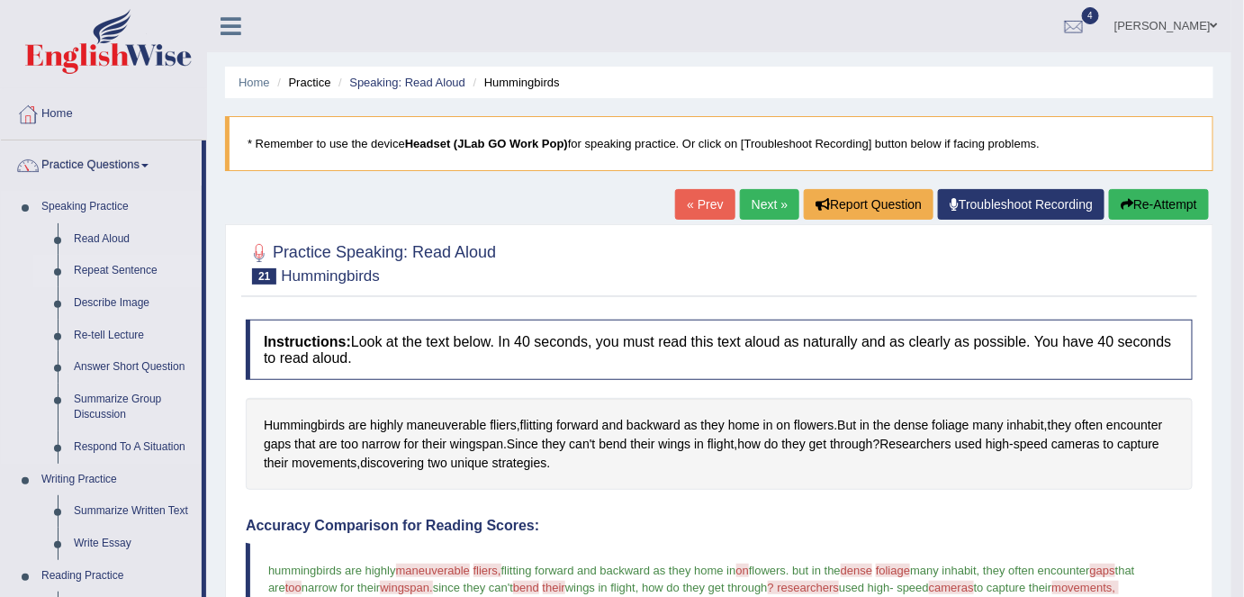
click at [106, 266] on link "Repeat Sentence" at bounding box center [134, 271] width 136 height 32
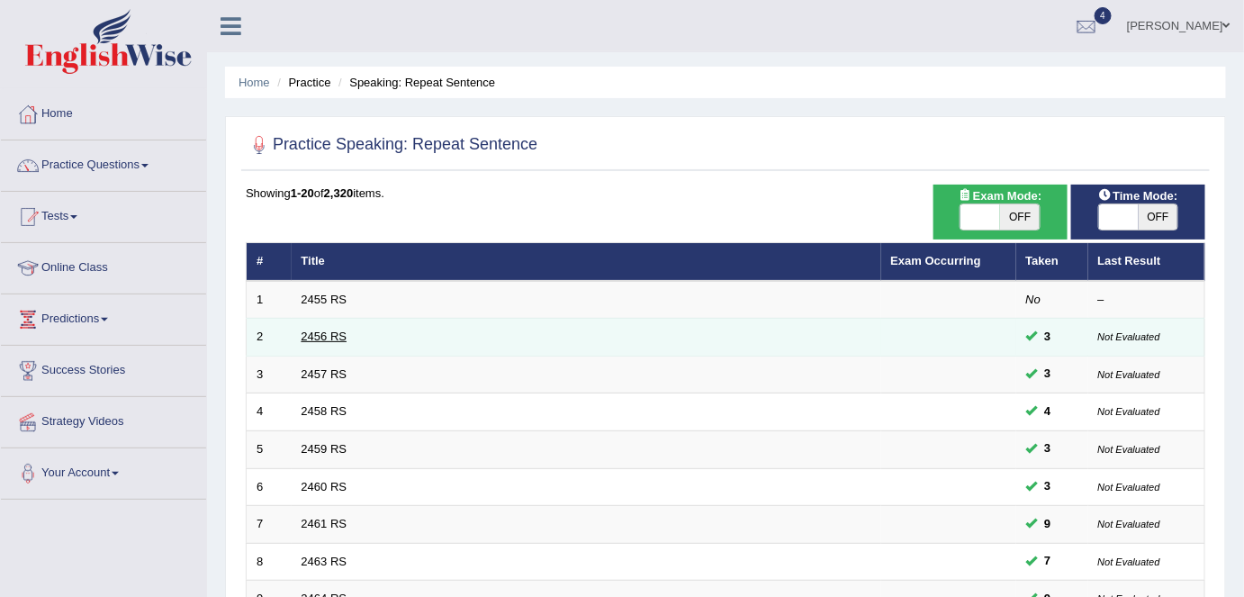
click at [326, 331] on link "2456 RS" at bounding box center [325, 337] width 46 height 14
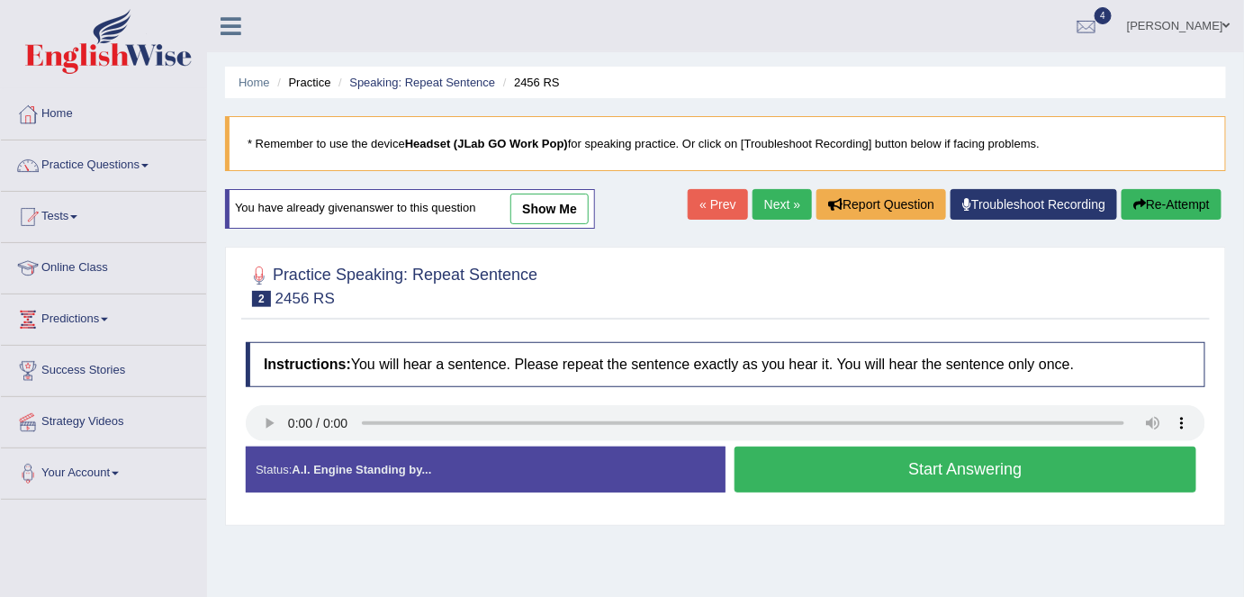
click at [896, 459] on button "Start Answering" at bounding box center [966, 470] width 462 height 46
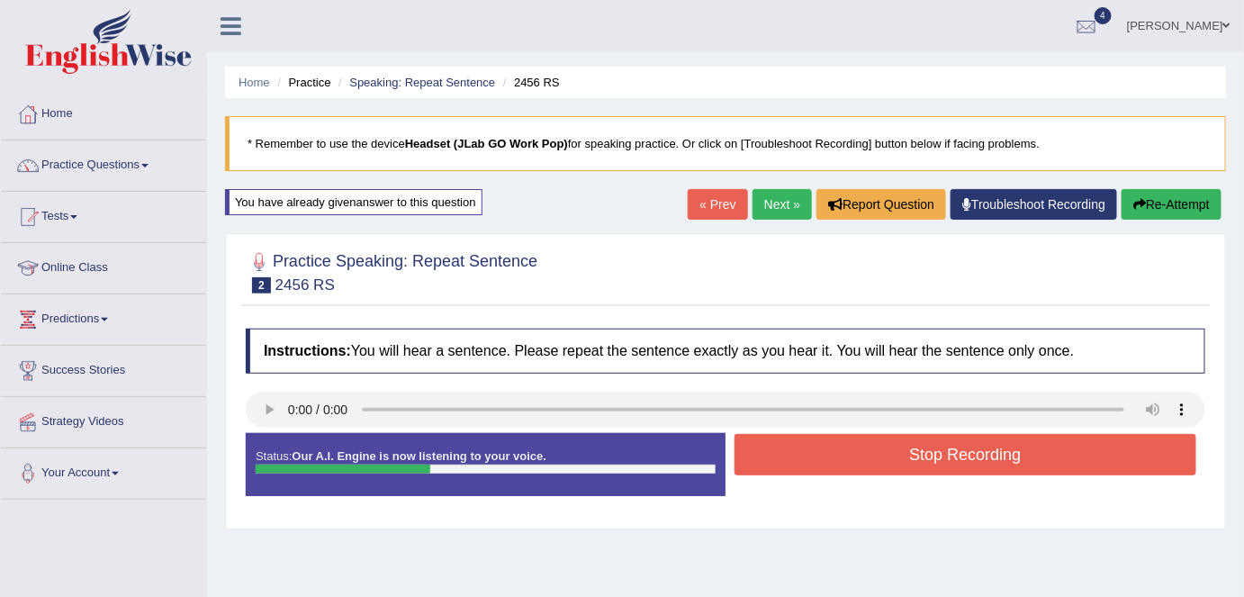
click at [896, 459] on button "Stop Recording" at bounding box center [966, 454] width 462 height 41
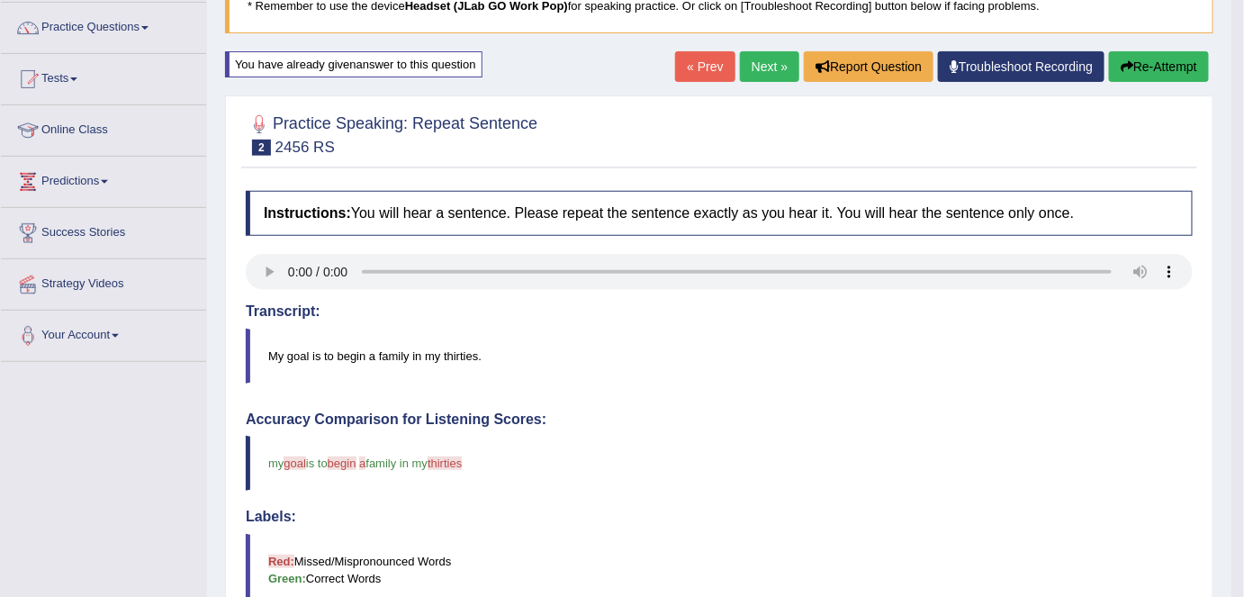
scroll to position [130, 0]
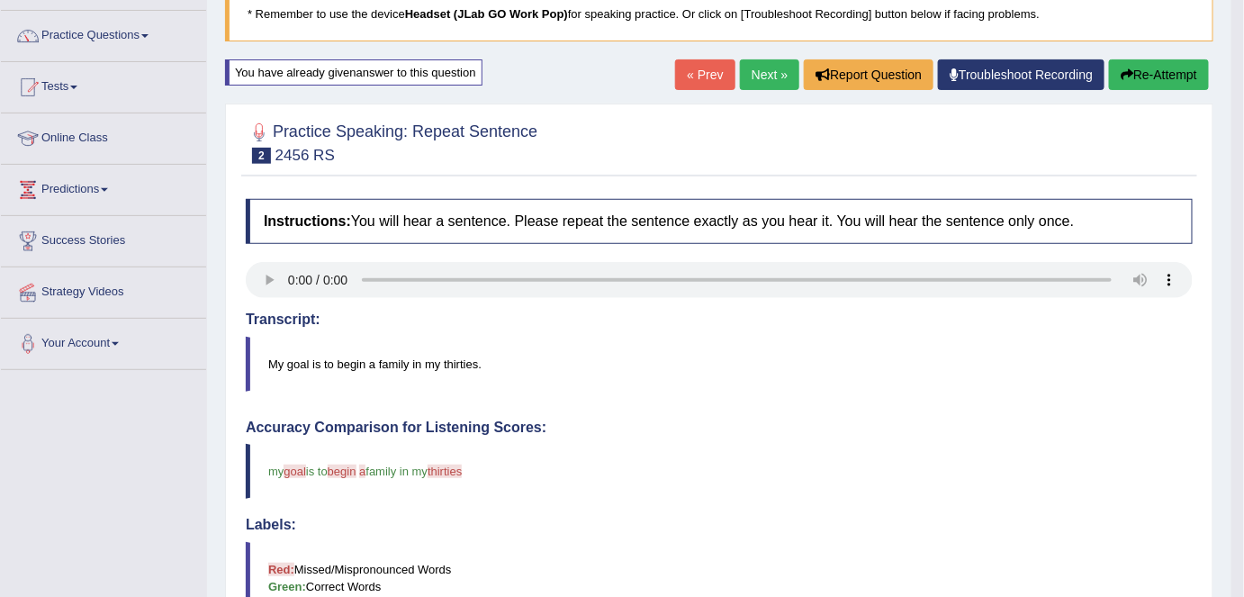
click at [760, 77] on link "Next »" at bounding box center [769, 74] width 59 height 31
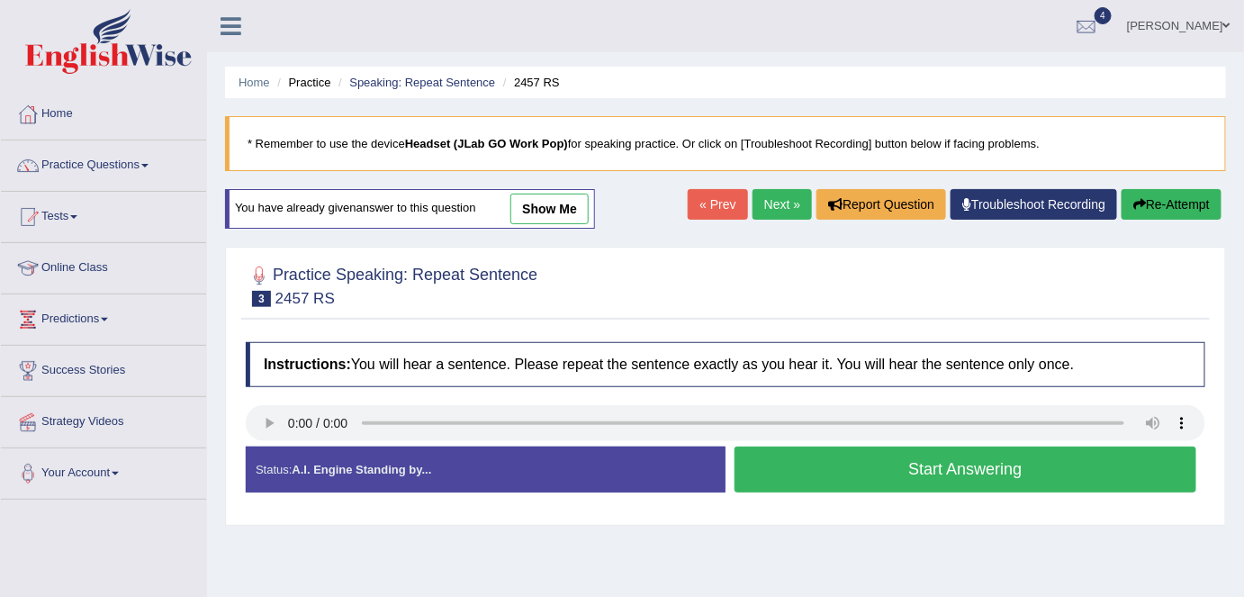
click at [890, 467] on button "Start Answering" at bounding box center [966, 470] width 462 height 46
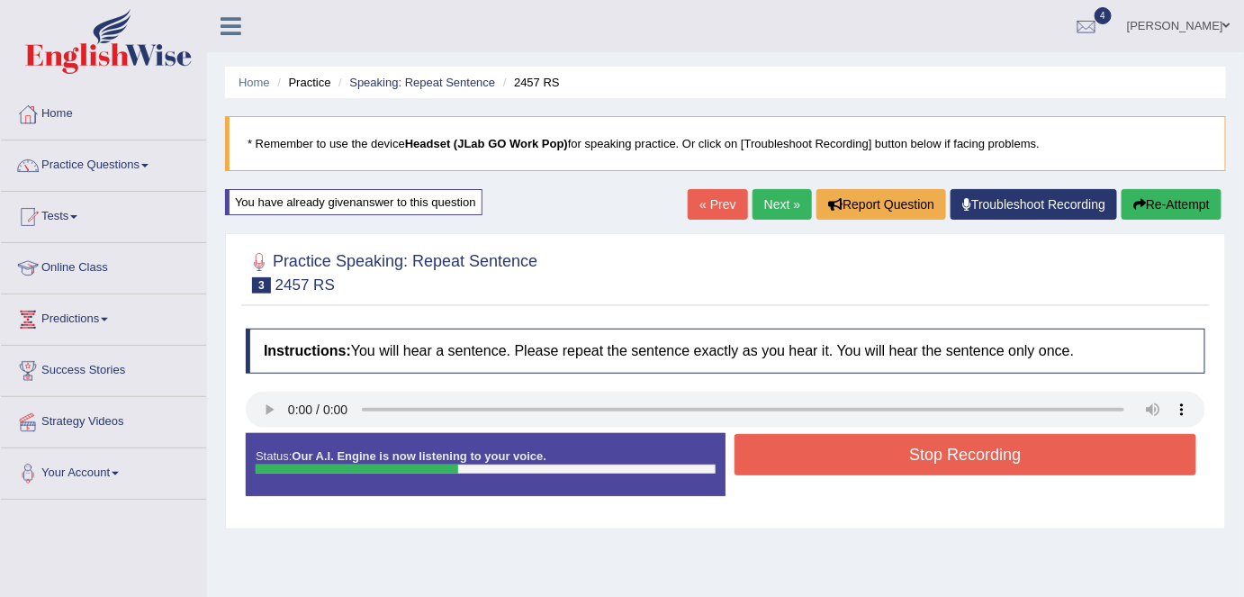
click at [897, 463] on button "Stop Recording" at bounding box center [966, 454] width 462 height 41
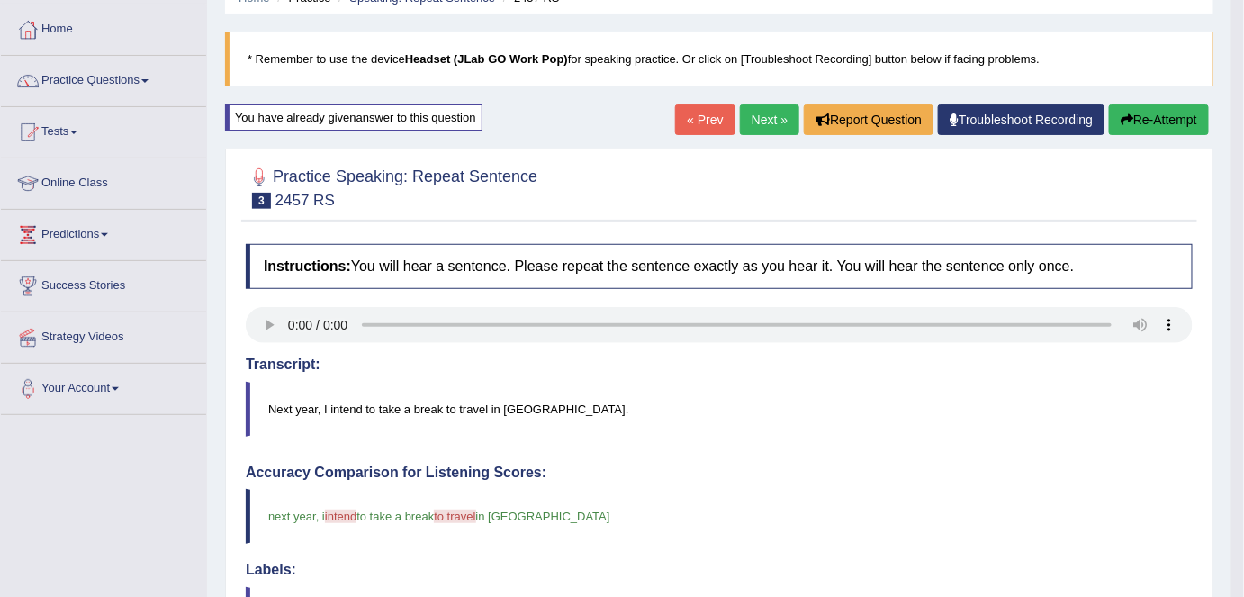
scroll to position [55, 0]
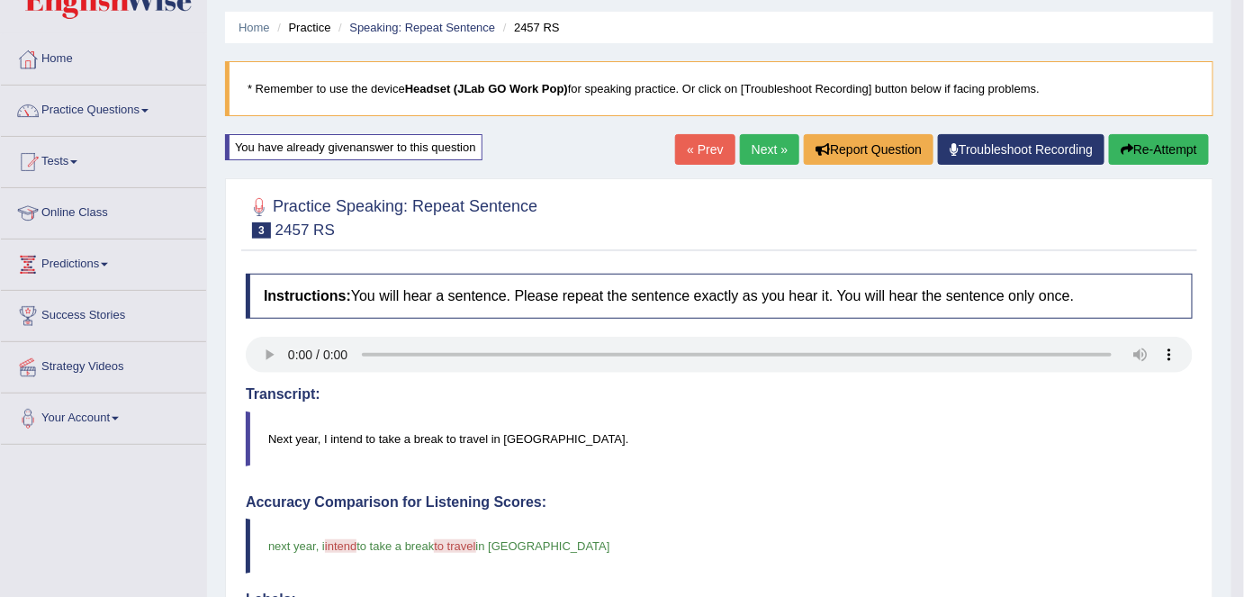
click at [763, 149] on link "Next »" at bounding box center [769, 149] width 59 height 31
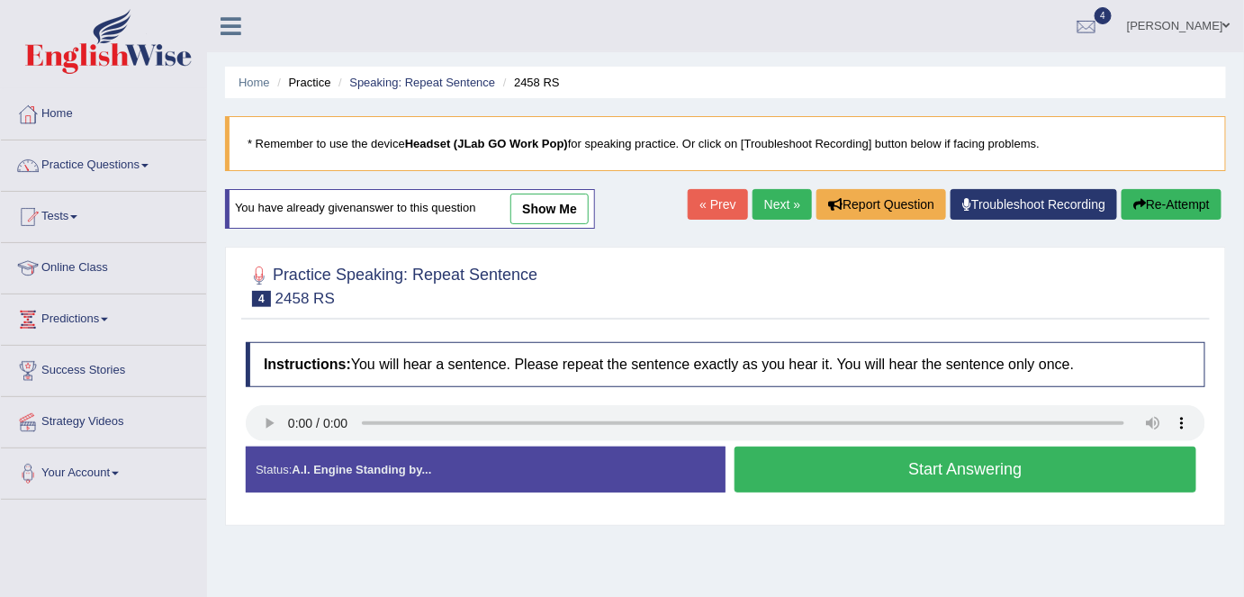
click at [872, 471] on button "Start Answering" at bounding box center [966, 470] width 462 height 46
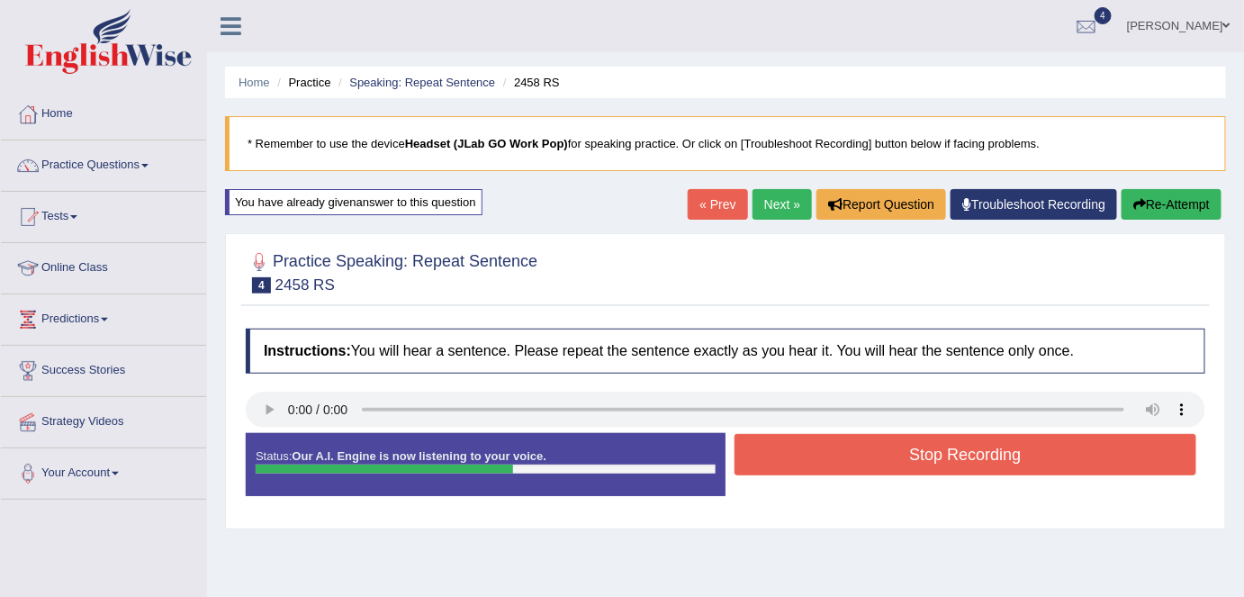
click at [893, 452] on button "Stop Recording" at bounding box center [966, 454] width 462 height 41
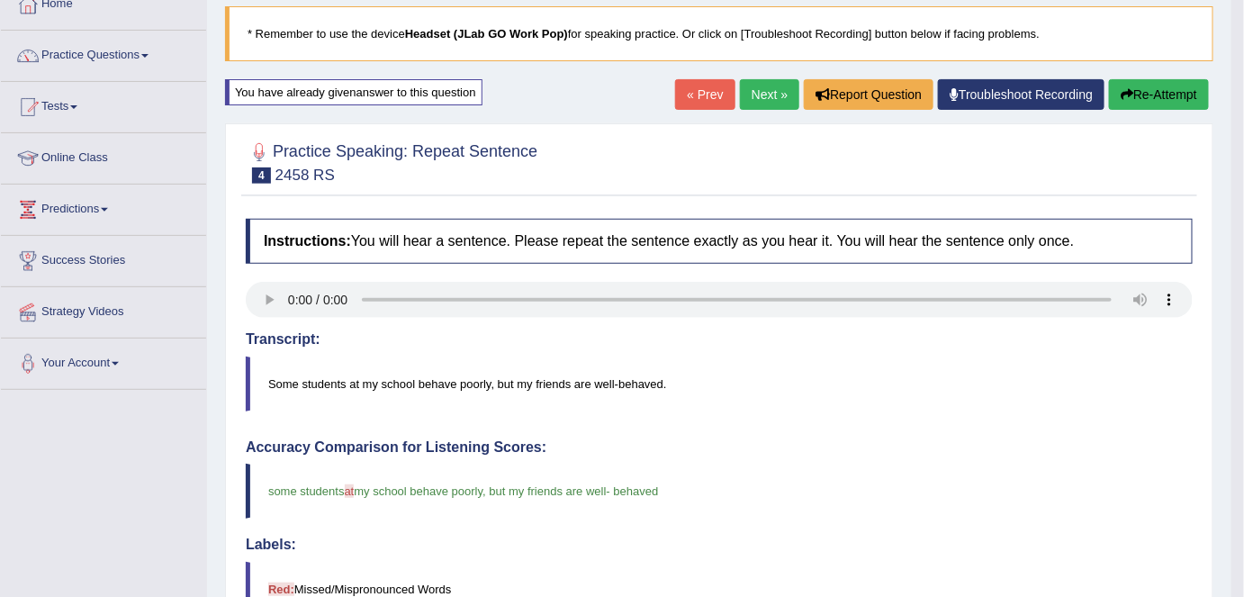
scroll to position [102, 0]
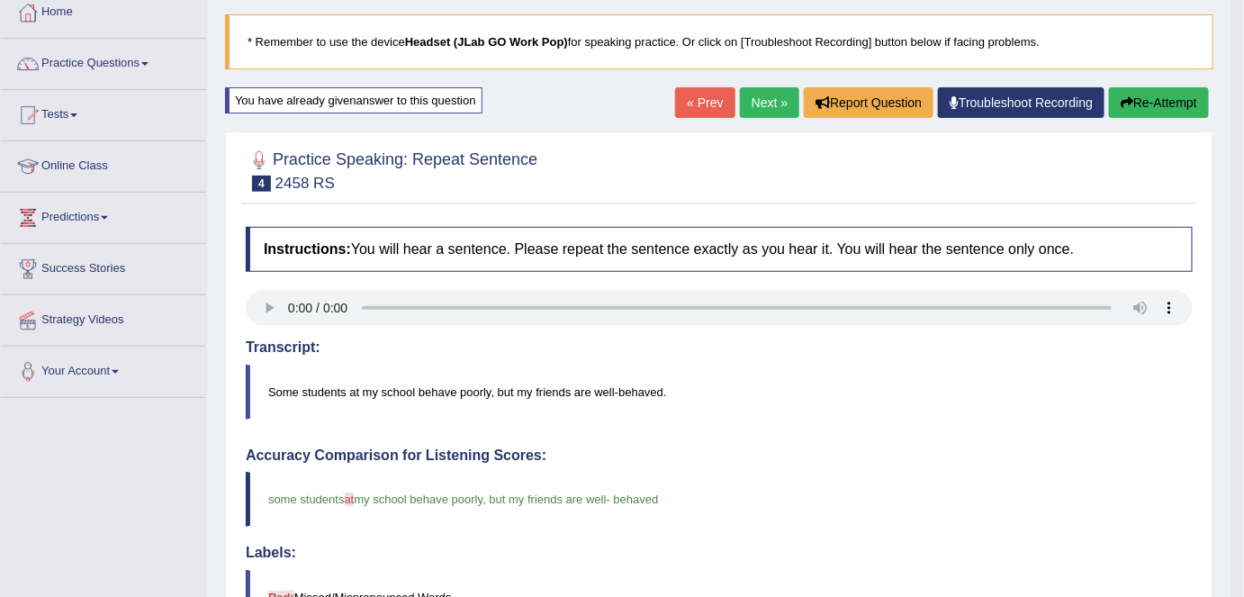
click at [762, 103] on link "Next »" at bounding box center [769, 102] width 59 height 31
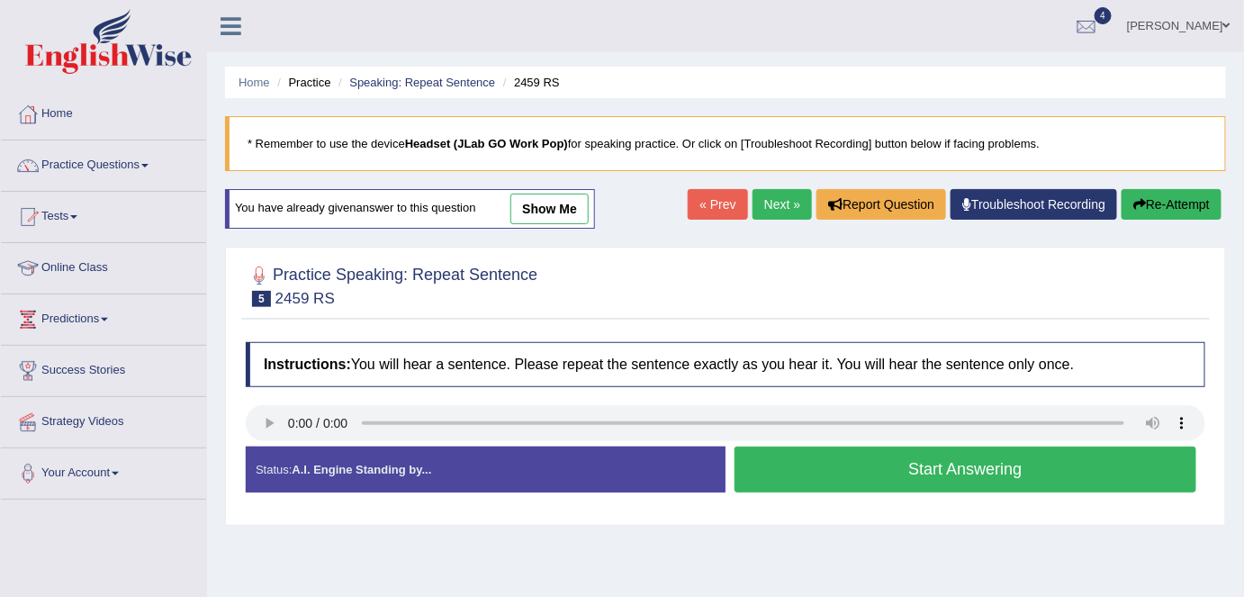
click at [886, 470] on button "Start Answering" at bounding box center [966, 470] width 462 height 46
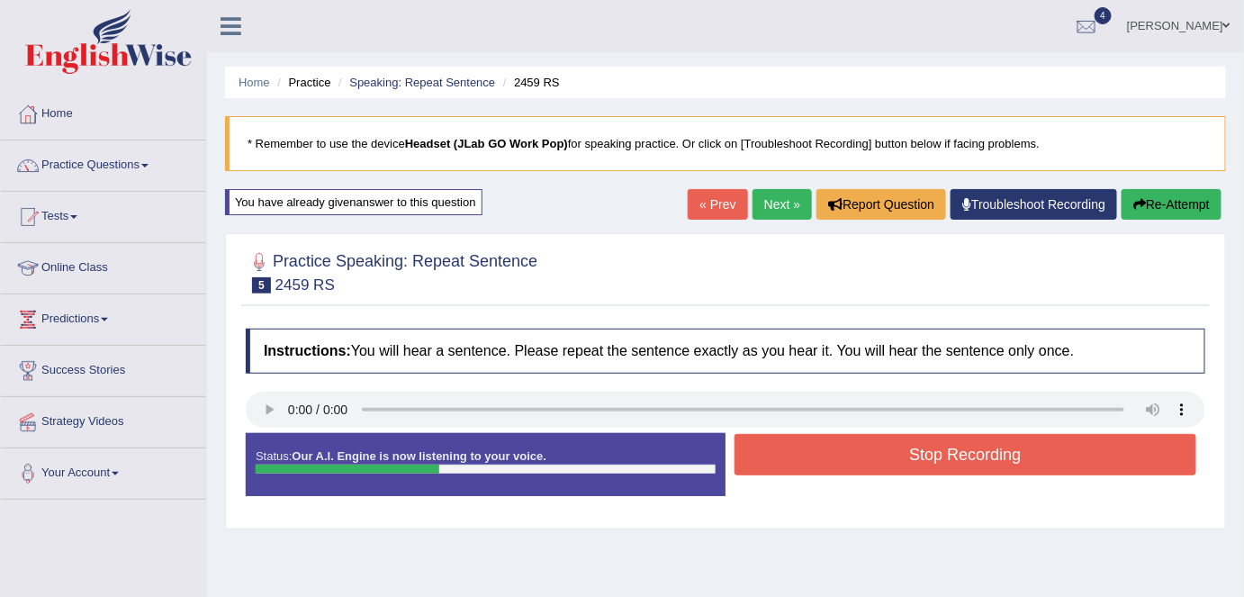
click at [909, 449] on button "Stop Recording" at bounding box center [966, 454] width 462 height 41
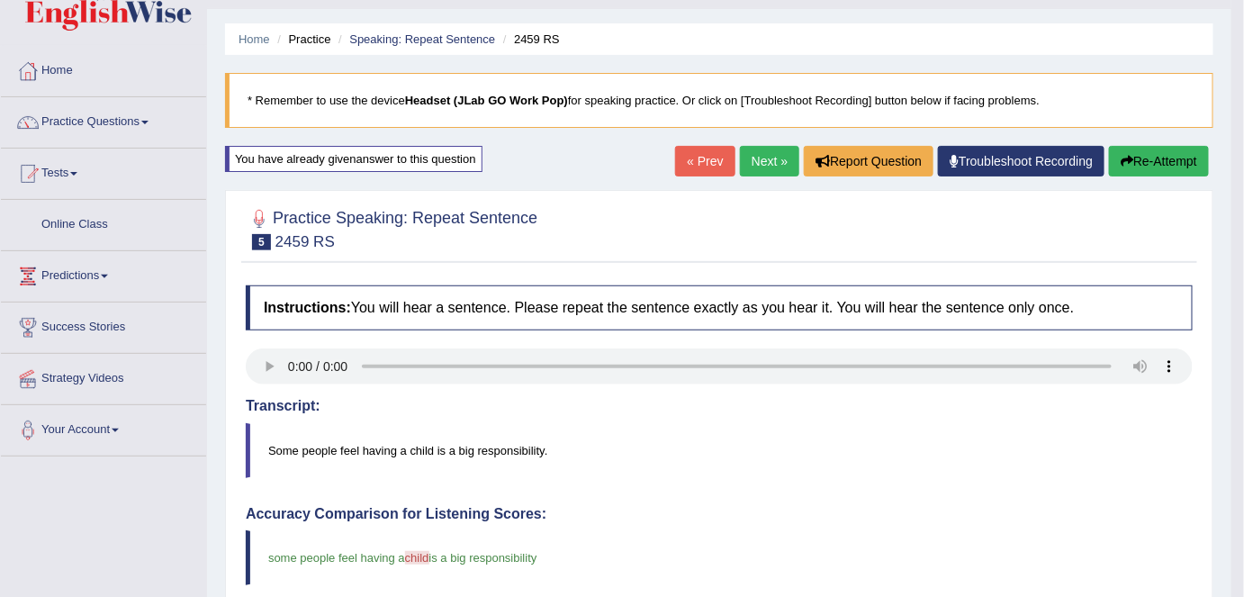
scroll to position [9, 0]
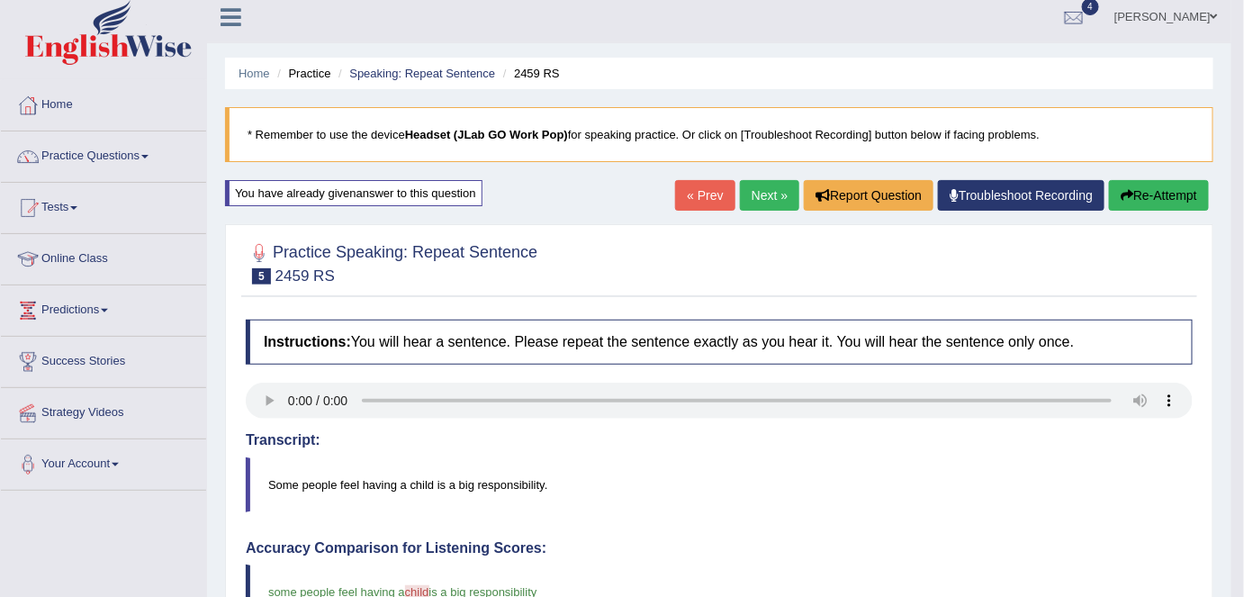
click at [772, 197] on link "Next »" at bounding box center [769, 195] width 59 height 31
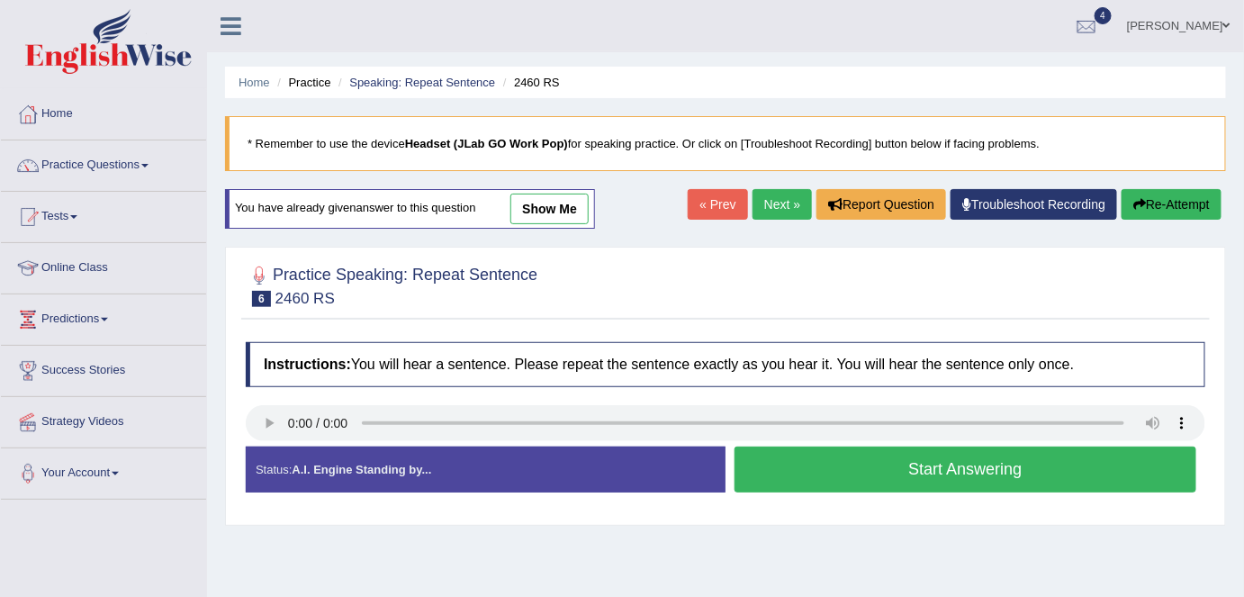
click at [873, 476] on button "Start Answering" at bounding box center [966, 470] width 462 height 46
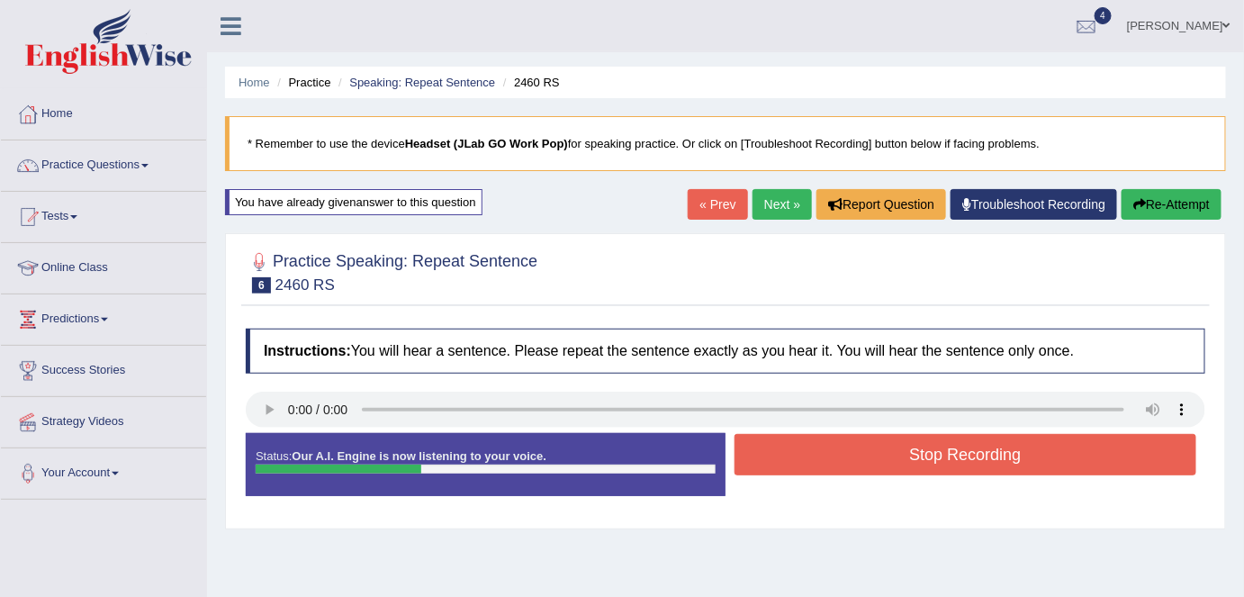
click at [899, 452] on button "Stop Recording" at bounding box center [966, 454] width 462 height 41
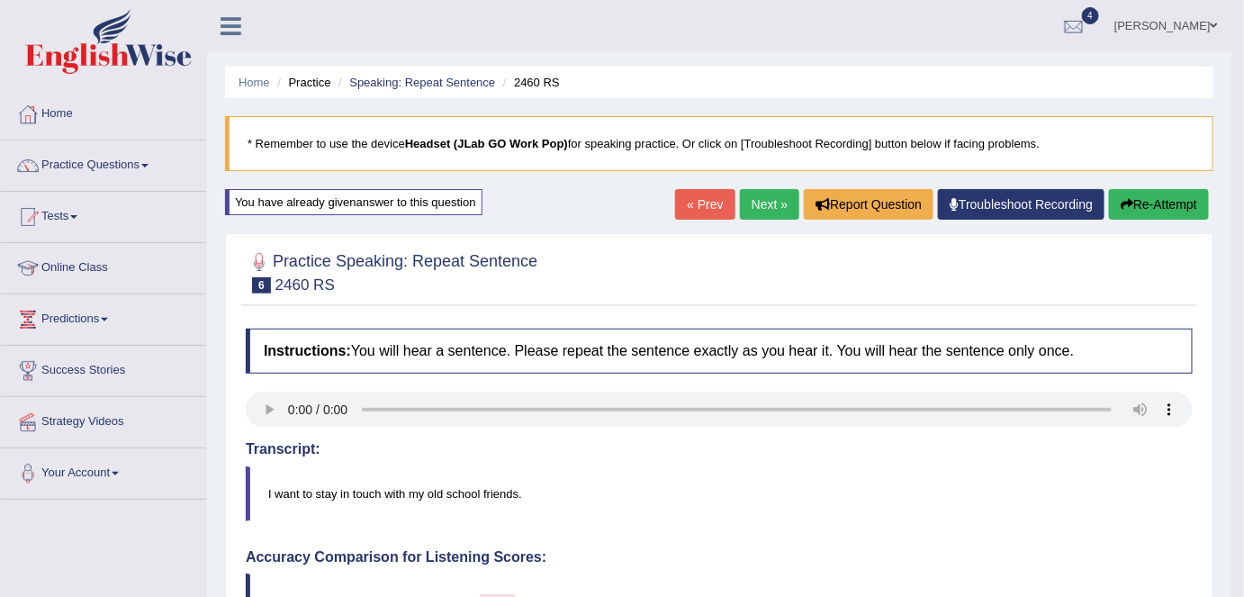
click at [760, 211] on link "Next »" at bounding box center [769, 204] width 59 height 31
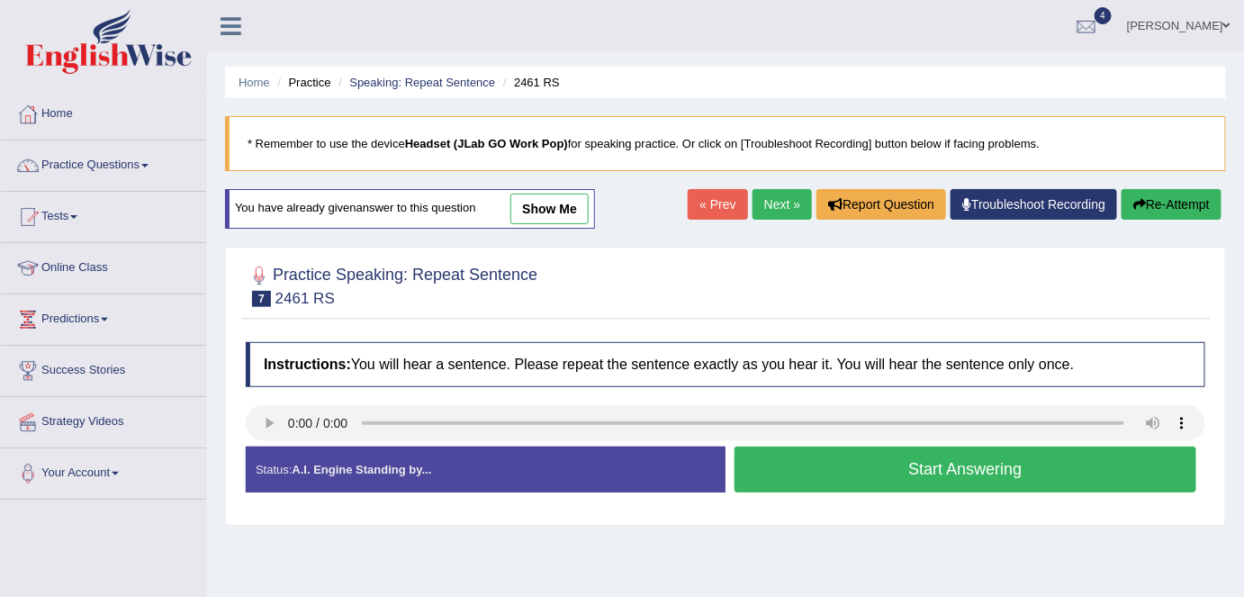
click at [906, 474] on button "Start Answering" at bounding box center [966, 470] width 462 height 46
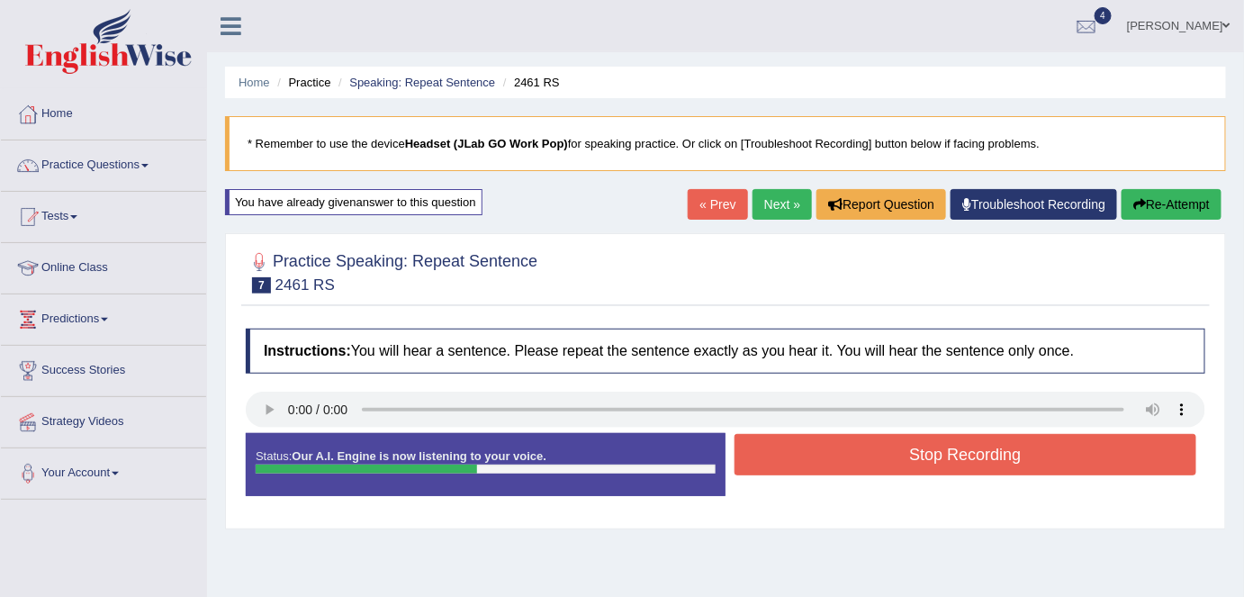
click at [915, 457] on button "Stop Recording" at bounding box center [966, 454] width 462 height 41
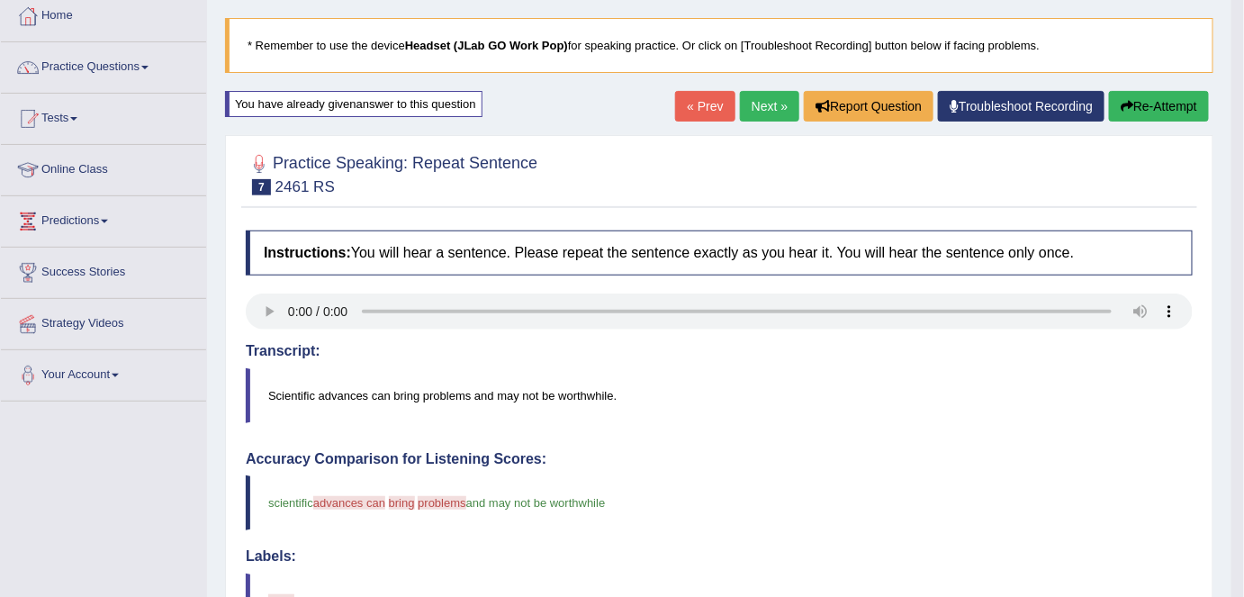
scroll to position [81, 0]
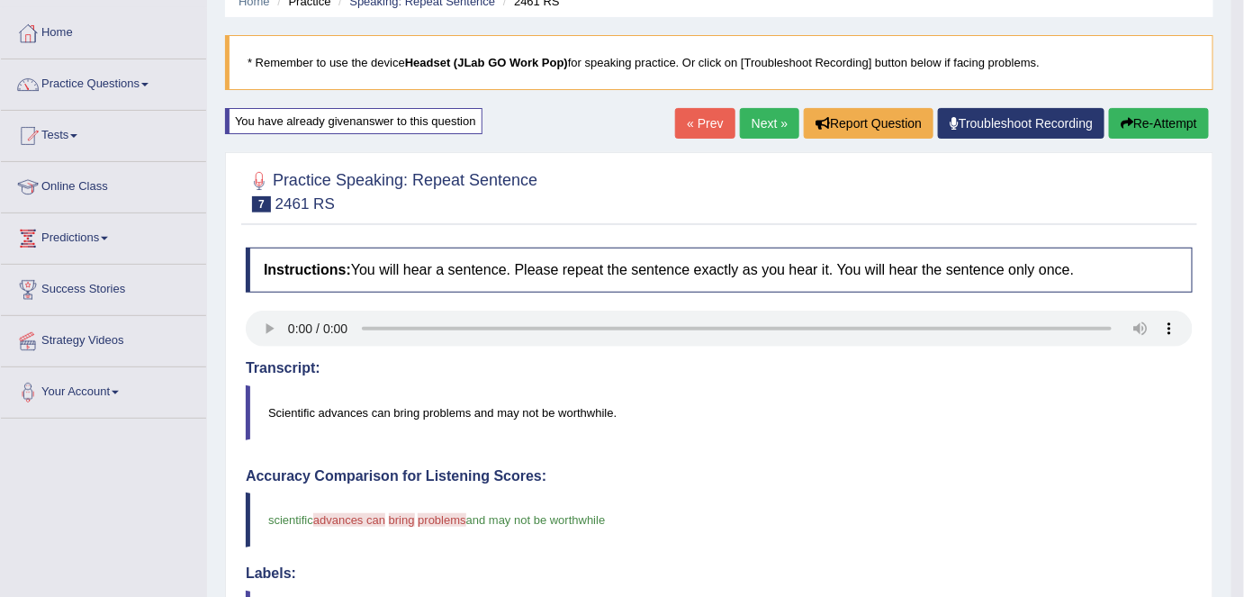
click at [772, 128] on link "Next »" at bounding box center [769, 123] width 59 height 31
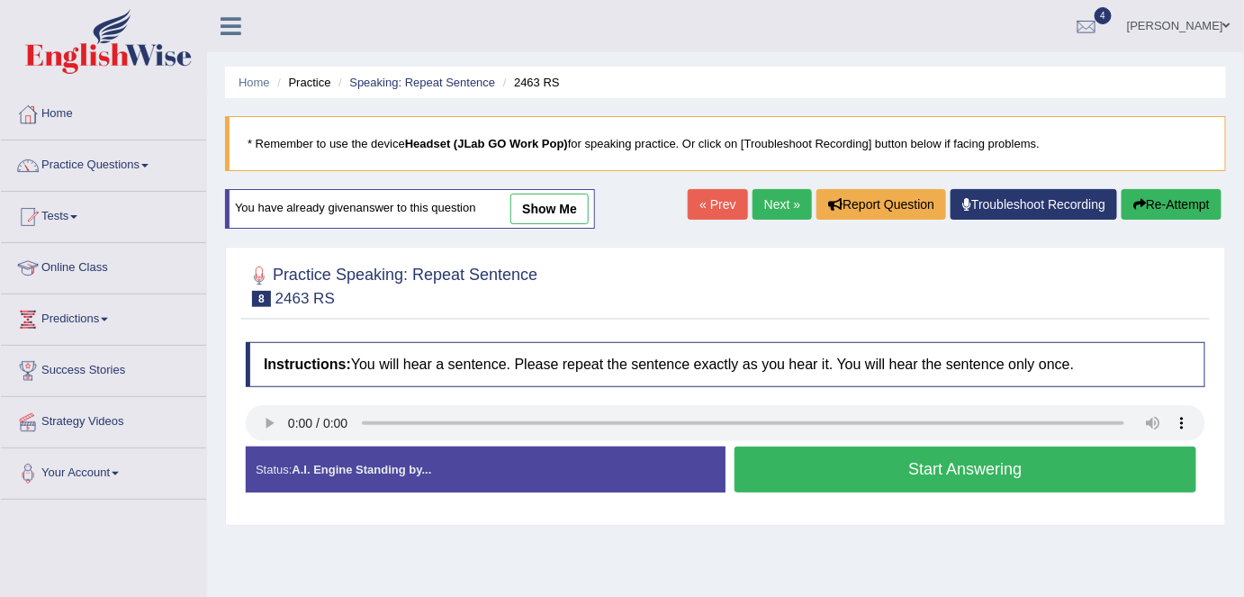
click at [821, 481] on button "Start Answering" at bounding box center [966, 470] width 462 height 46
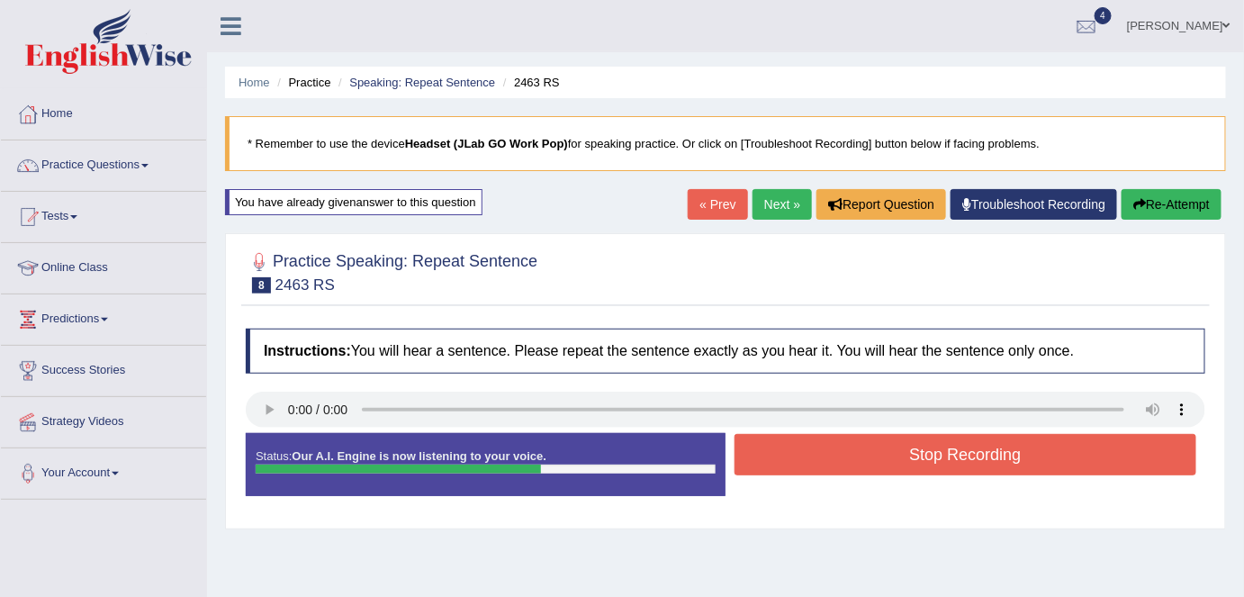
click at [879, 456] on button "Stop Recording" at bounding box center [966, 454] width 462 height 41
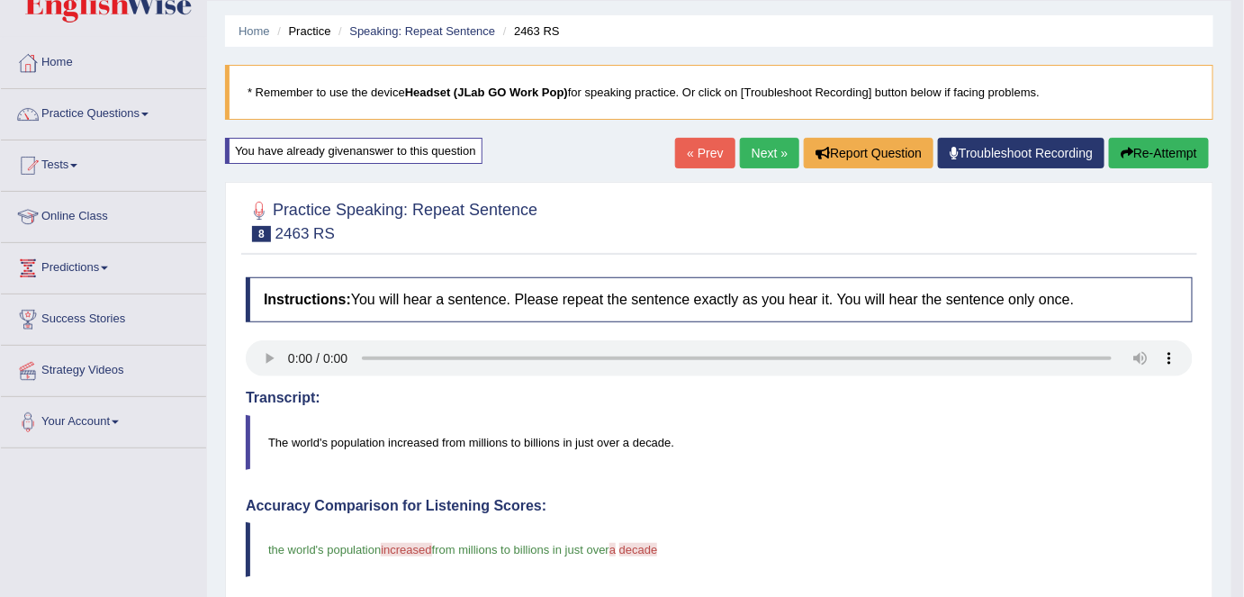
scroll to position [43, 0]
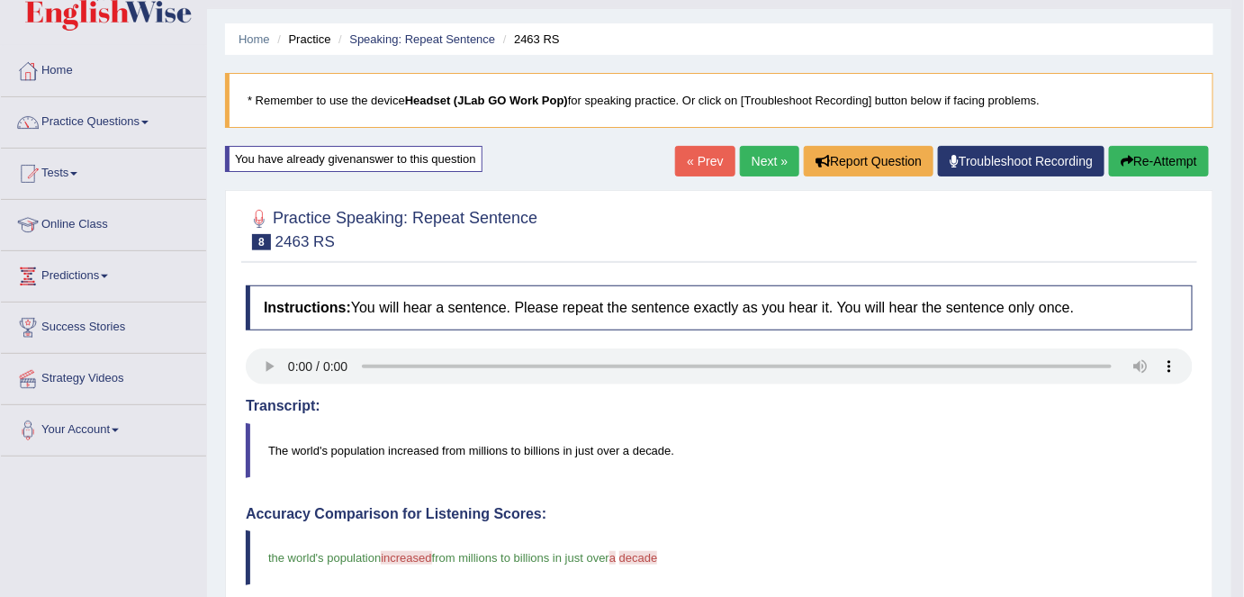
click at [763, 158] on link "Next »" at bounding box center [769, 161] width 59 height 31
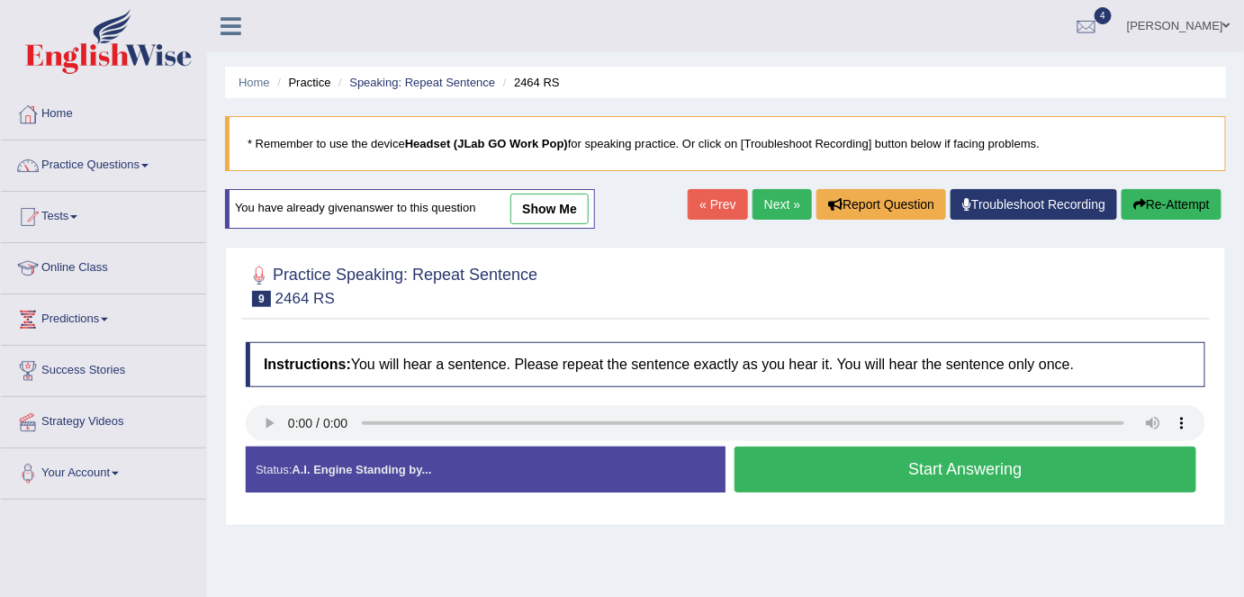
click at [929, 471] on button "Start Answering" at bounding box center [966, 470] width 462 height 46
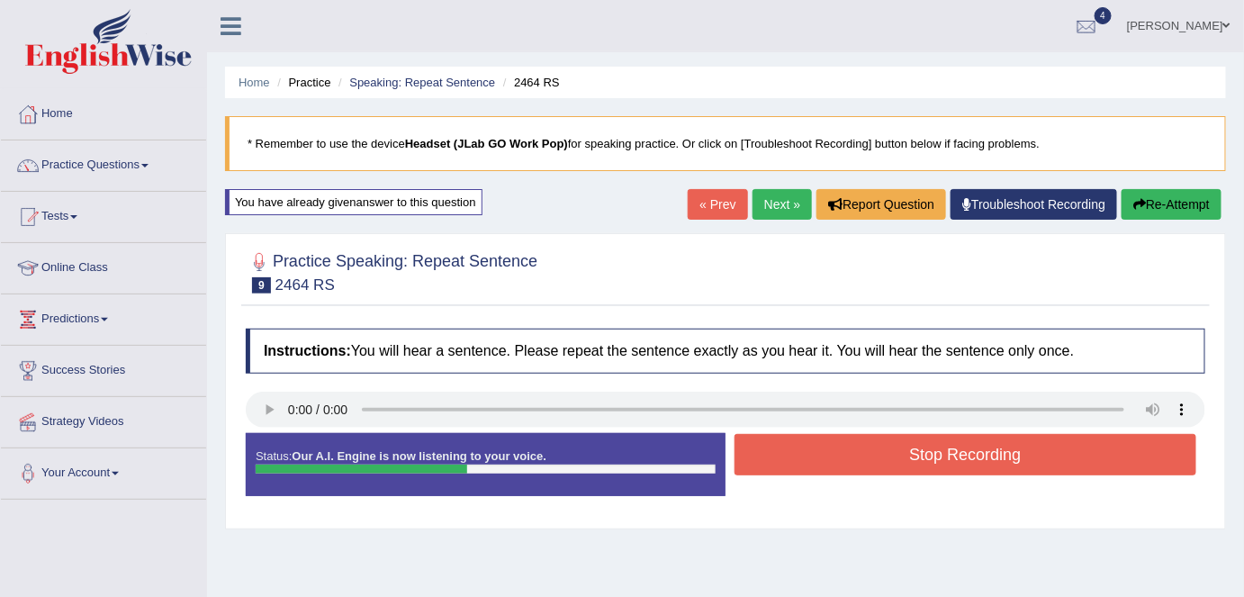
click at [939, 459] on button "Stop Recording" at bounding box center [966, 454] width 462 height 41
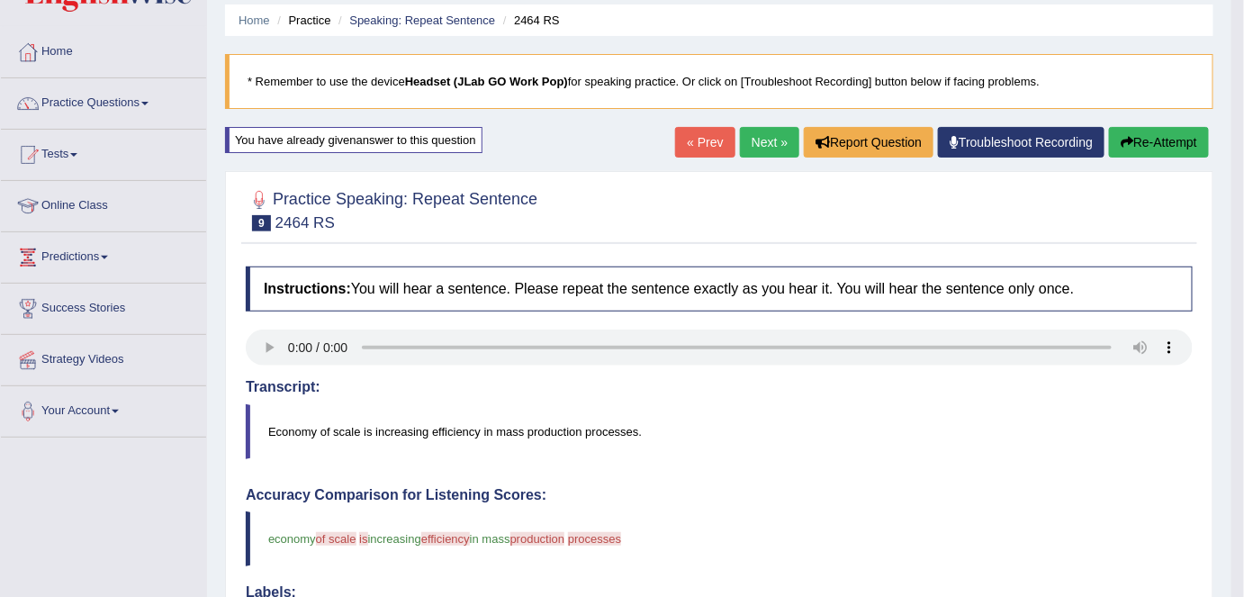
scroll to position [55, 0]
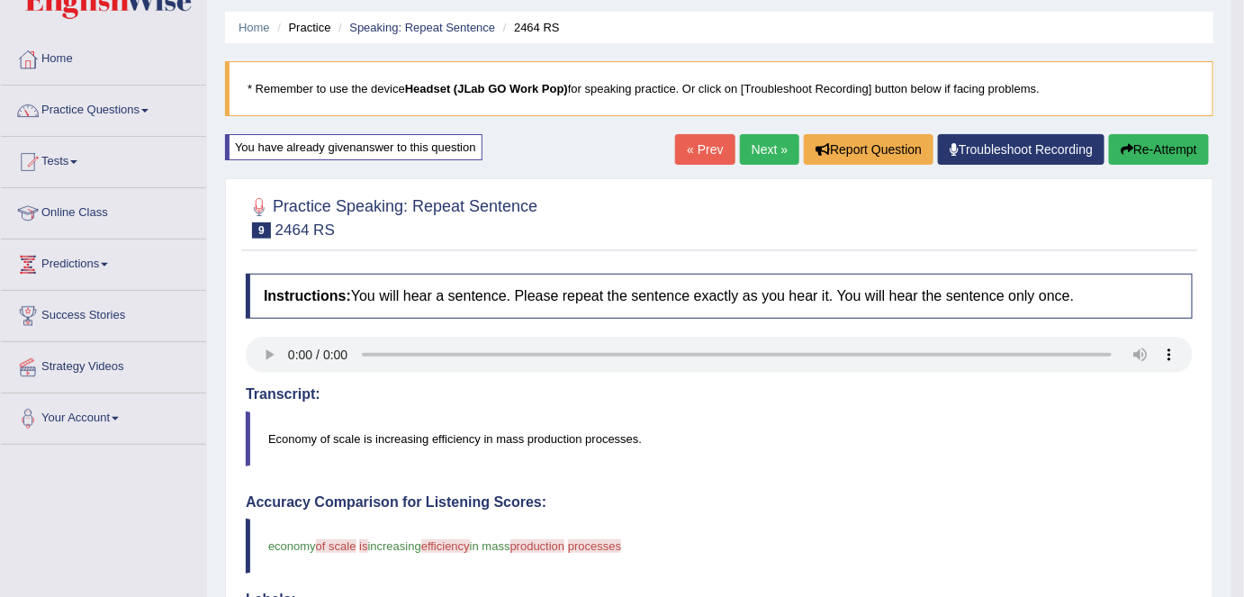
click at [761, 149] on link "Next »" at bounding box center [769, 149] width 59 height 31
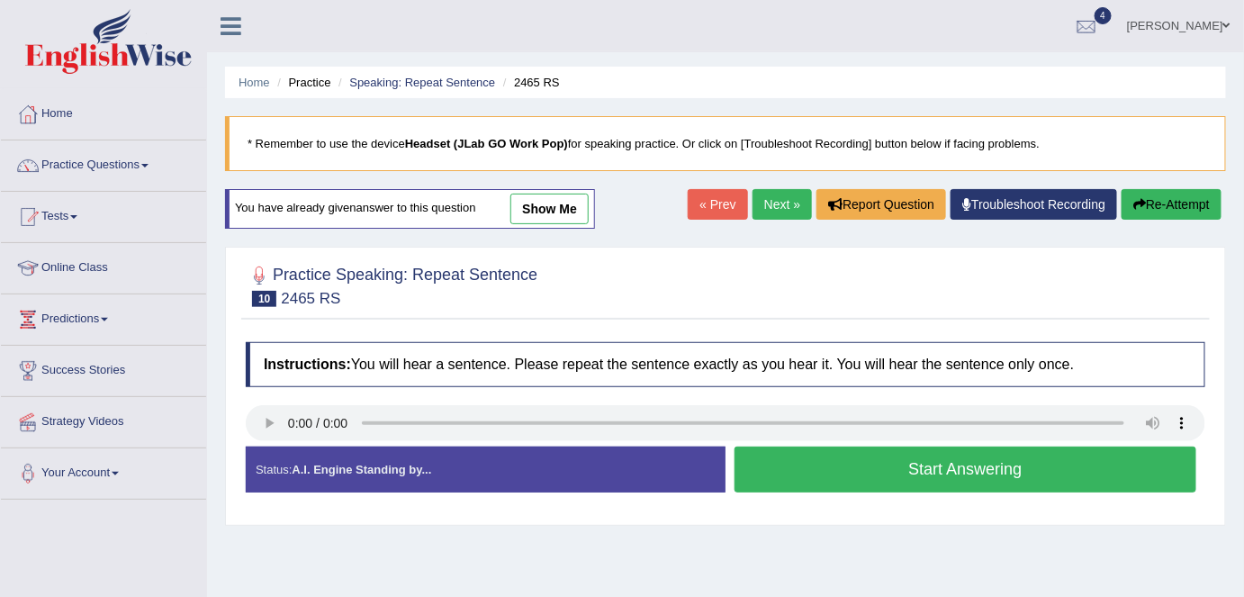
click at [864, 466] on button "Start Answering" at bounding box center [966, 470] width 462 height 46
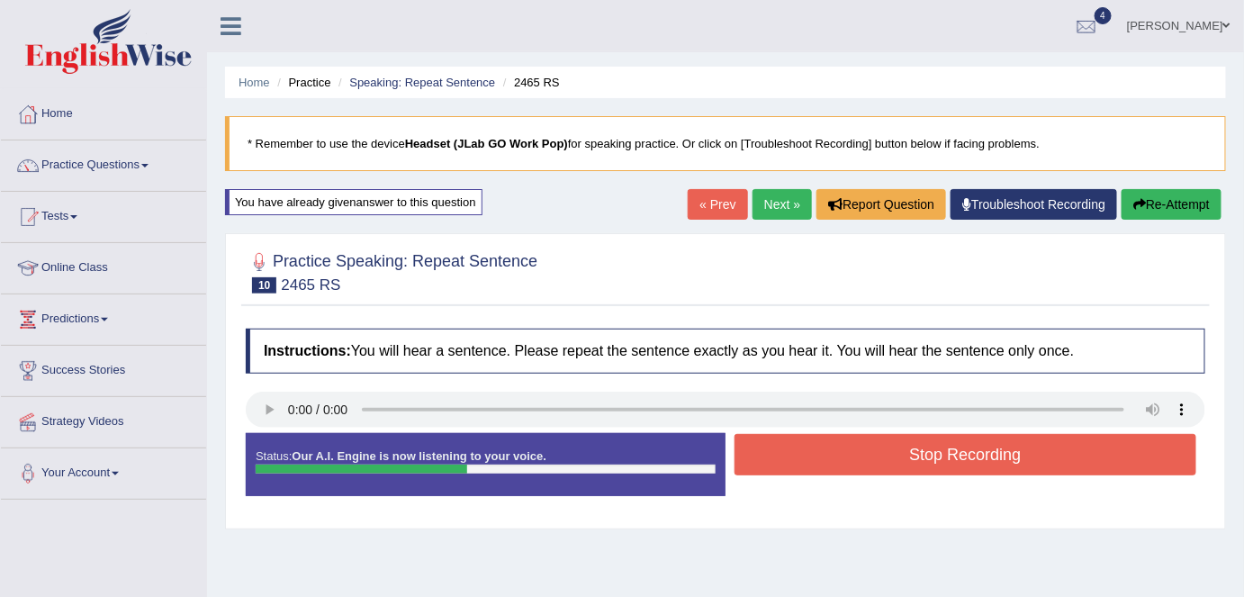
click at [864, 466] on button "Stop Recording" at bounding box center [966, 454] width 462 height 41
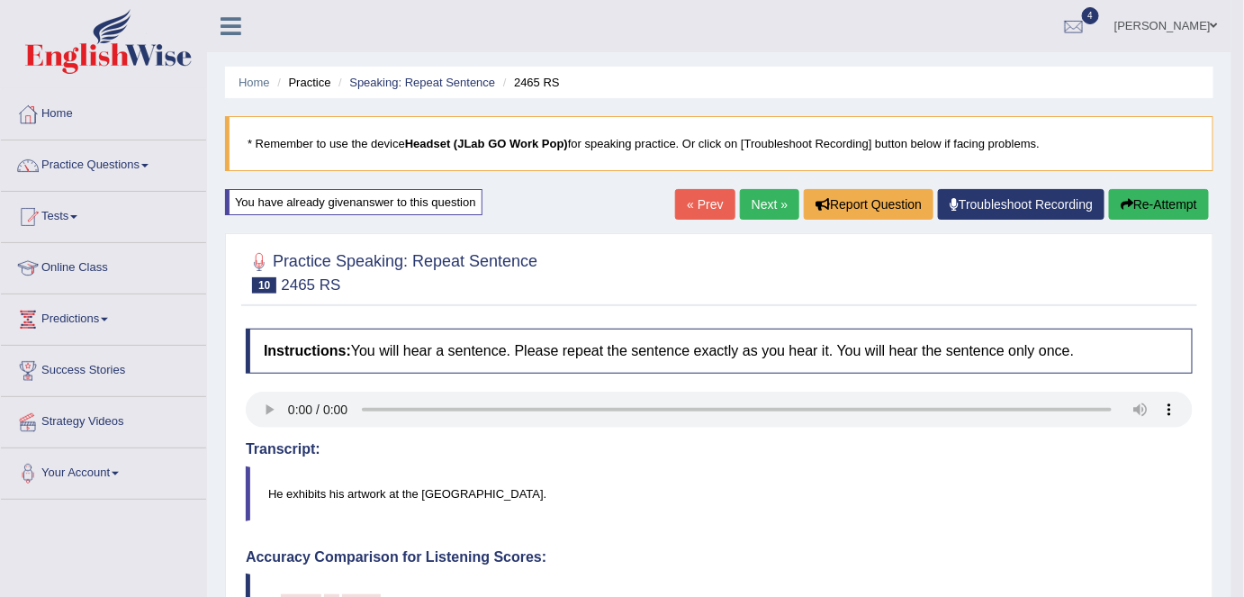
click at [768, 209] on link "Next »" at bounding box center [769, 204] width 59 height 31
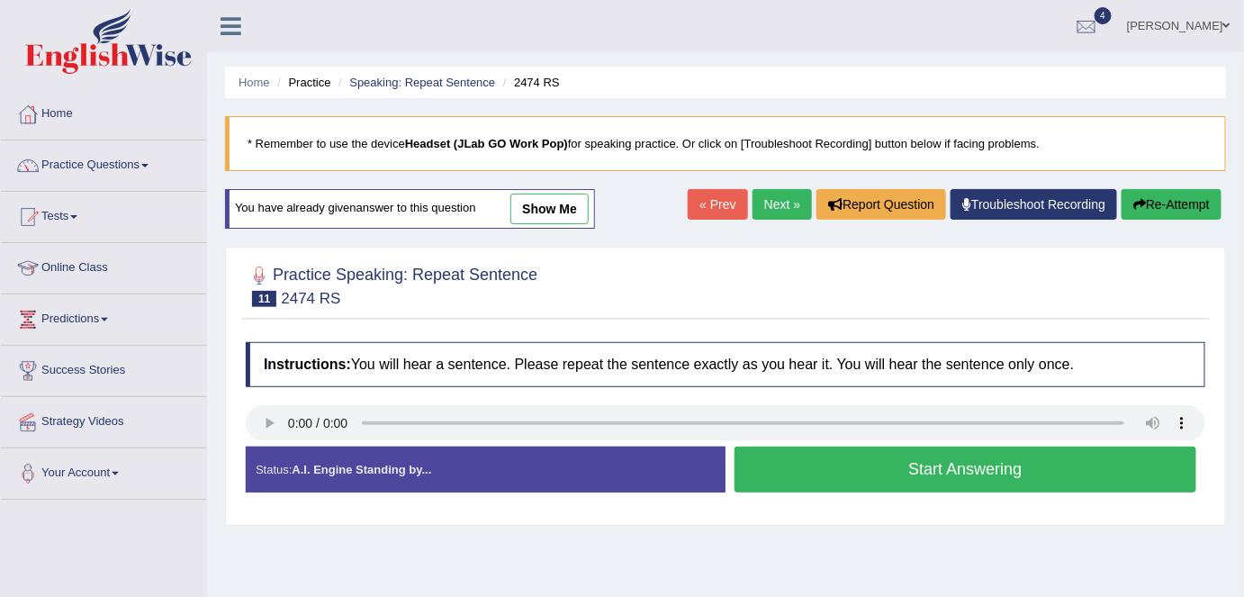
click at [905, 467] on button "Start Answering" at bounding box center [966, 470] width 462 height 46
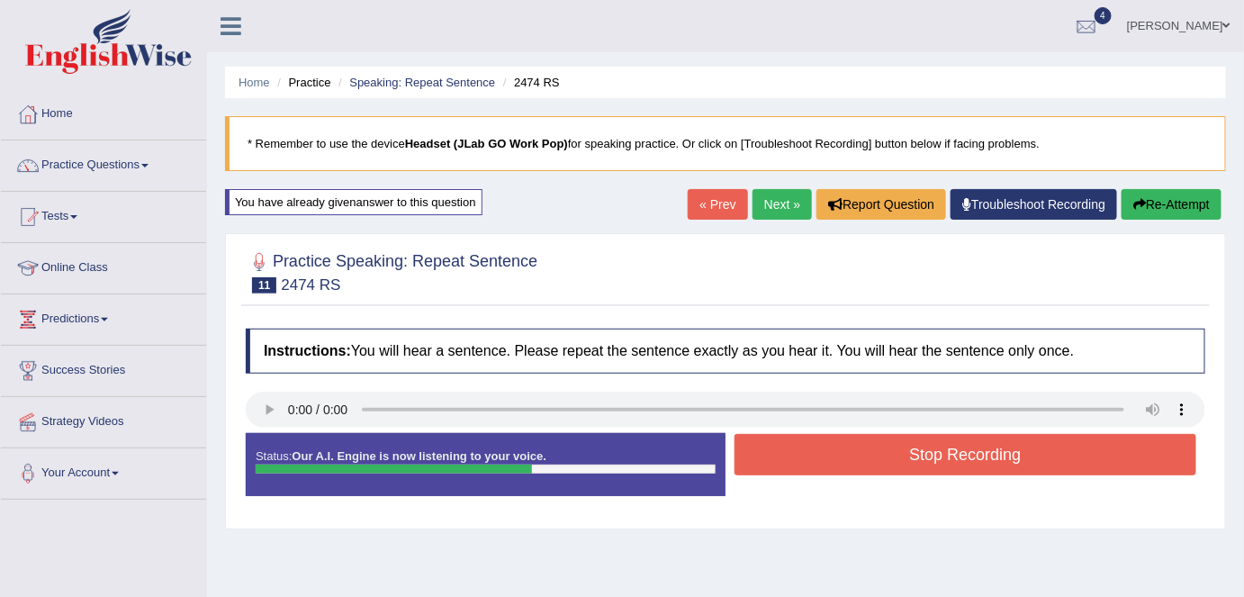
click at [916, 452] on button "Stop Recording" at bounding box center [966, 454] width 462 height 41
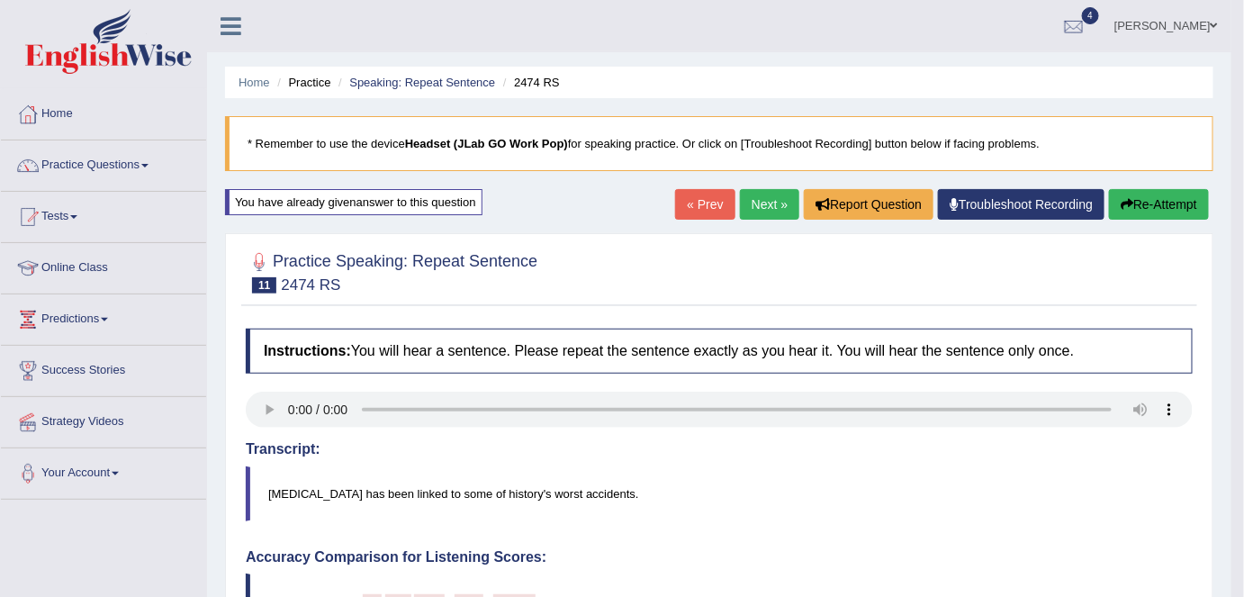
click at [771, 208] on link "Next »" at bounding box center [769, 204] width 59 height 31
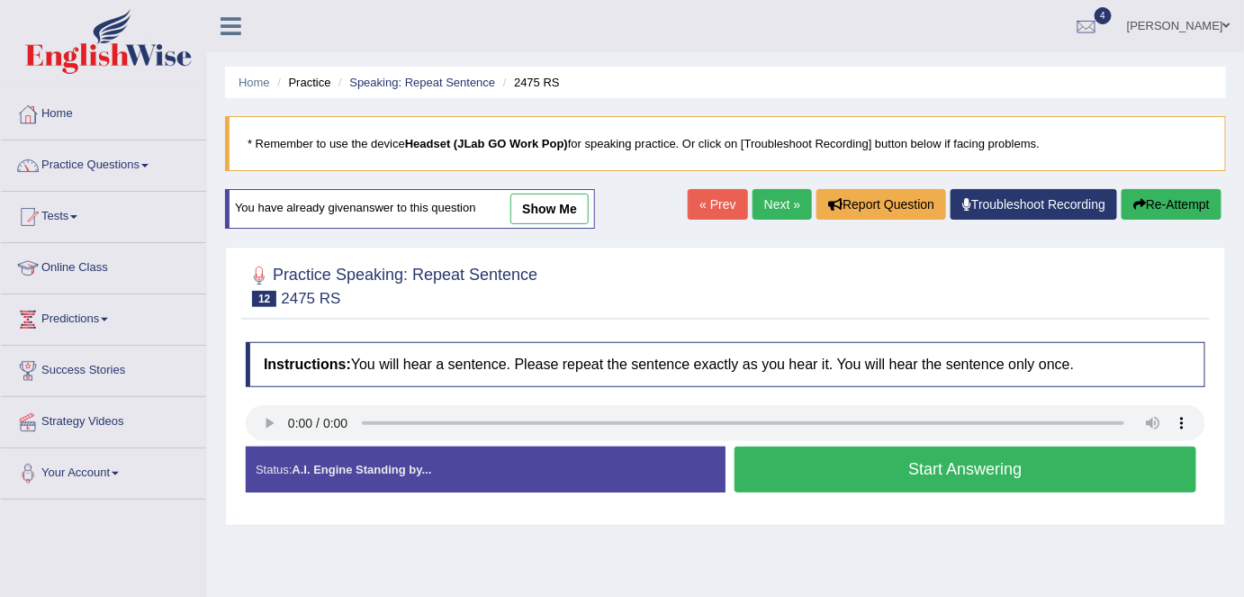
click at [1148, 197] on button "Re-Attempt" at bounding box center [1172, 204] width 100 height 31
click at [887, 474] on button "Start Answering" at bounding box center [966, 470] width 462 height 46
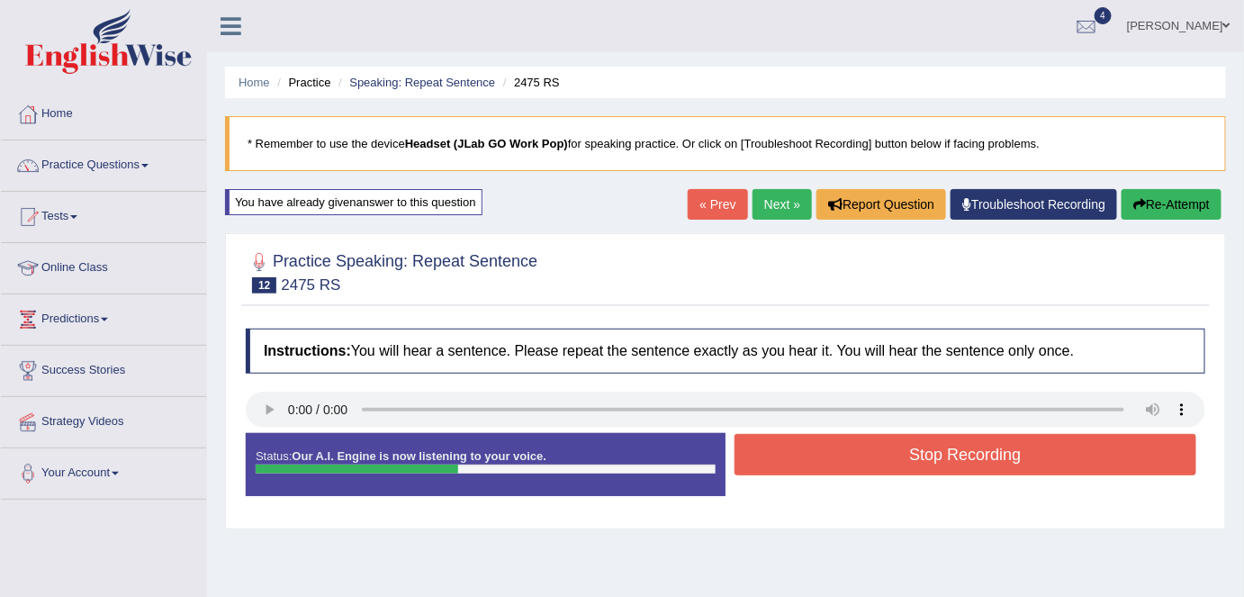
click at [915, 447] on button "Stop Recording" at bounding box center [966, 454] width 462 height 41
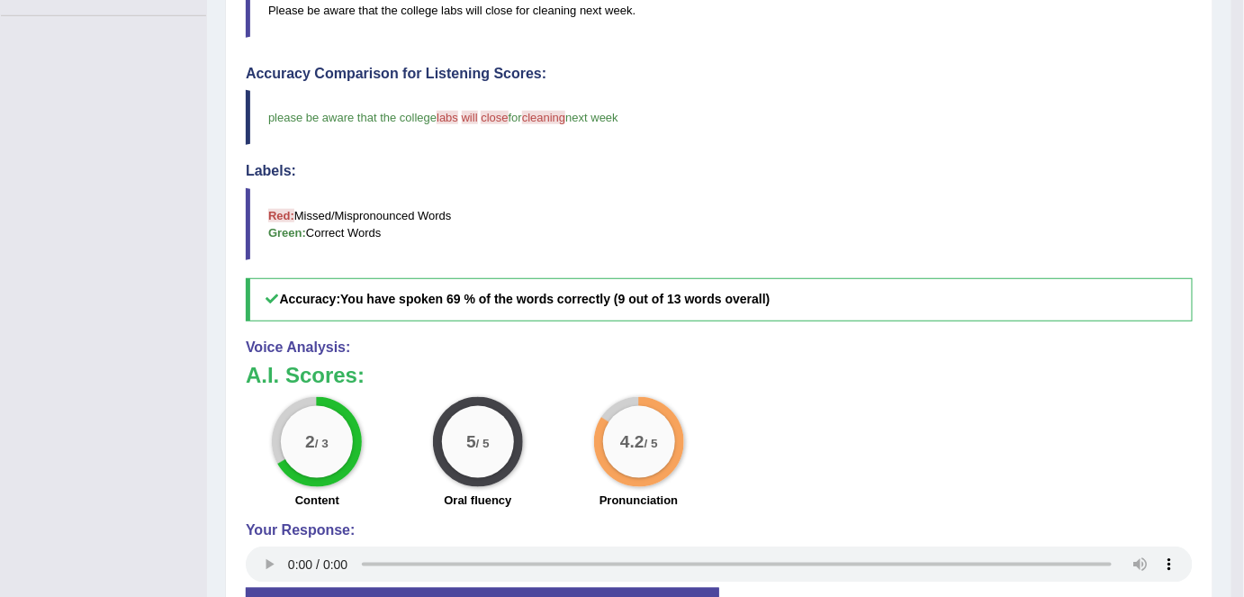
scroll to position [494, 0]
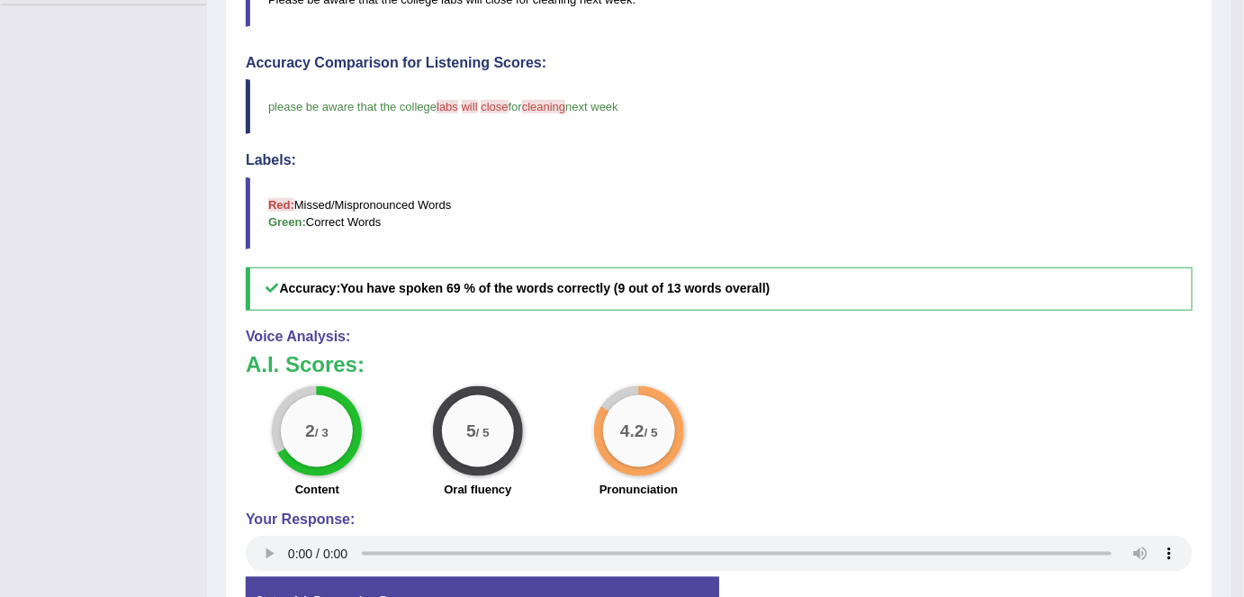
drag, startPoint x: 1244, startPoint y: 281, endPoint x: 1253, endPoint y: 252, distance: 30.2
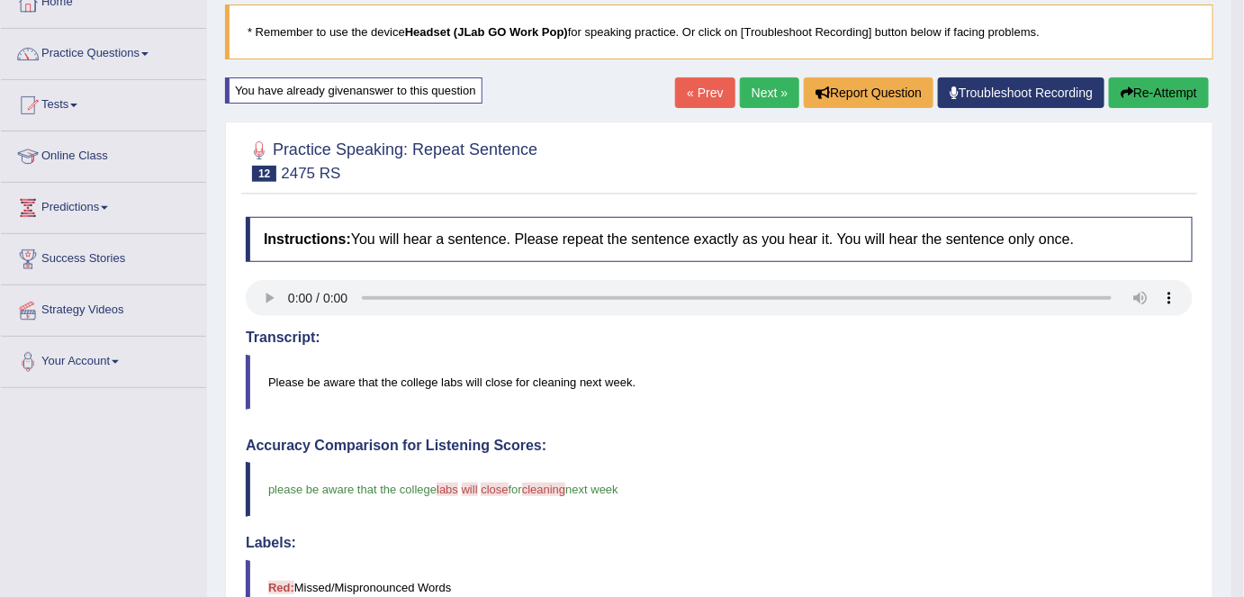
scroll to position [102, 0]
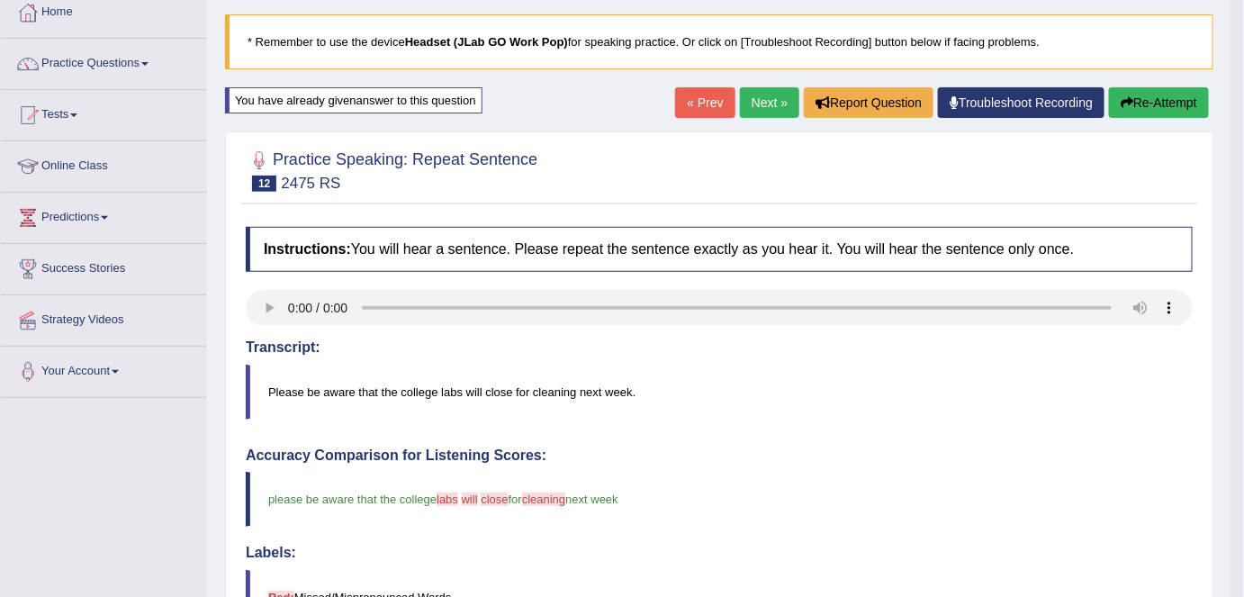
click at [771, 104] on link "Next »" at bounding box center [769, 102] width 59 height 31
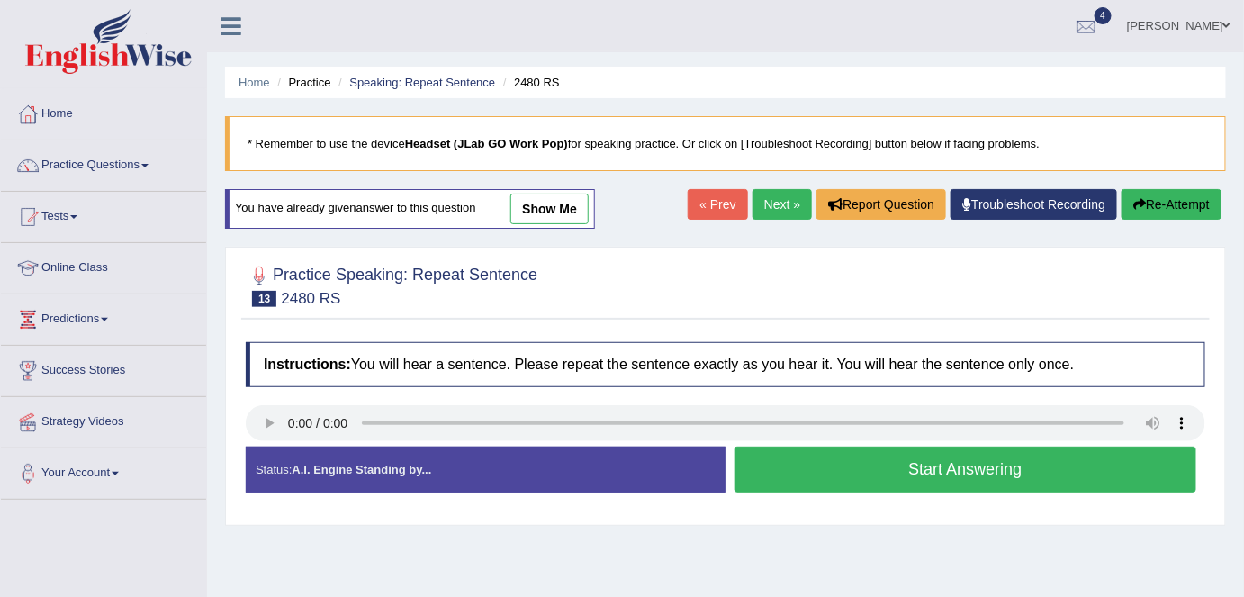
click at [890, 474] on button "Start Answering" at bounding box center [966, 470] width 462 height 46
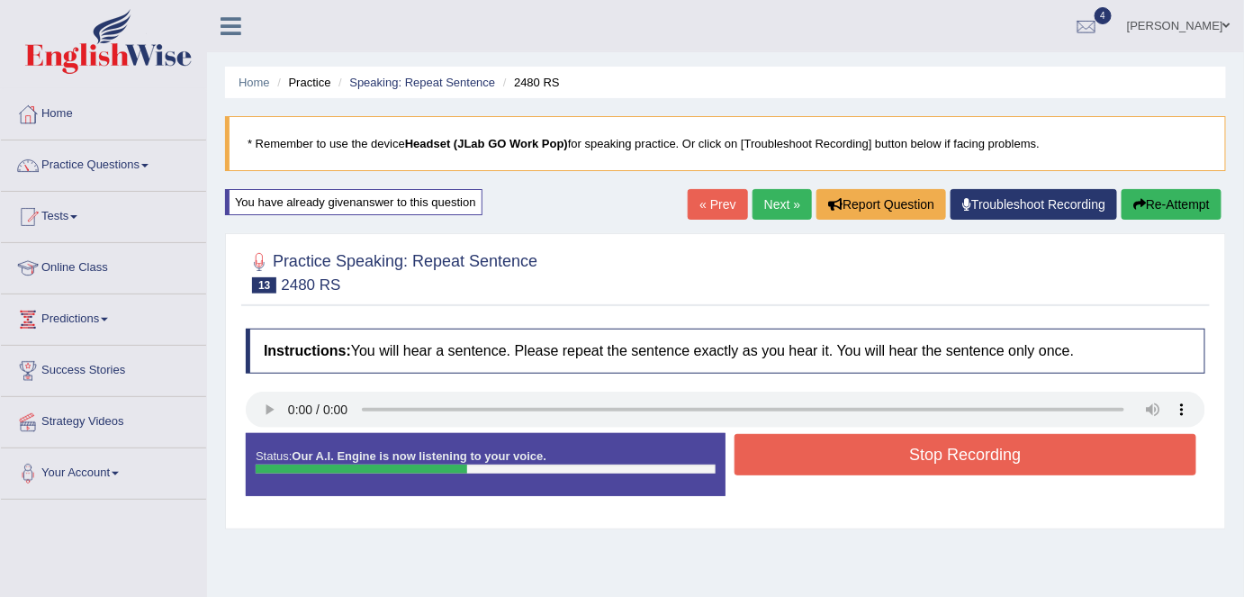
click at [927, 441] on button "Stop Recording" at bounding box center [966, 454] width 462 height 41
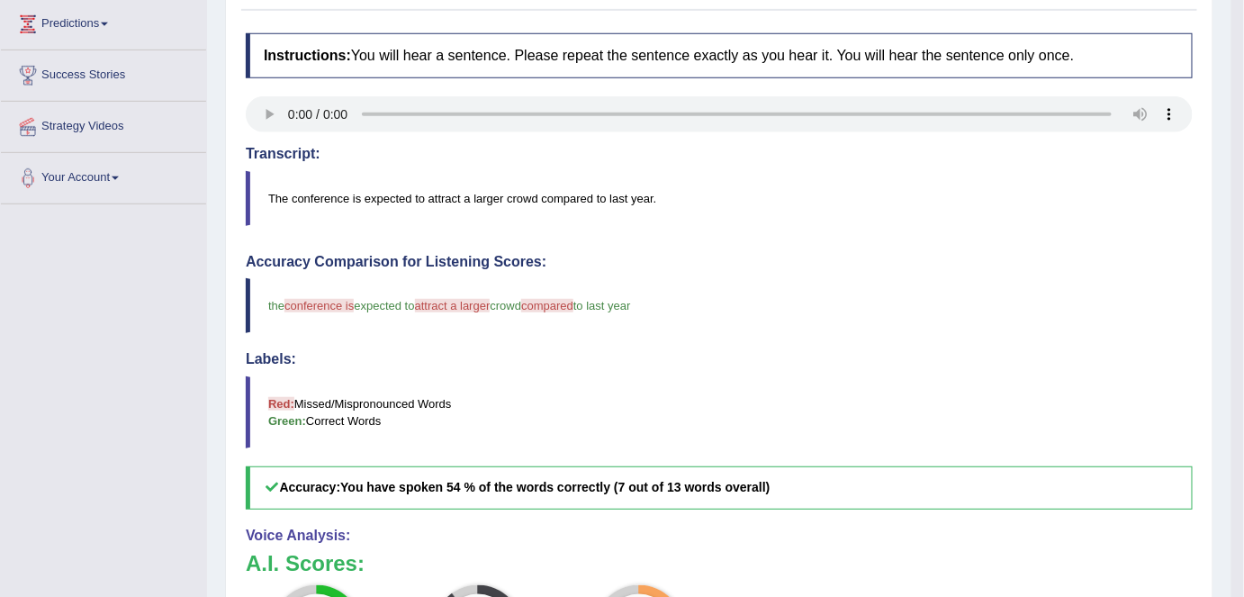
scroll to position [300, 0]
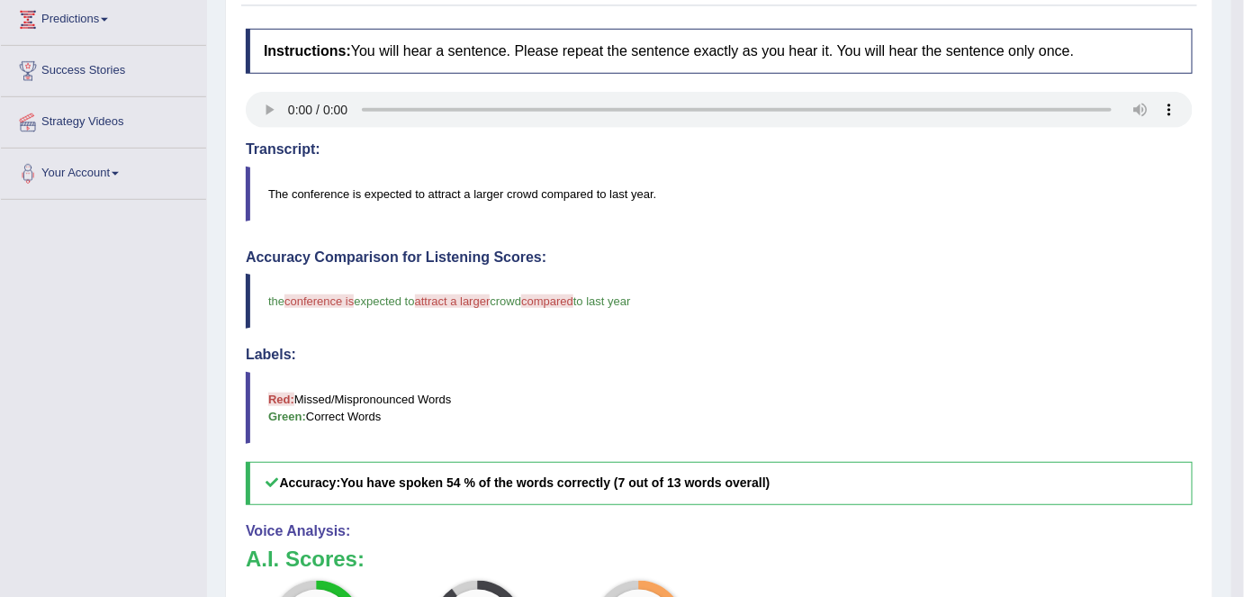
drag, startPoint x: 1242, startPoint y: 175, endPoint x: 1251, endPoint y: 212, distance: 38.7
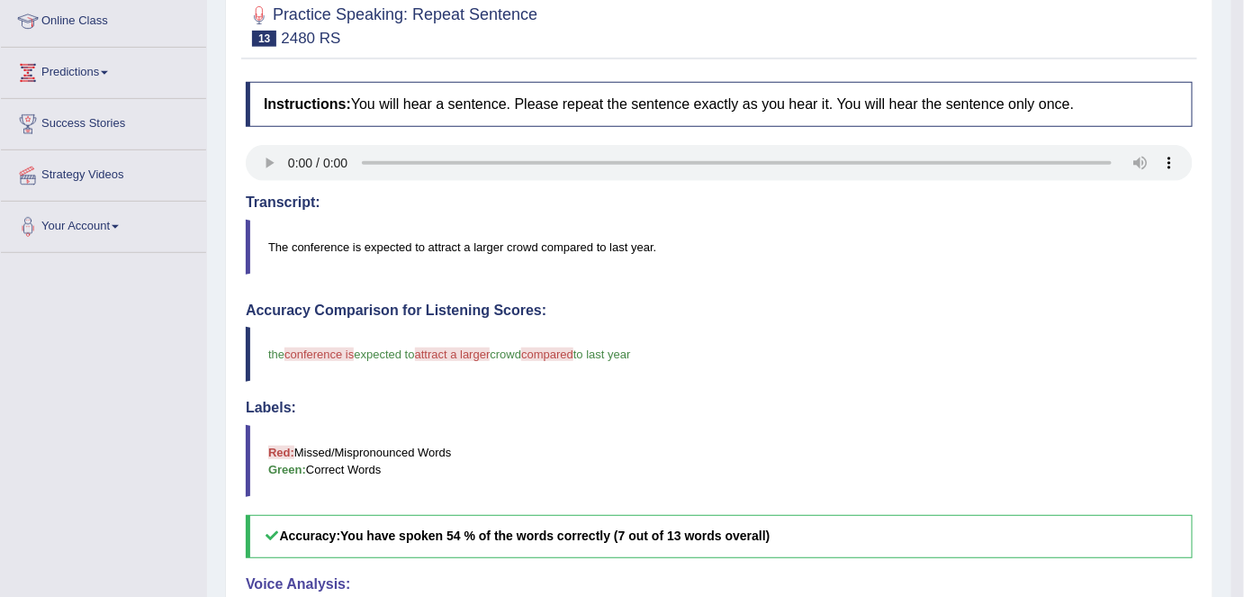
scroll to position [0, 0]
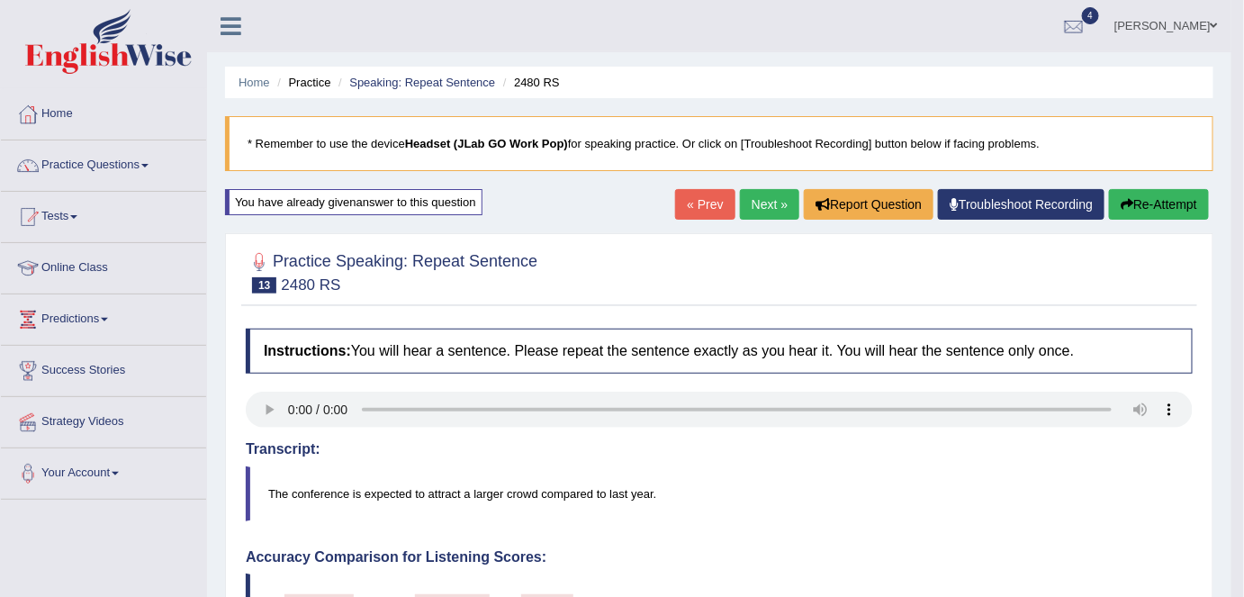
click at [765, 204] on link "Next »" at bounding box center [769, 204] width 59 height 31
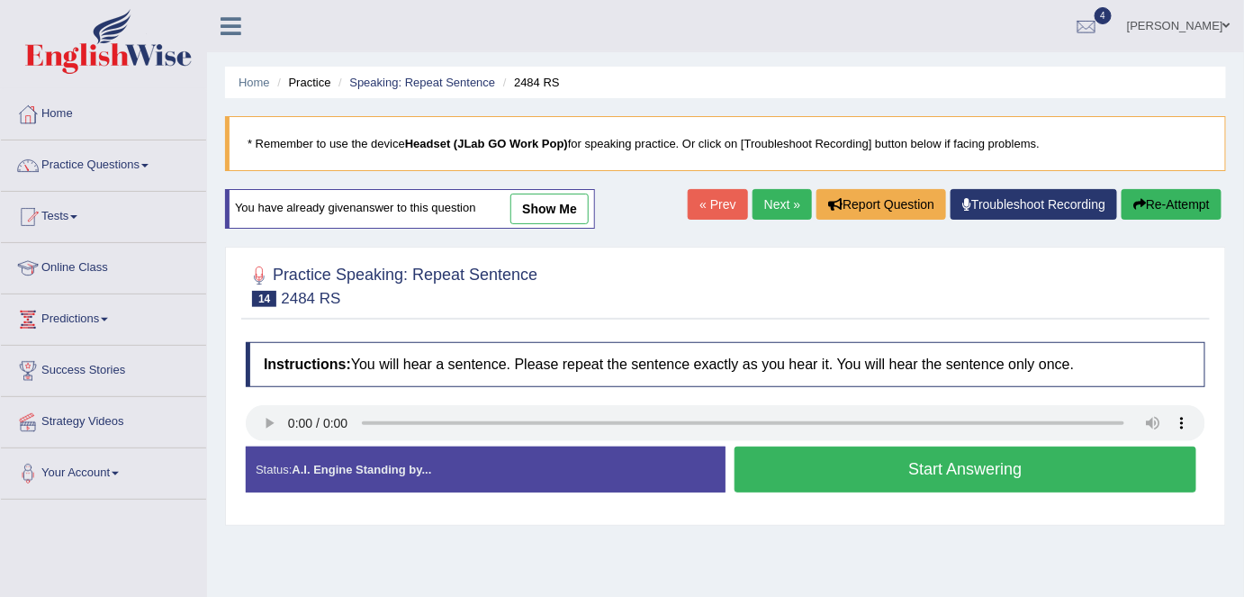
click at [896, 468] on button "Start Answering" at bounding box center [966, 470] width 462 height 46
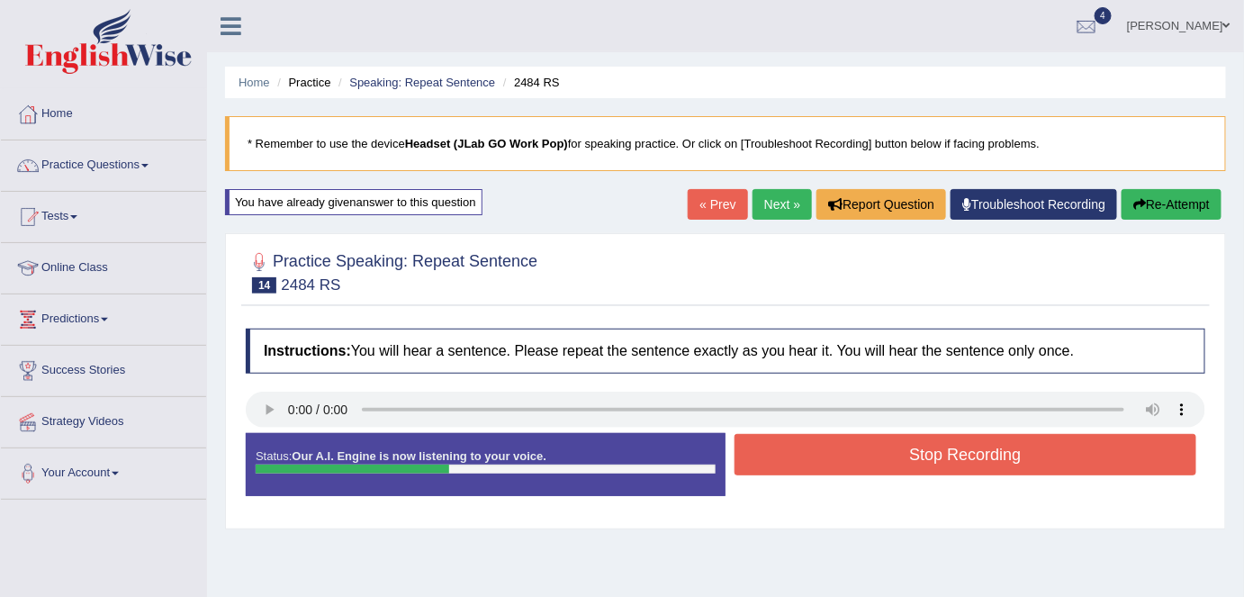
click at [918, 449] on button "Stop Recording" at bounding box center [966, 454] width 462 height 41
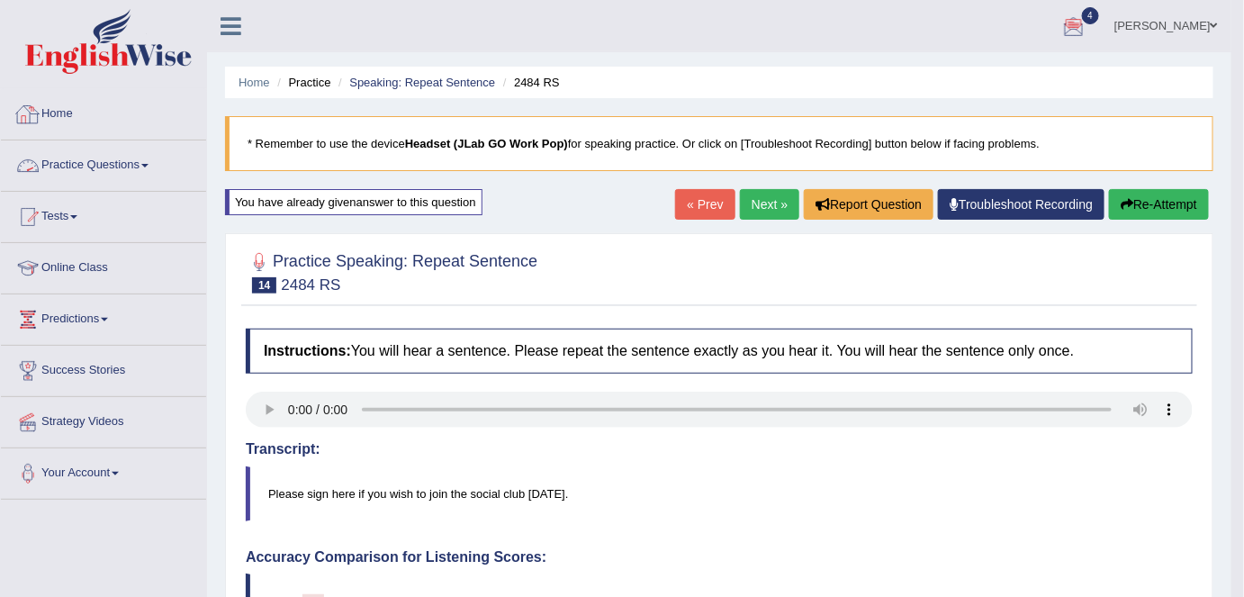
click at [119, 167] on link "Practice Questions" at bounding box center [103, 162] width 205 height 45
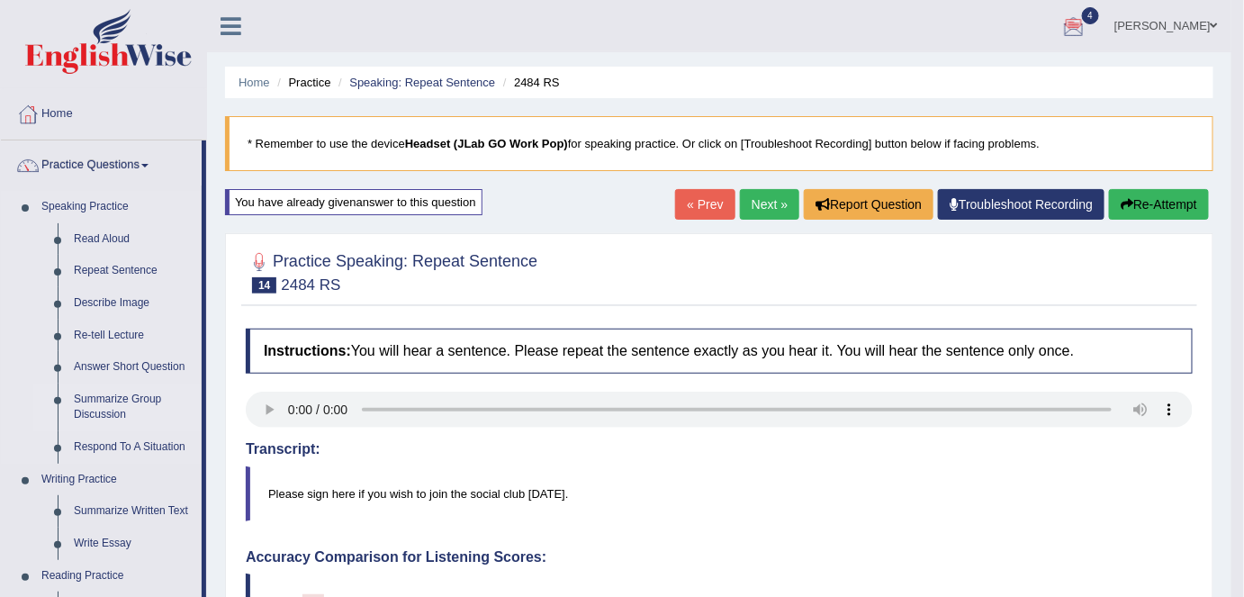
click at [118, 402] on link "Summarize Group Discussion" at bounding box center [134, 408] width 136 height 48
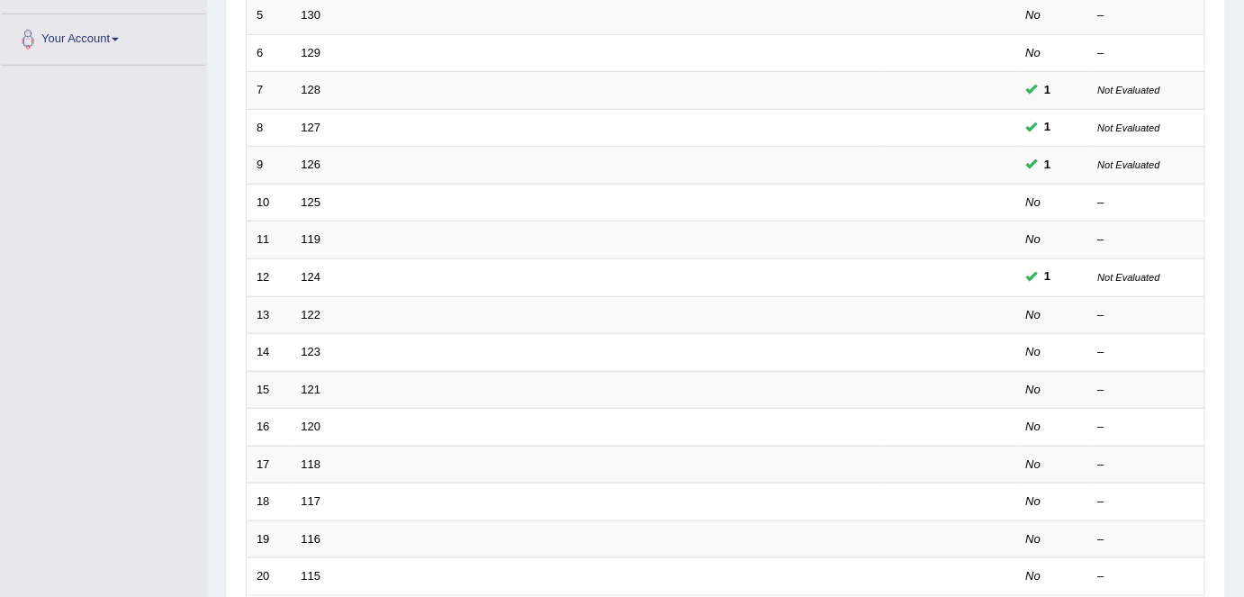
scroll to position [443, 0]
